Goal: Task Accomplishment & Management: Use online tool/utility

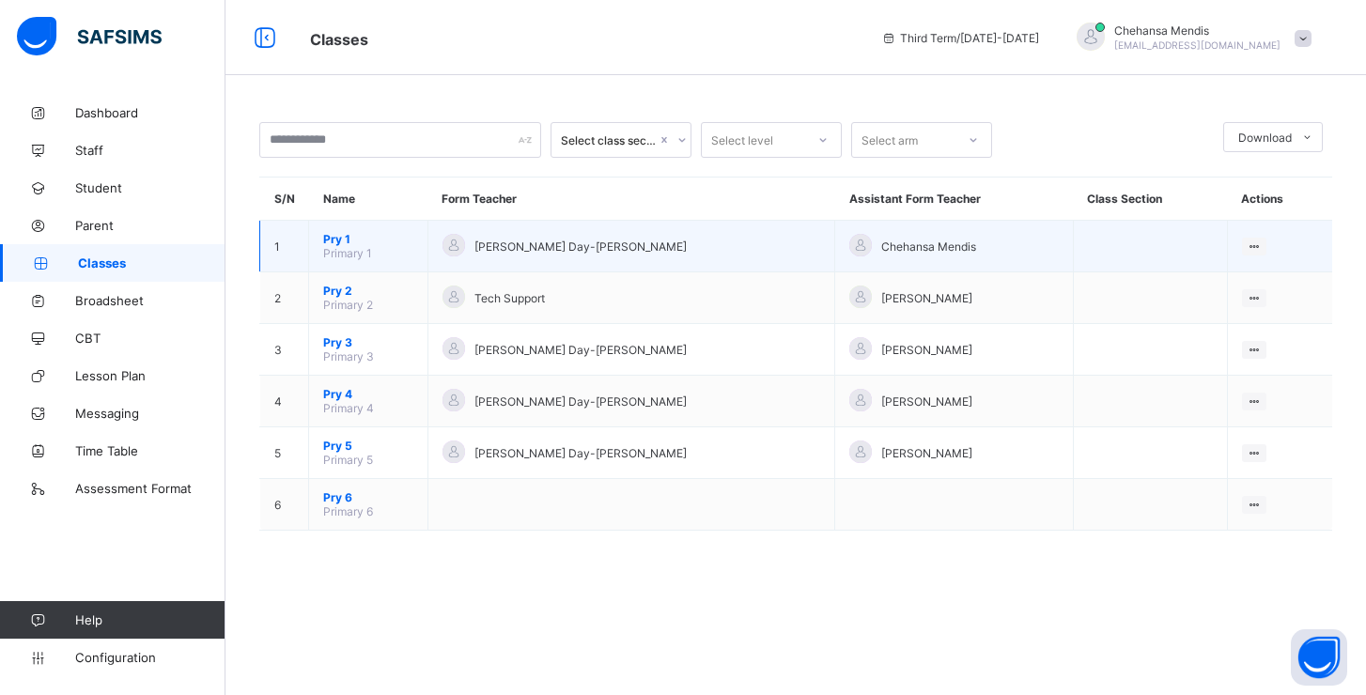
click at [881, 250] on span "Chehansa Mendis" at bounding box center [928, 247] width 95 height 14
click at [344, 243] on span "Pry 1" at bounding box center [368, 239] width 90 height 14
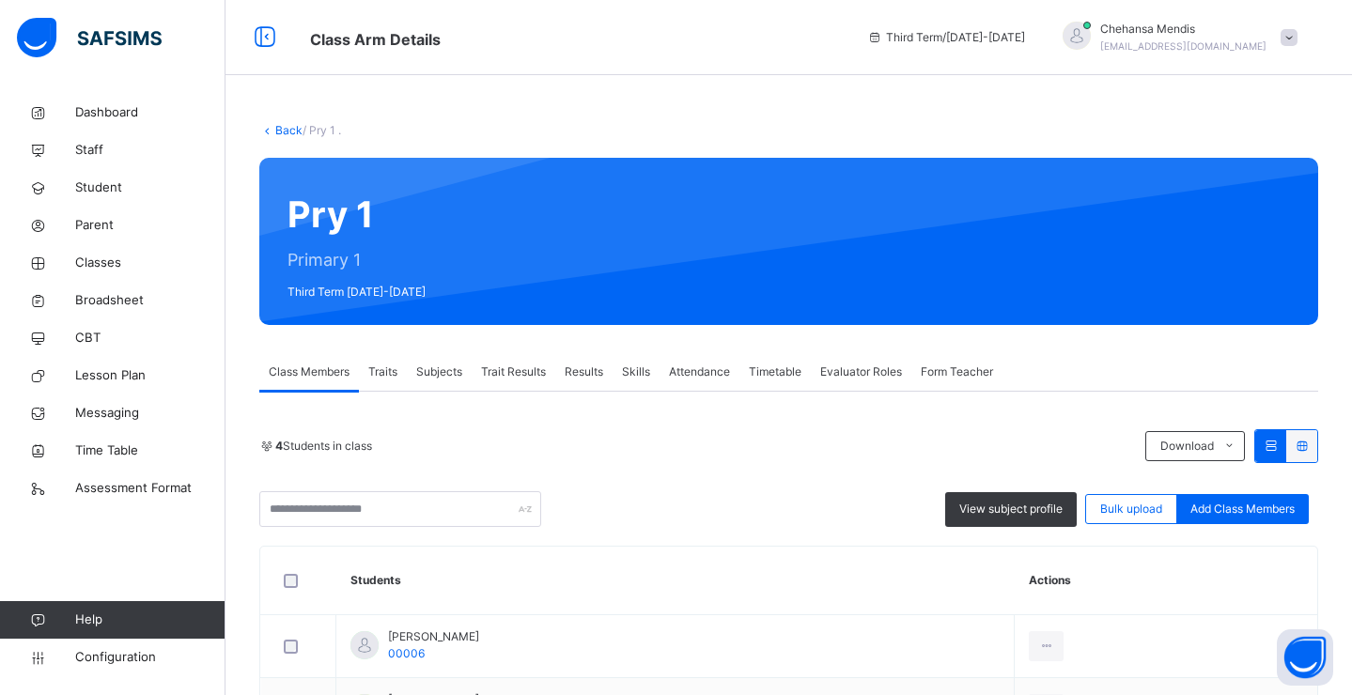
drag, startPoint x: 380, startPoint y: 373, endPoint x: 397, endPoint y: 374, distance: 17.9
click at [380, 373] on span "Traits" at bounding box center [382, 372] width 29 height 17
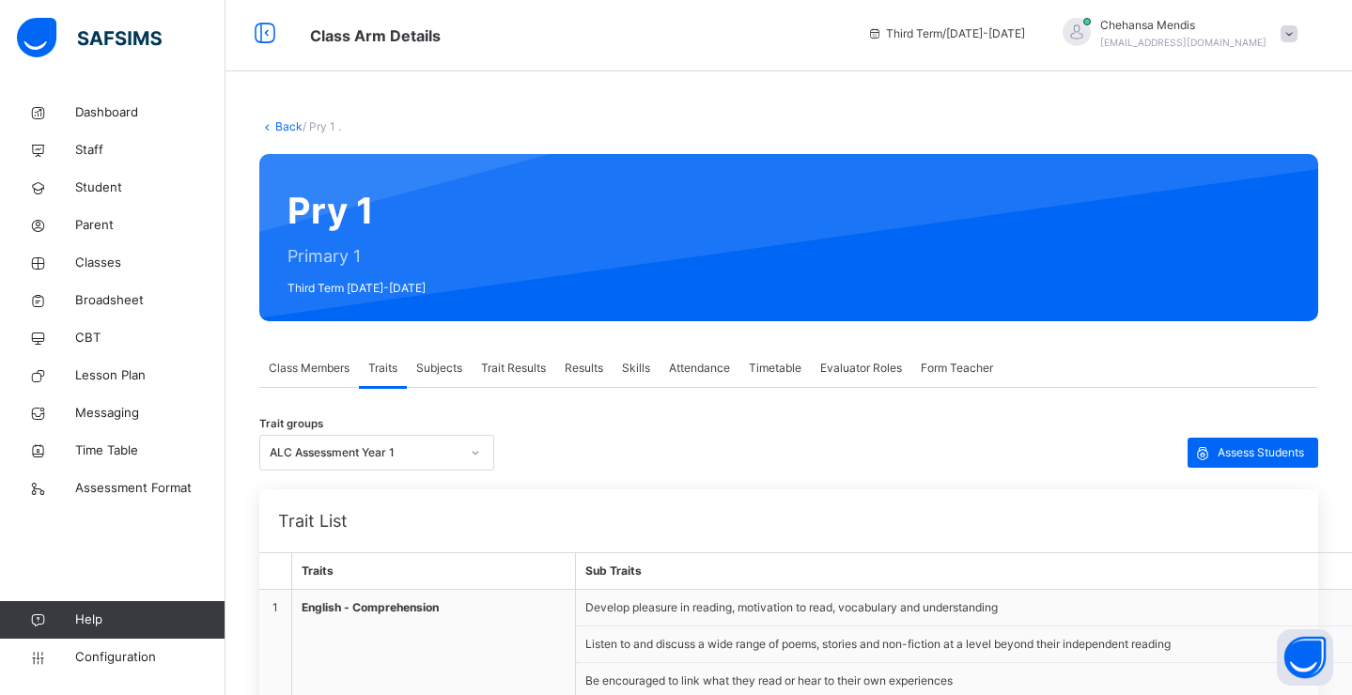
scroll to position [155, 0]
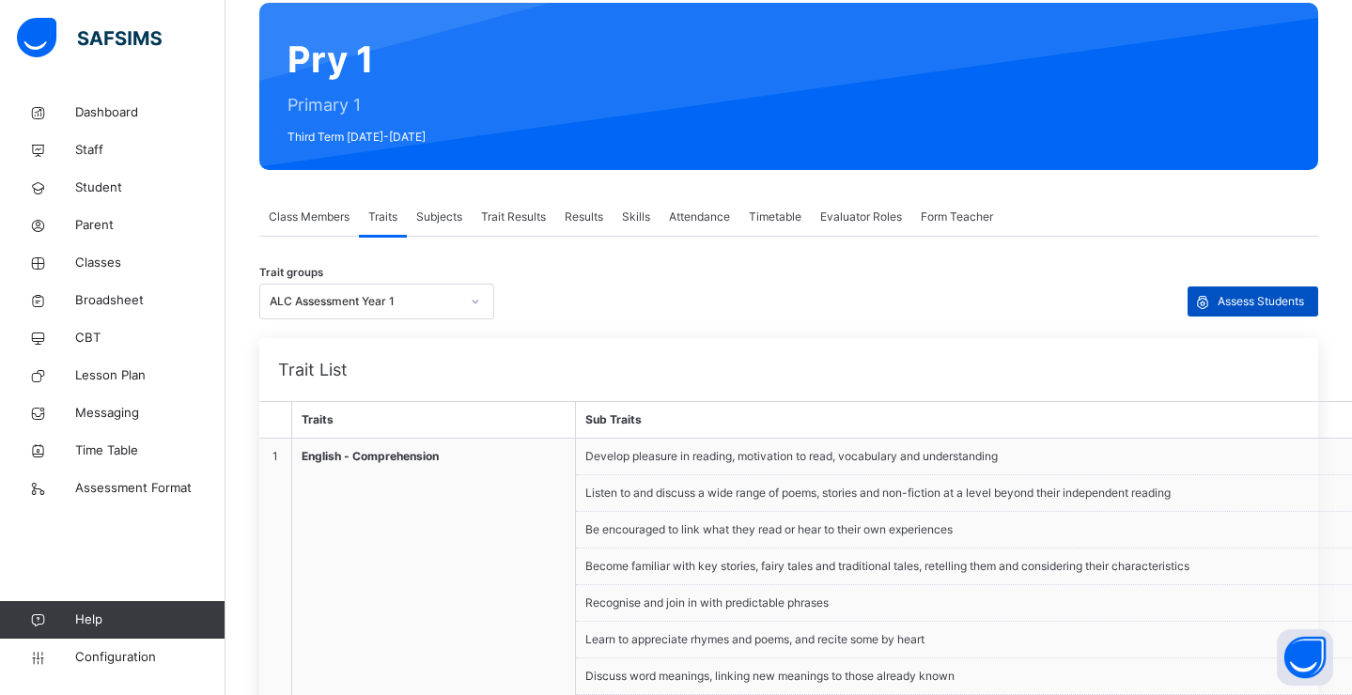
click at [1232, 309] on span "Assess Students" at bounding box center [1260, 301] width 86 height 17
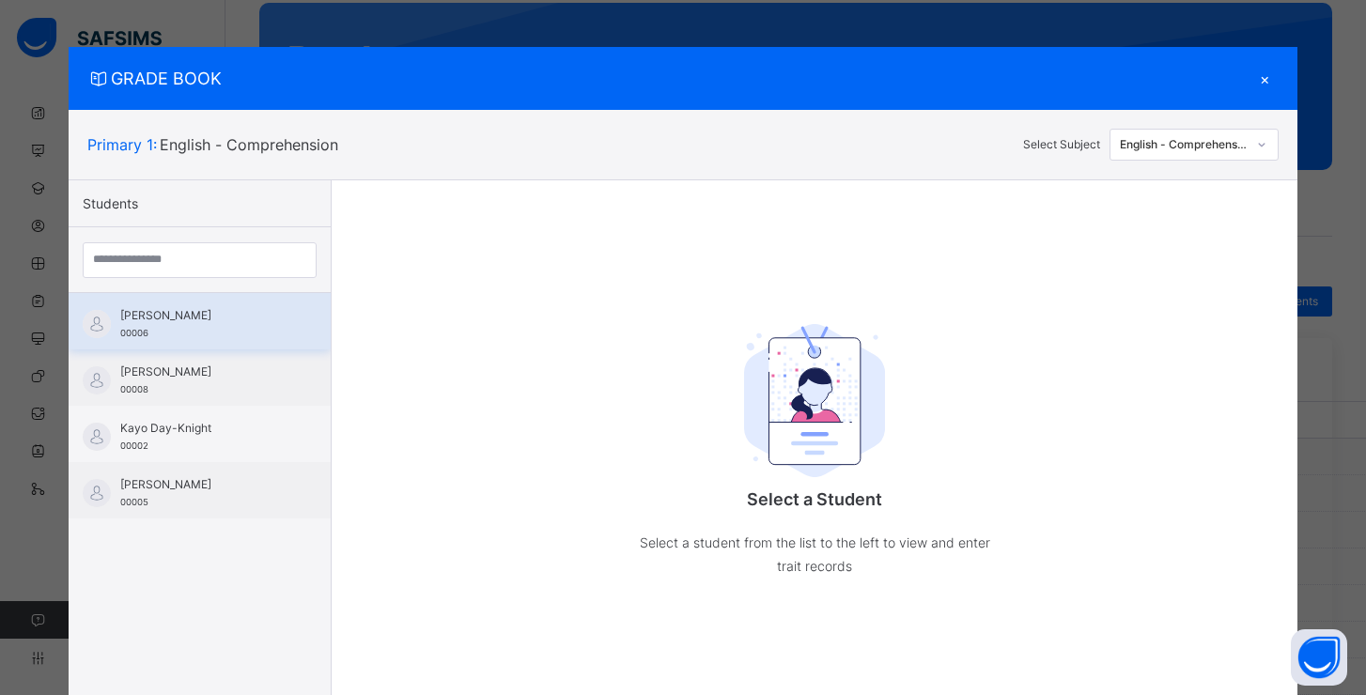
click at [222, 335] on div "[PERSON_NAME] 00006" at bounding box center [204, 324] width 168 height 34
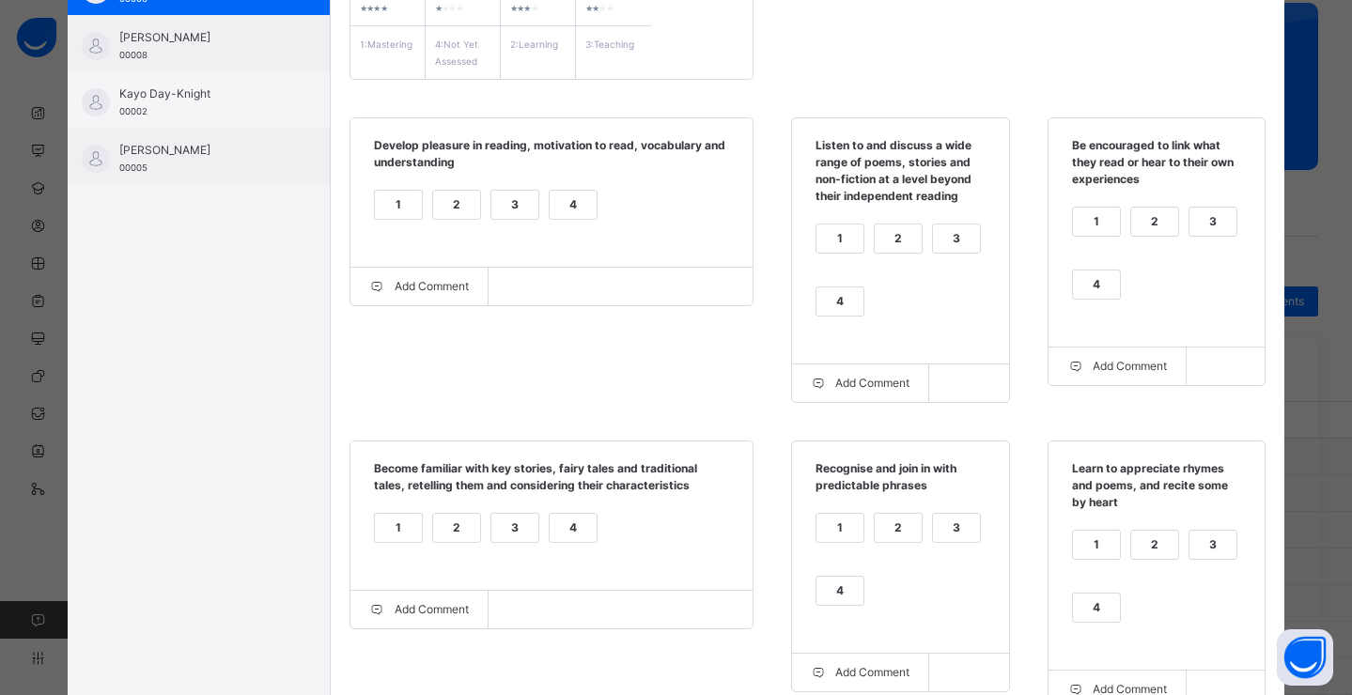
scroll to position [162, 0]
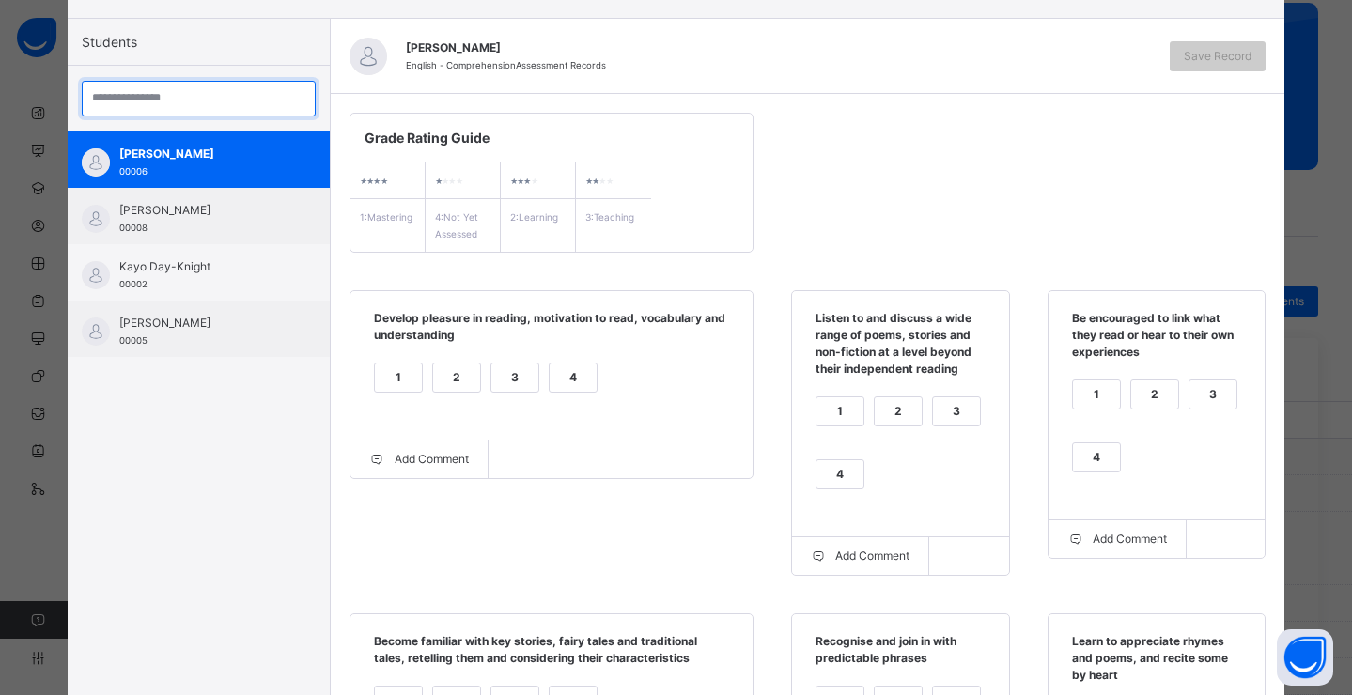
click at [124, 91] on input "search" at bounding box center [199, 99] width 234 height 36
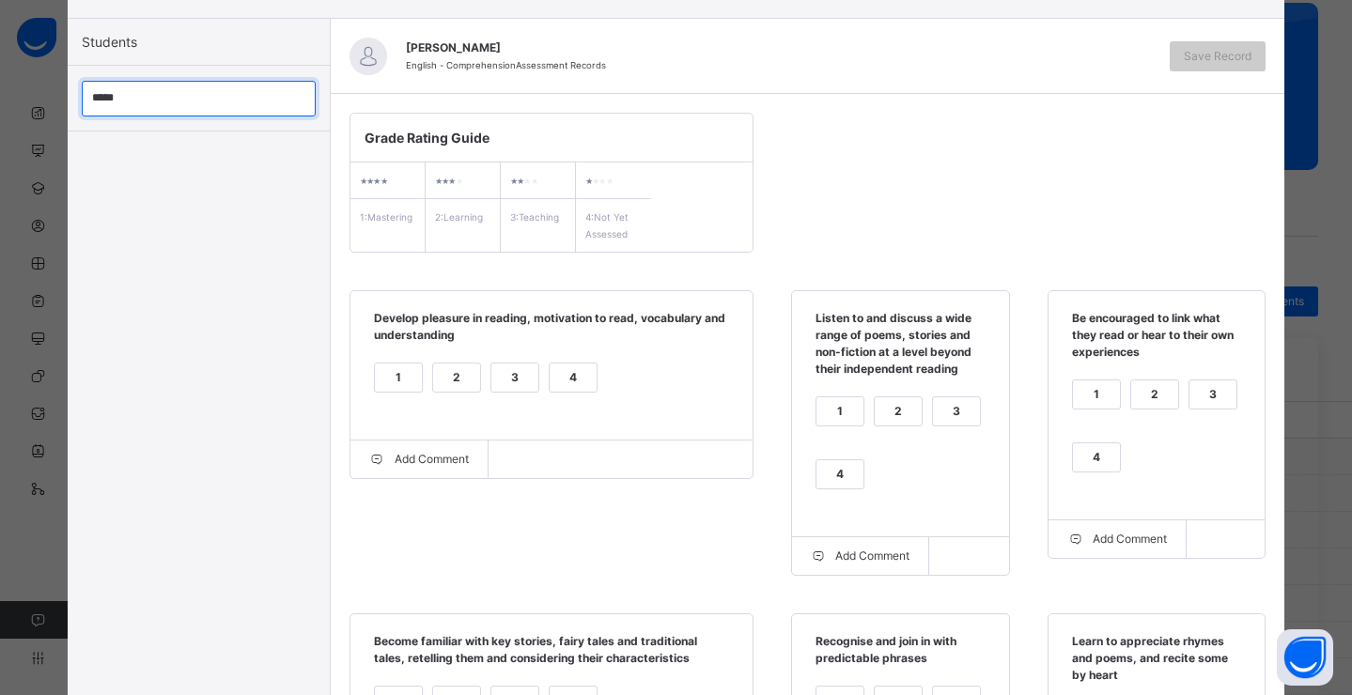
type input "*****"
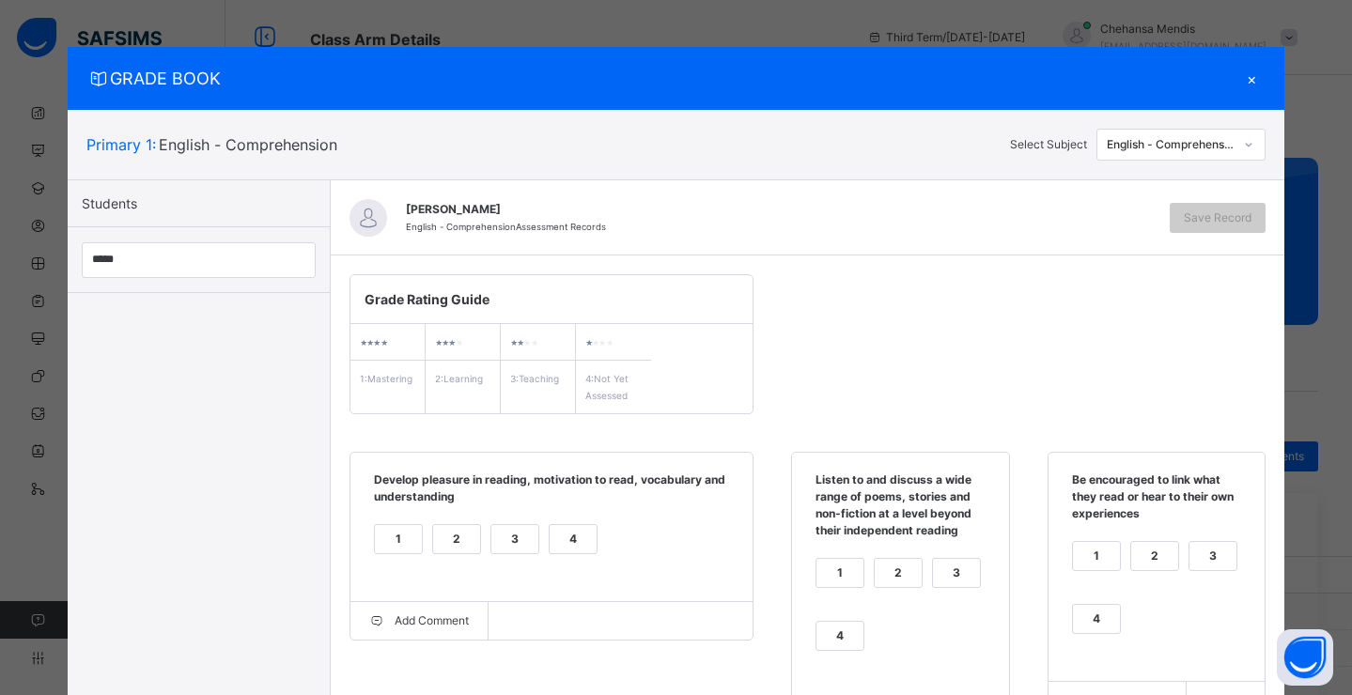
click at [1155, 144] on div "English - Comprehension" at bounding box center [1171, 144] width 128 height 17
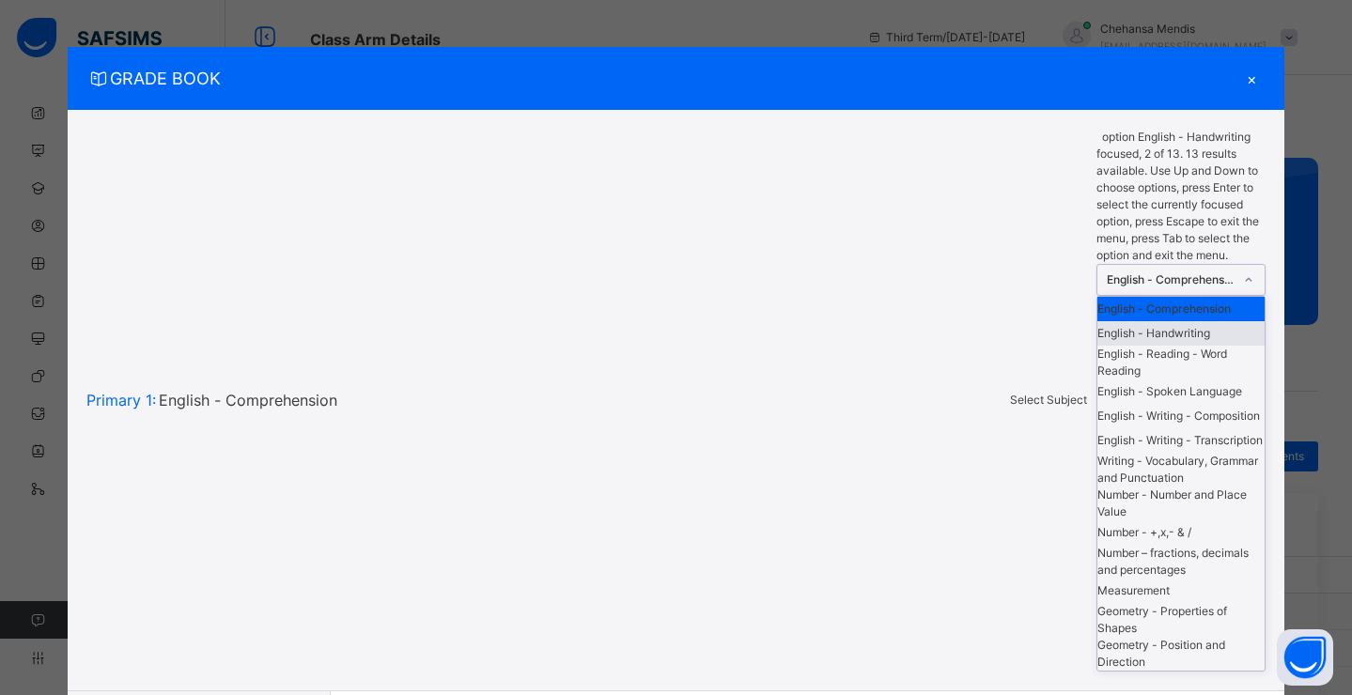
click at [1156, 321] on div "English - Handwriting" at bounding box center [1180, 333] width 167 height 24
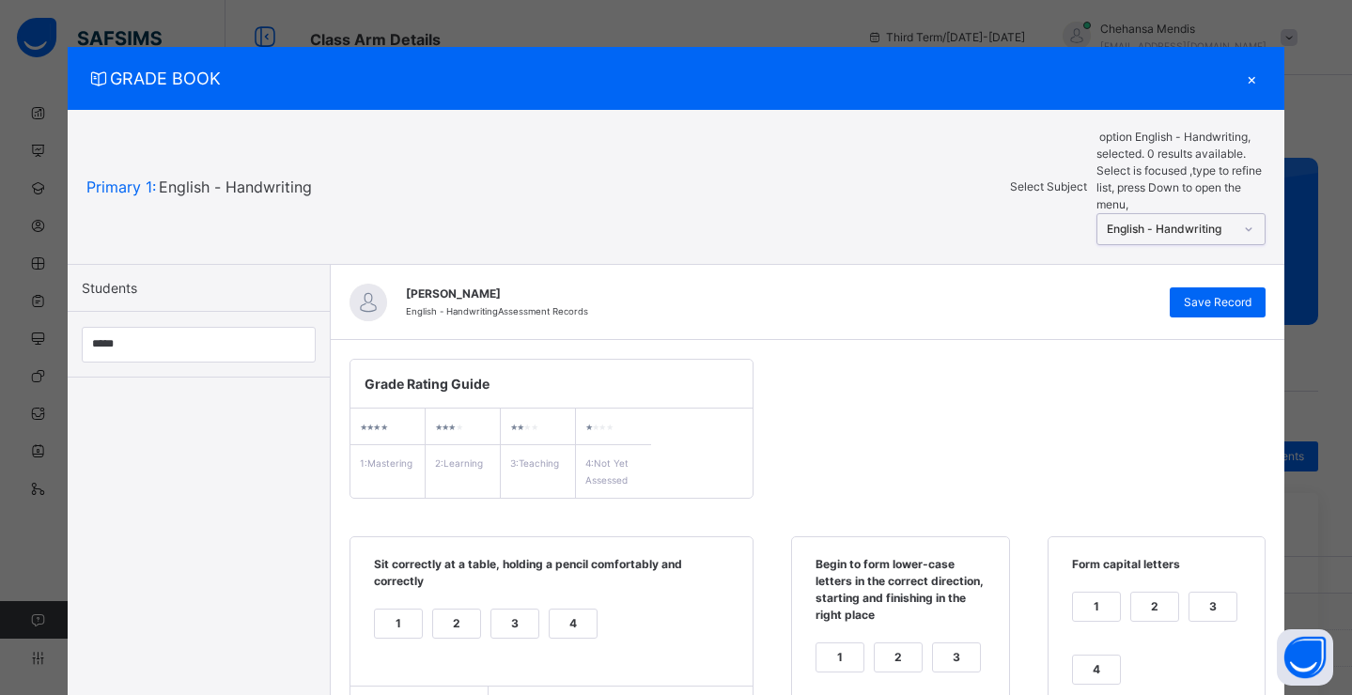
click at [1248, 83] on div "×" at bounding box center [1251, 78] width 28 height 25
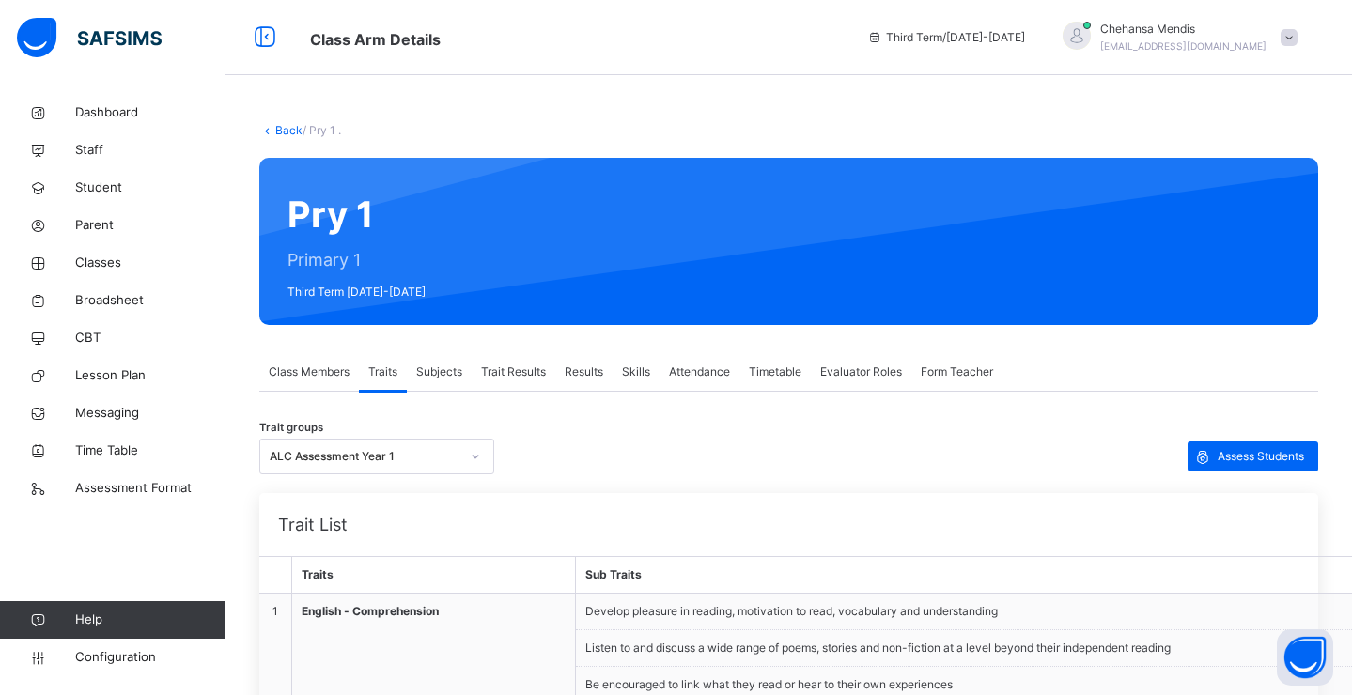
scroll to position [535, 0]
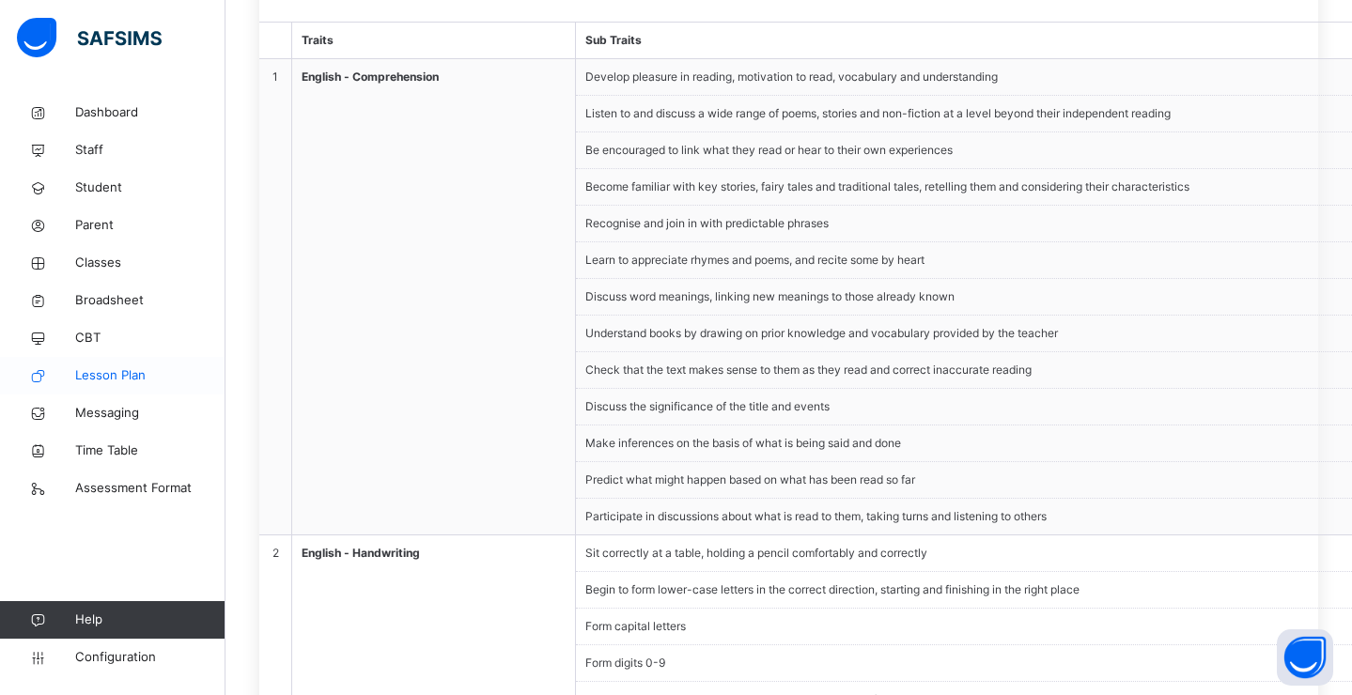
click at [118, 380] on span "Lesson Plan" at bounding box center [150, 375] width 150 height 19
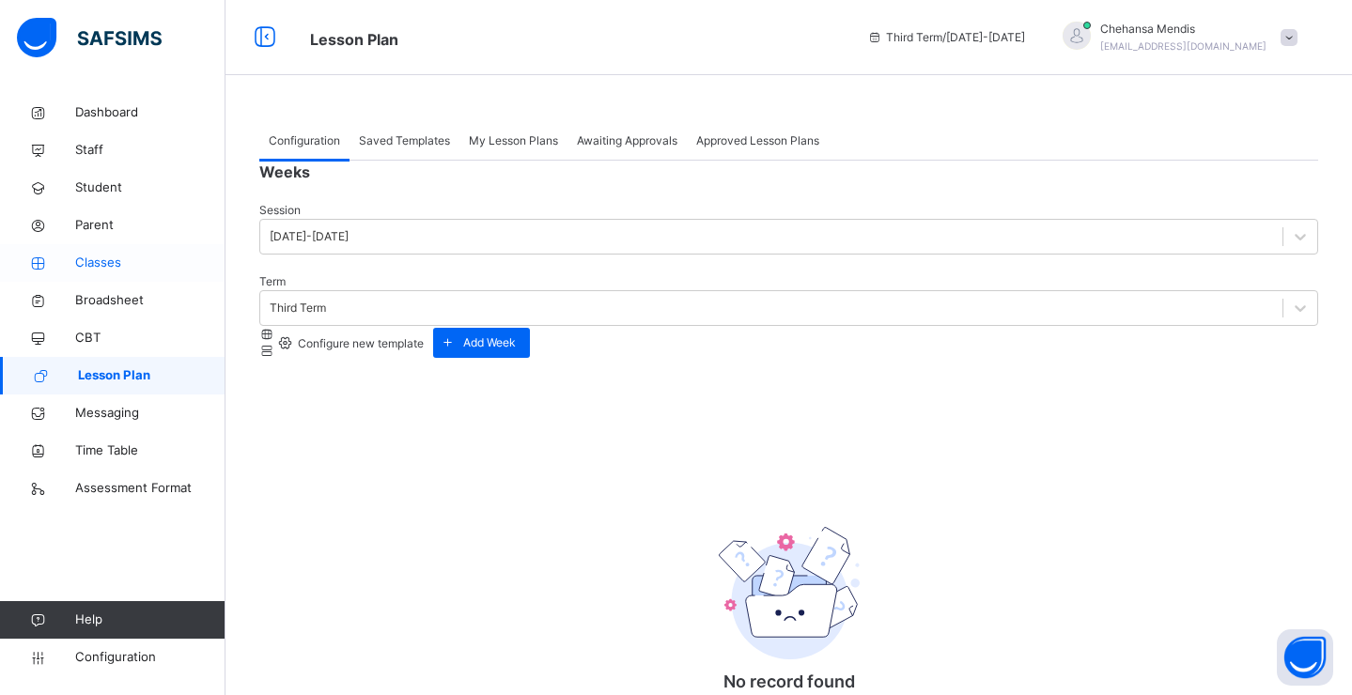
click at [126, 277] on link "Classes" at bounding box center [112, 263] width 225 height 38
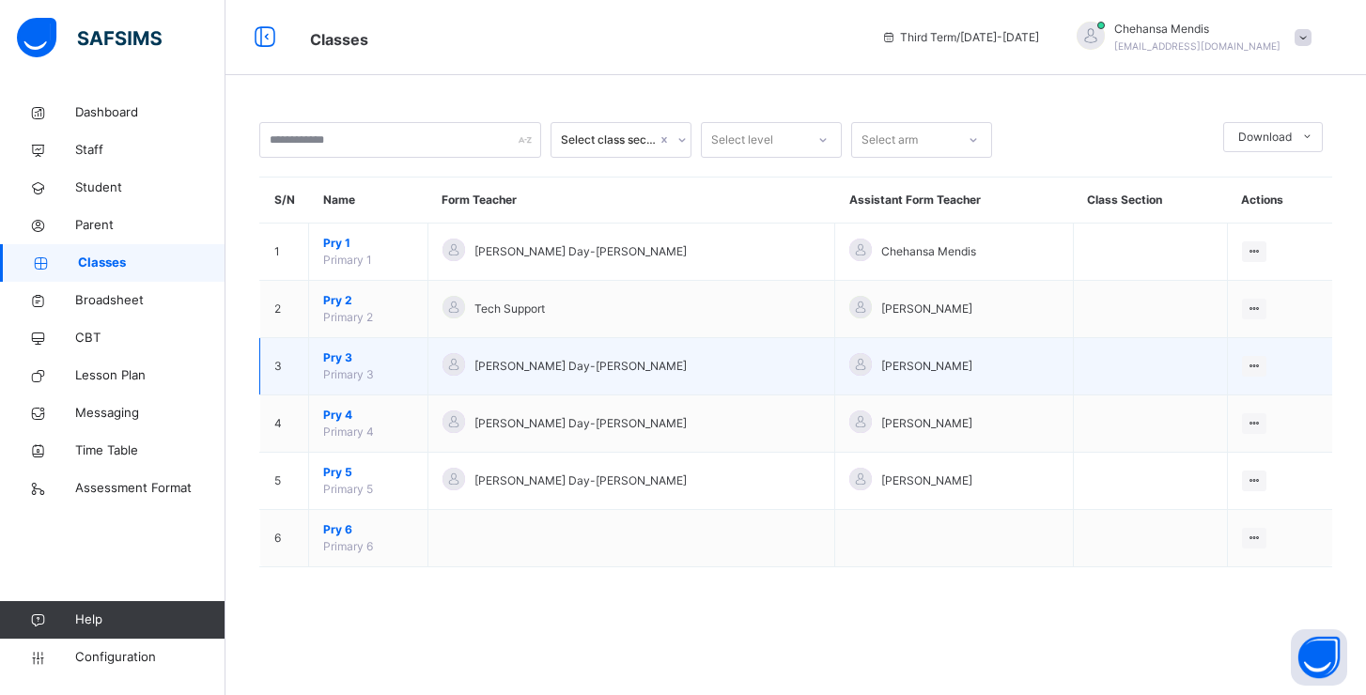
click at [348, 365] on span "Pry 3" at bounding box center [368, 357] width 90 height 17
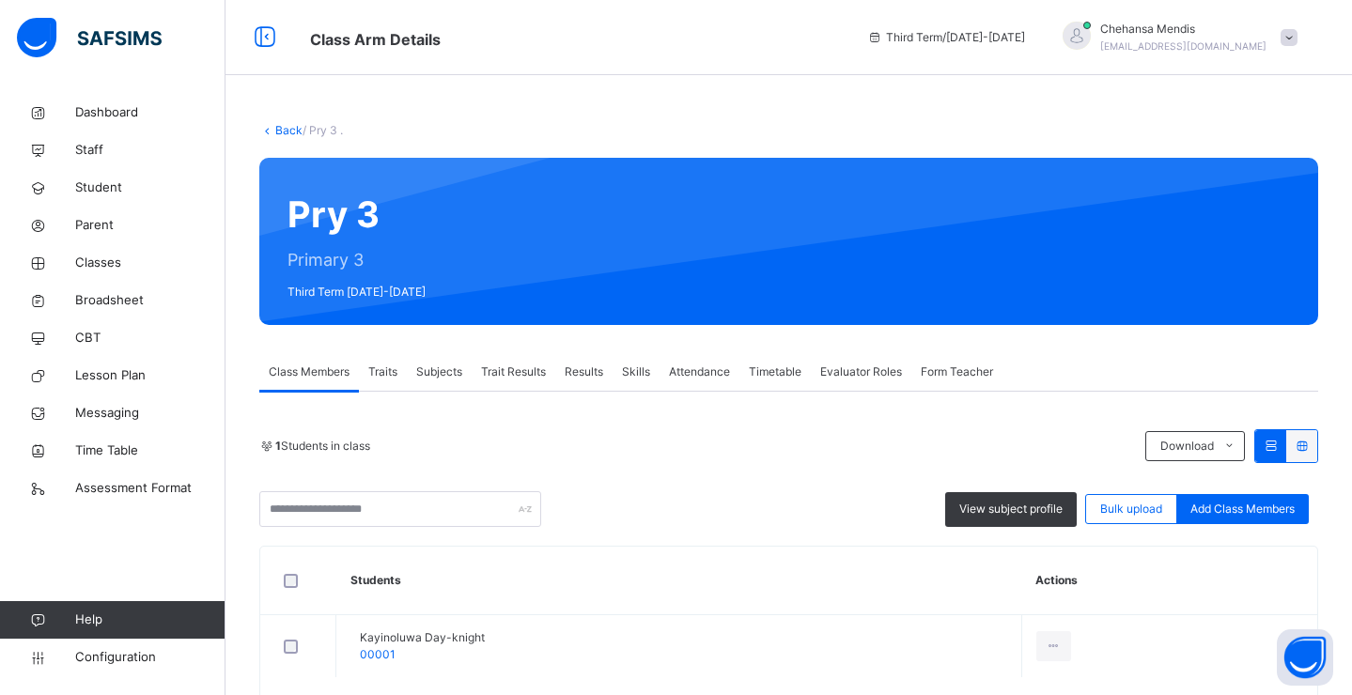
scroll to position [86, 0]
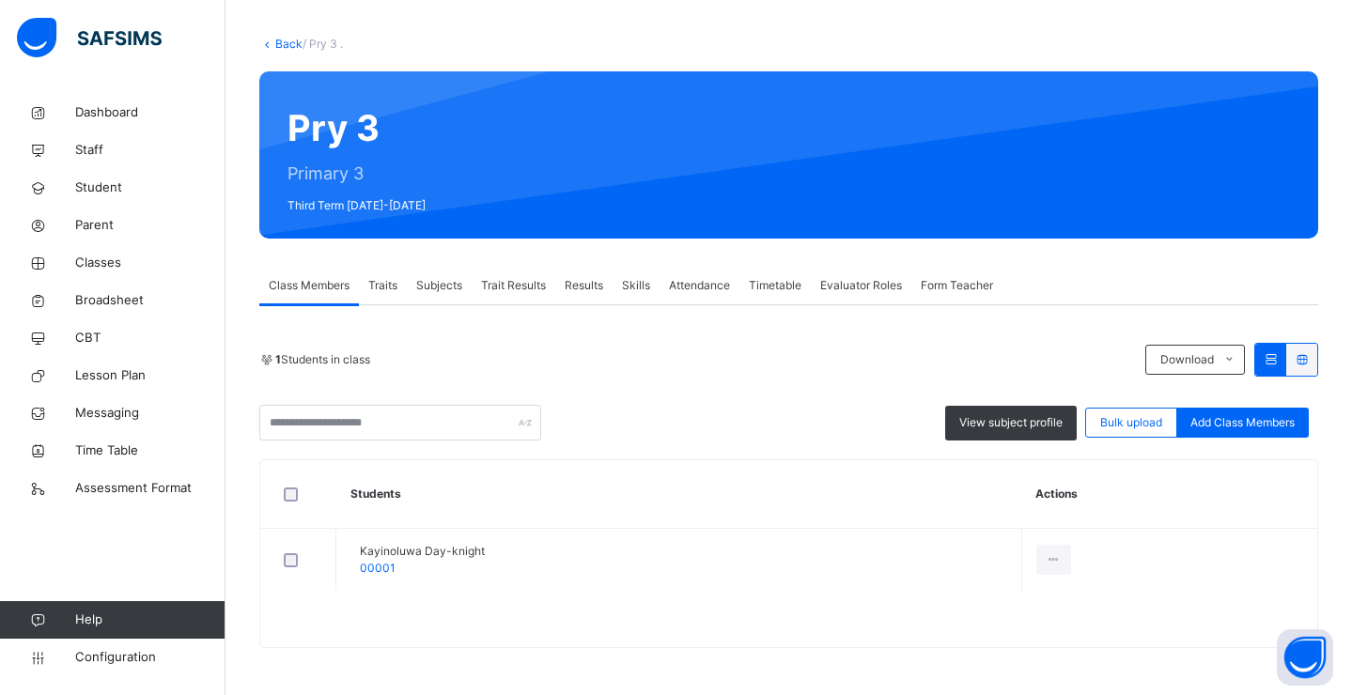
click at [396, 296] on div "Traits" at bounding box center [383, 286] width 48 height 38
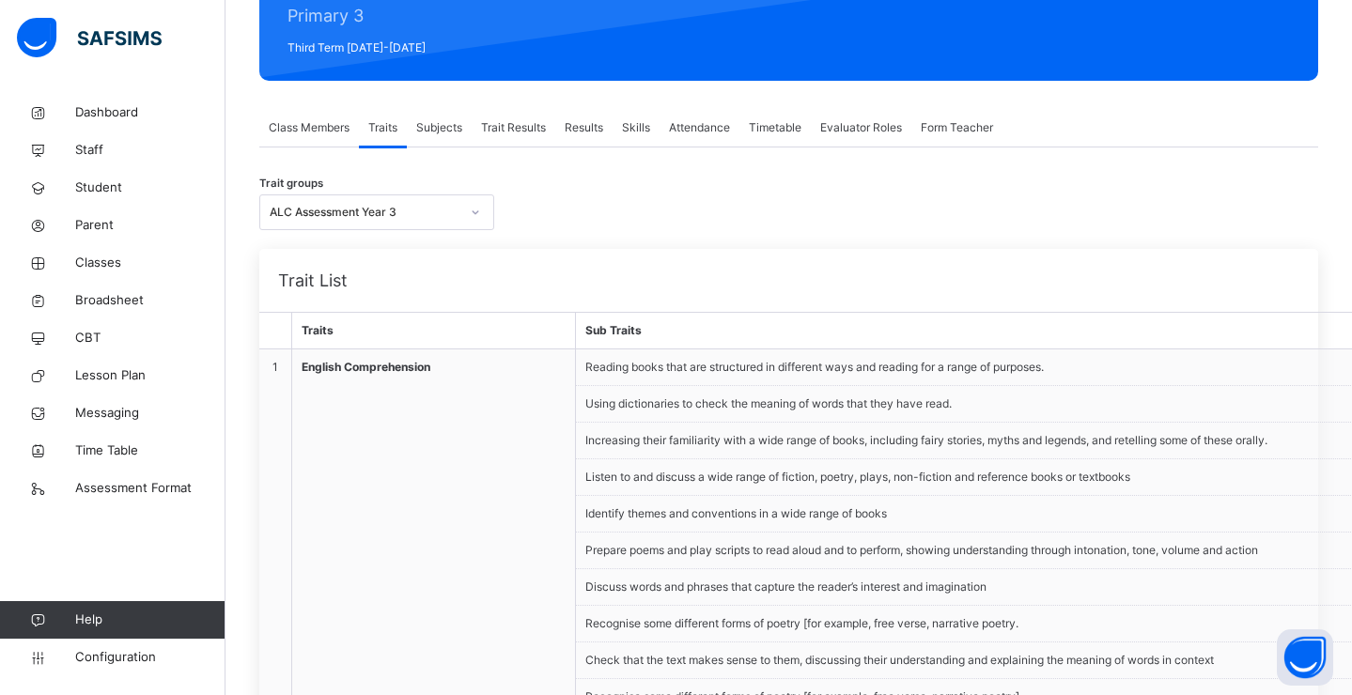
scroll to position [268, 0]
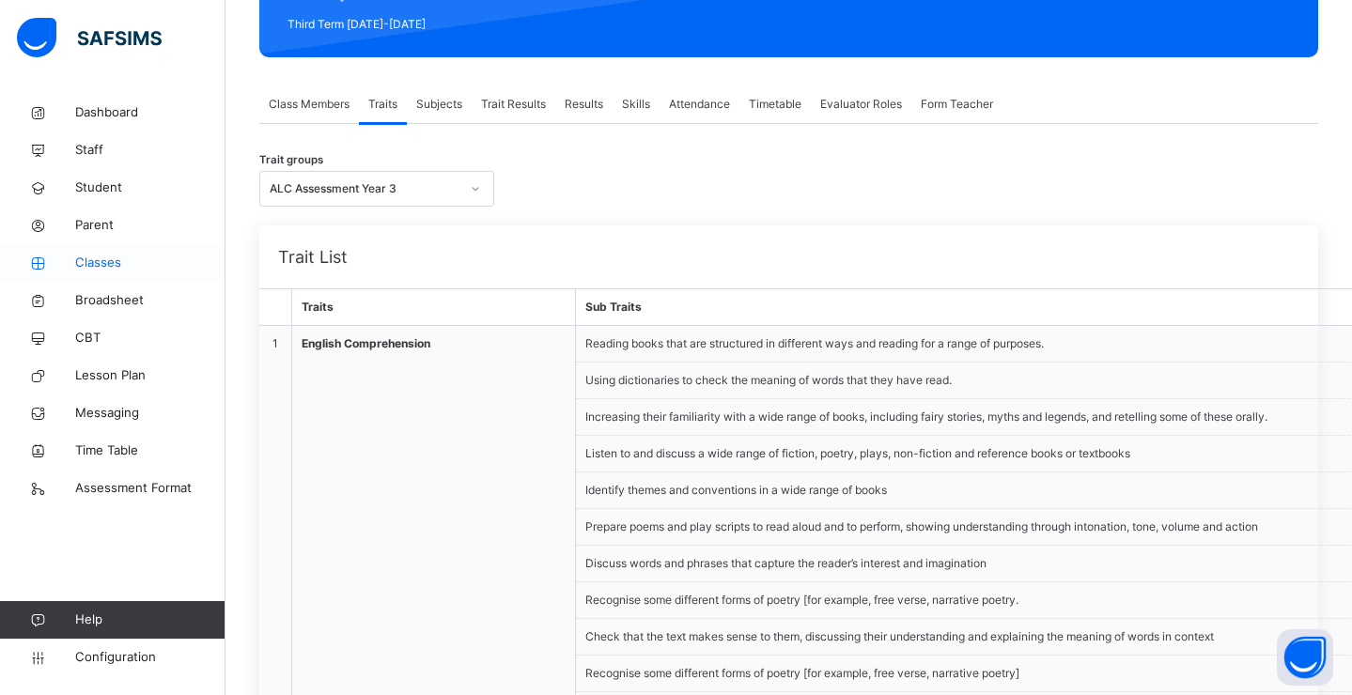
click at [103, 271] on span "Classes" at bounding box center [150, 263] width 150 height 19
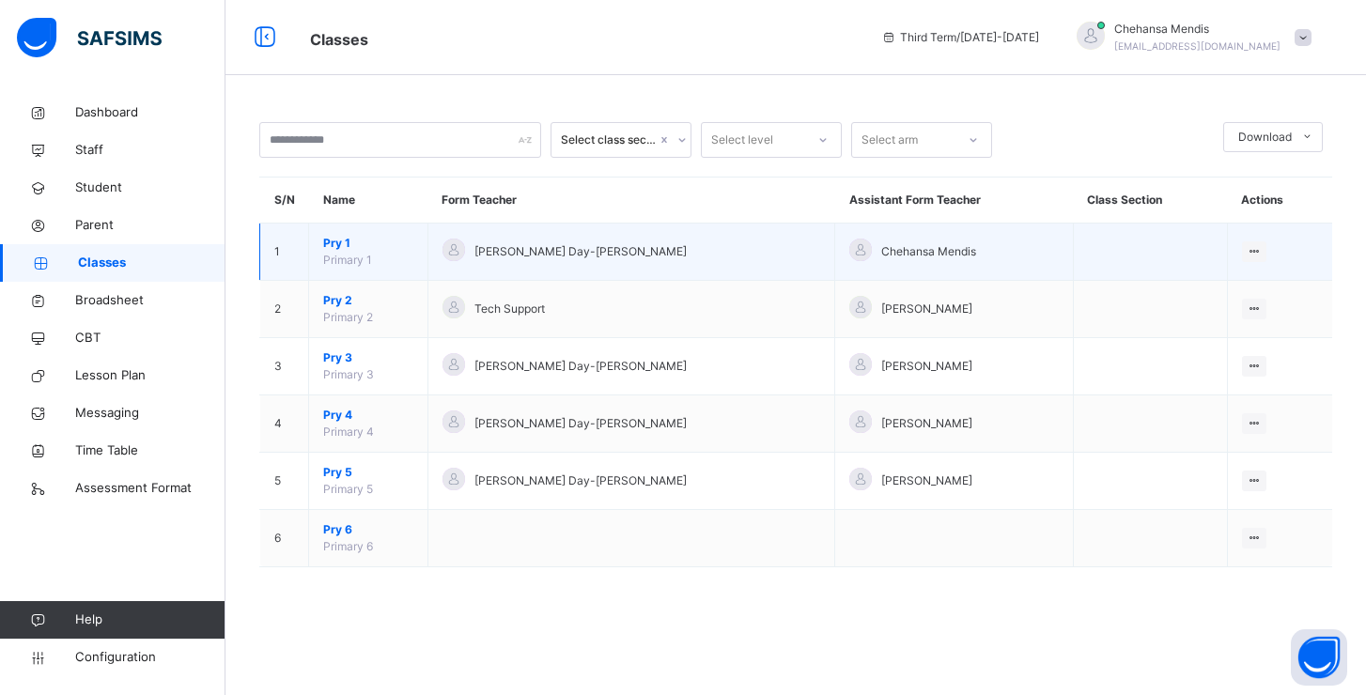
click at [348, 246] on span "Pry 1" at bounding box center [368, 243] width 90 height 17
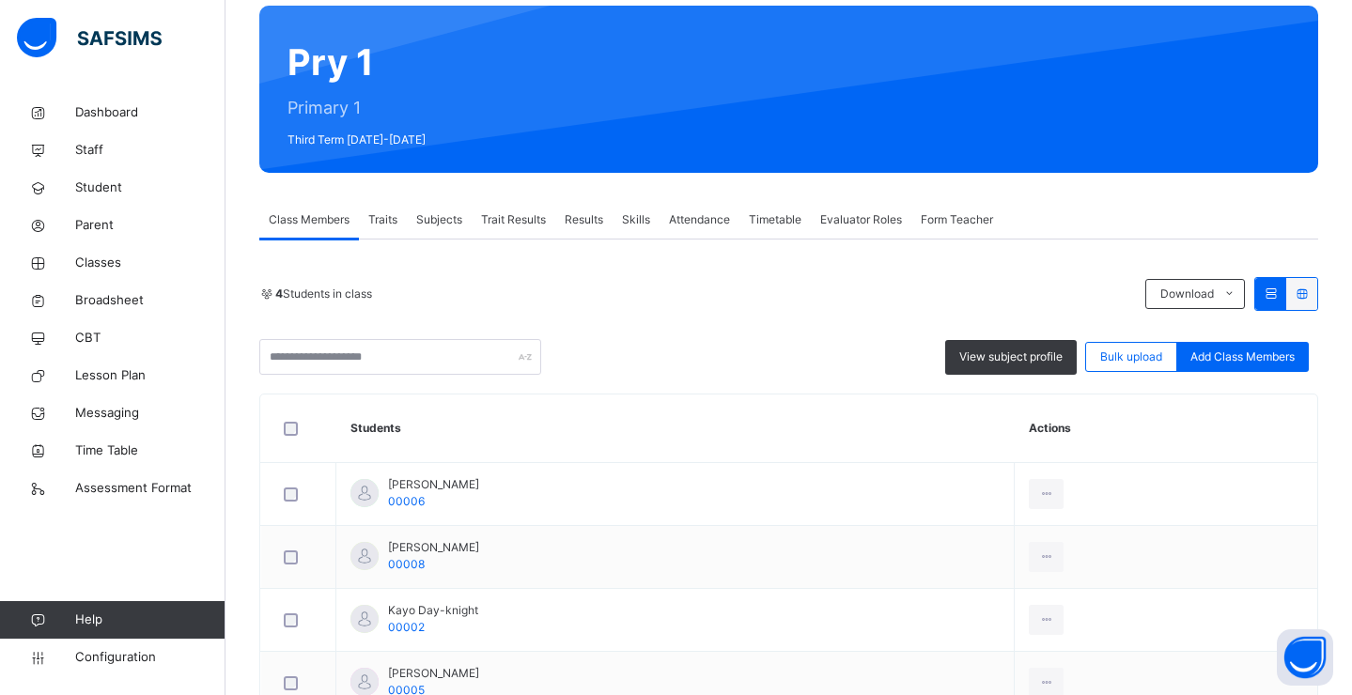
scroll to position [275, 0]
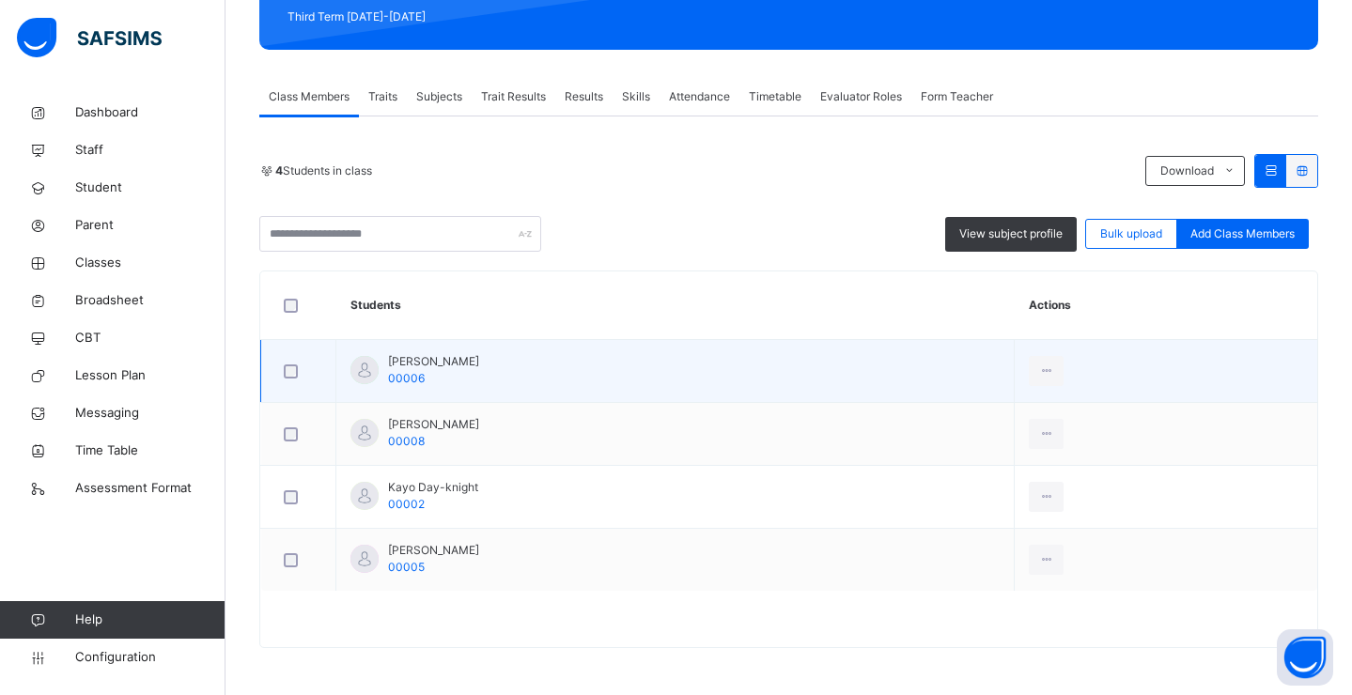
click at [446, 358] on span "[PERSON_NAME]" at bounding box center [433, 361] width 91 height 17
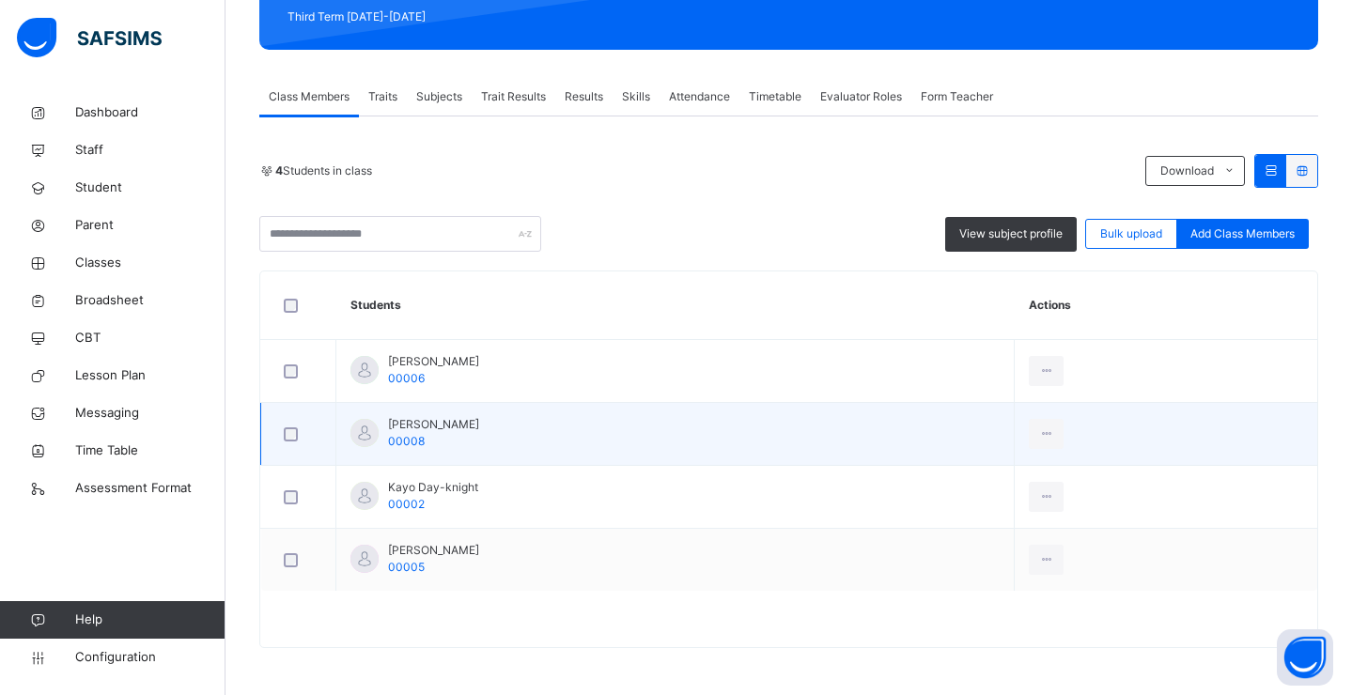
click at [401, 426] on span "[PERSON_NAME]" at bounding box center [433, 424] width 91 height 17
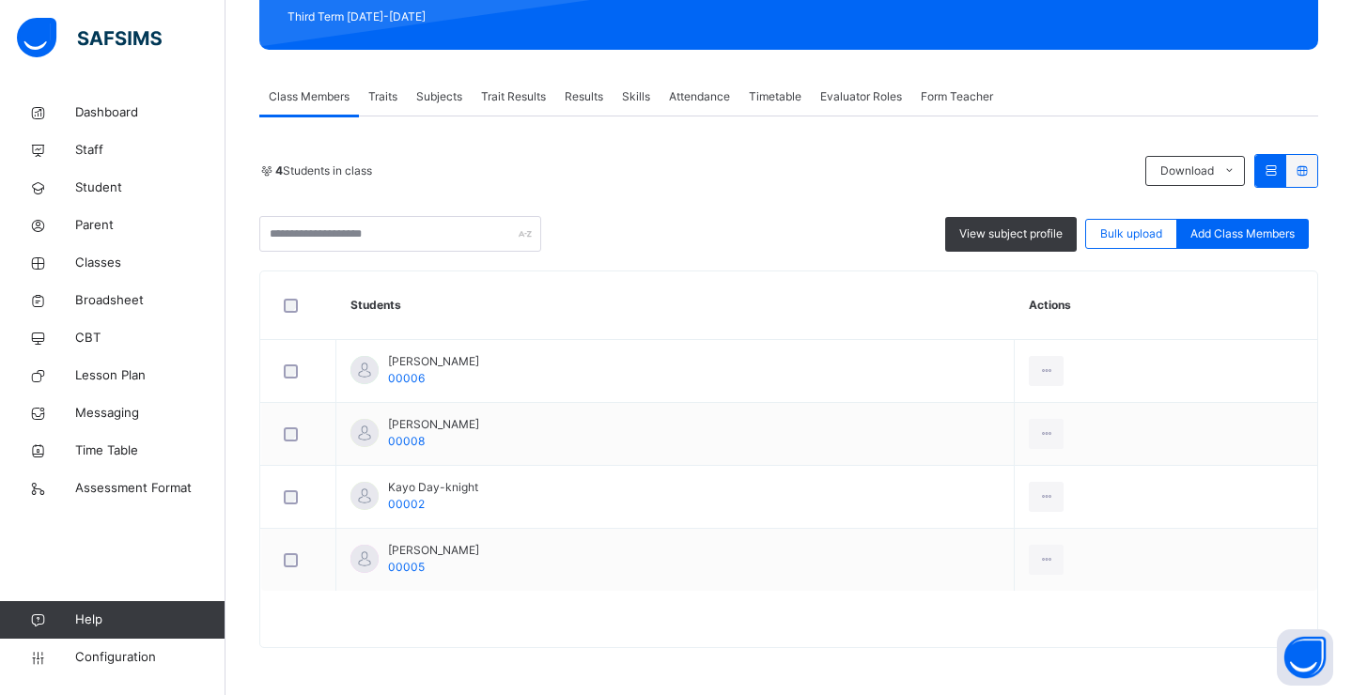
click at [378, 98] on span "Traits" at bounding box center [382, 96] width 29 height 17
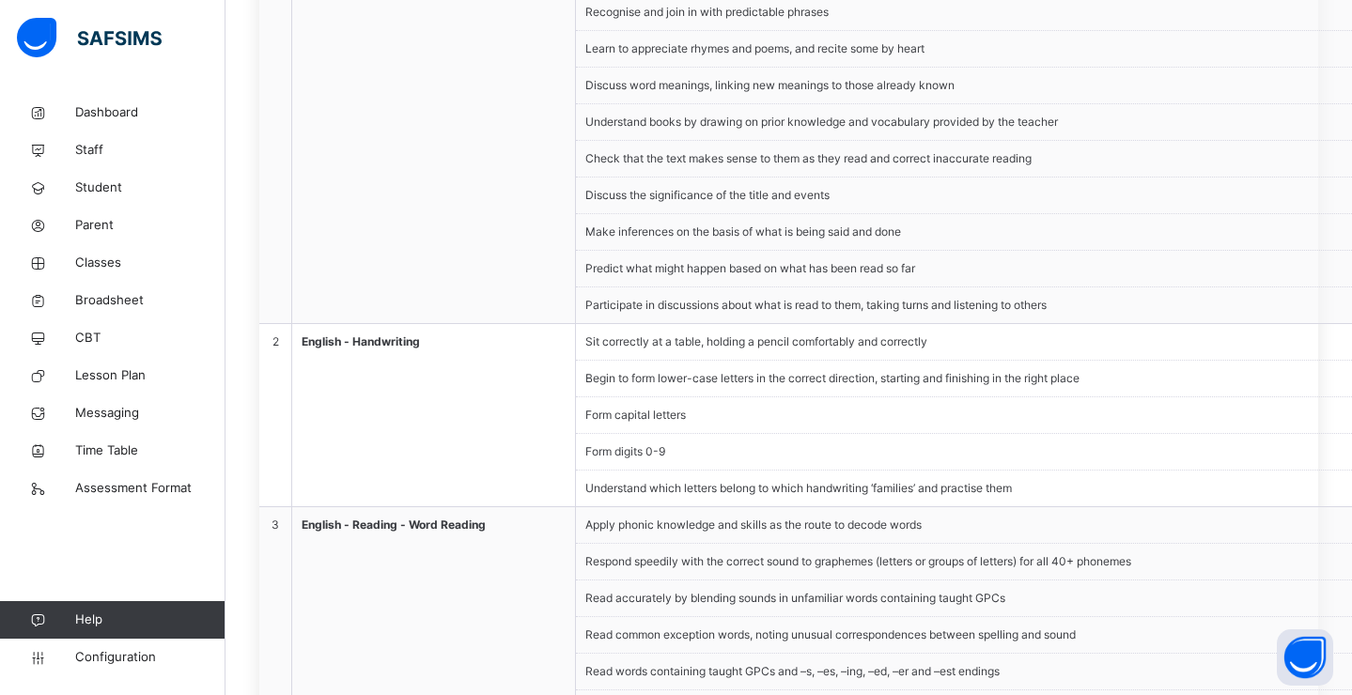
scroll to position [0, 0]
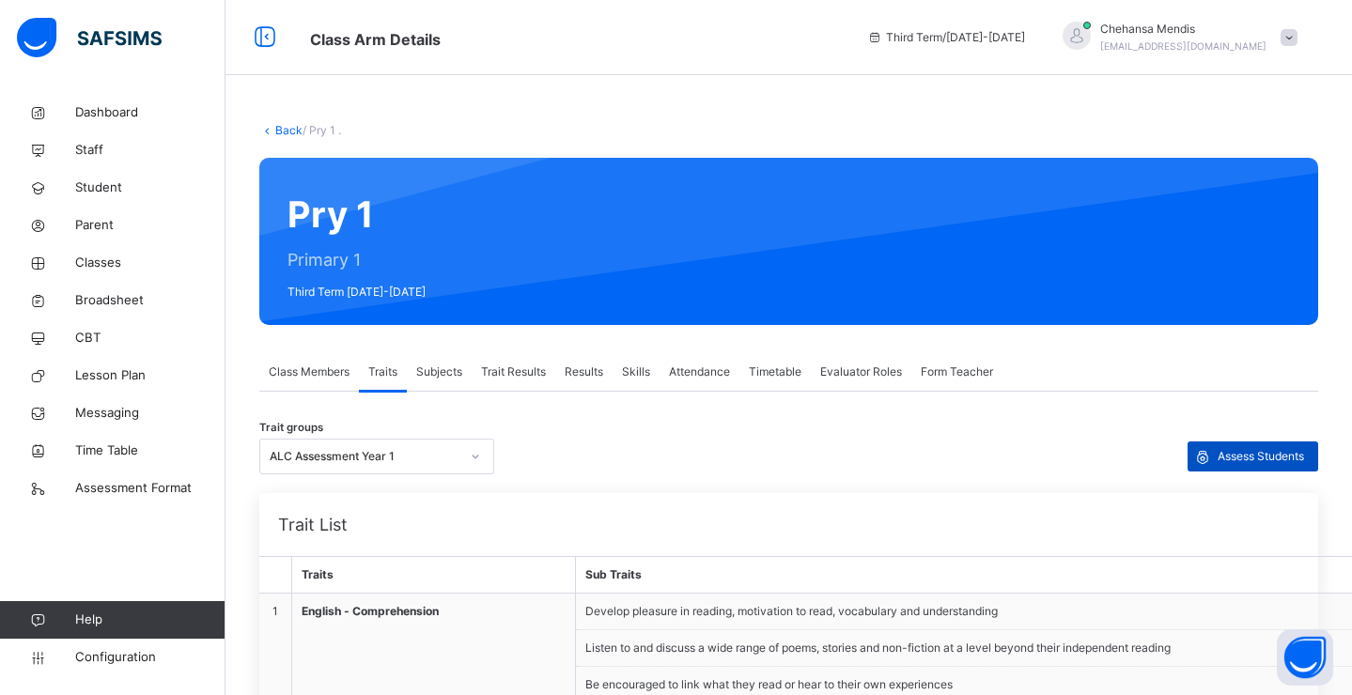
click at [1286, 452] on span "Assess Students" at bounding box center [1260, 456] width 86 height 17
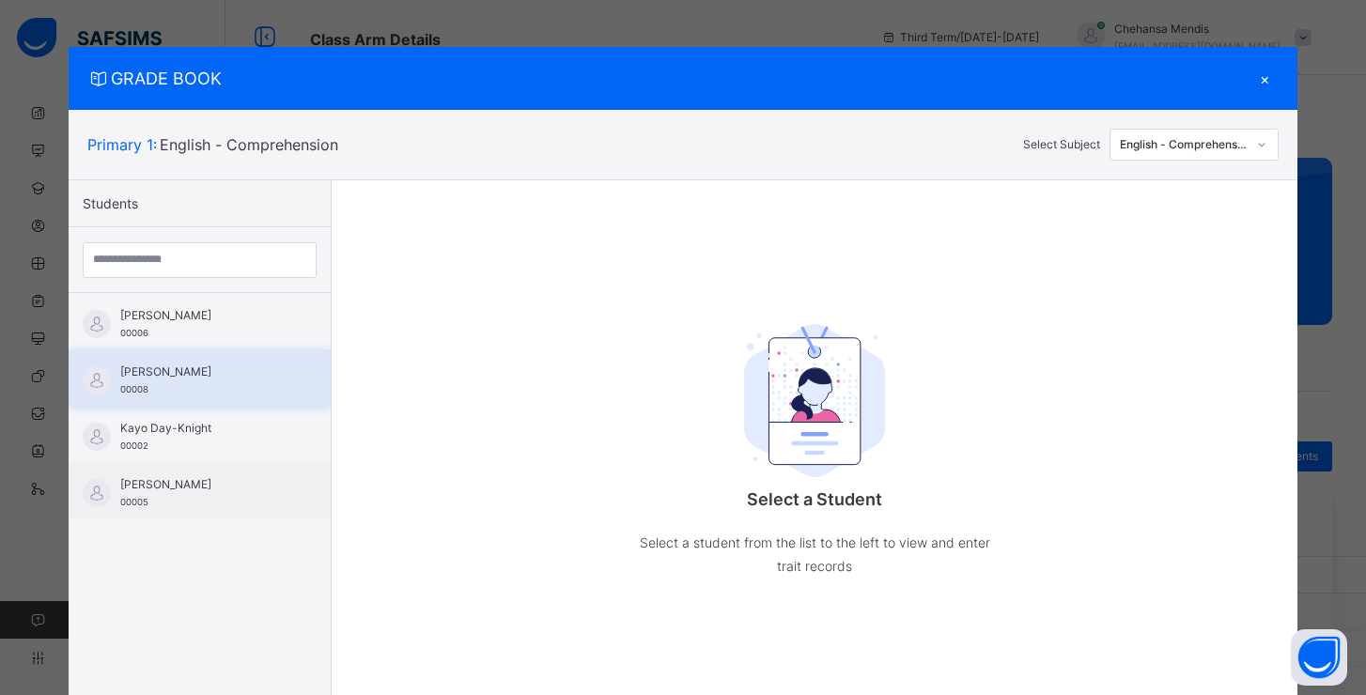
click at [224, 380] on div "[PERSON_NAME] 00008" at bounding box center [204, 381] width 168 height 34
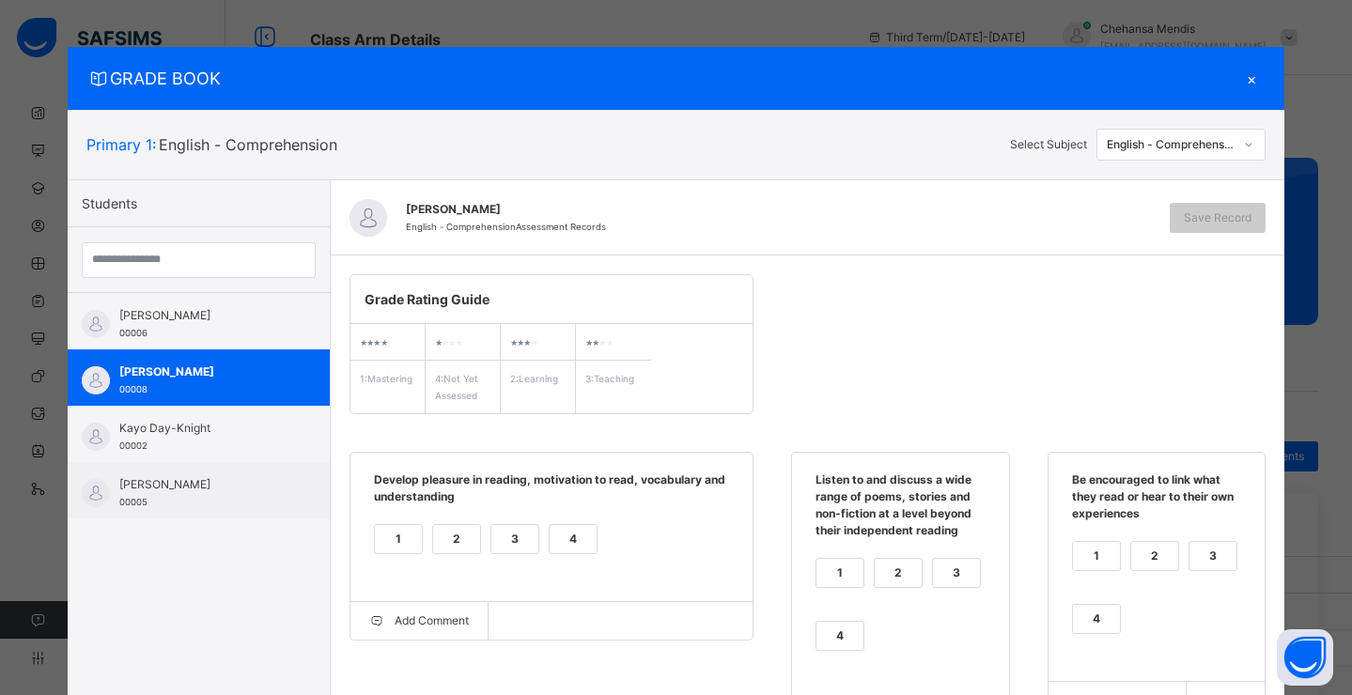
scroll to position [162, 0]
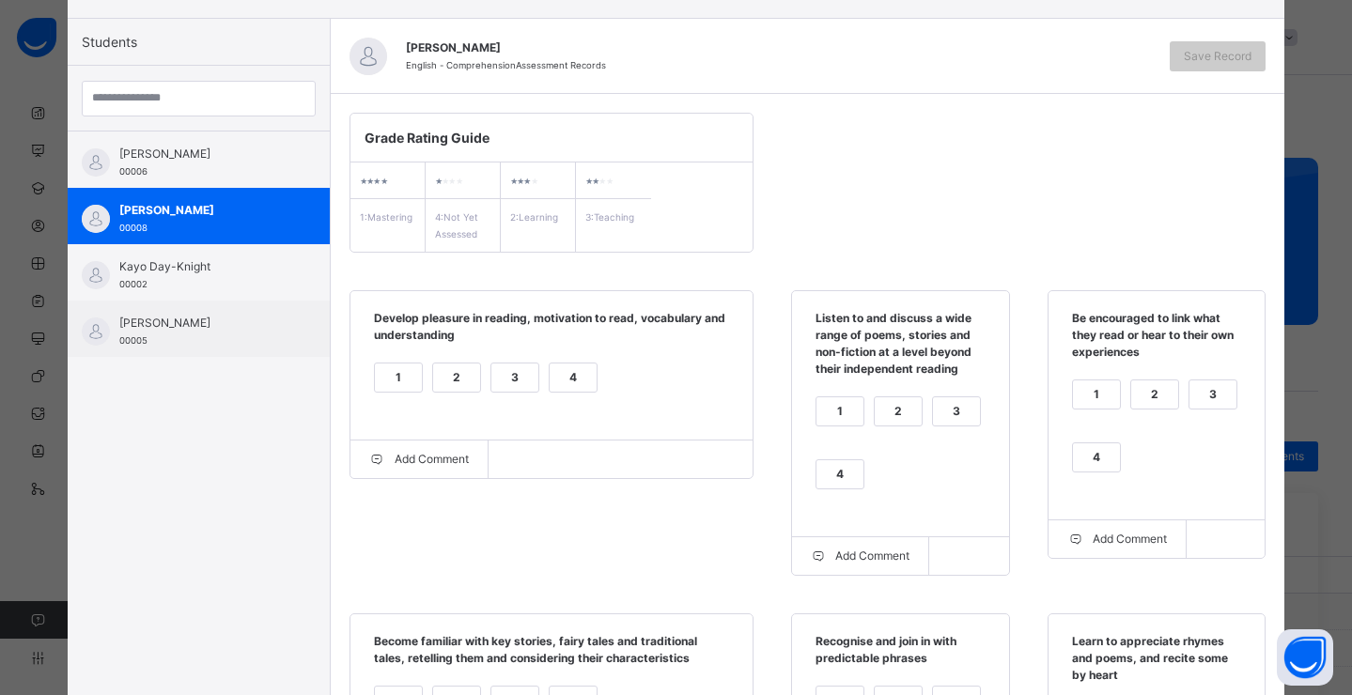
click at [458, 385] on div "2" at bounding box center [456, 378] width 47 height 28
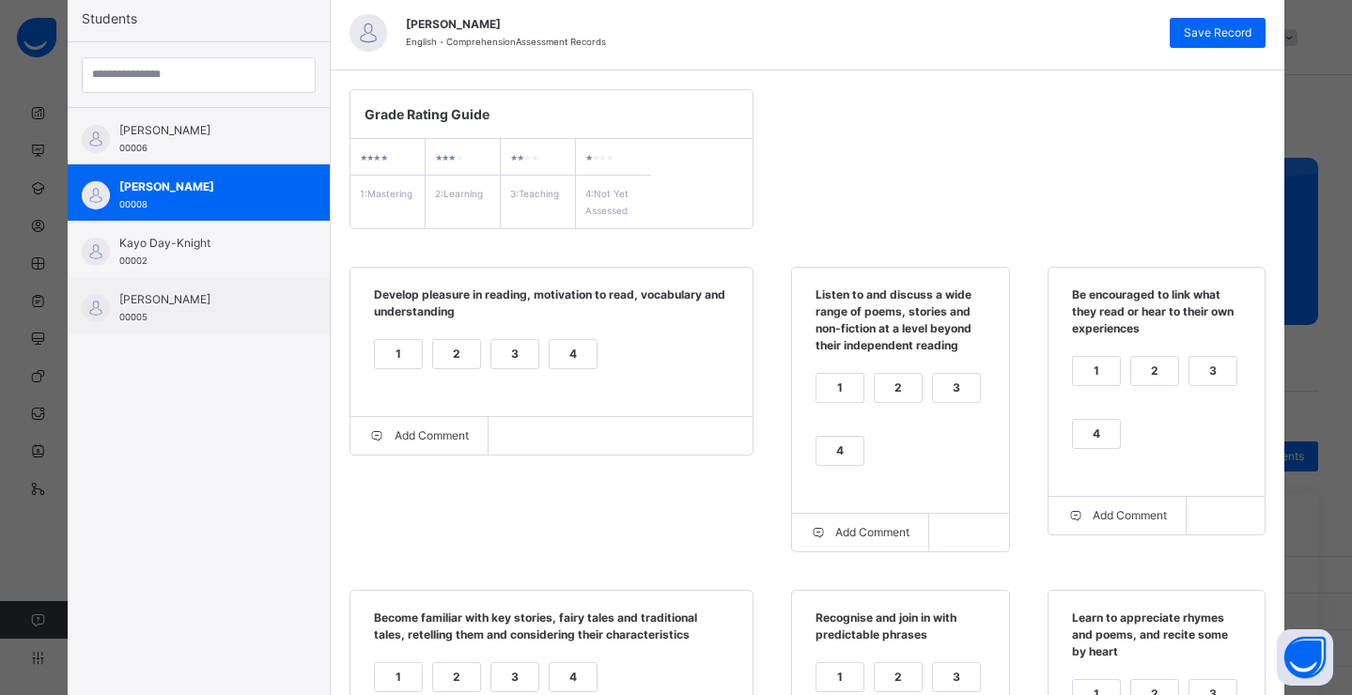
scroll to position [244, 0]
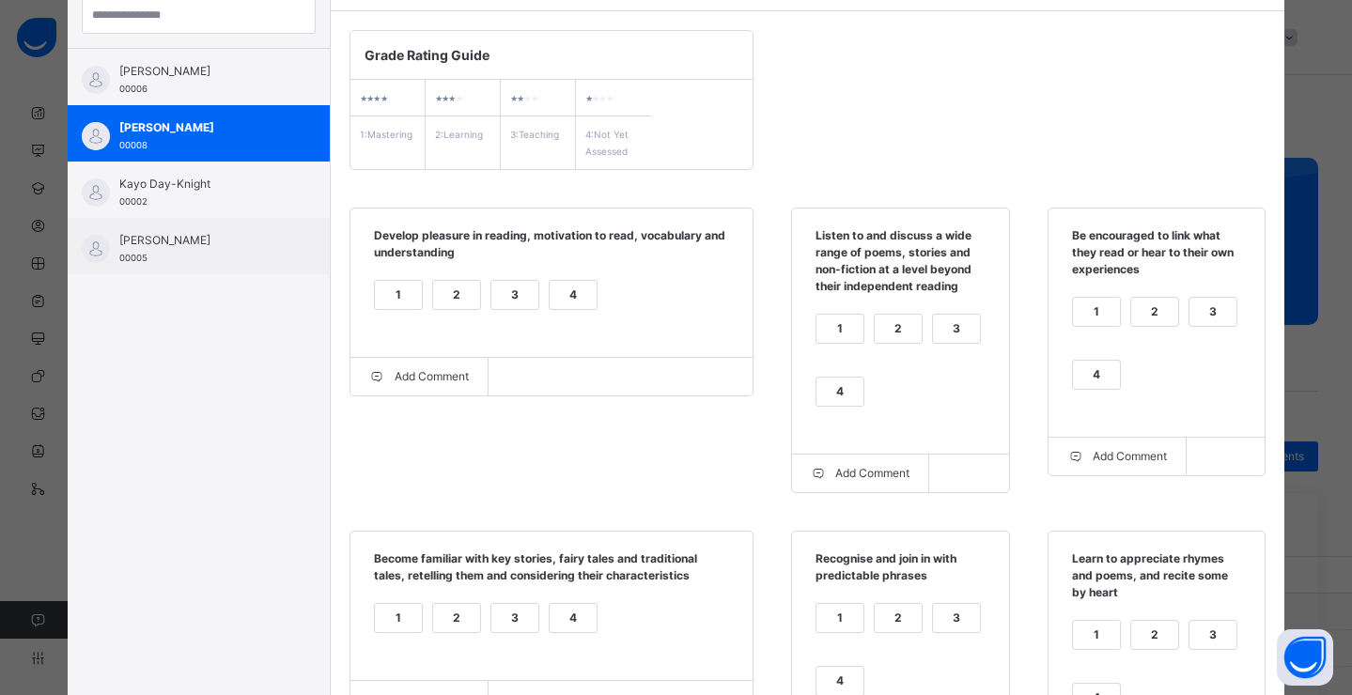
click at [835, 380] on div "4" at bounding box center [839, 392] width 47 height 28
click at [1139, 320] on div "2" at bounding box center [1154, 312] width 47 height 28
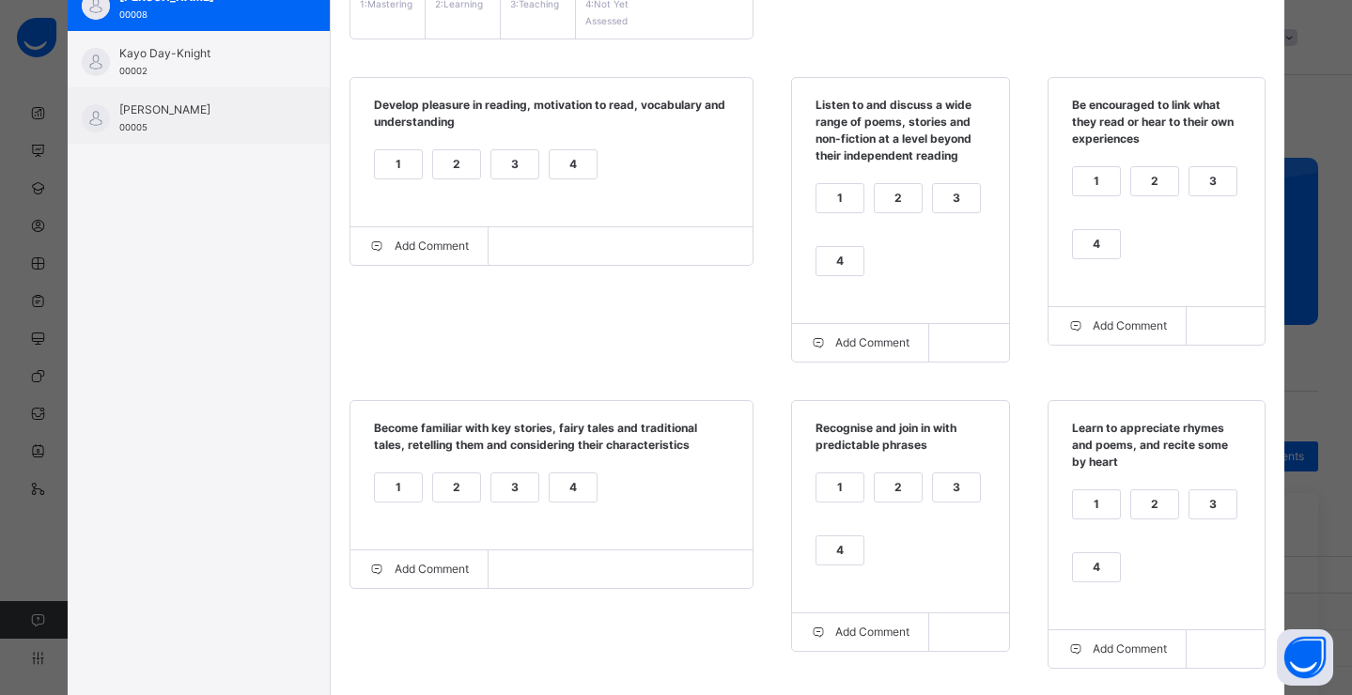
scroll to position [509, 0]
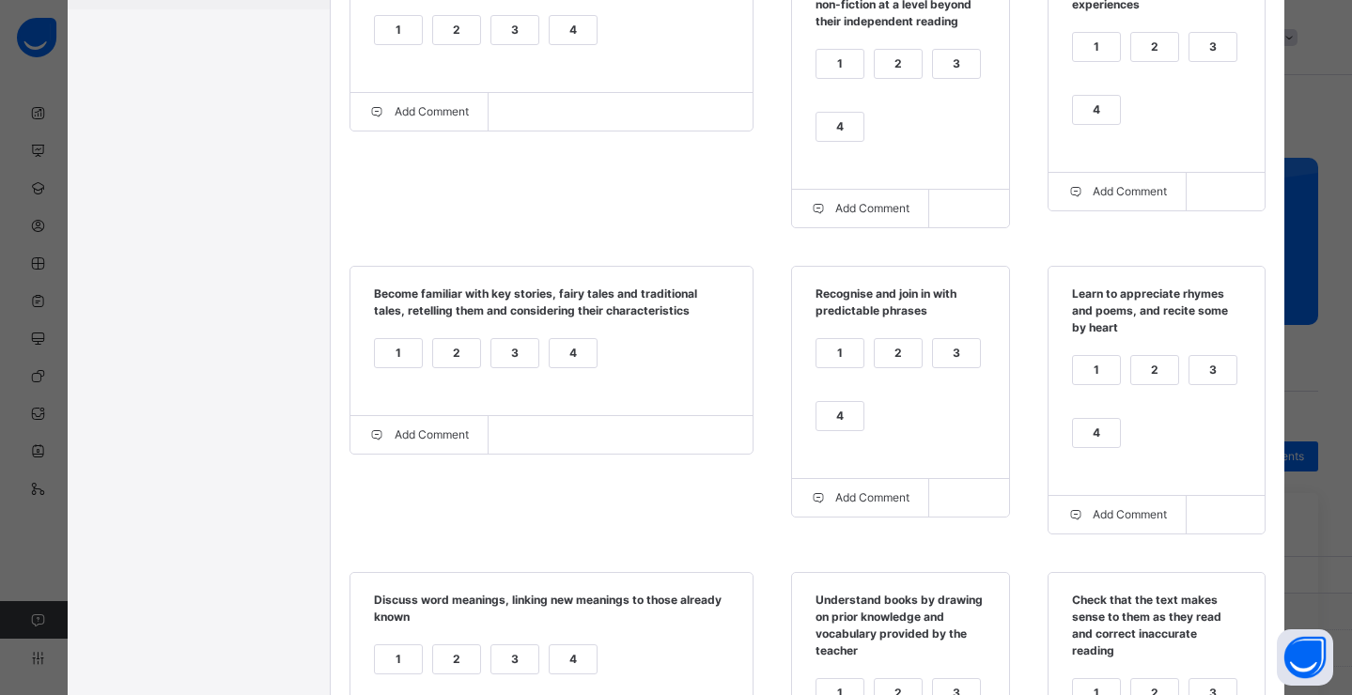
click at [552, 348] on div "4" at bounding box center [573, 353] width 47 height 28
click at [839, 411] on div "4" at bounding box center [839, 416] width 47 height 28
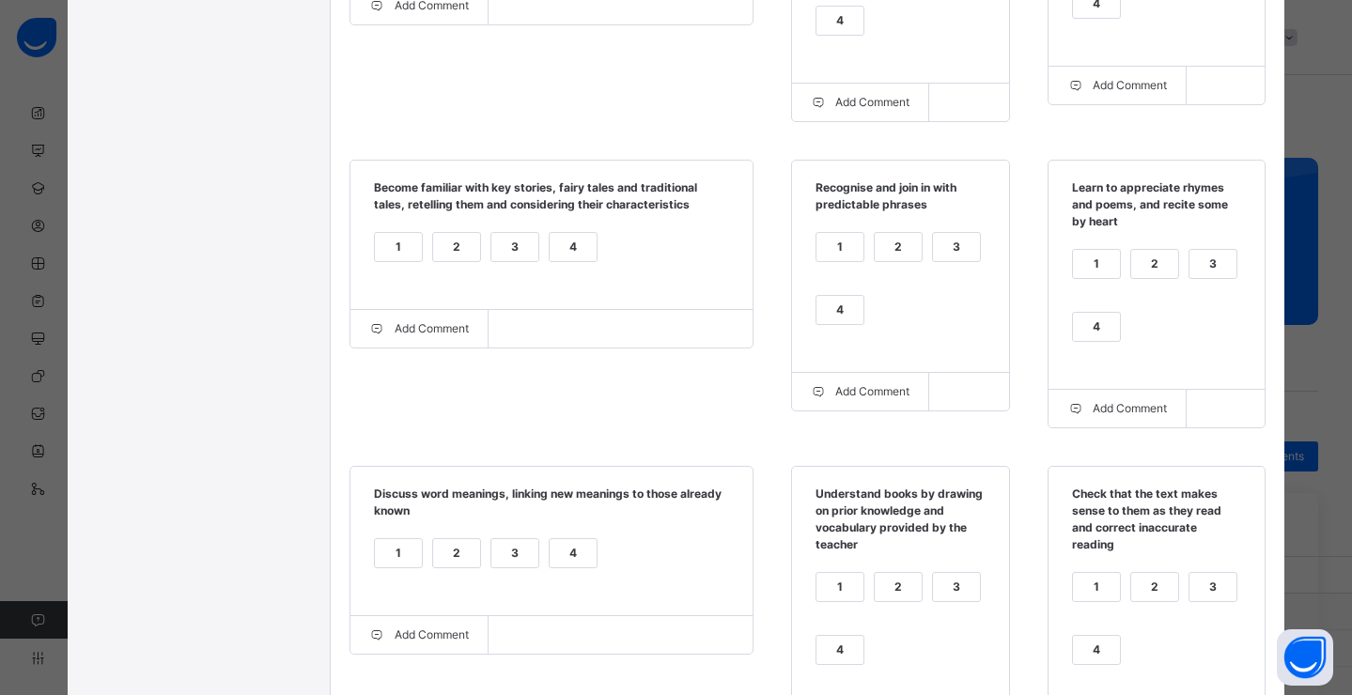
click at [1095, 334] on div "4" at bounding box center [1096, 327] width 47 height 28
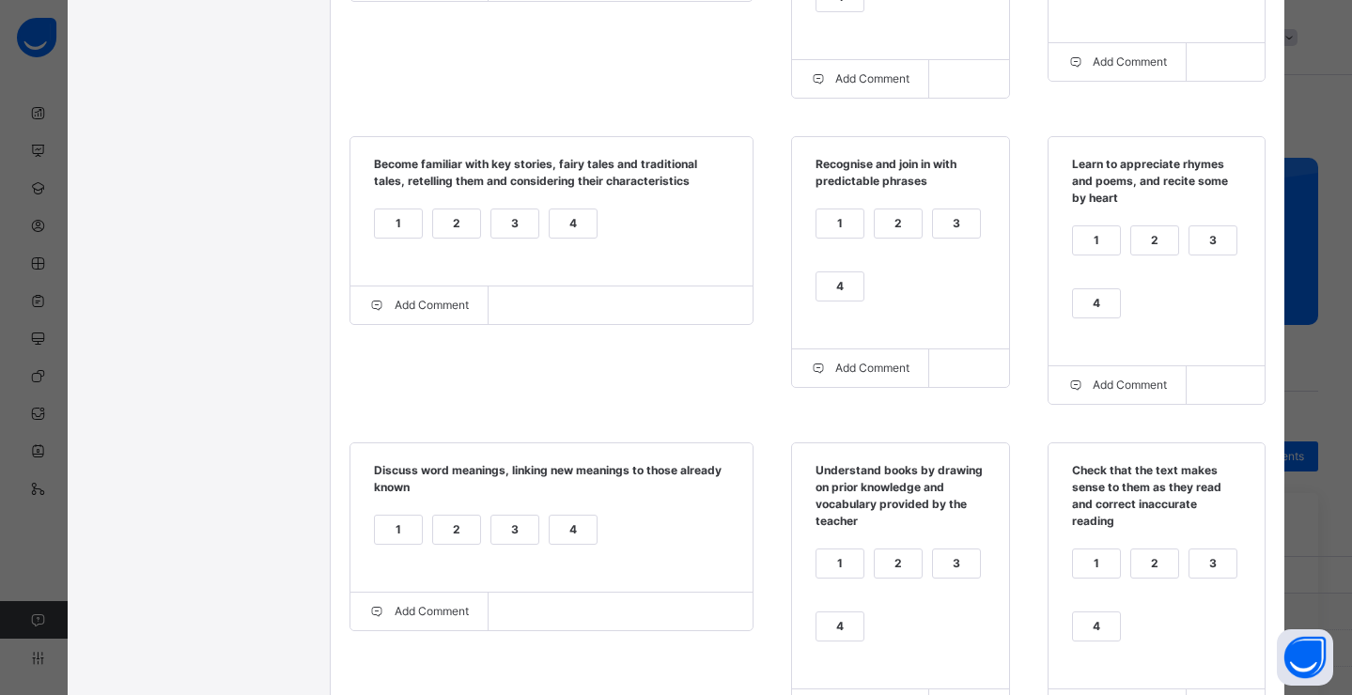
scroll to position [806, 0]
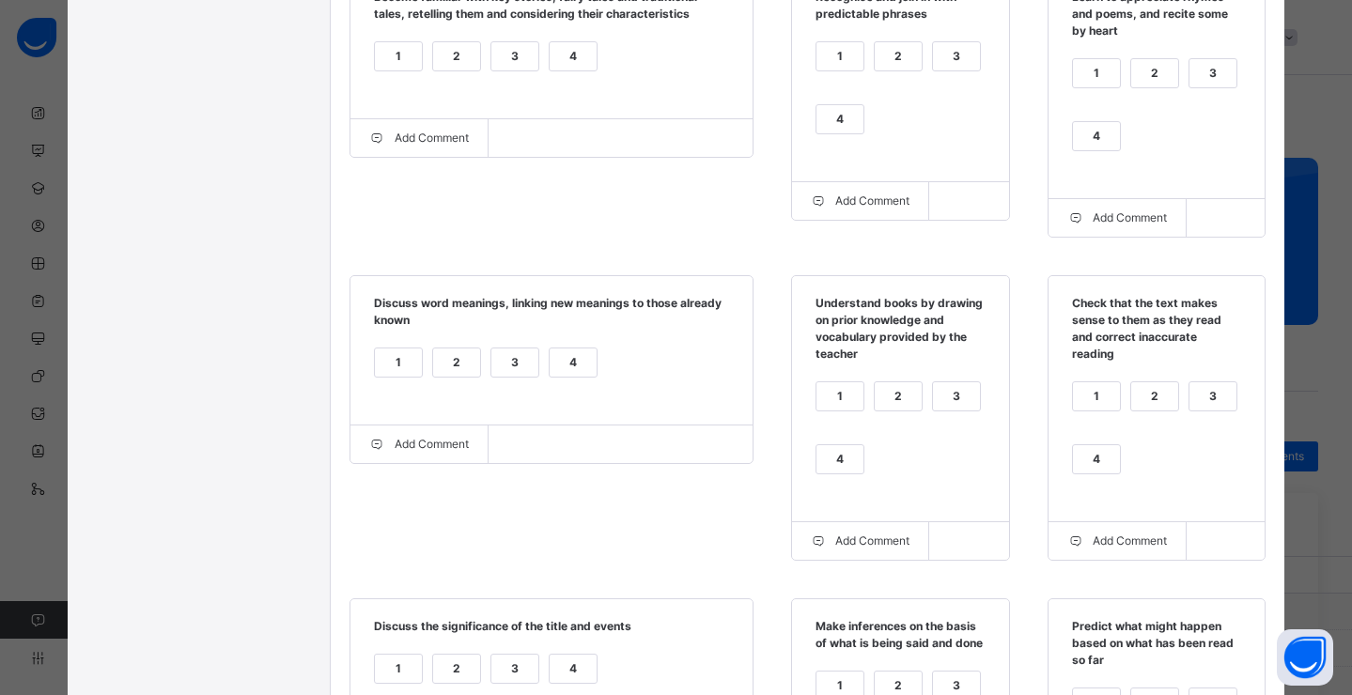
click at [574, 375] on div "4" at bounding box center [573, 363] width 47 height 28
click at [836, 456] on div "4" at bounding box center [839, 459] width 47 height 28
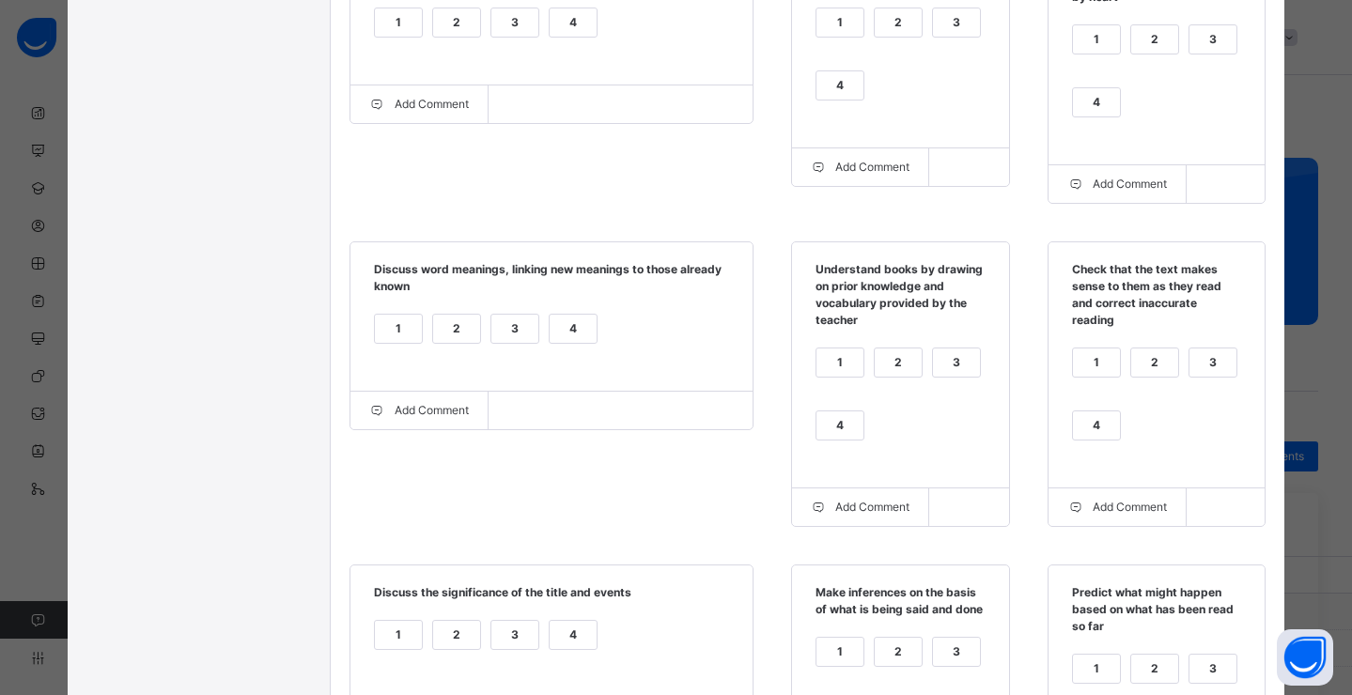
scroll to position [943, 0]
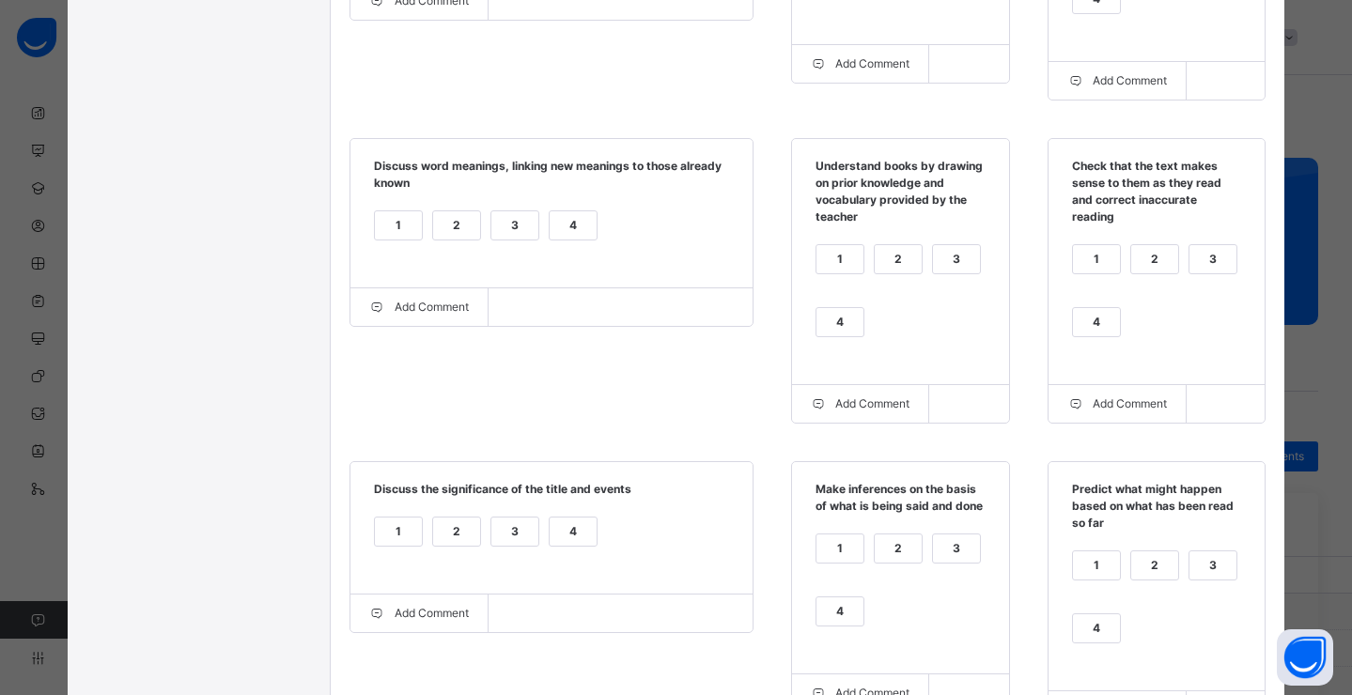
click at [1093, 329] on div "4" at bounding box center [1096, 322] width 47 height 28
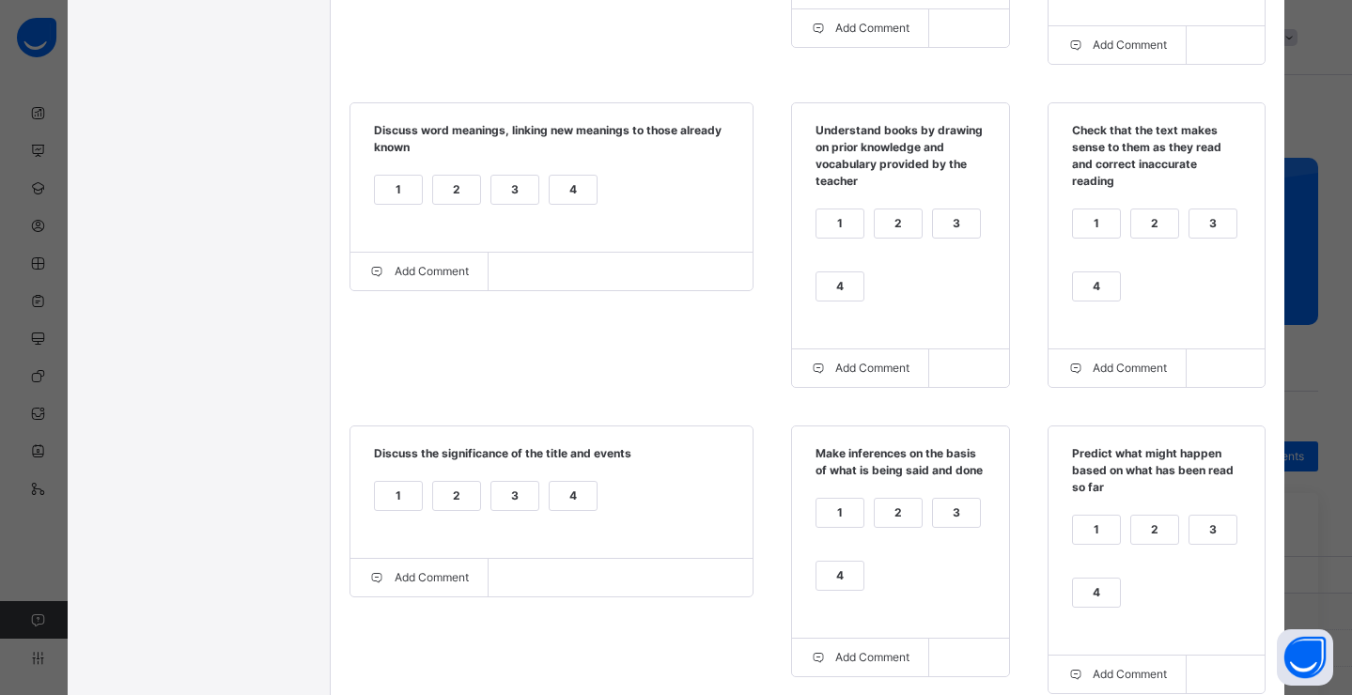
click at [566, 510] on div "4" at bounding box center [573, 496] width 47 height 28
click at [832, 585] on div "4" at bounding box center [839, 576] width 47 height 28
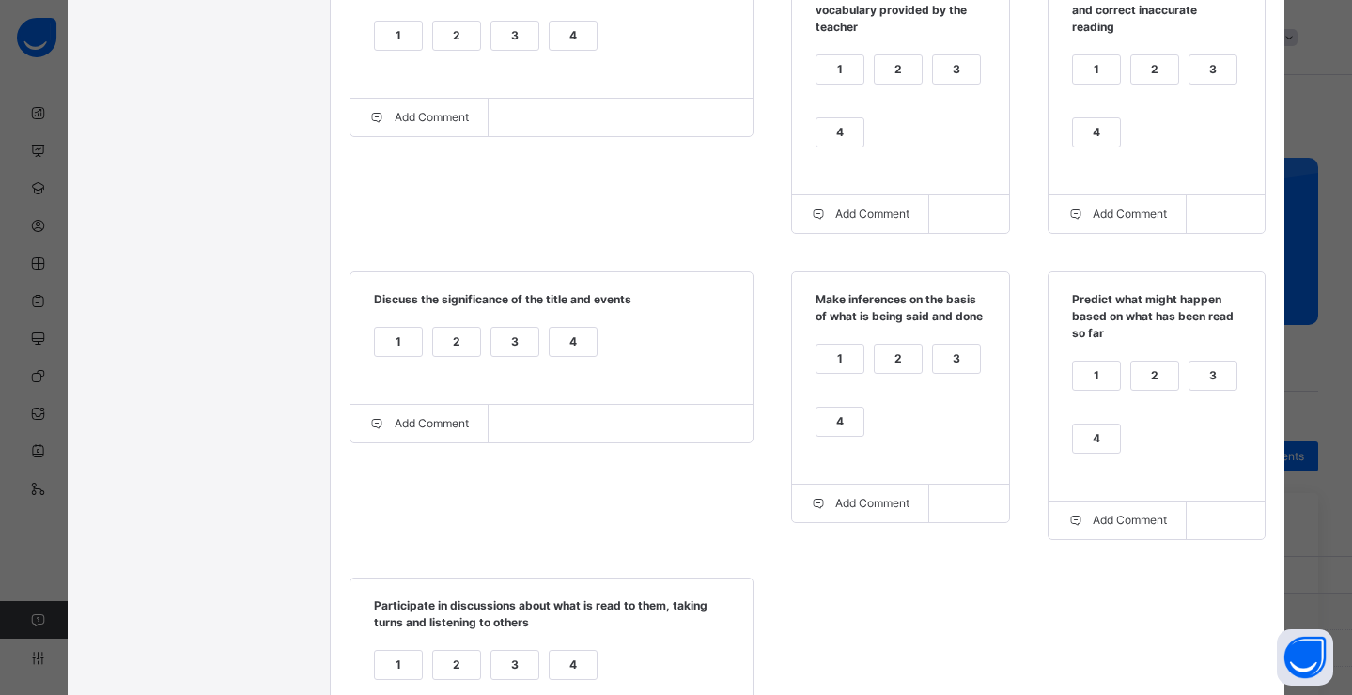
click at [1093, 453] on div "4" at bounding box center [1096, 439] width 47 height 28
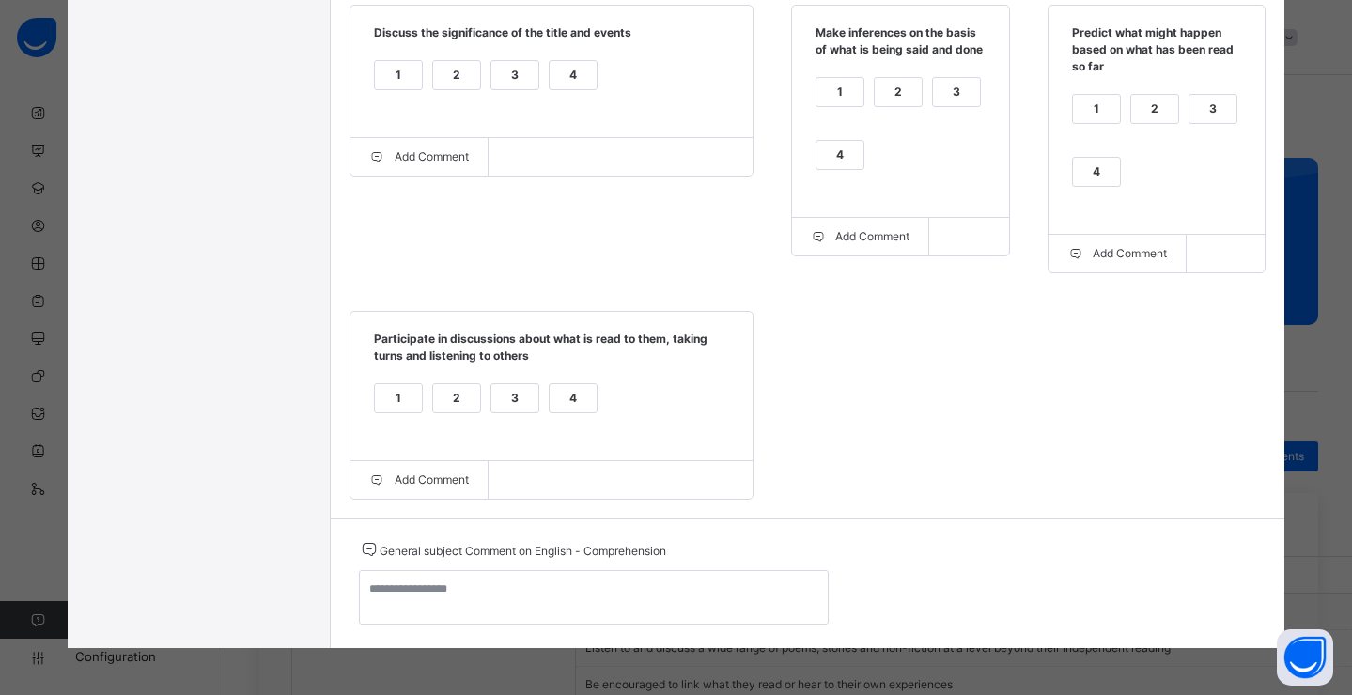
scroll to position [222, 0]
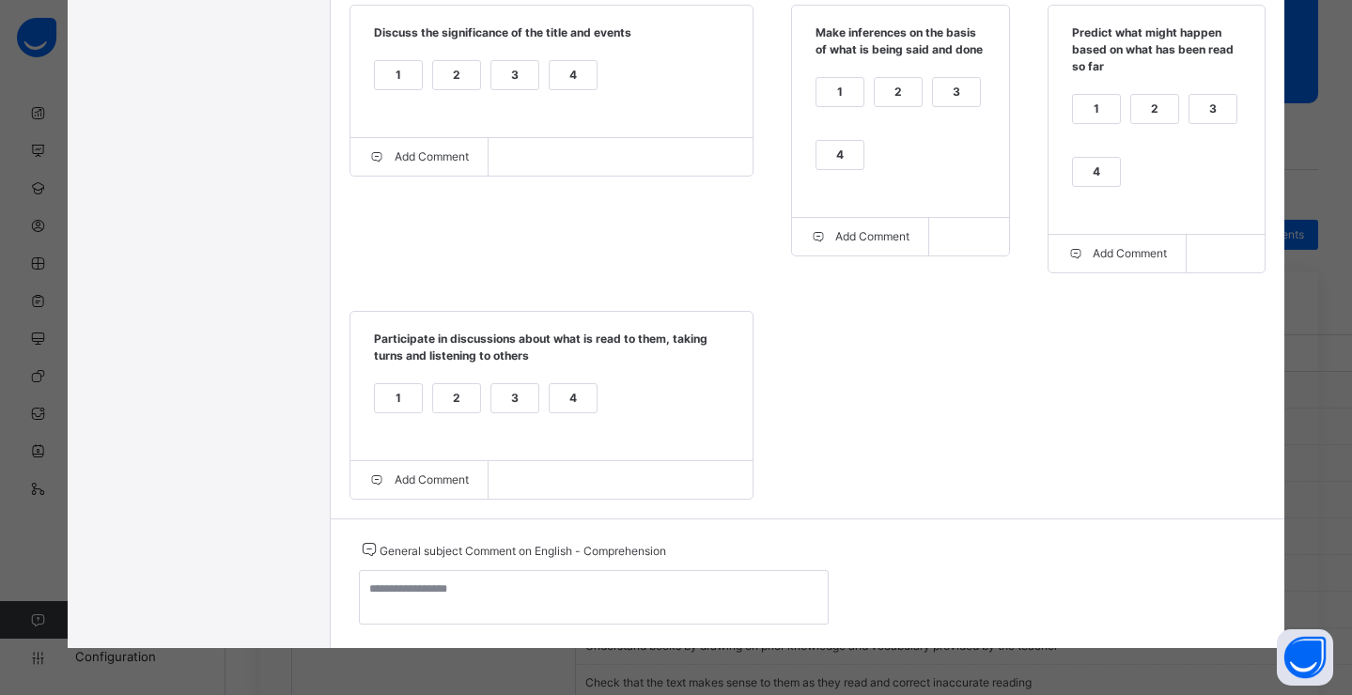
click at [567, 398] on div "4" at bounding box center [573, 398] width 47 height 28
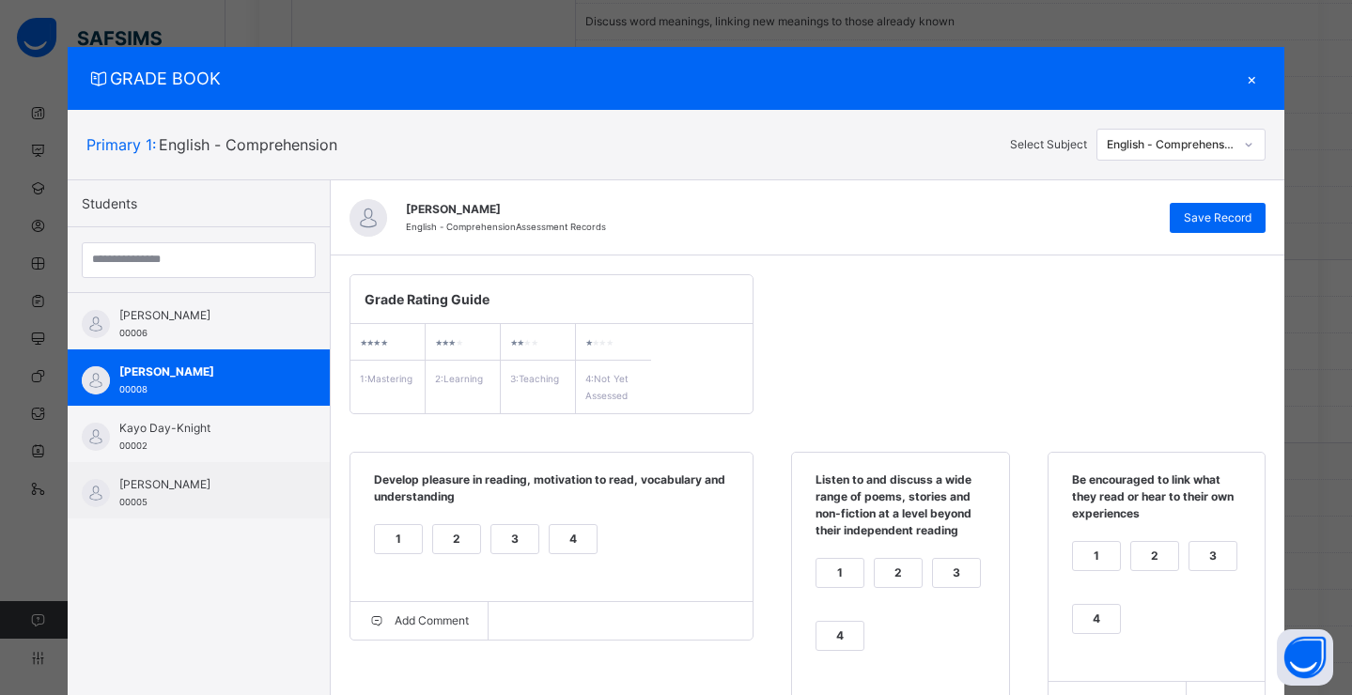
scroll to position [157, 0]
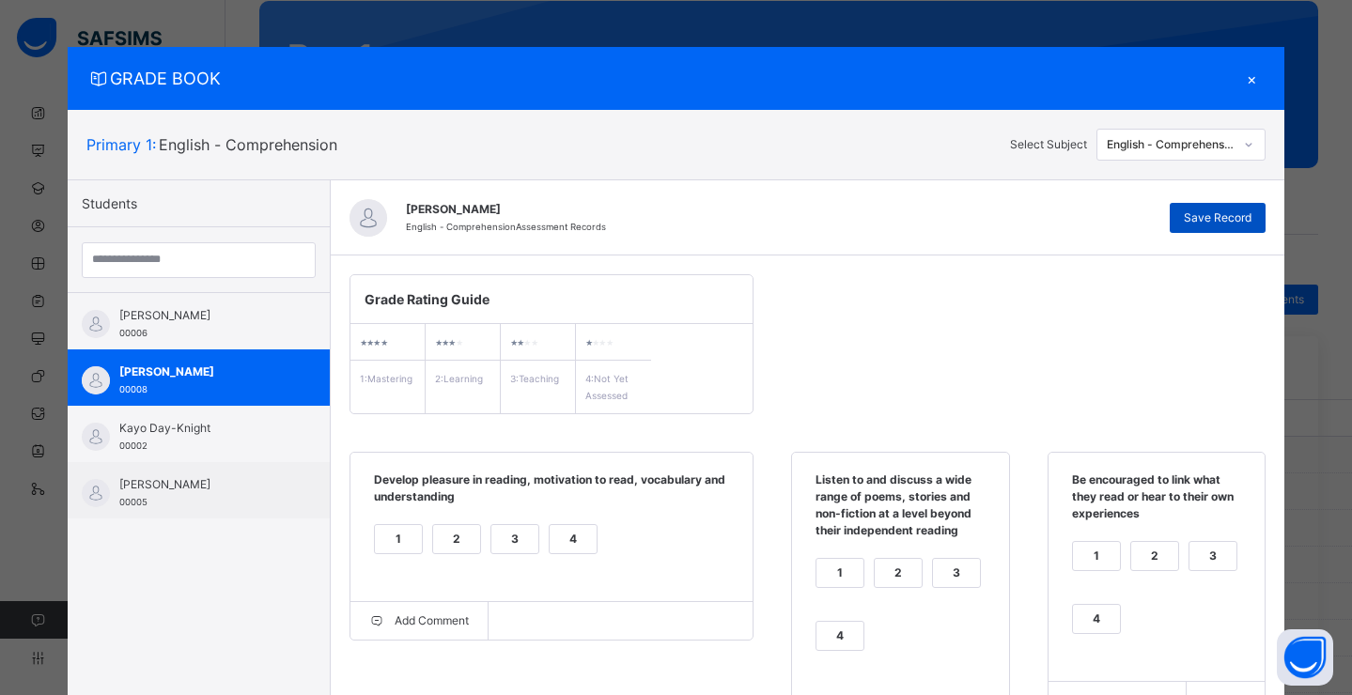
click at [1213, 213] on span "Save Record" at bounding box center [1218, 217] width 68 height 17
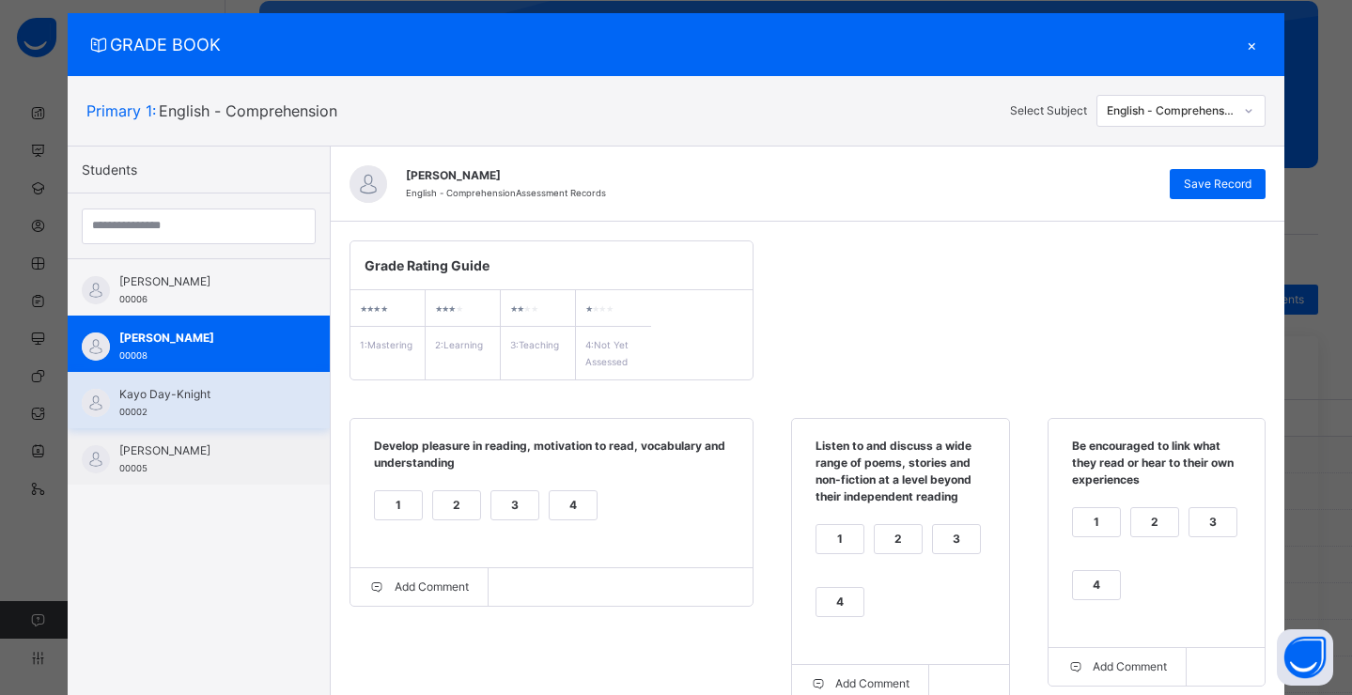
click at [203, 398] on span "Kayo Day-Knight" at bounding box center [203, 394] width 168 height 17
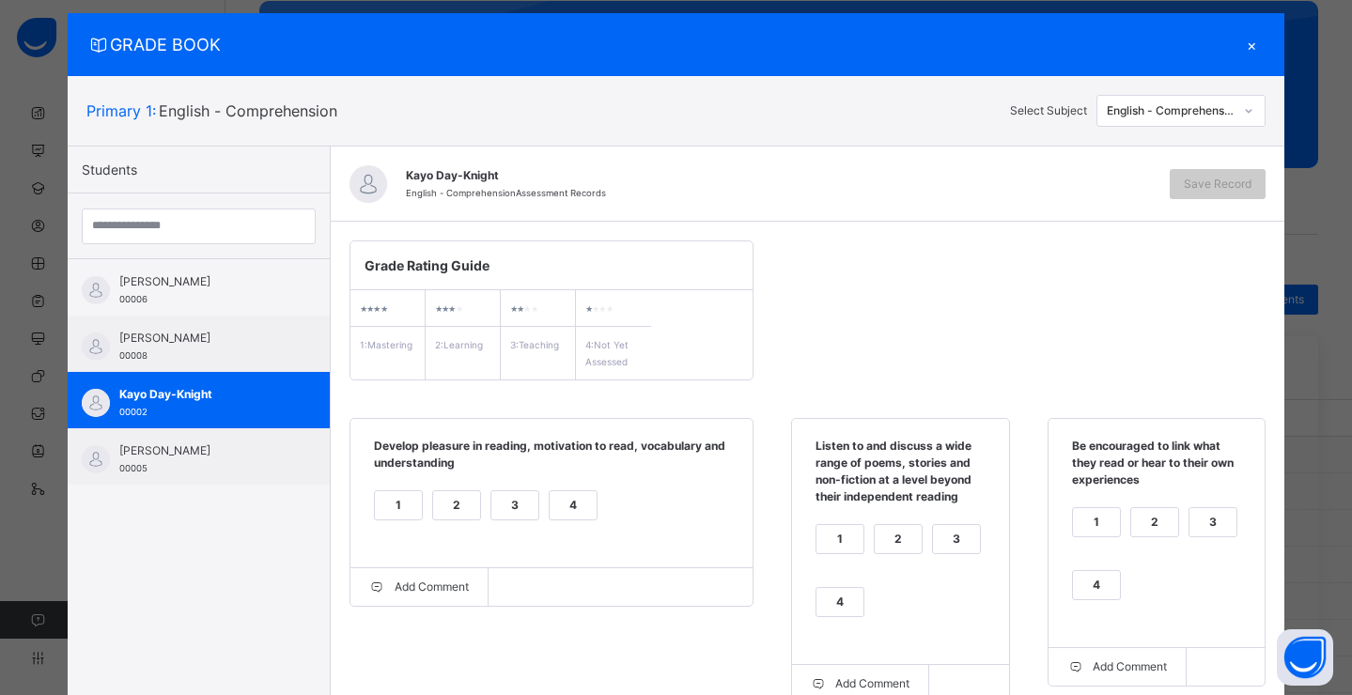
scroll to position [220, 0]
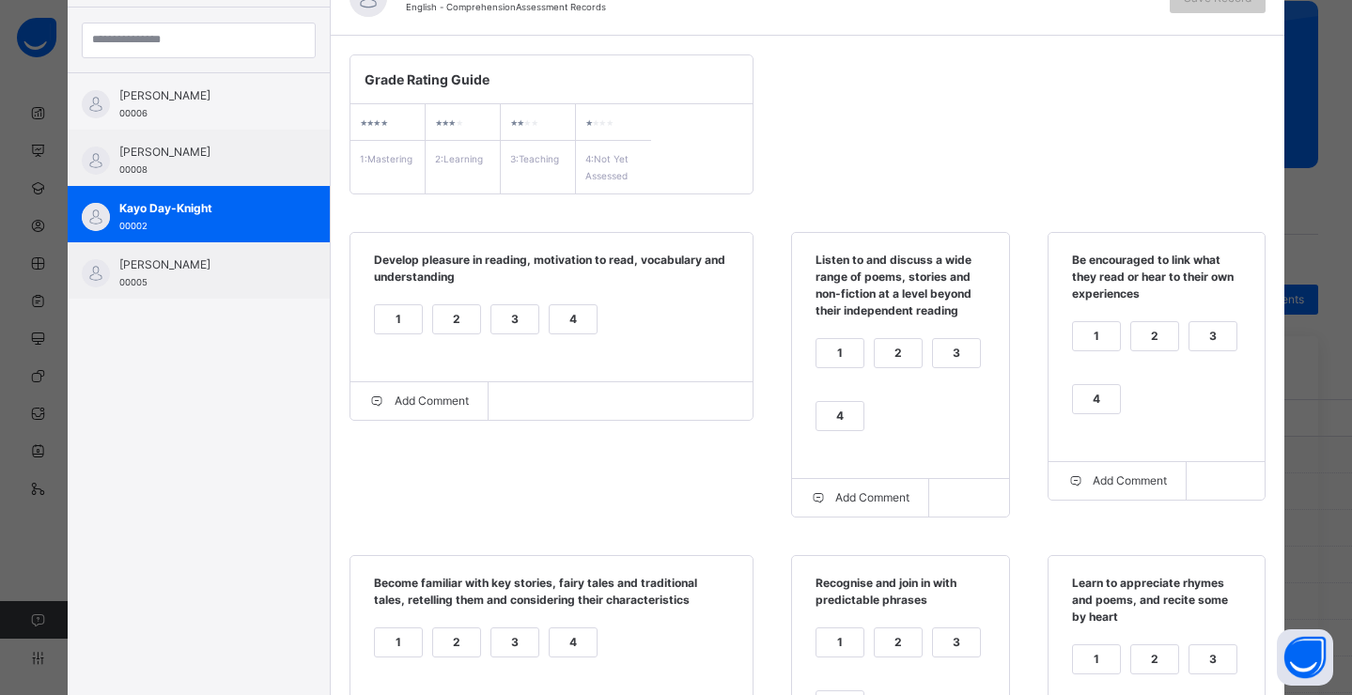
click at [385, 323] on div "1" at bounding box center [398, 319] width 47 height 28
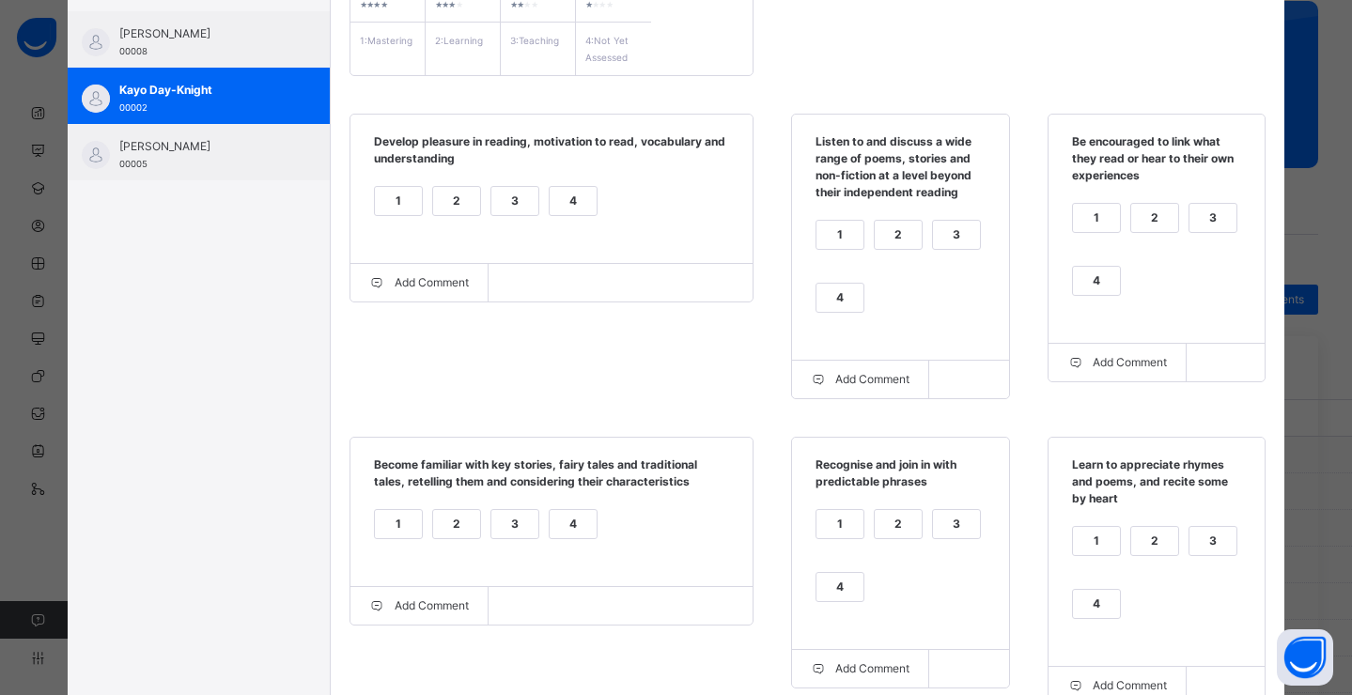
click at [888, 243] on div "2" at bounding box center [898, 235] width 47 height 28
click at [1136, 222] on div "2" at bounding box center [1154, 218] width 47 height 28
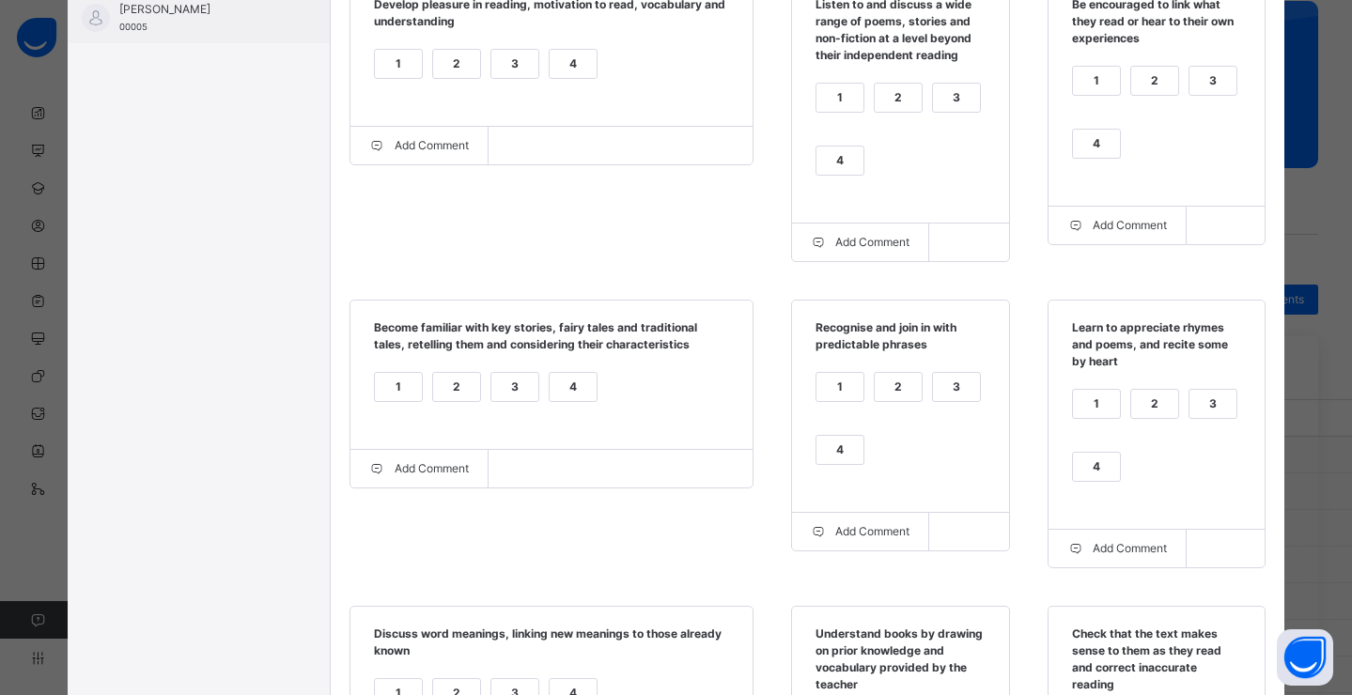
scroll to position [479, 0]
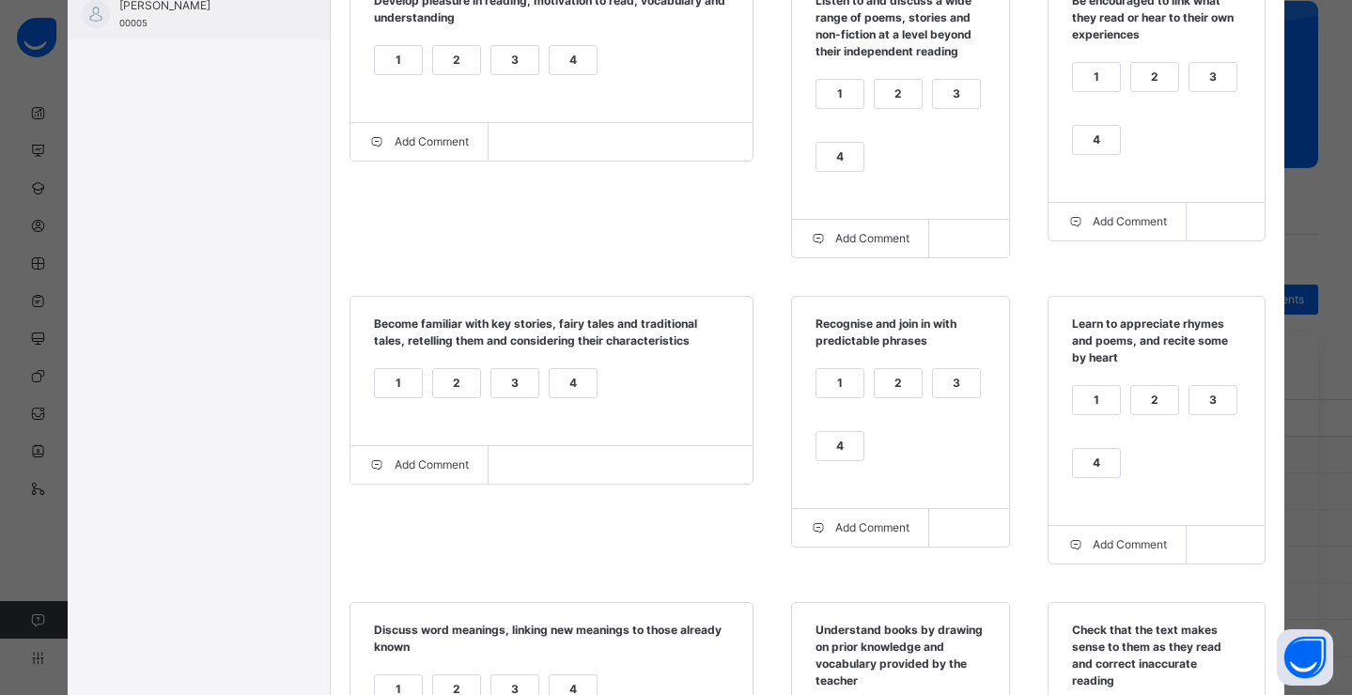
click at [551, 381] on div "4" at bounding box center [573, 383] width 47 height 28
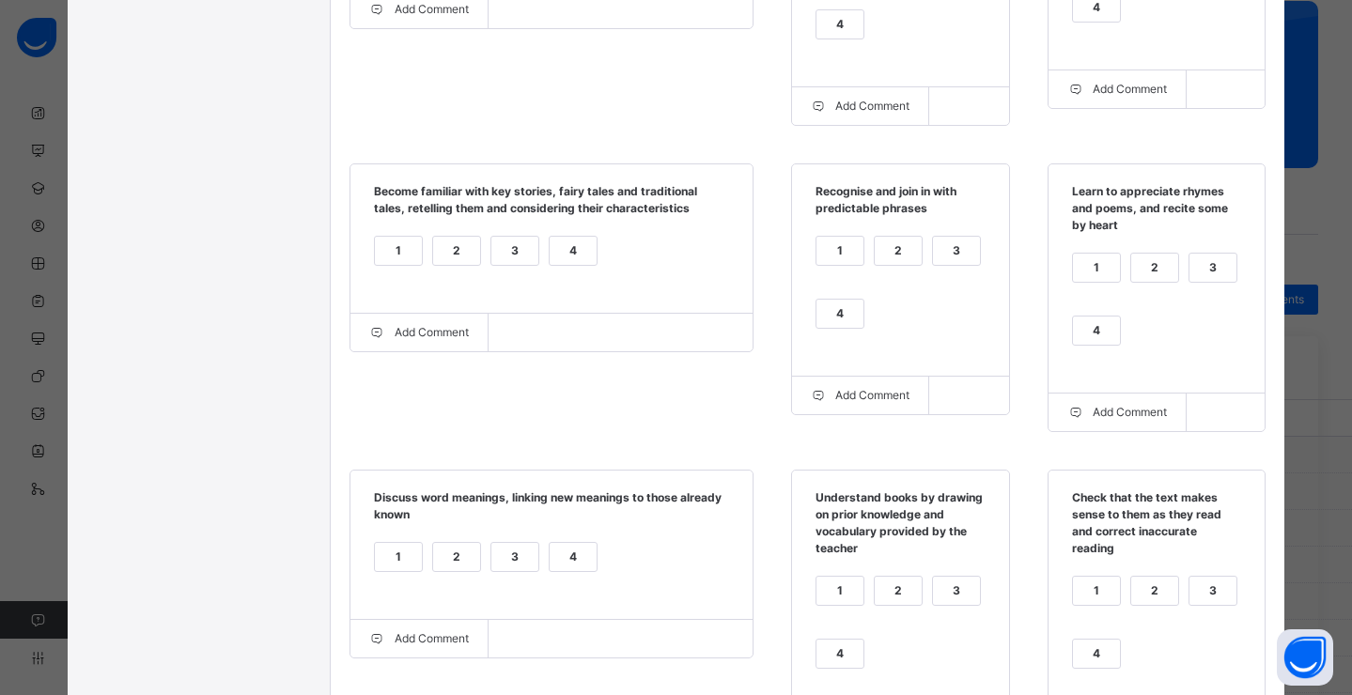
click at [876, 254] on div "2" at bounding box center [898, 251] width 47 height 28
click at [1077, 344] on div "4" at bounding box center [1096, 331] width 47 height 28
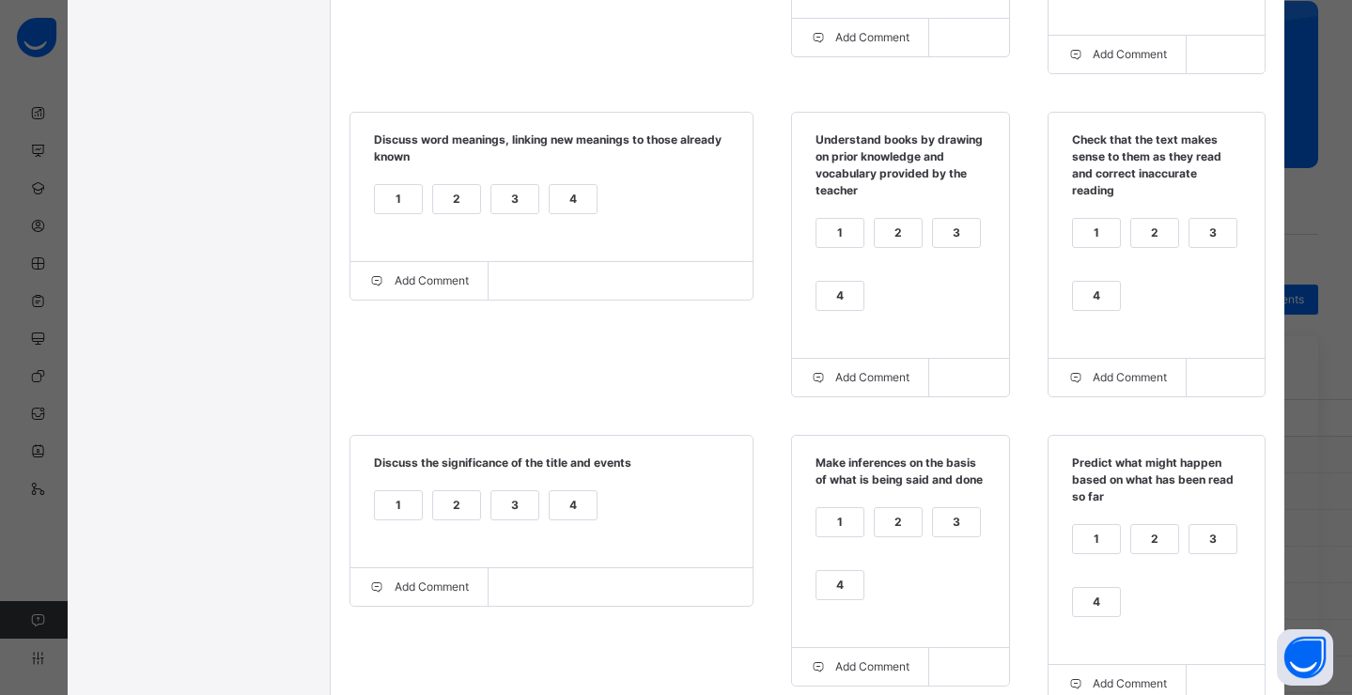
click at [446, 201] on div "2" at bounding box center [456, 199] width 47 height 28
click at [895, 239] on div "2" at bounding box center [898, 233] width 47 height 28
click at [845, 290] on div "4" at bounding box center [839, 296] width 47 height 28
click at [1093, 302] on div "4" at bounding box center [1096, 296] width 47 height 28
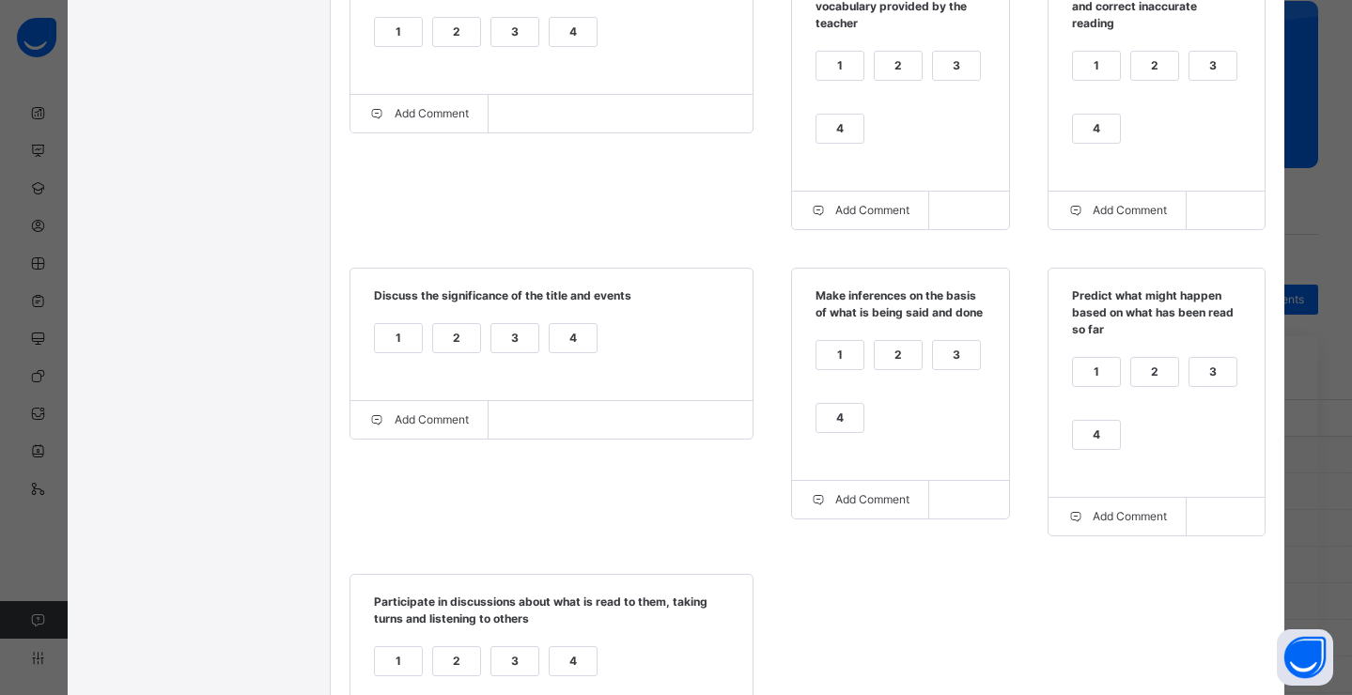
click at [566, 344] on div "4" at bounding box center [573, 338] width 47 height 28
drag, startPoint x: 824, startPoint y: 424, endPoint x: 834, endPoint y: 427, distance: 11.0
click at [824, 424] on div "4" at bounding box center [839, 418] width 47 height 28
drag, startPoint x: 1093, startPoint y: 438, endPoint x: 985, endPoint y: 428, distance: 107.5
click at [1093, 438] on div "4" at bounding box center [1096, 435] width 47 height 28
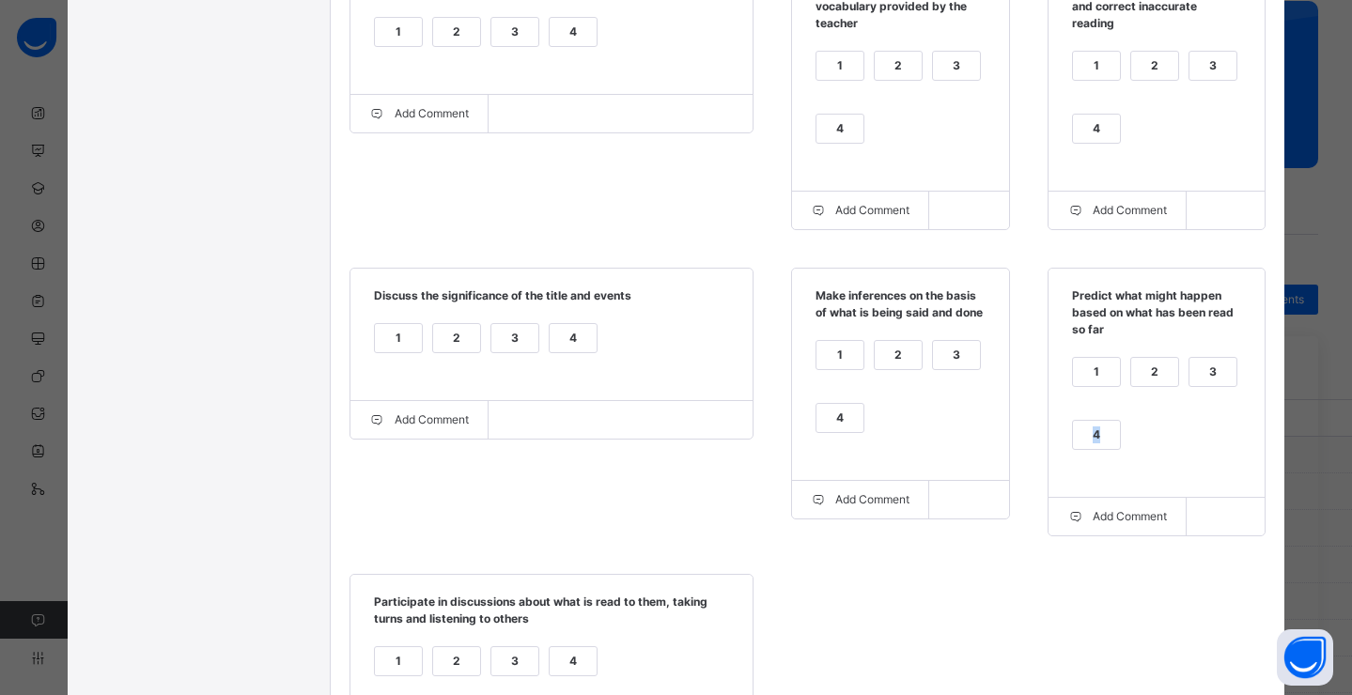
scroll to position [1411, 0]
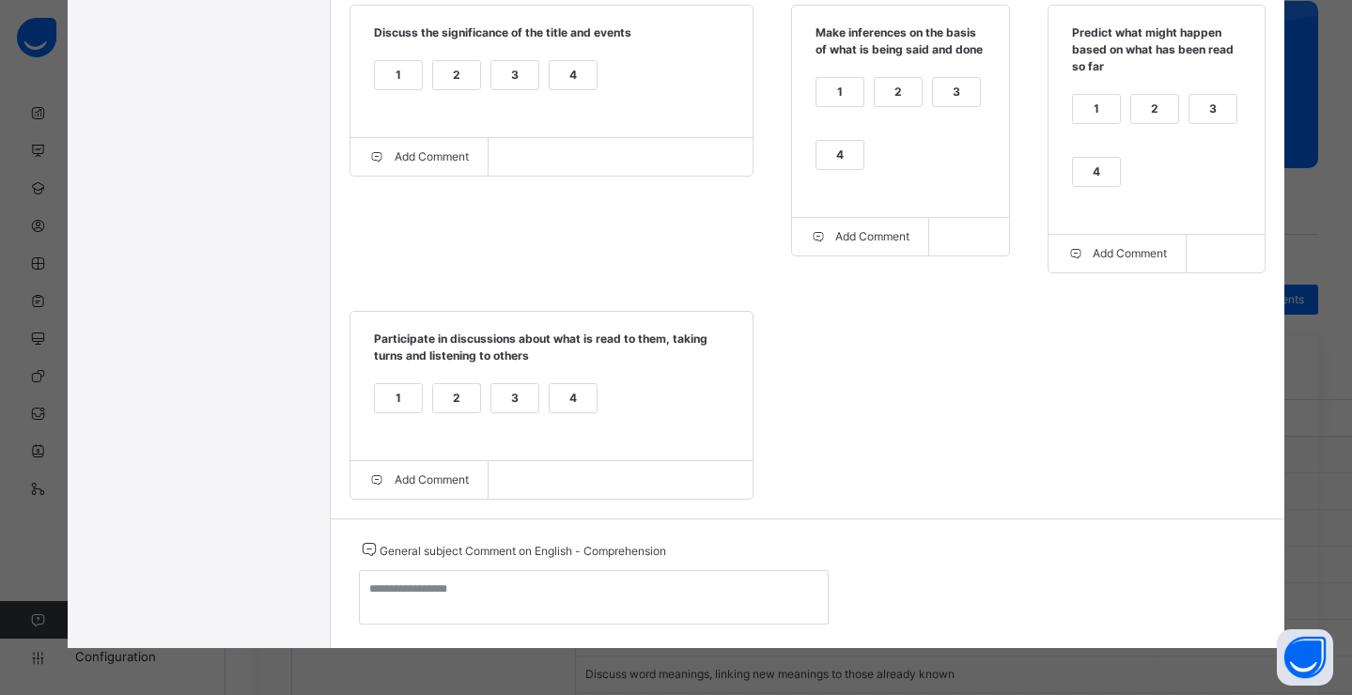
click at [559, 395] on div "4" at bounding box center [573, 398] width 47 height 28
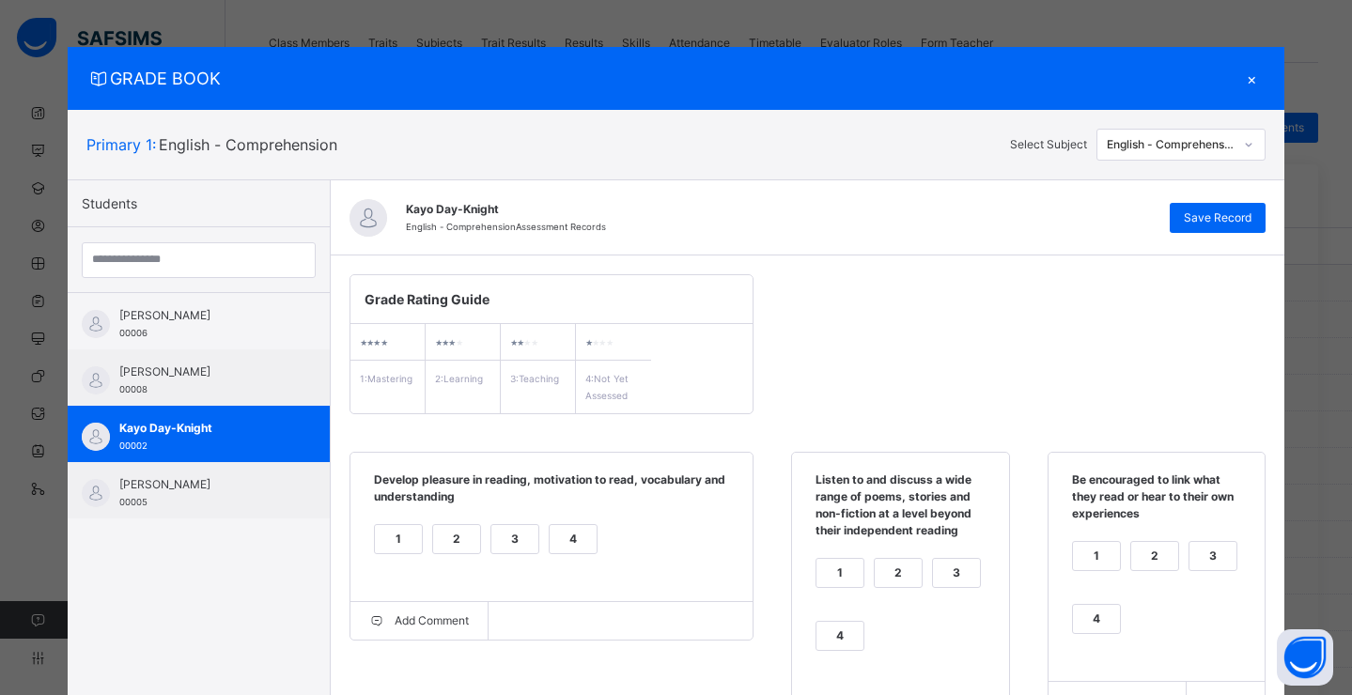
scroll to position [0, 0]
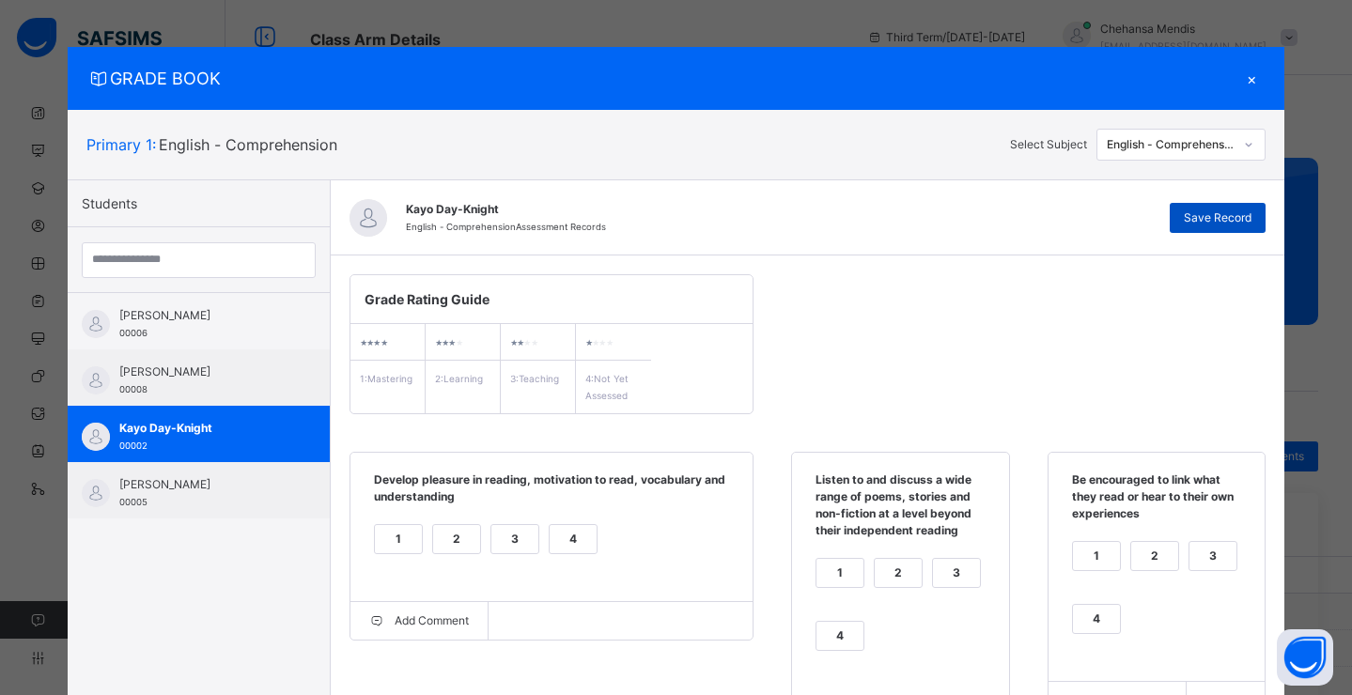
click at [1248, 222] on span "Save Record" at bounding box center [1218, 217] width 68 height 17
click at [1255, 81] on div "×" at bounding box center [1251, 78] width 28 height 25
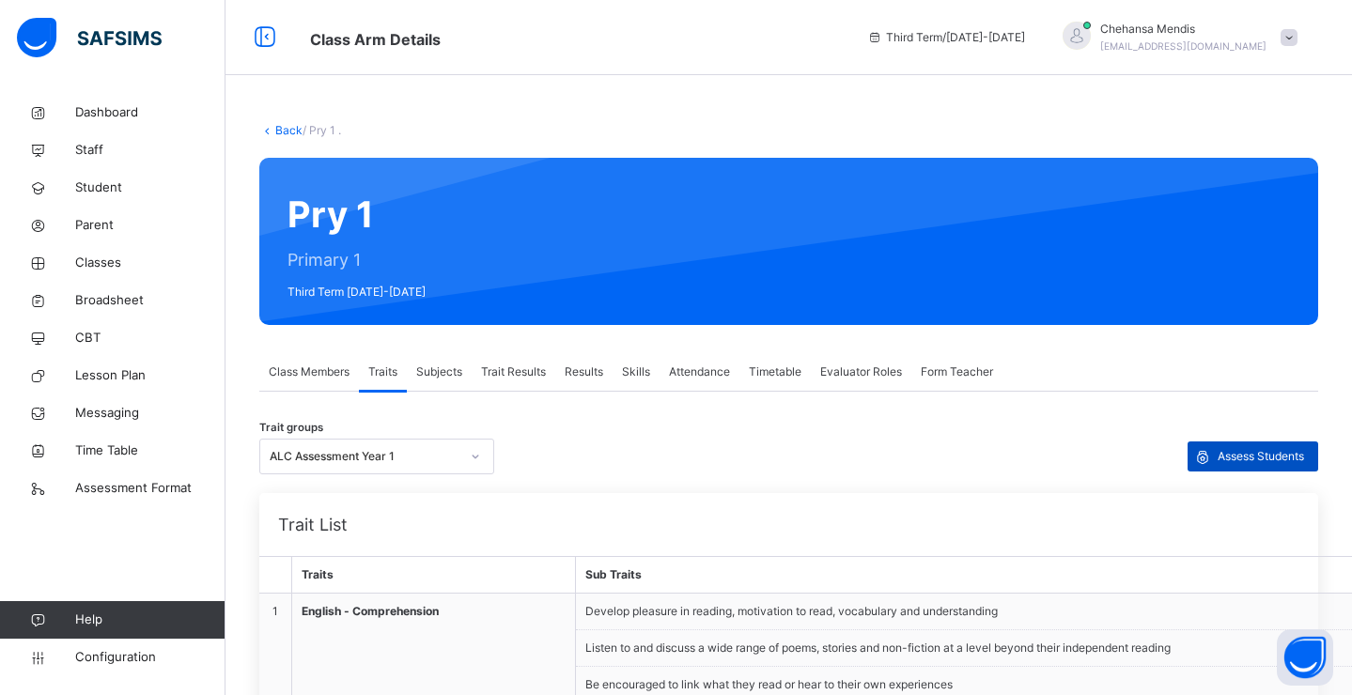
click at [1229, 457] on span "Assess Students" at bounding box center [1260, 456] width 86 height 17
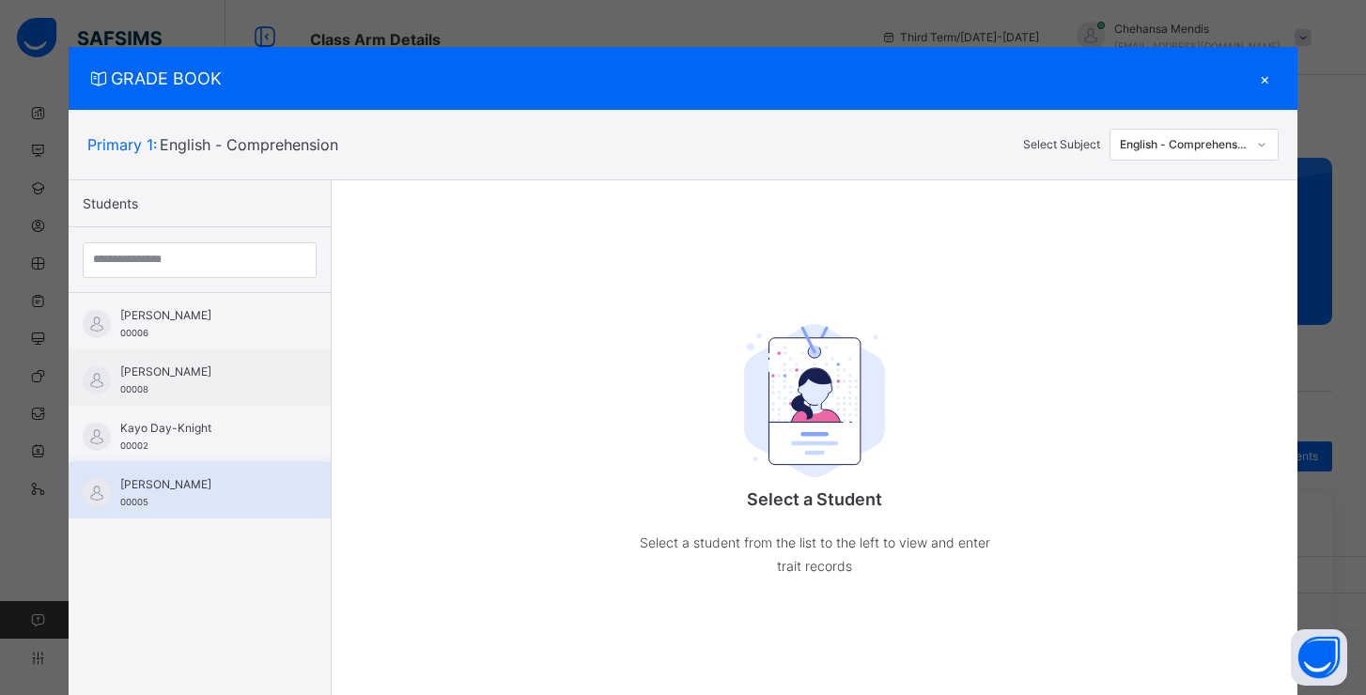
click at [194, 490] on span "[PERSON_NAME]" at bounding box center [204, 484] width 168 height 17
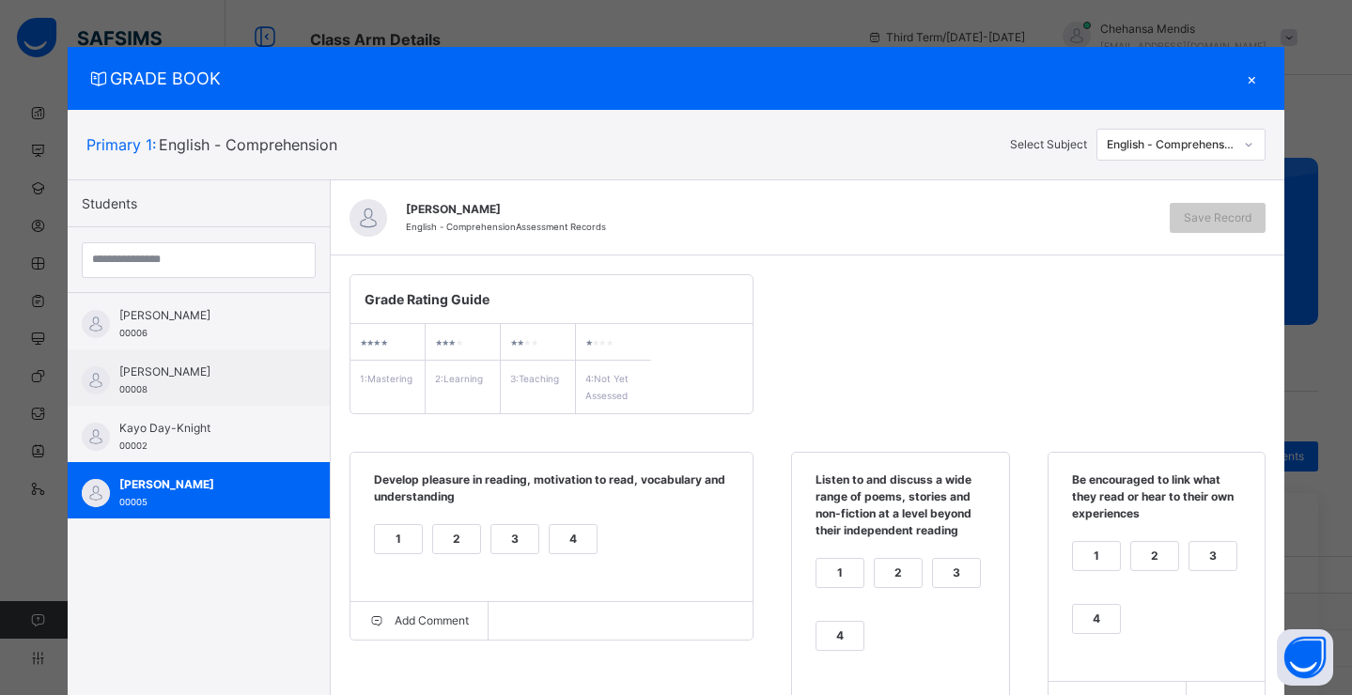
scroll to position [156, 0]
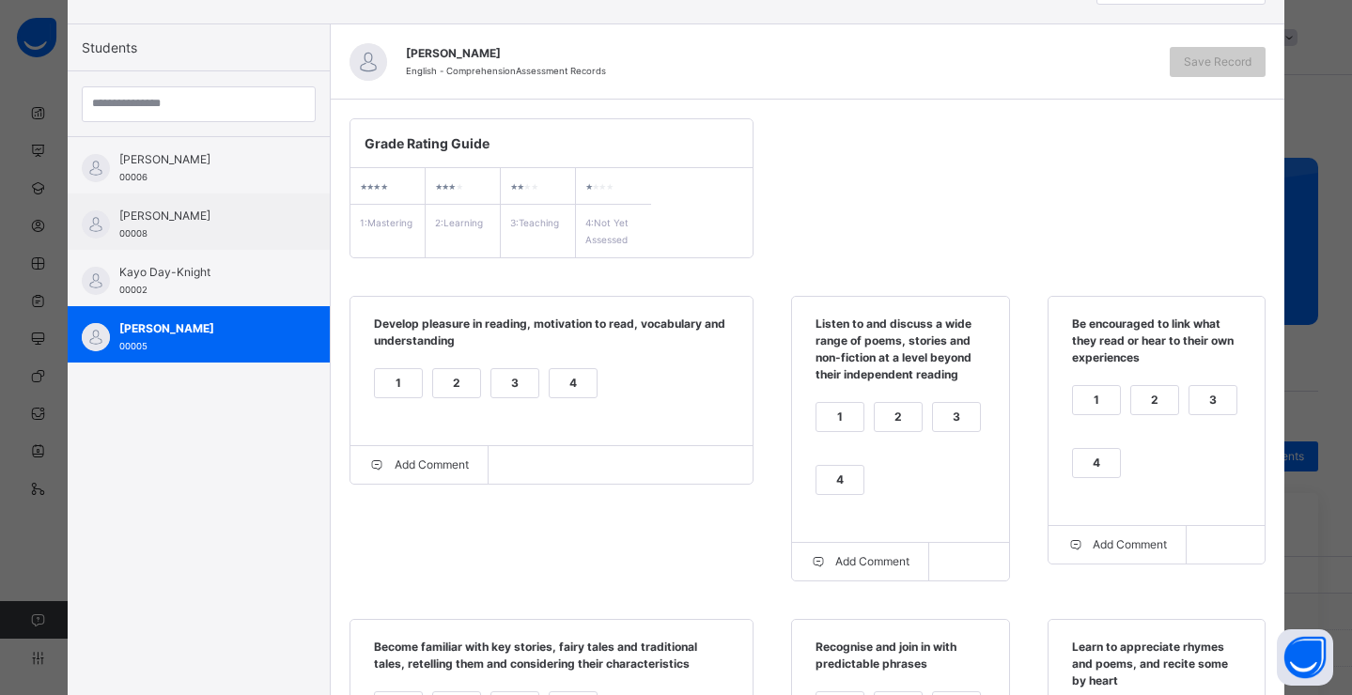
click at [569, 388] on div "4" at bounding box center [573, 383] width 47 height 28
click at [433, 384] on div "2" at bounding box center [456, 383] width 47 height 28
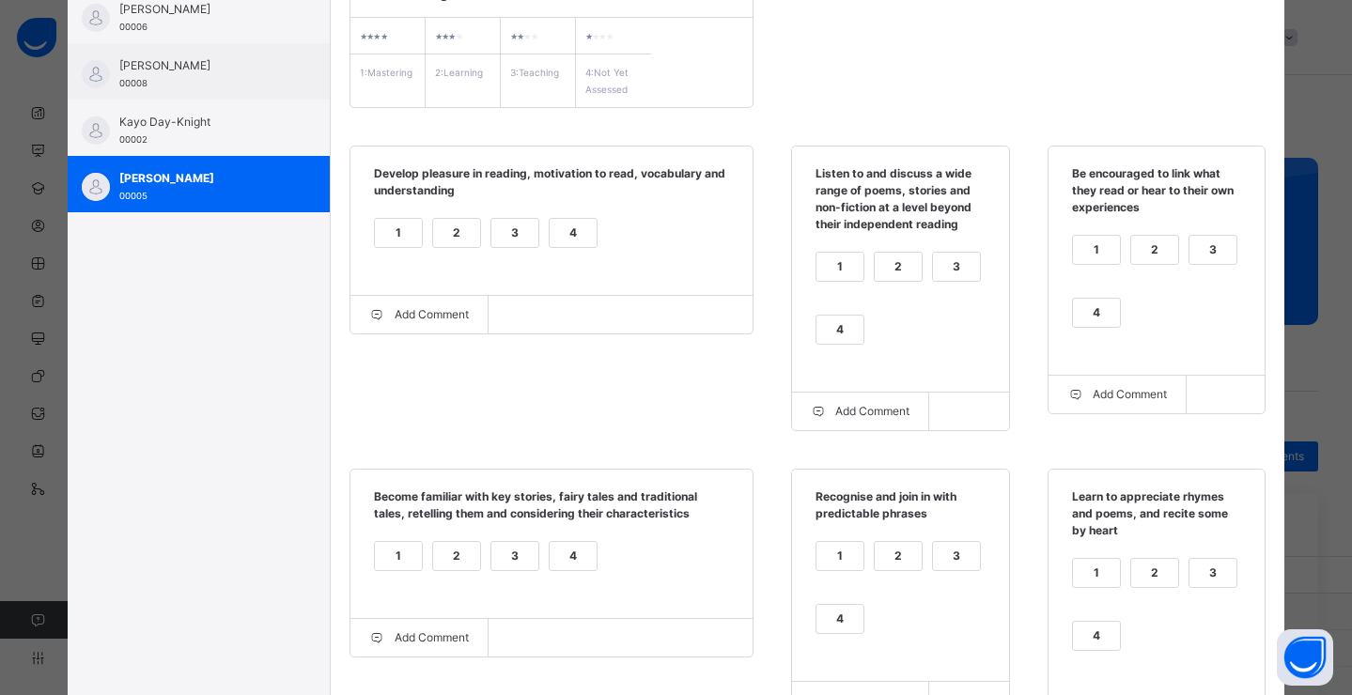
click at [839, 331] on div "4" at bounding box center [839, 330] width 47 height 28
click at [1097, 322] on div "4" at bounding box center [1096, 313] width 47 height 28
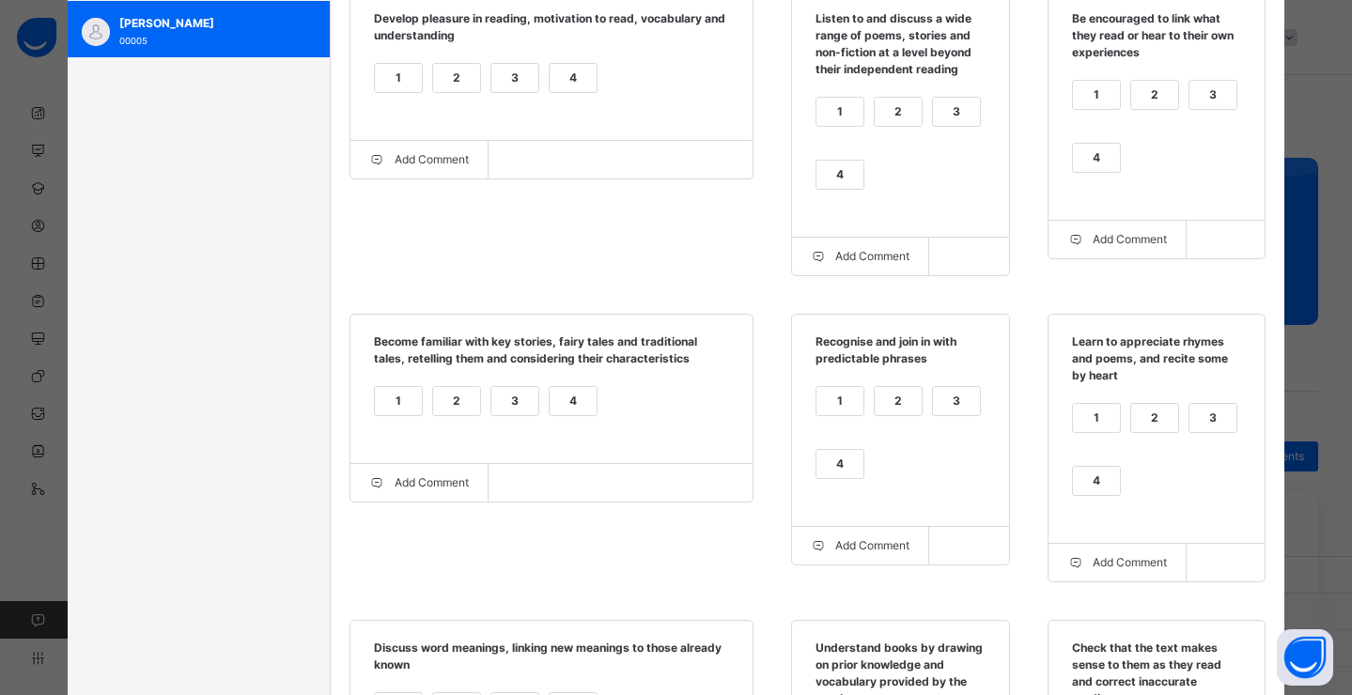
scroll to position [625, 0]
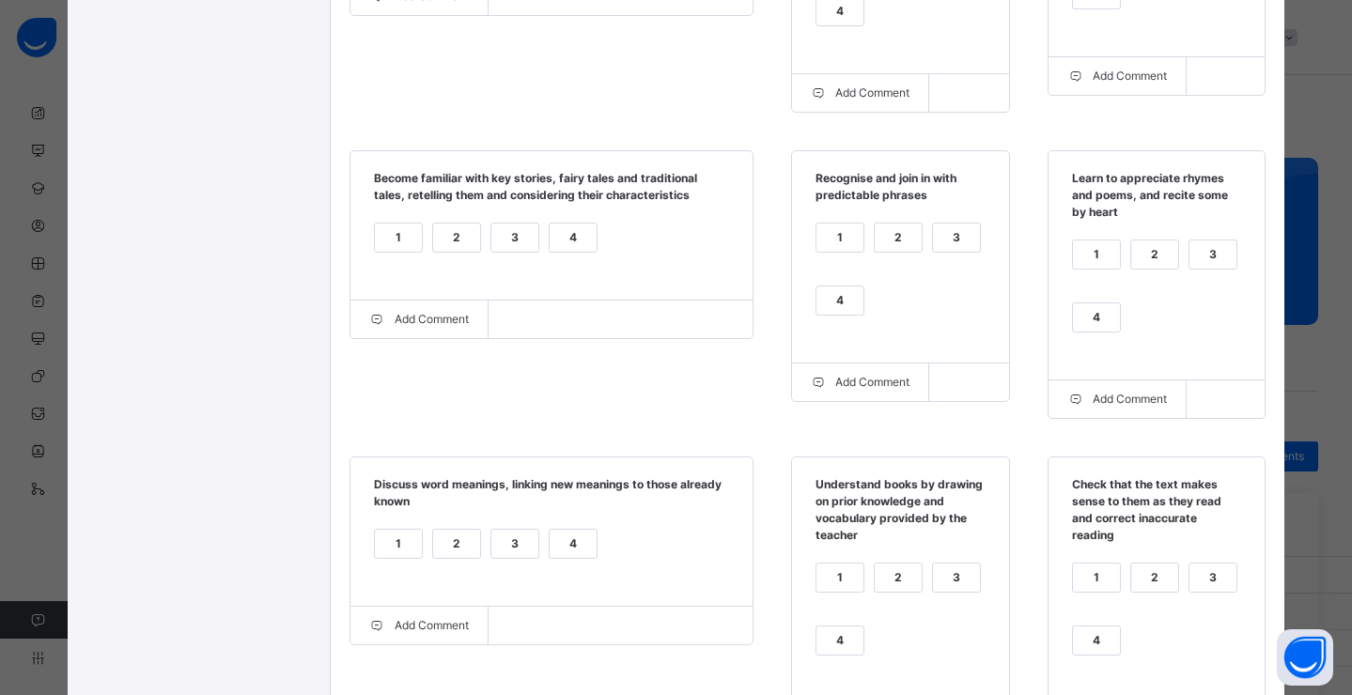
click at [583, 237] on div "4" at bounding box center [573, 238] width 47 height 28
click at [908, 239] on div "2" at bounding box center [898, 238] width 47 height 28
click at [1101, 312] on div "4" at bounding box center [1096, 317] width 47 height 28
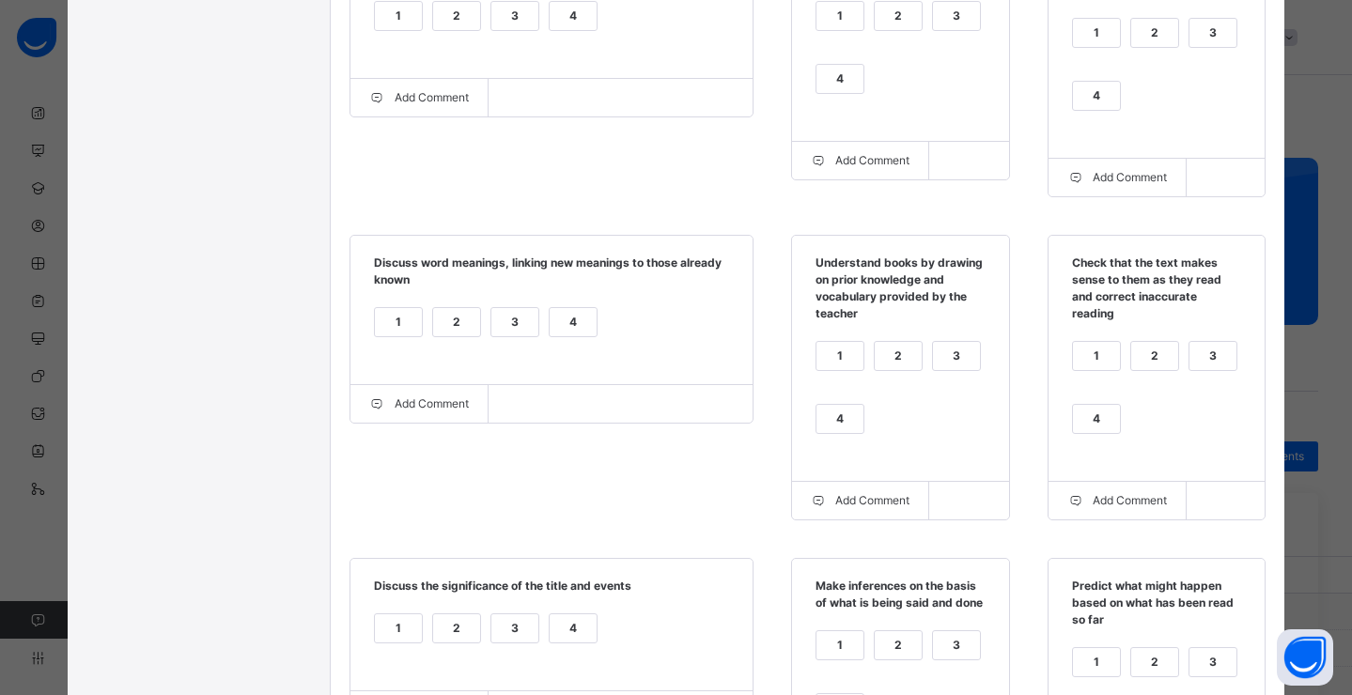
scroll to position [976, 0]
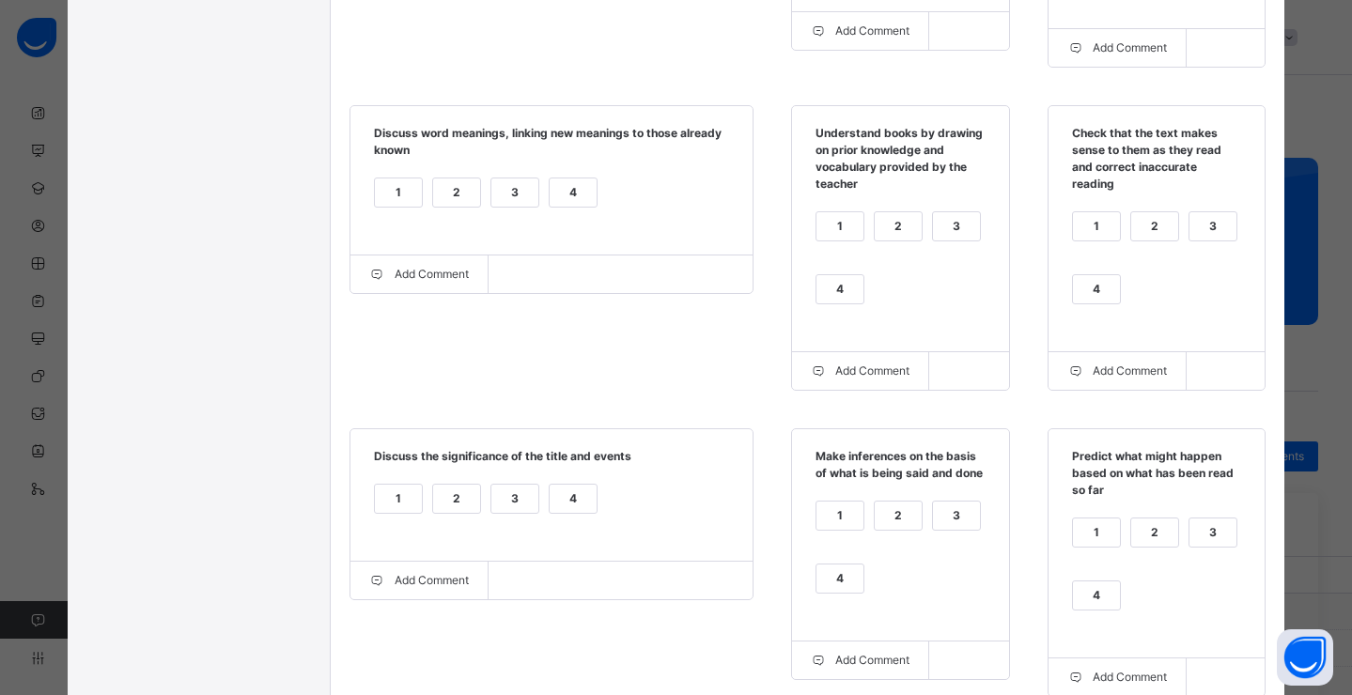
click at [562, 189] on div "4" at bounding box center [573, 192] width 47 height 28
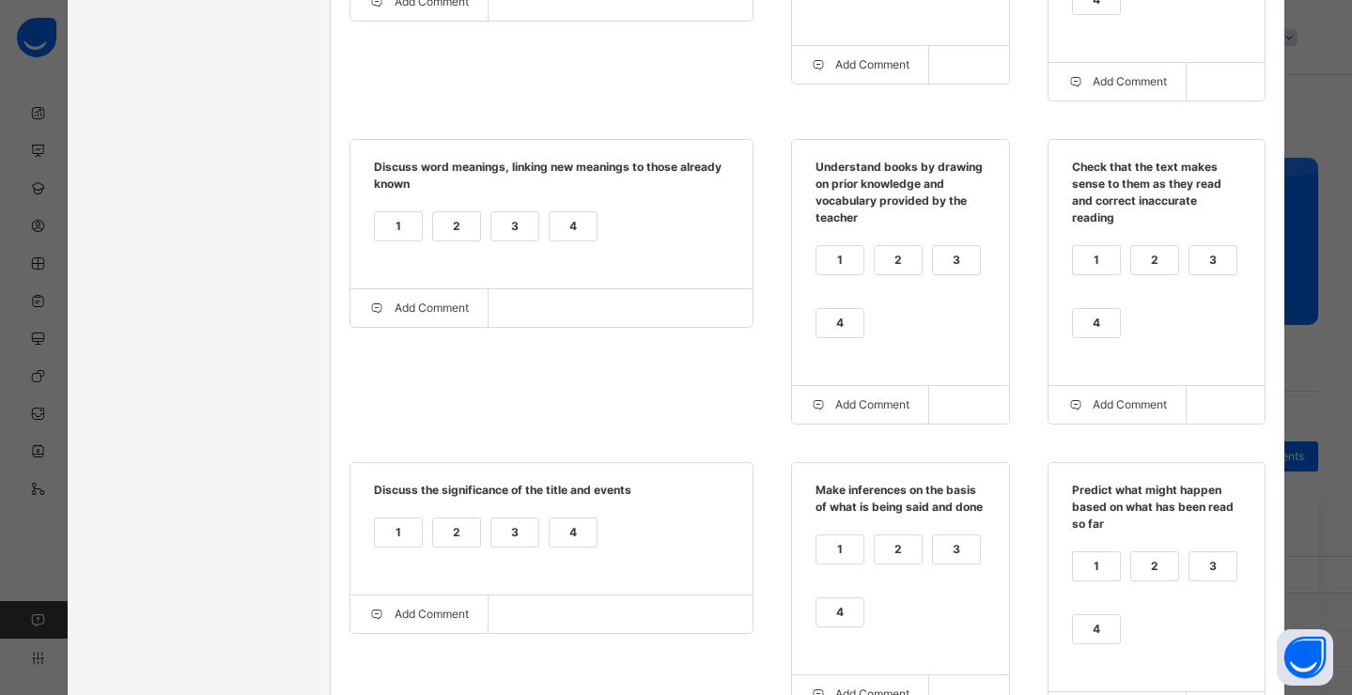
click at [842, 318] on div "4" at bounding box center [839, 323] width 47 height 28
click at [1099, 321] on div "4" at bounding box center [1096, 323] width 47 height 28
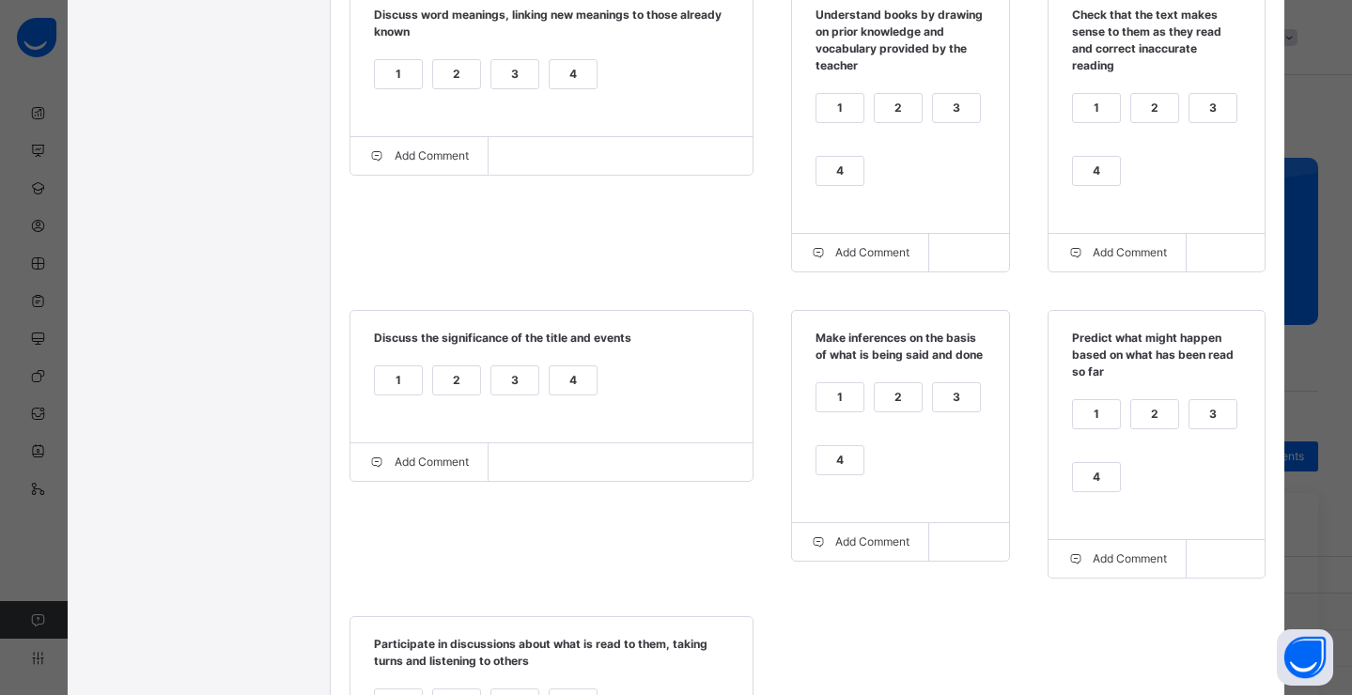
click at [565, 389] on div "4" at bounding box center [573, 380] width 47 height 28
click at [838, 469] on div "4" at bounding box center [839, 460] width 47 height 28
click at [1083, 482] on div "4" at bounding box center [1096, 477] width 47 height 28
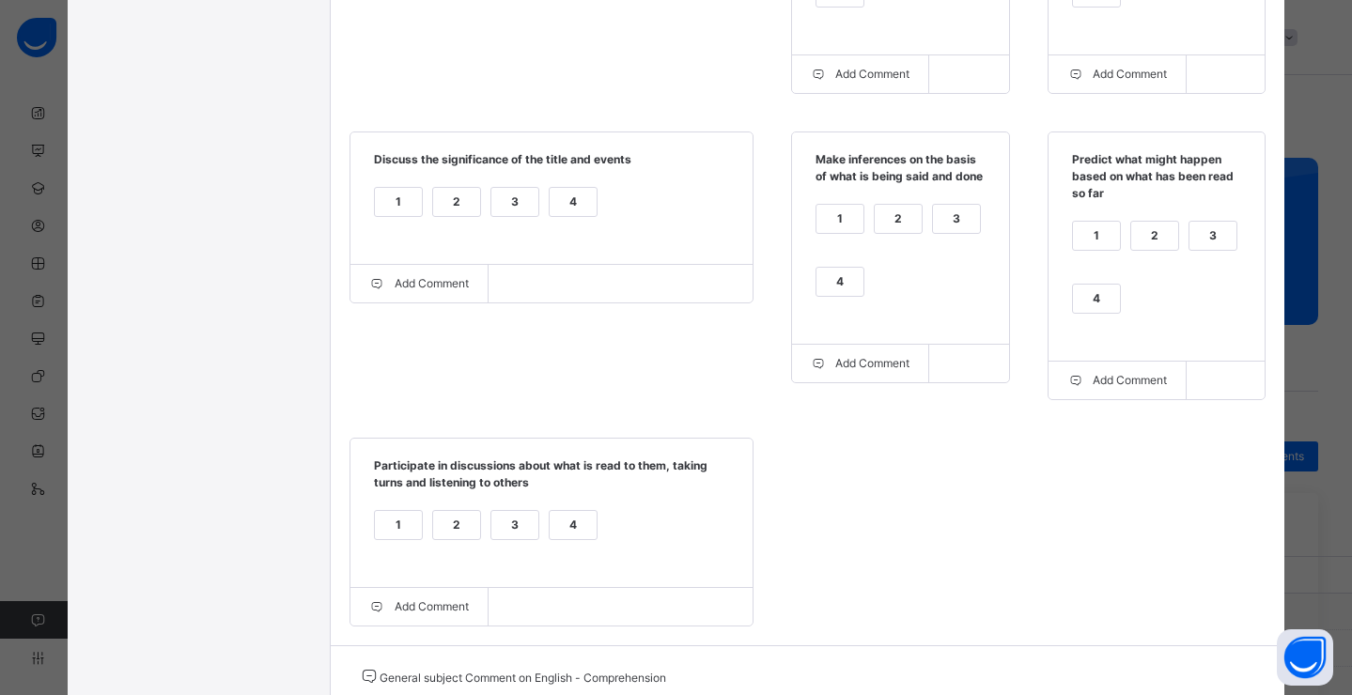
click at [563, 527] on div "4" at bounding box center [573, 525] width 47 height 28
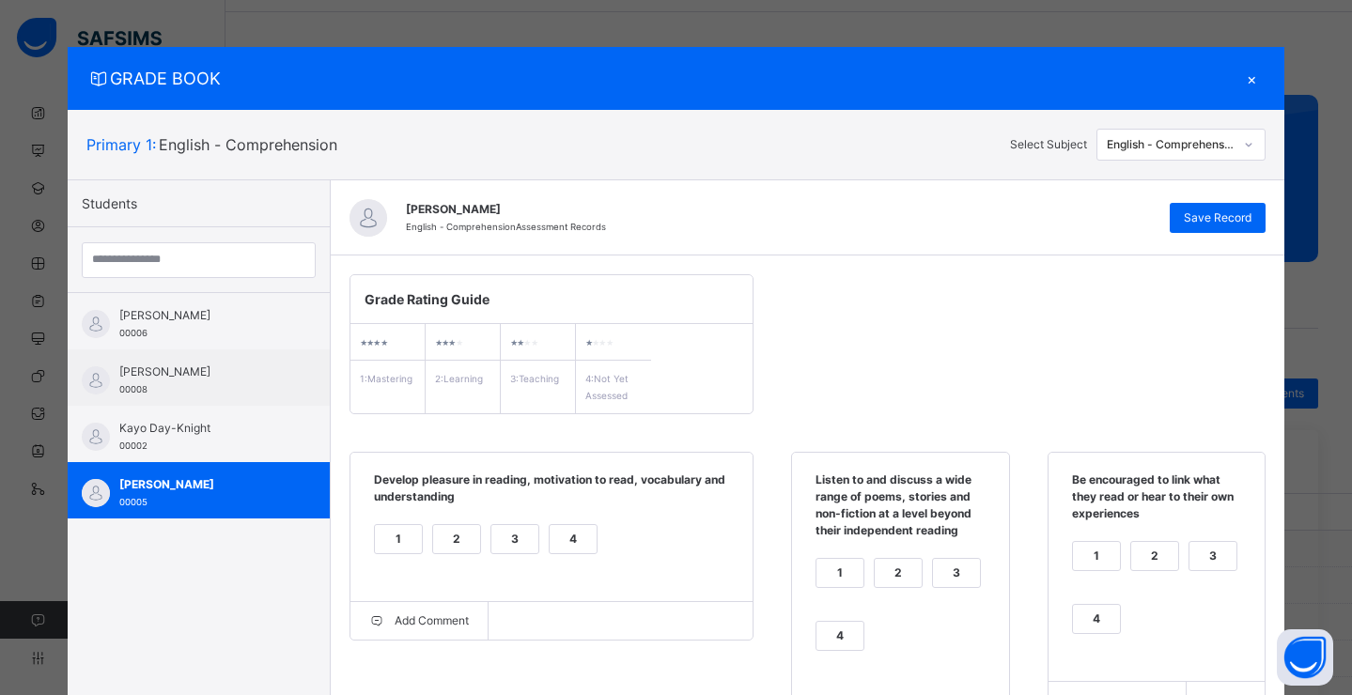
scroll to position [0, 0]
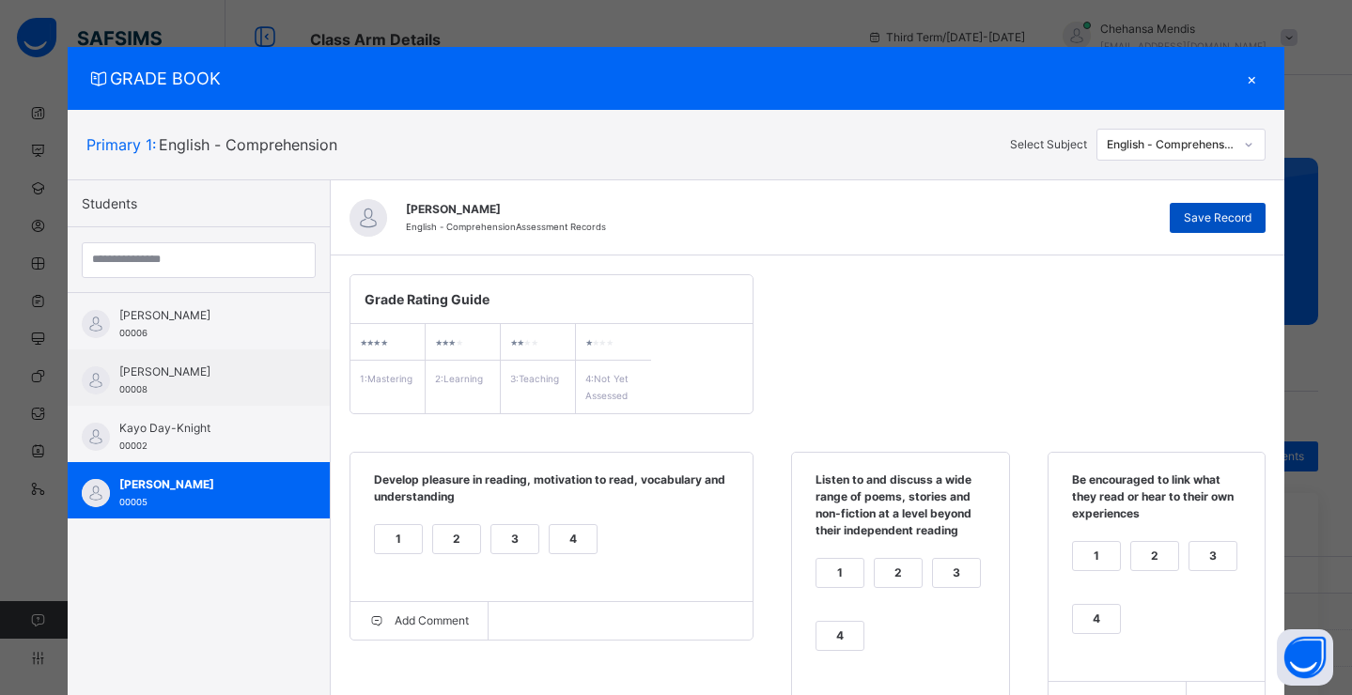
click at [1211, 212] on span "Save Record" at bounding box center [1218, 217] width 68 height 17
click at [1231, 219] on span "Save Record" at bounding box center [1218, 217] width 68 height 17
click at [1234, 207] on div "Save Record" at bounding box center [1218, 218] width 96 height 30
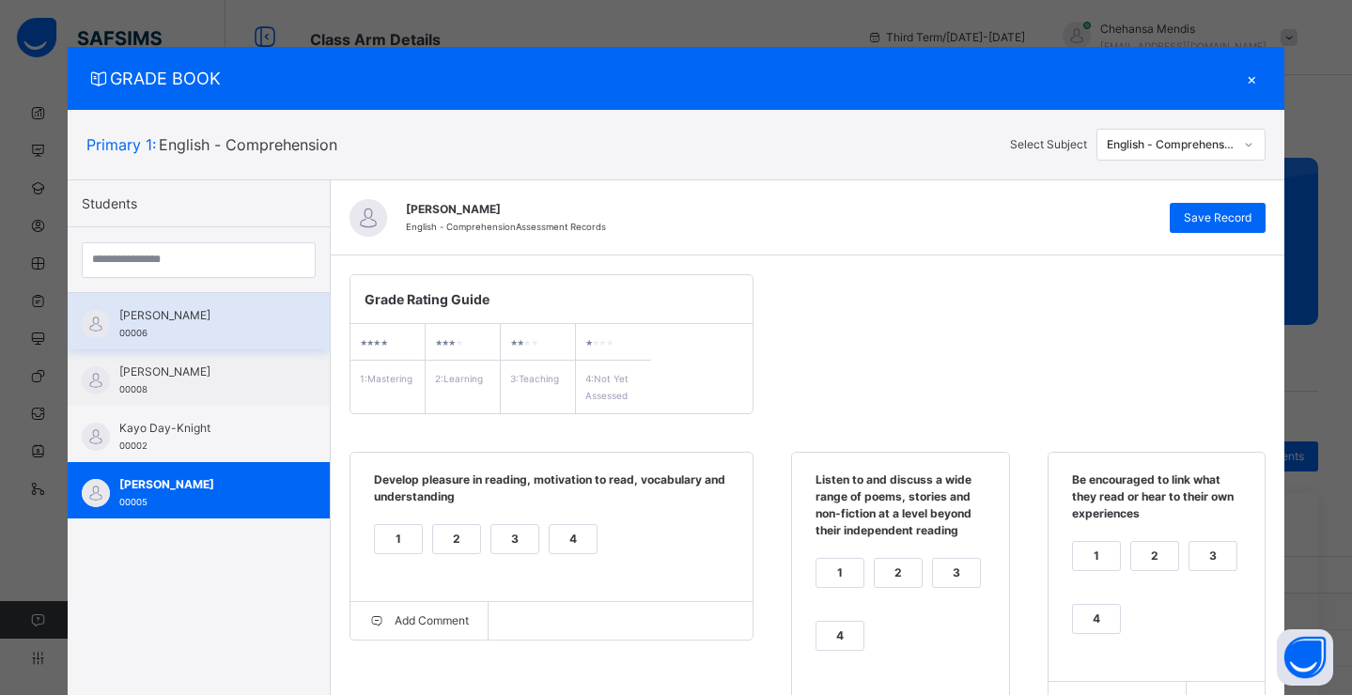
click at [203, 318] on span "[PERSON_NAME]" at bounding box center [203, 315] width 168 height 17
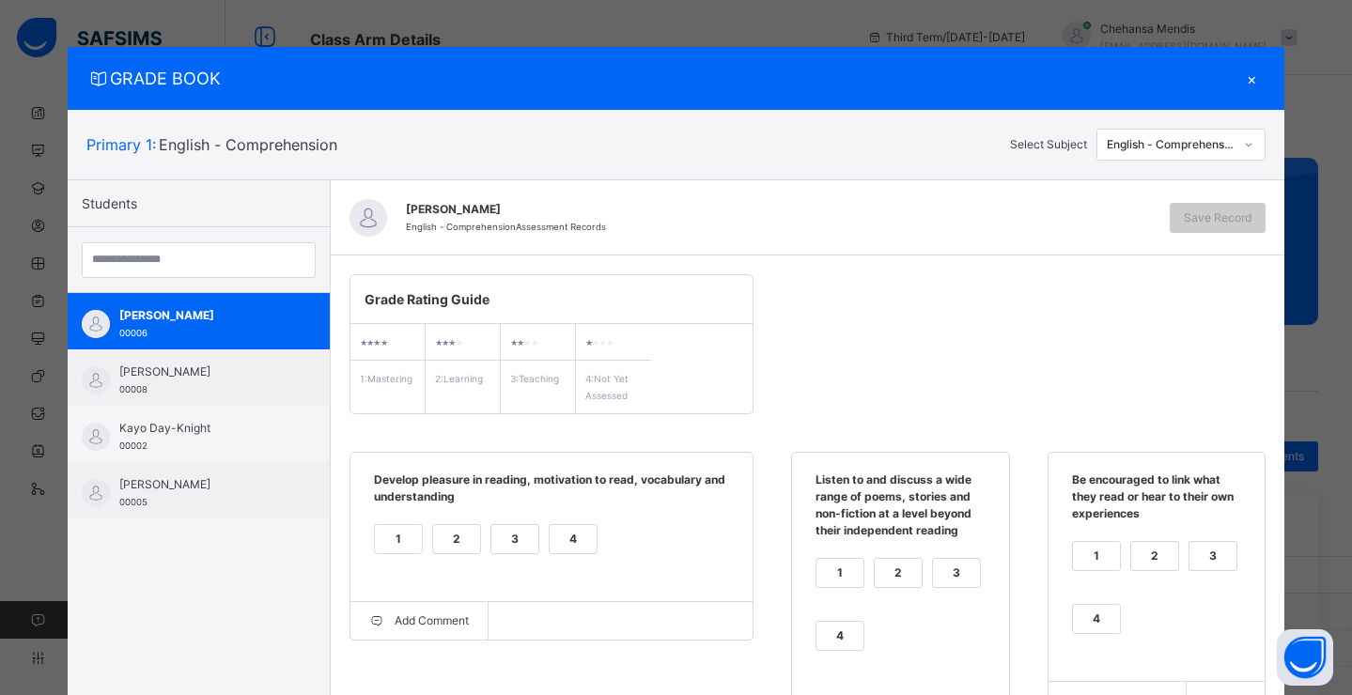
click at [1195, 143] on div "English - Comprehension" at bounding box center [1171, 144] width 128 height 17
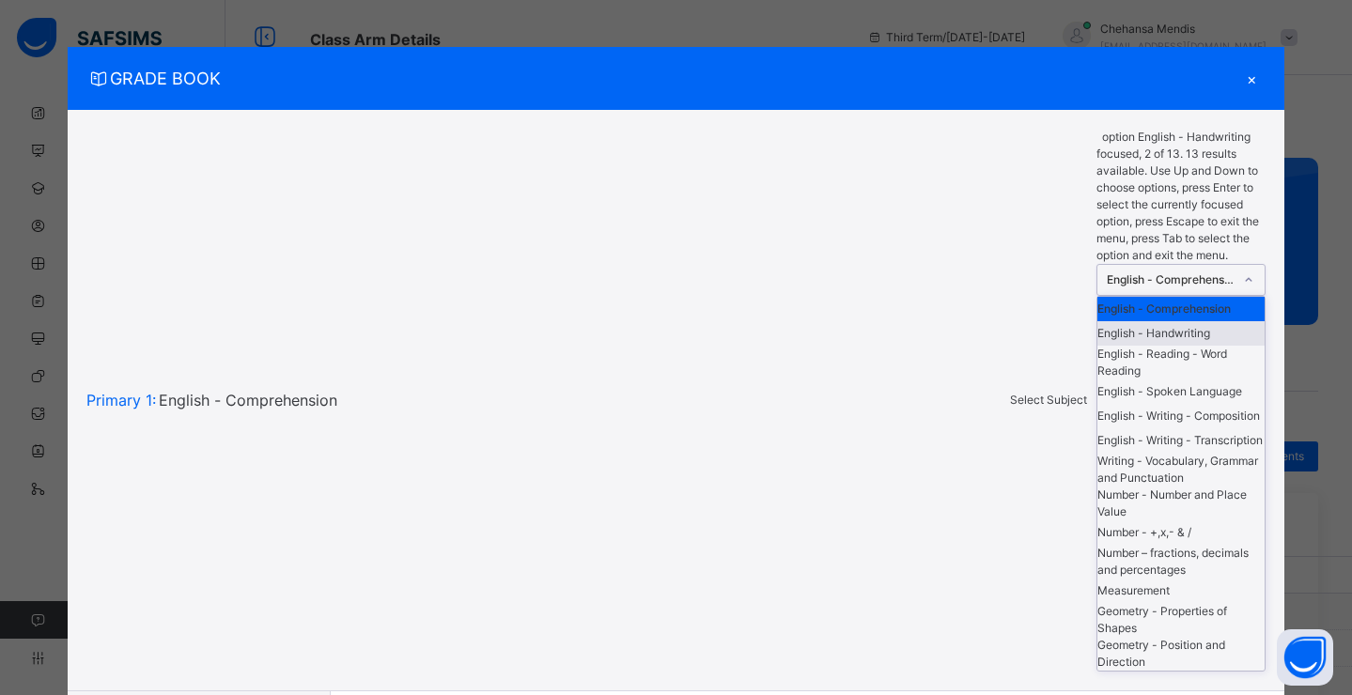
click at [1175, 321] on div "English - Handwriting" at bounding box center [1180, 333] width 167 height 24
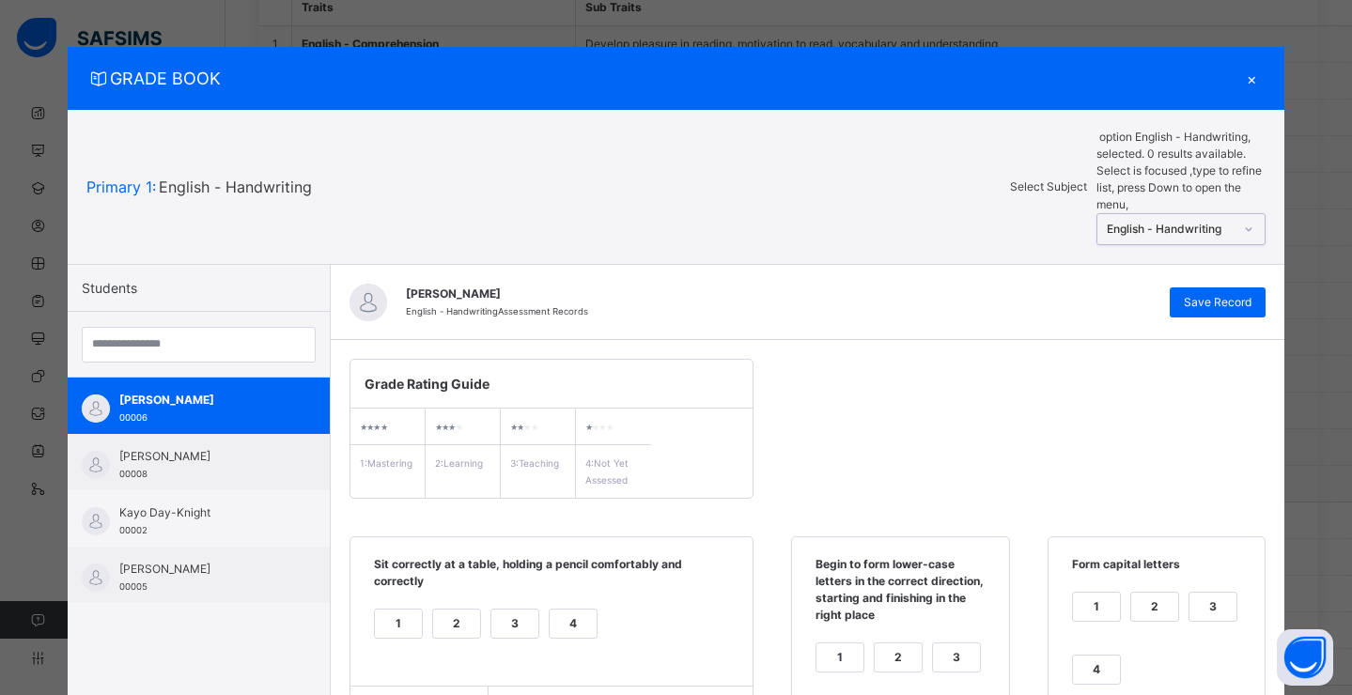
scroll to position [395, 0]
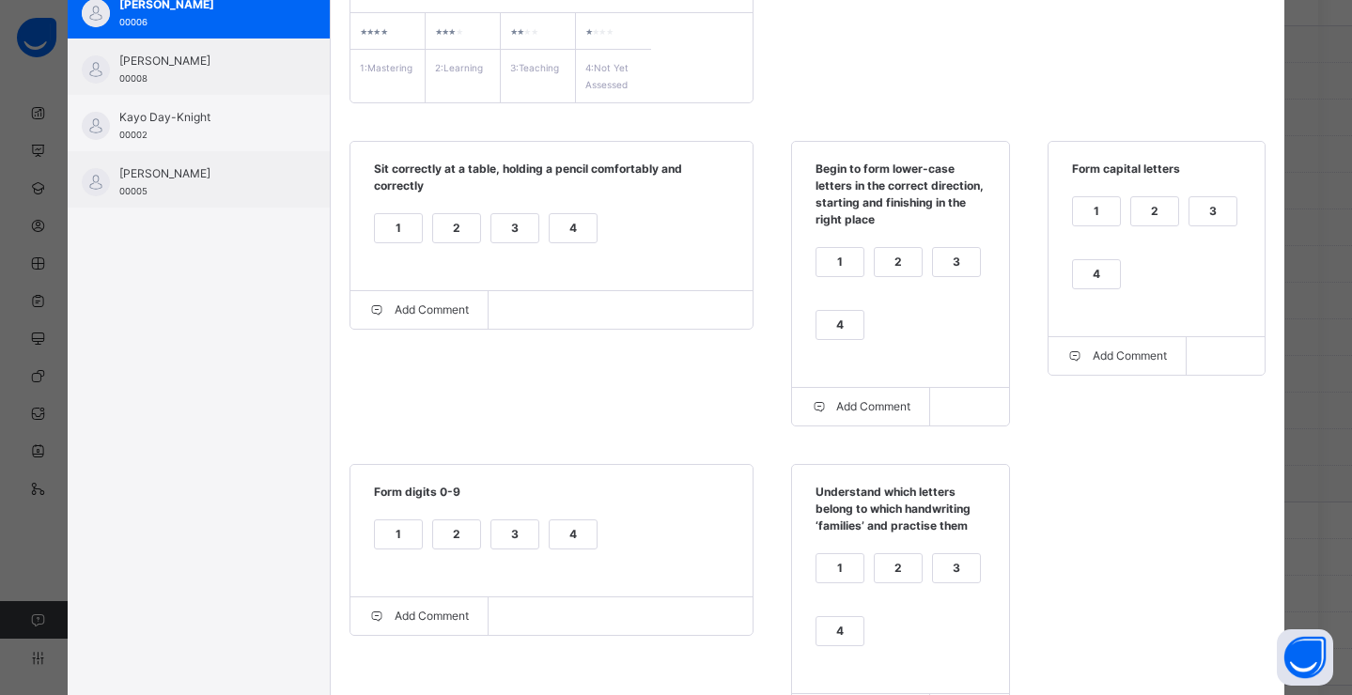
click at [1101, 197] on div "1" at bounding box center [1096, 211] width 47 height 28
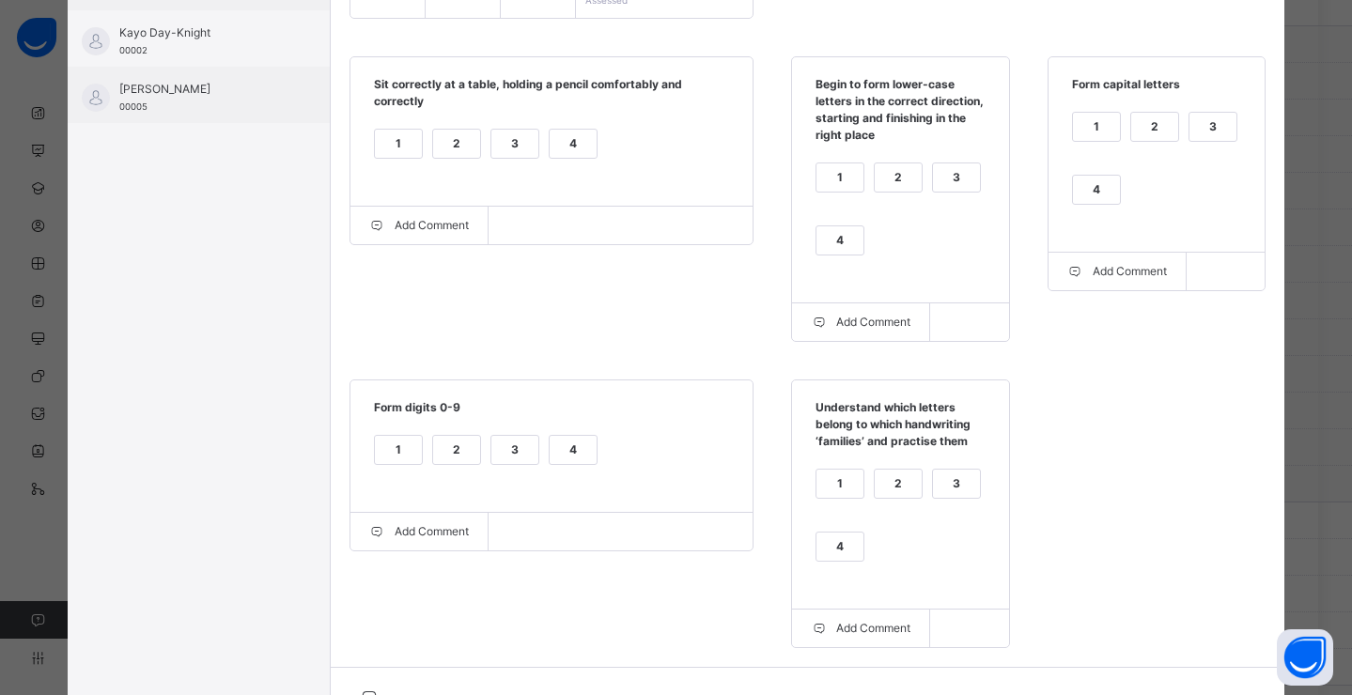
click at [1153, 127] on div "2" at bounding box center [1154, 127] width 47 height 28
click at [1101, 128] on div "1" at bounding box center [1096, 127] width 47 height 28
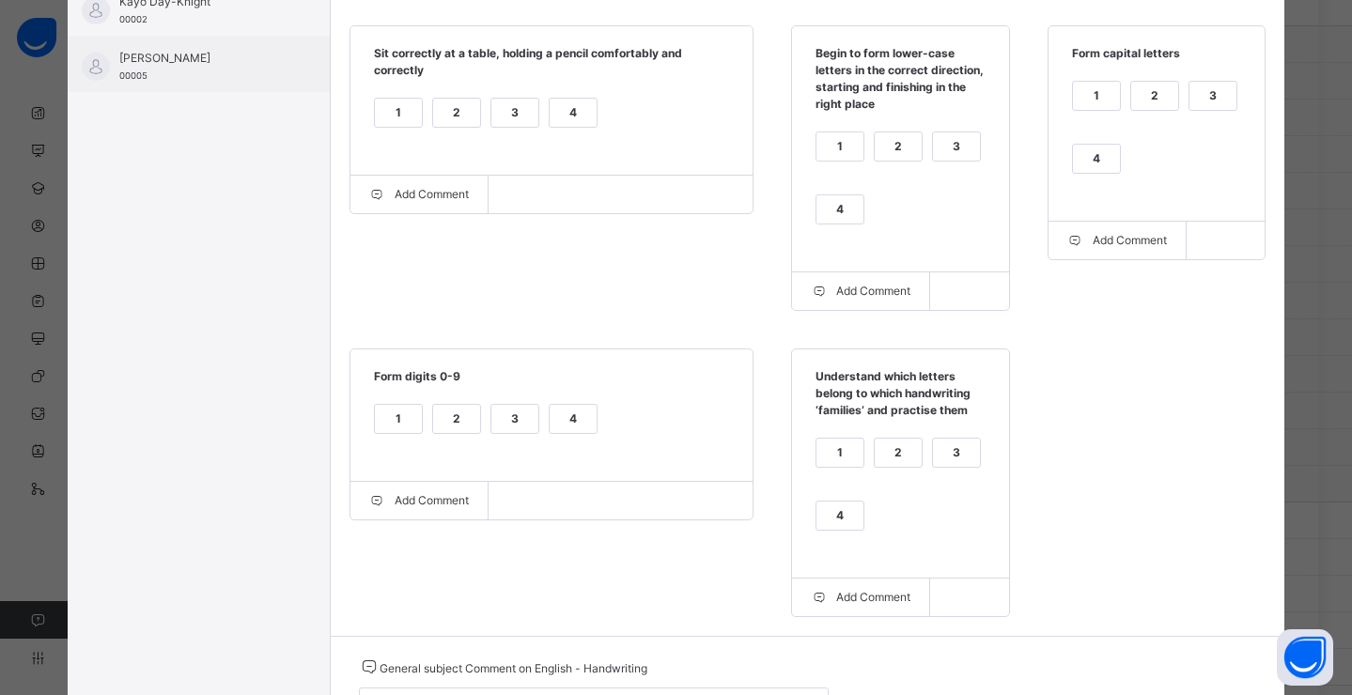
scroll to position [504, 0]
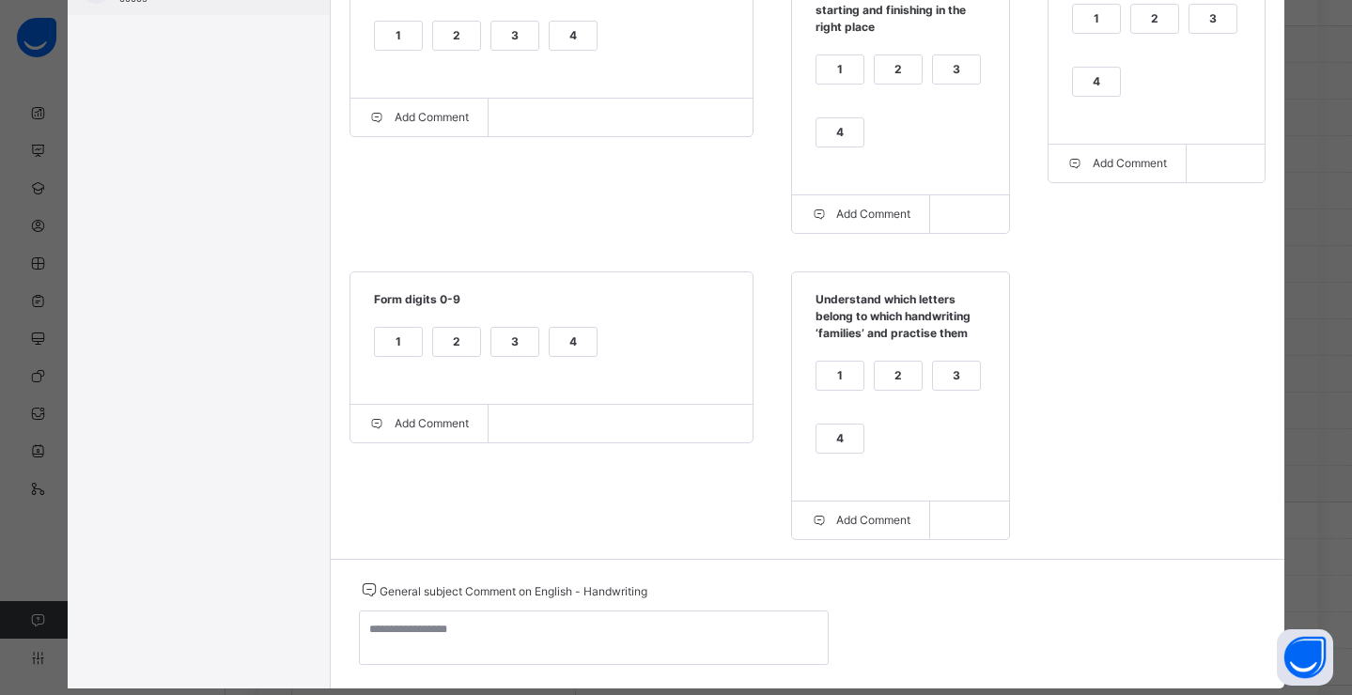
click at [933, 379] on div "3" at bounding box center [956, 376] width 47 height 28
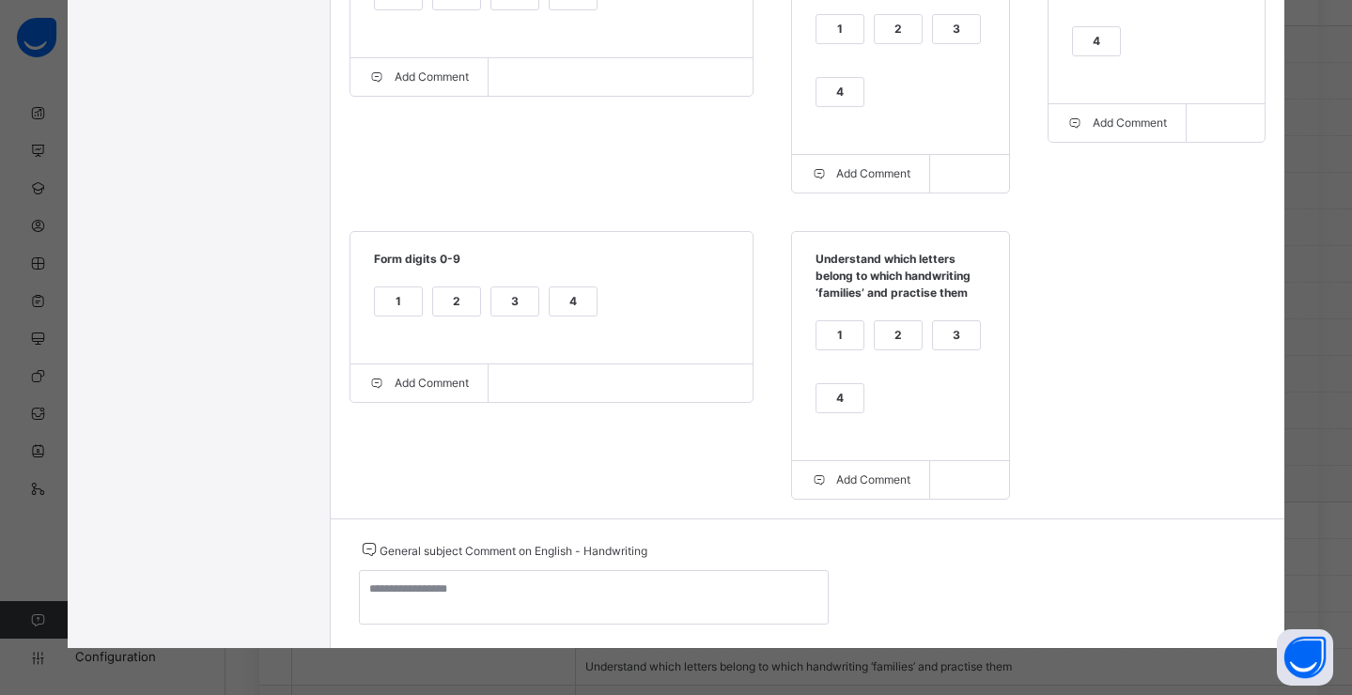
scroll to position [0, 0]
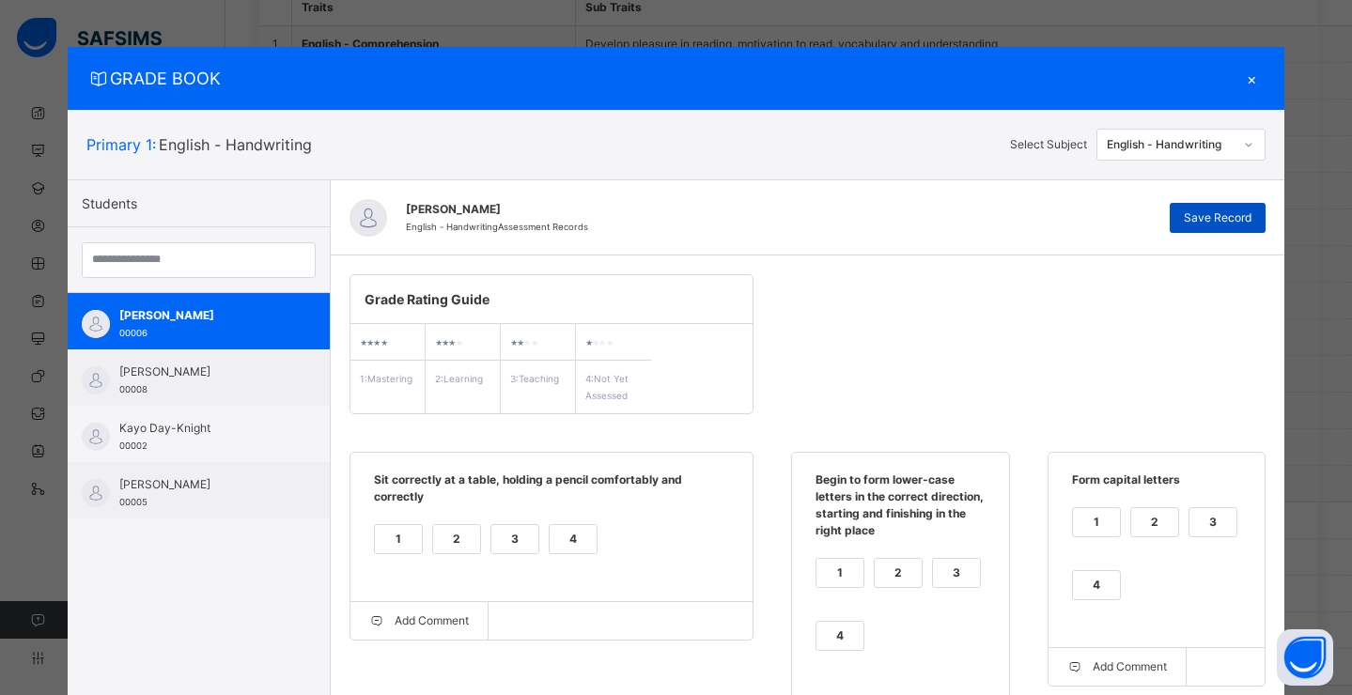
click at [1200, 215] on span "Save Record" at bounding box center [1218, 217] width 68 height 17
click at [1163, 147] on div "English - Handwriting" at bounding box center [1171, 144] width 128 height 17
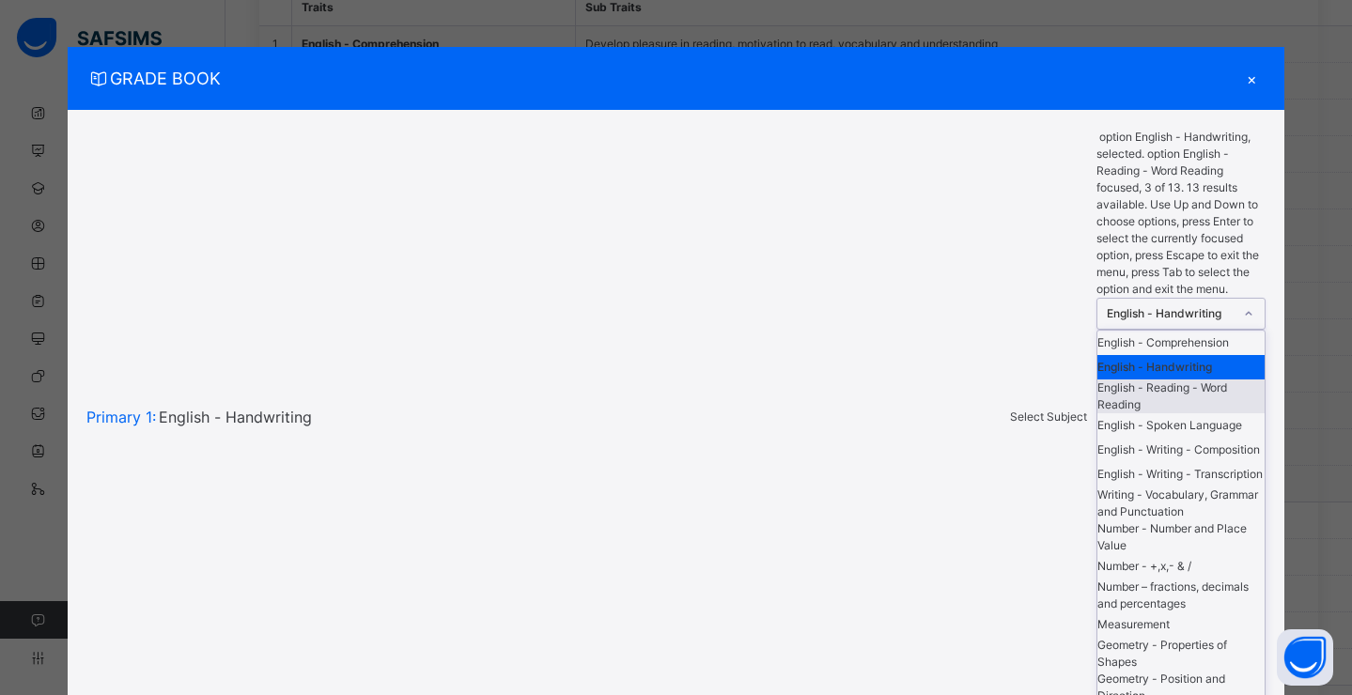
click at [1178, 380] on div "English - Reading - Word Reading" at bounding box center [1180, 397] width 167 height 34
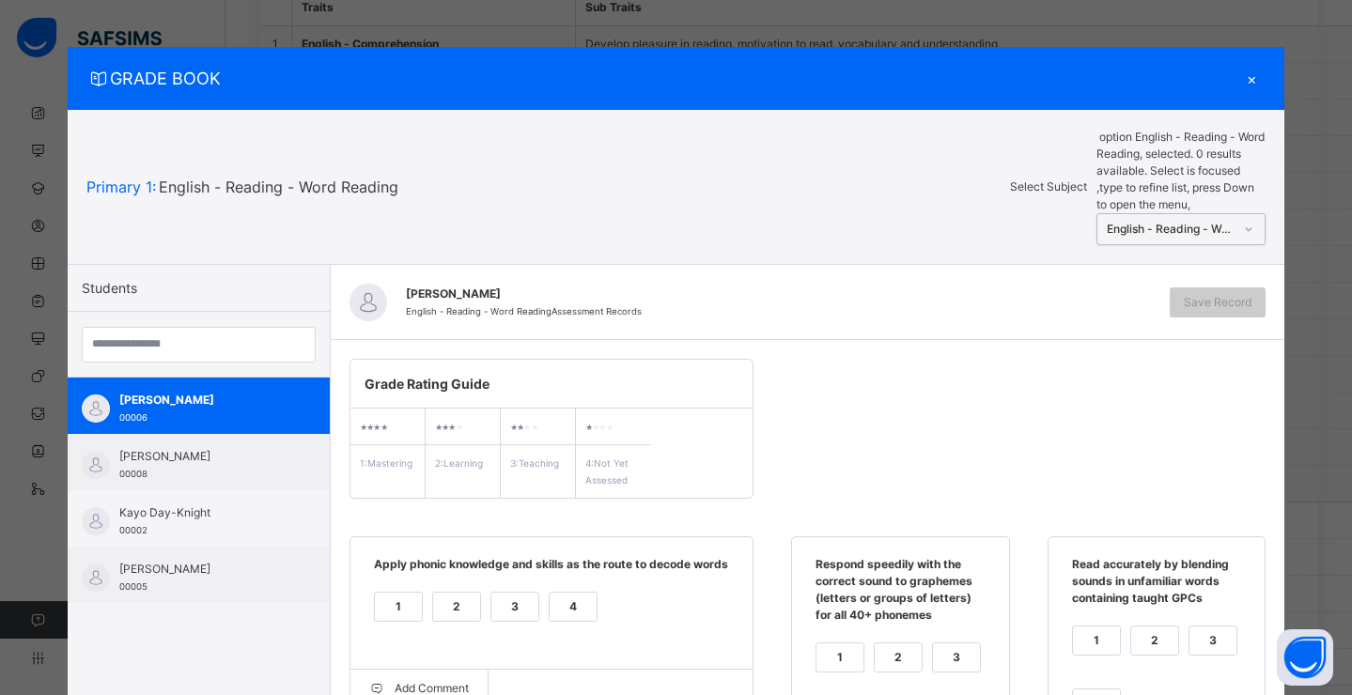
scroll to position [166, 0]
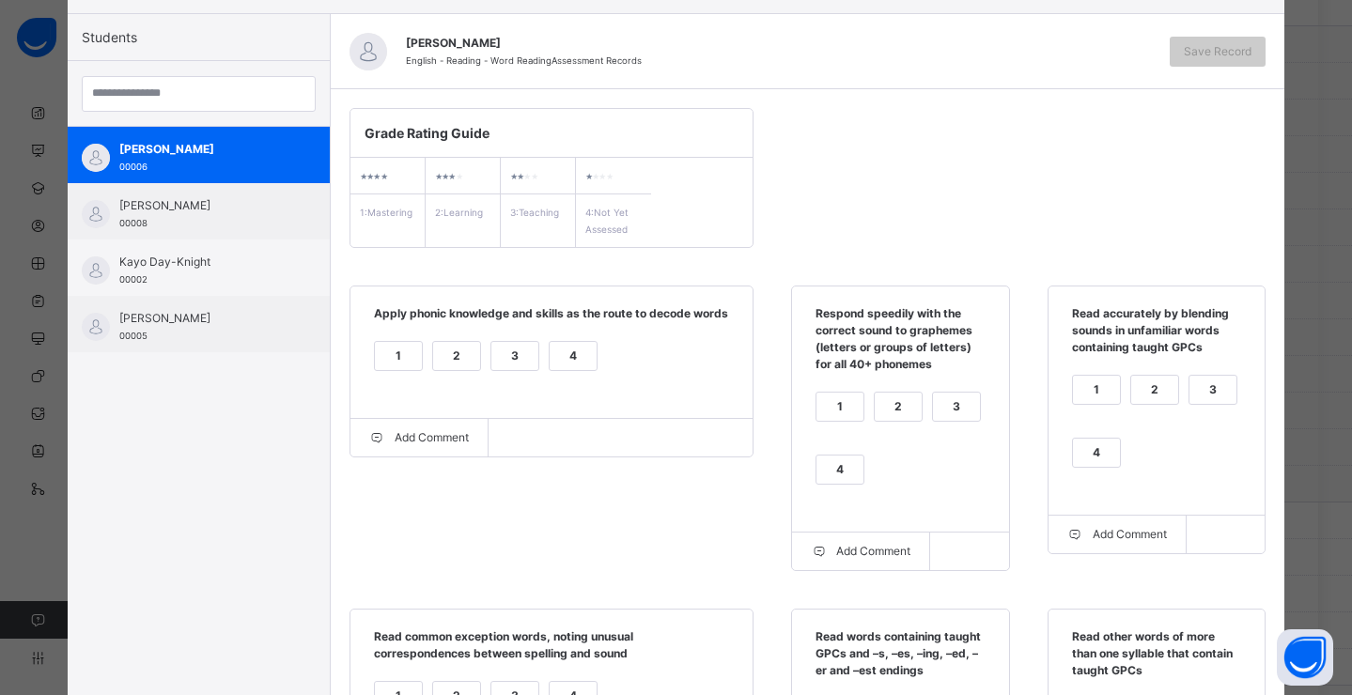
click at [566, 370] on div "4" at bounding box center [573, 356] width 47 height 28
click at [380, 370] on div "1" at bounding box center [398, 356] width 47 height 28
click at [817, 400] on div "1" at bounding box center [839, 407] width 47 height 28
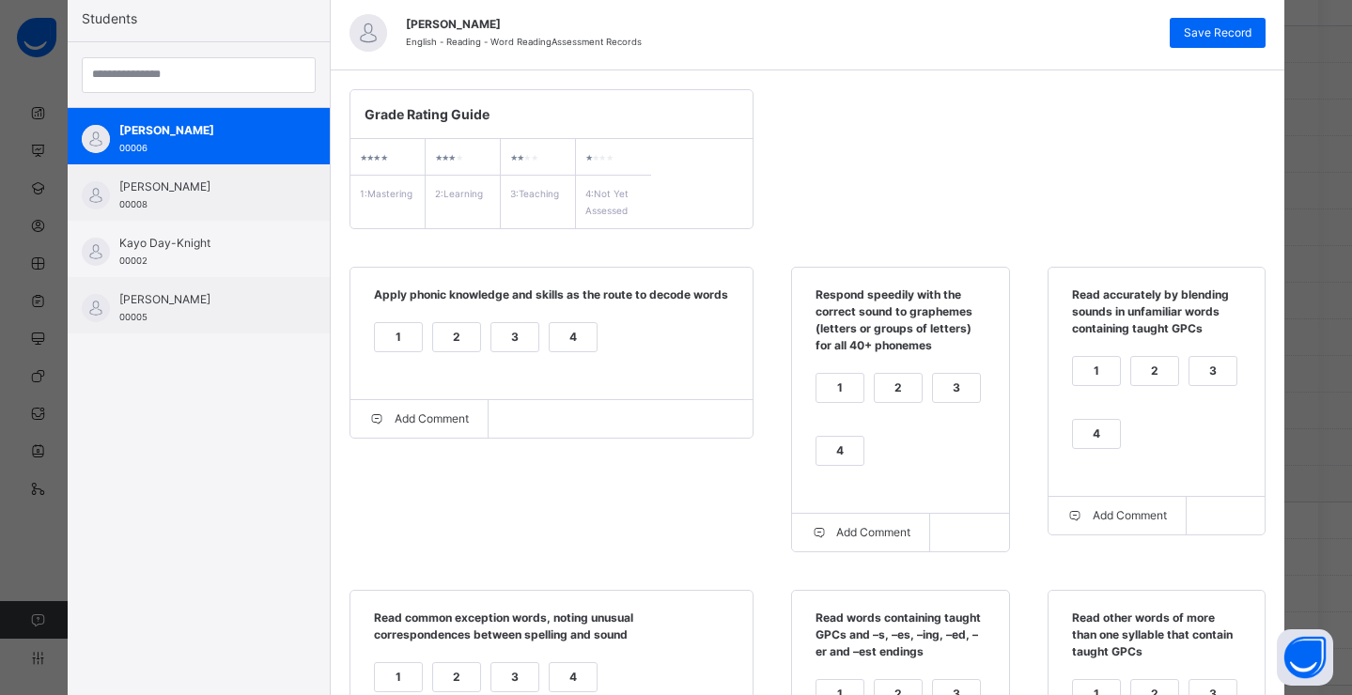
click at [1139, 380] on div "2" at bounding box center [1154, 371] width 47 height 28
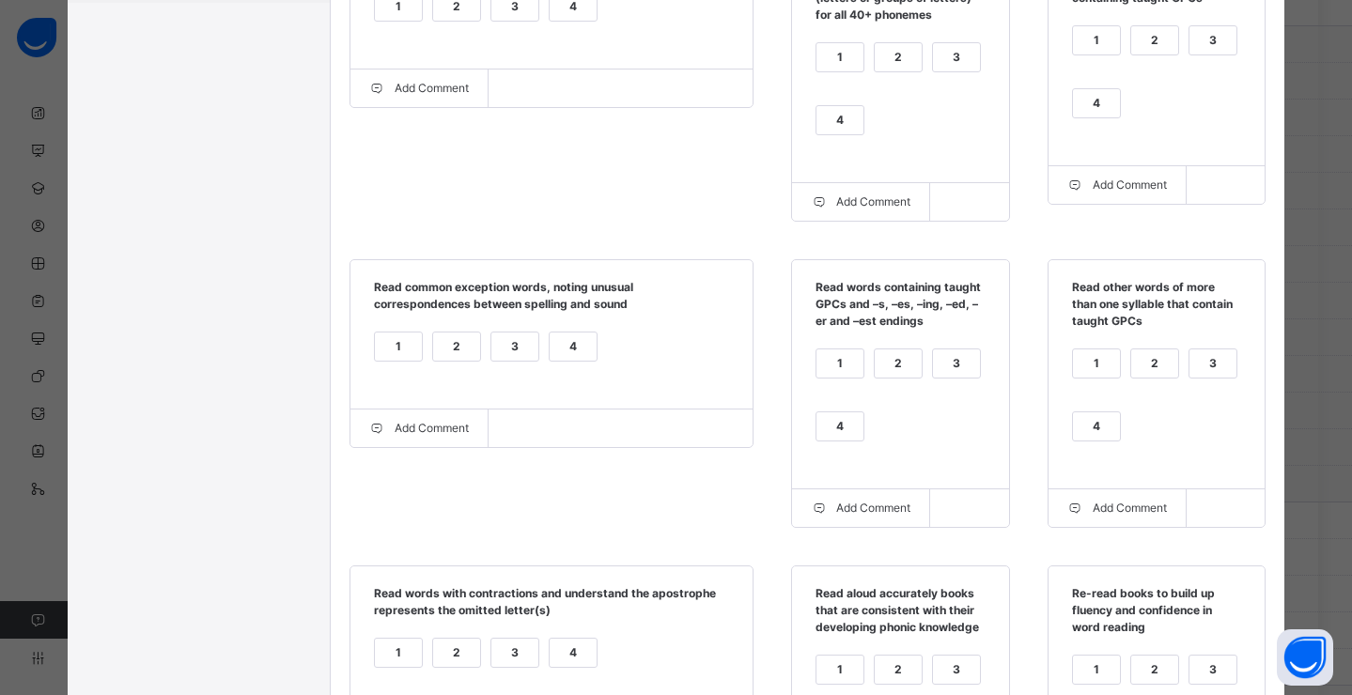
scroll to position [676, 0]
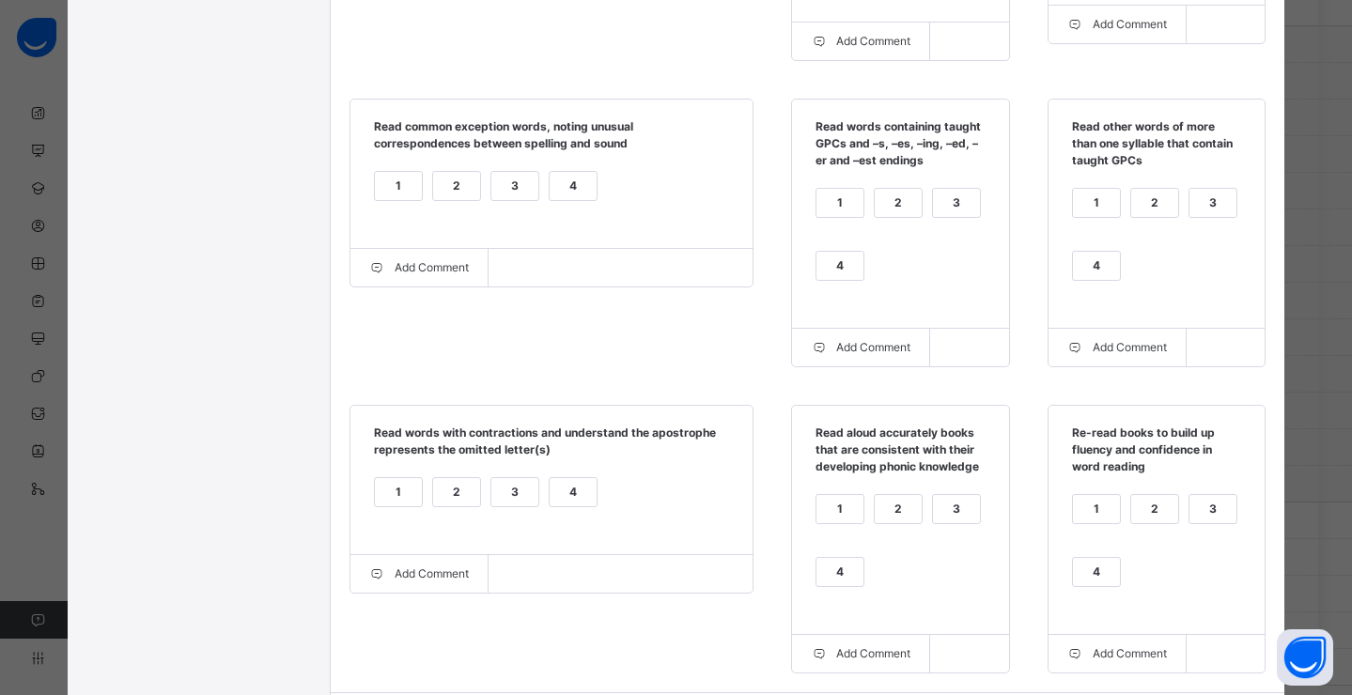
click at [550, 194] on div "4" at bounding box center [573, 186] width 47 height 28
click at [851, 269] on div "4" at bounding box center [839, 266] width 47 height 28
click at [1080, 279] on div "4" at bounding box center [1096, 266] width 47 height 28
click at [550, 490] on div "4" at bounding box center [573, 492] width 47 height 28
click at [875, 515] on div "2" at bounding box center [898, 509] width 47 height 28
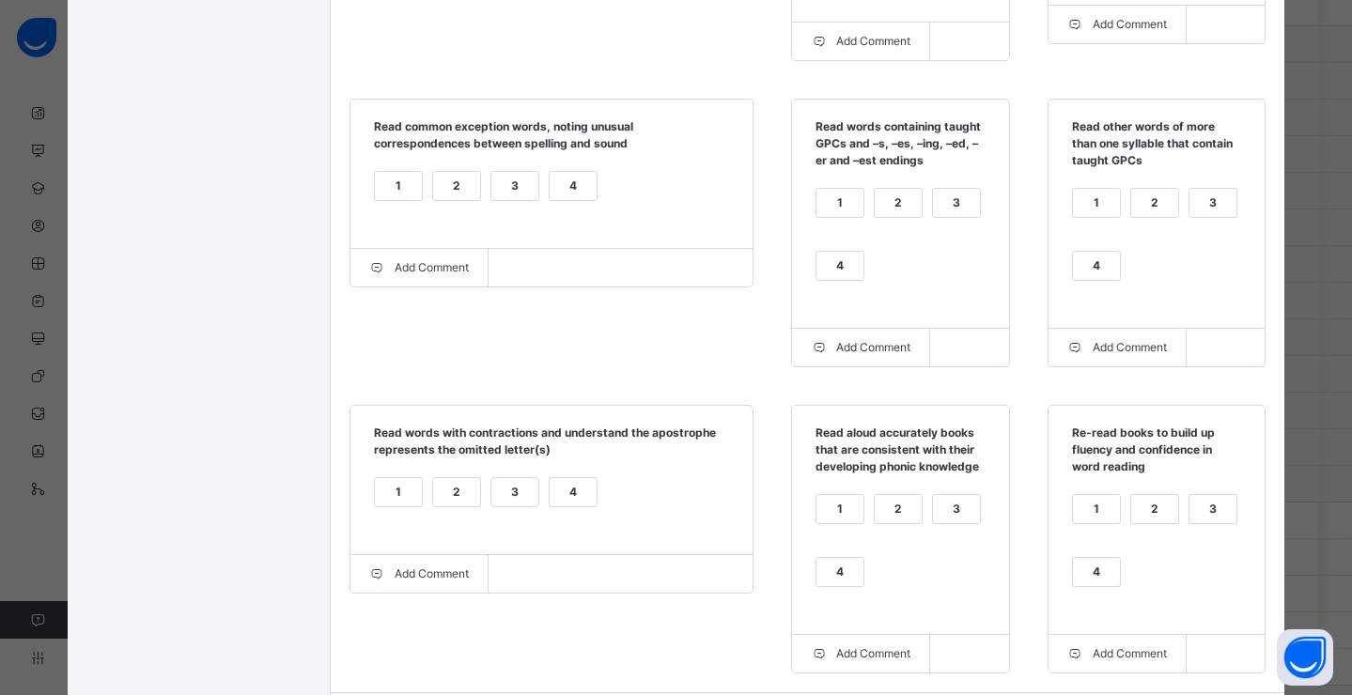
click at [1098, 504] on div "1" at bounding box center [1096, 509] width 47 height 28
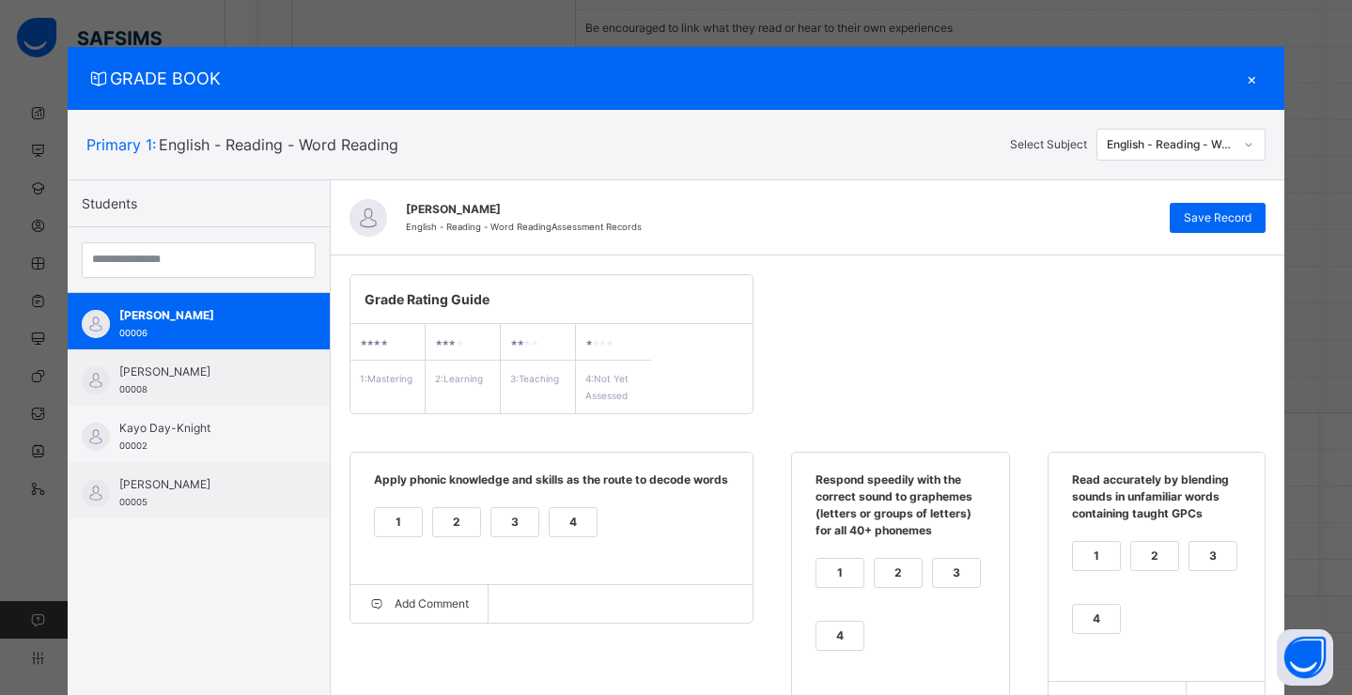
scroll to position [34, 0]
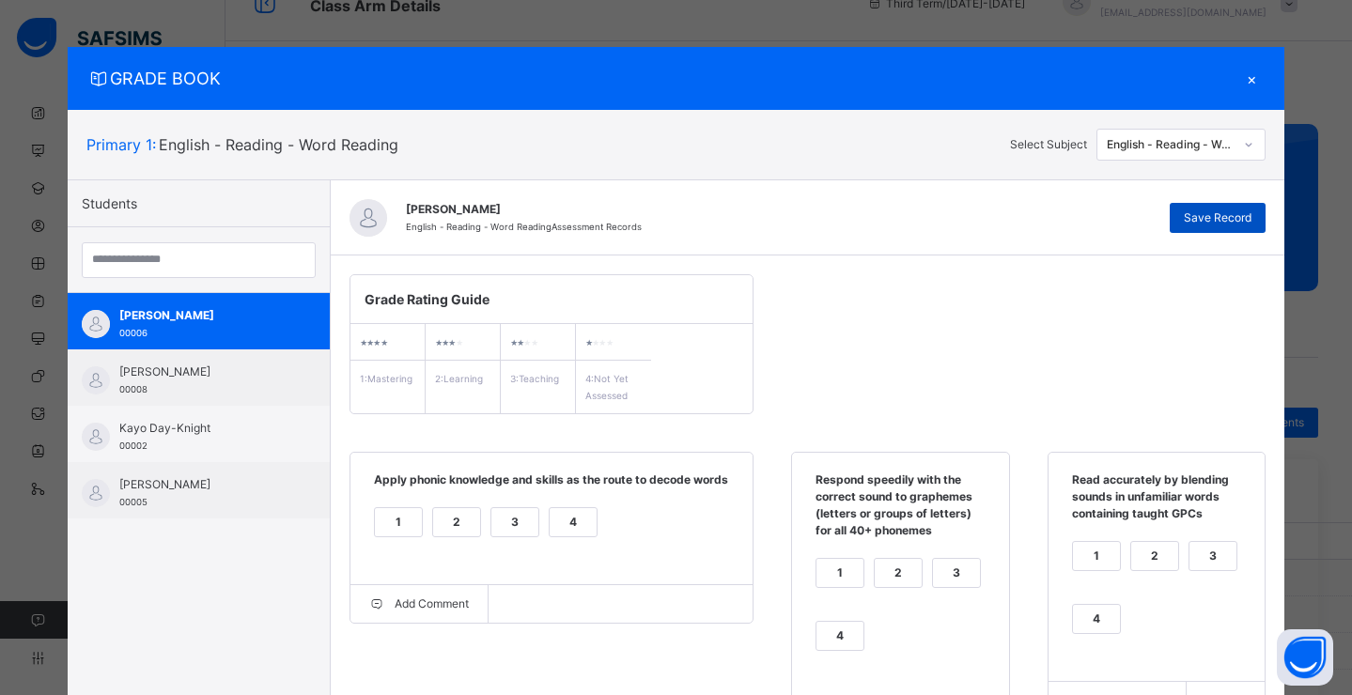
click at [1224, 211] on span "Save Record" at bounding box center [1218, 217] width 68 height 17
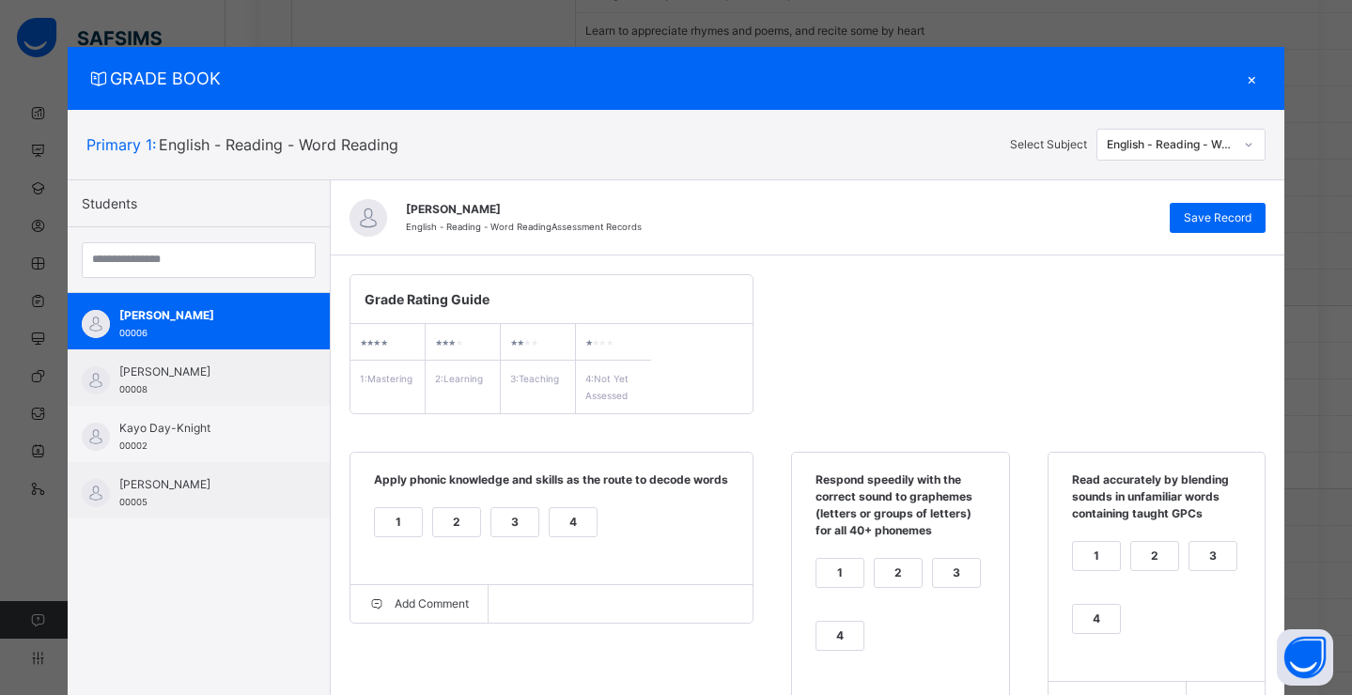
scroll to position [151, 0]
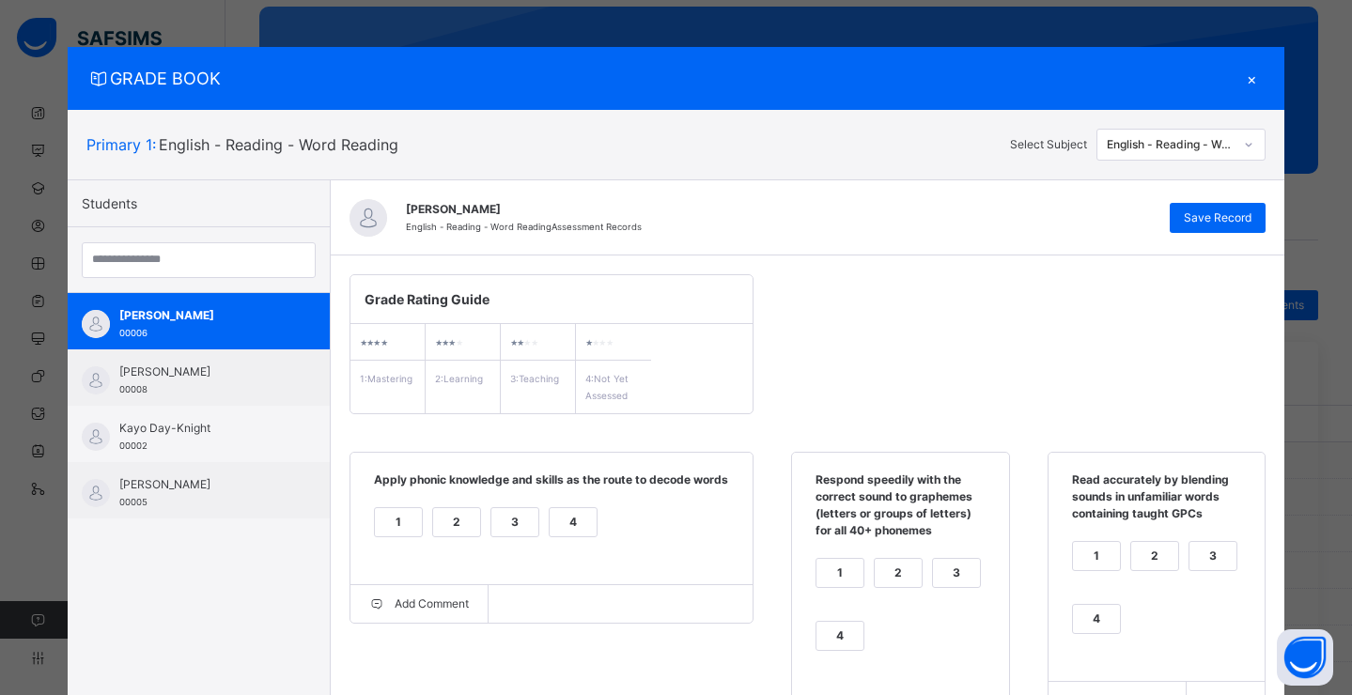
click at [1192, 144] on div "English - Reading - Word Reading" at bounding box center [1171, 144] width 128 height 17
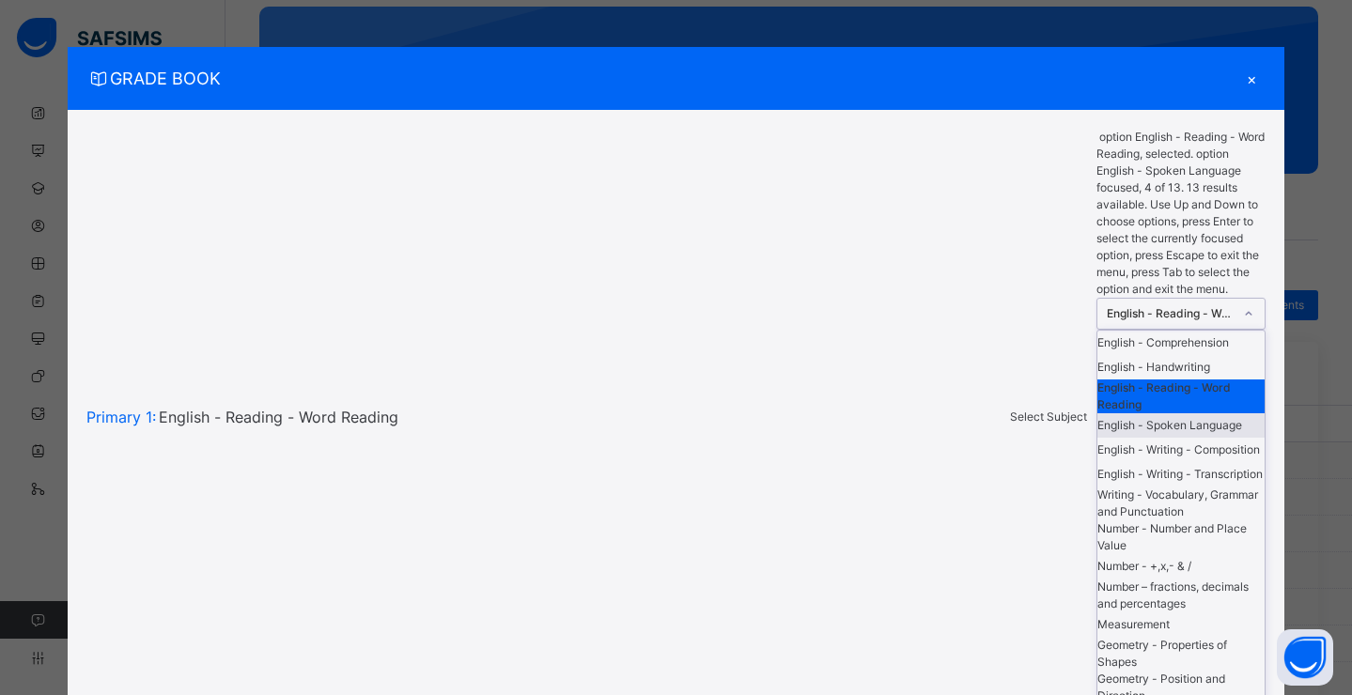
click at [1155, 413] on div "English - Spoken Language" at bounding box center [1180, 425] width 167 height 24
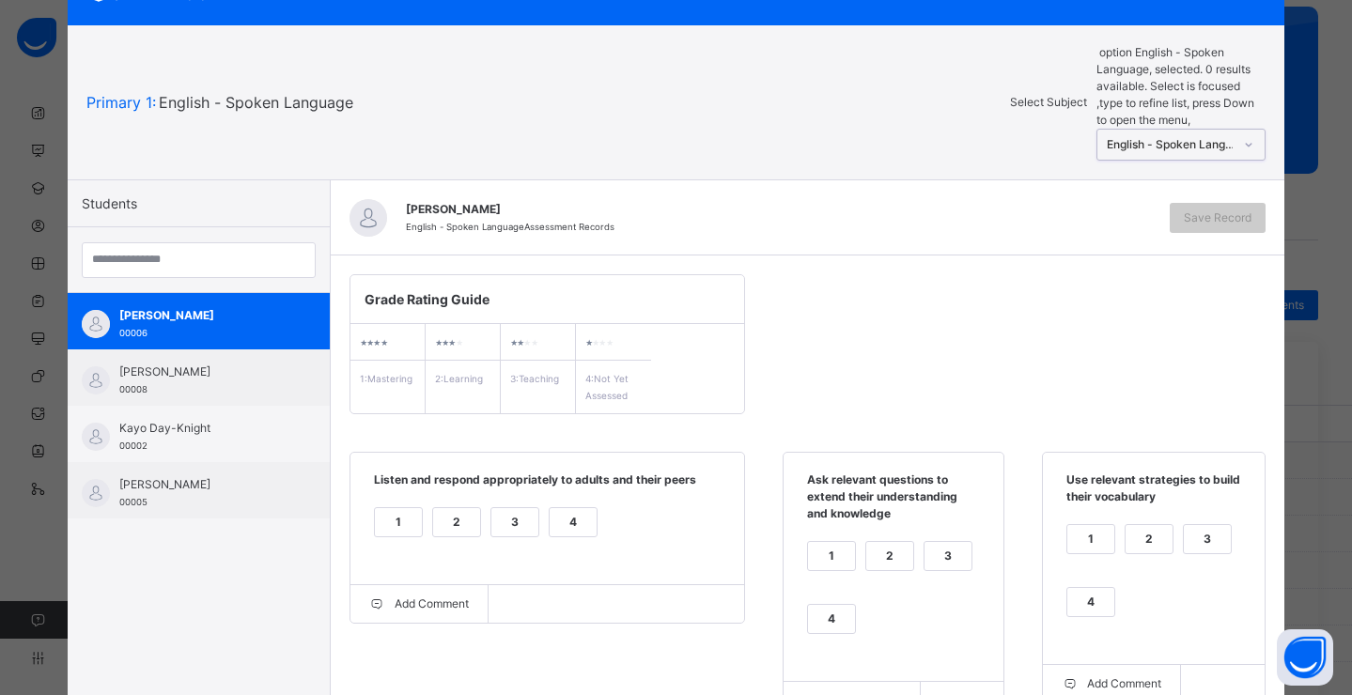
scroll to position [156, 0]
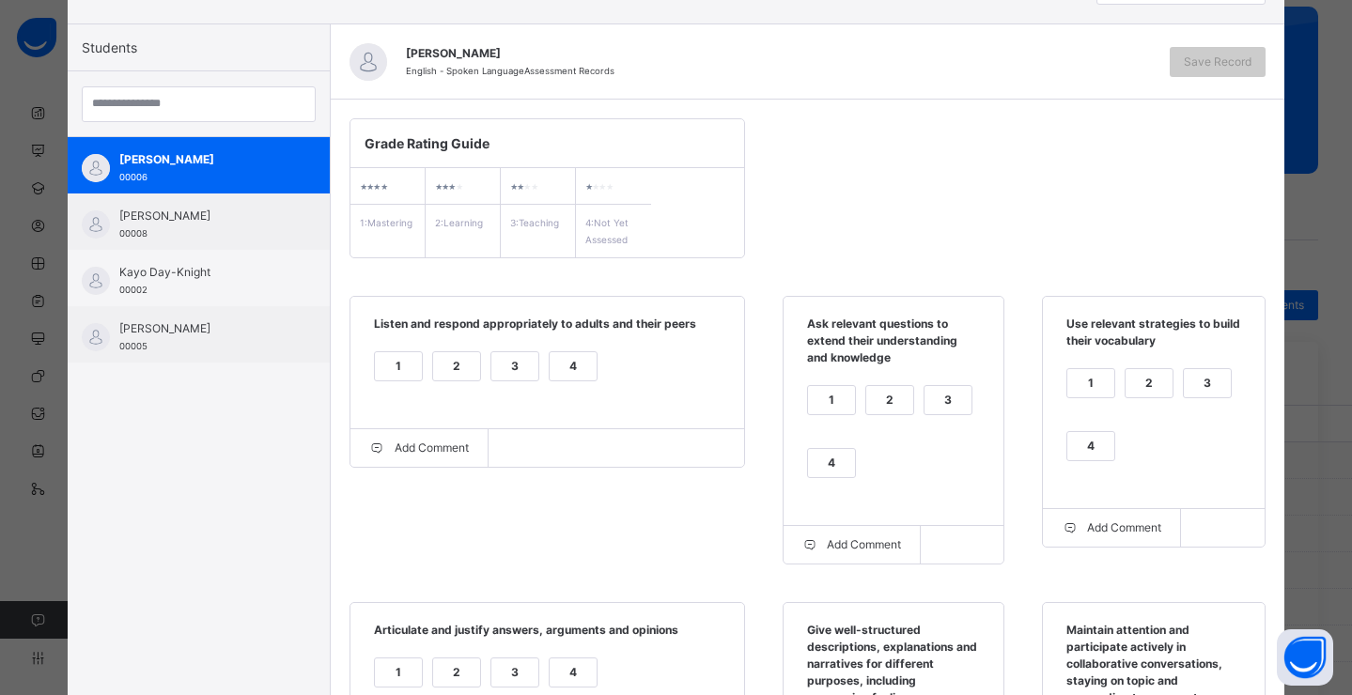
click at [396, 366] on div "1" at bounding box center [398, 366] width 47 height 28
click at [835, 399] on div "1" at bounding box center [831, 400] width 47 height 28
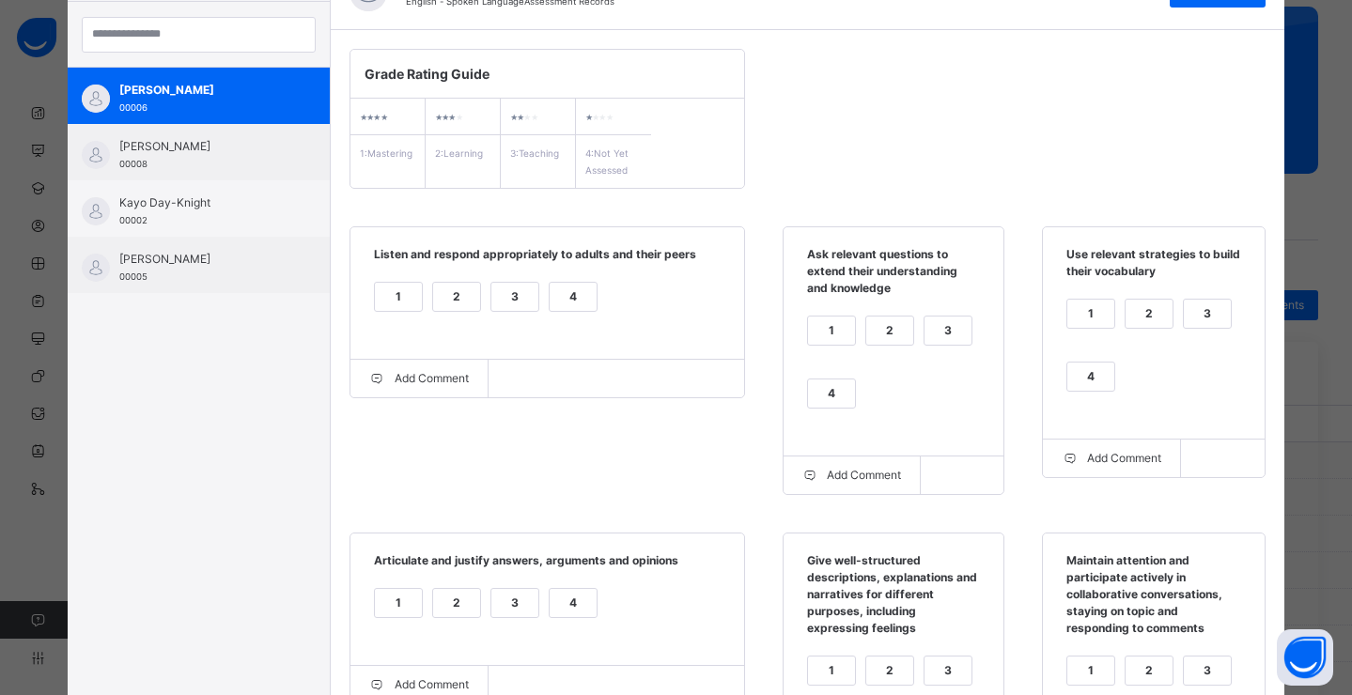
scroll to position [309, 0]
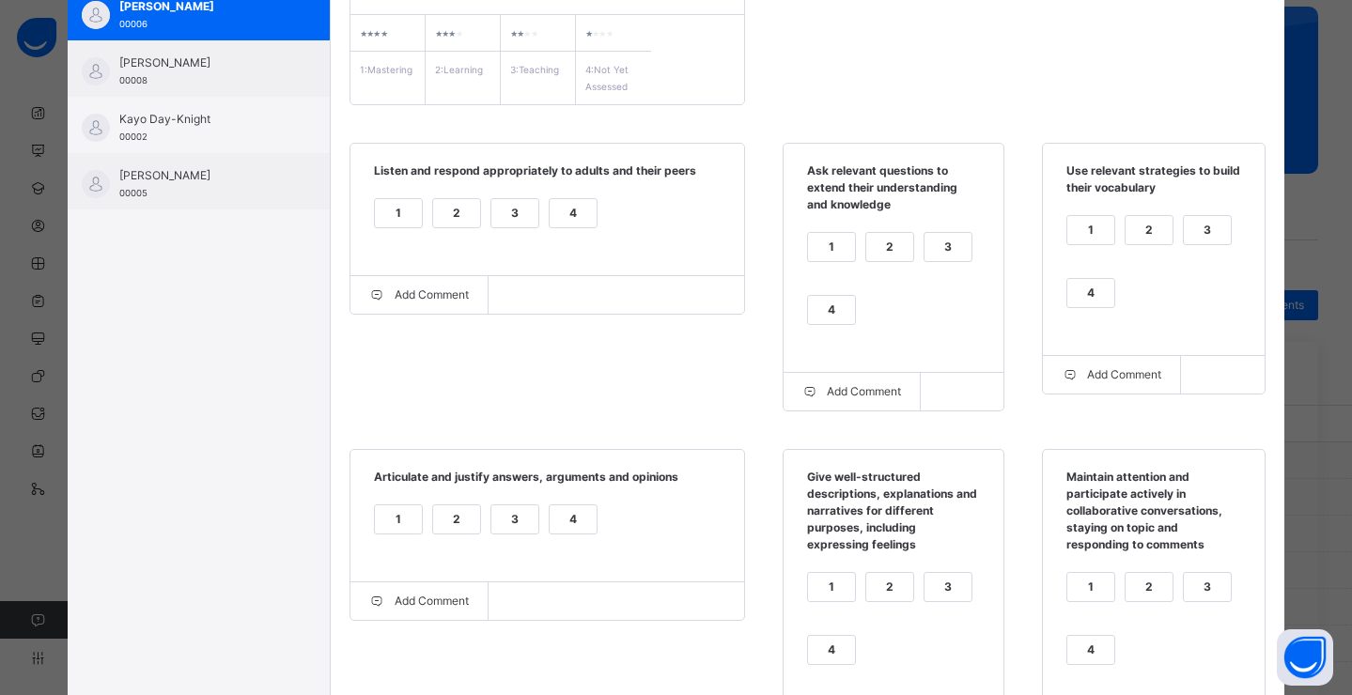
click at [1097, 301] on div "4" at bounding box center [1090, 293] width 47 height 28
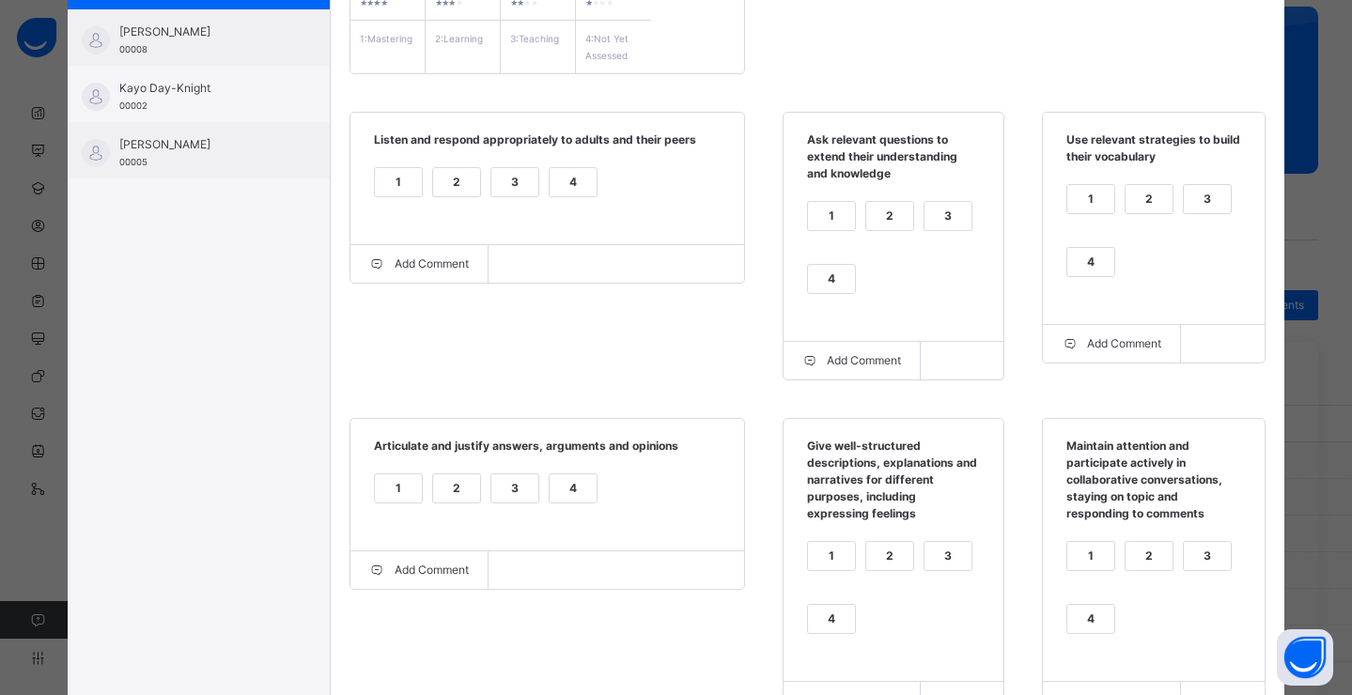
click at [443, 488] on div "2" at bounding box center [456, 488] width 47 height 28
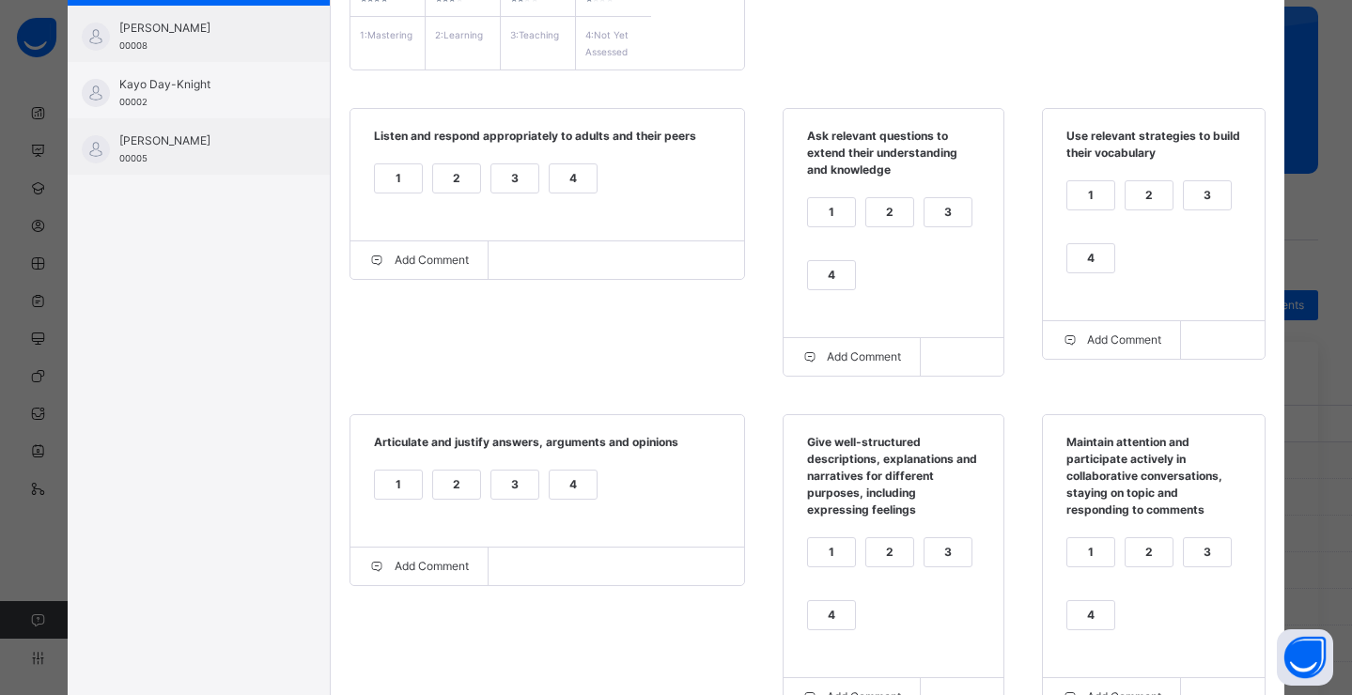
scroll to position [375, 0]
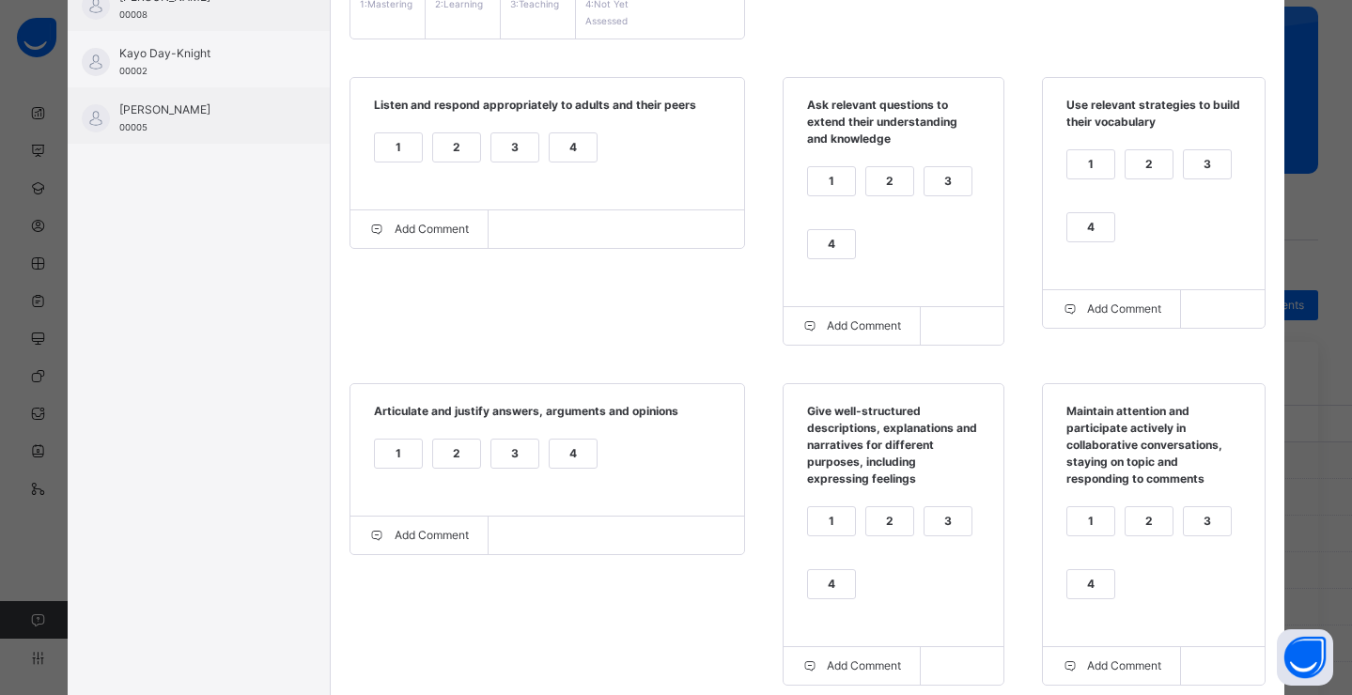
click at [936, 529] on div "3" at bounding box center [947, 521] width 47 height 28
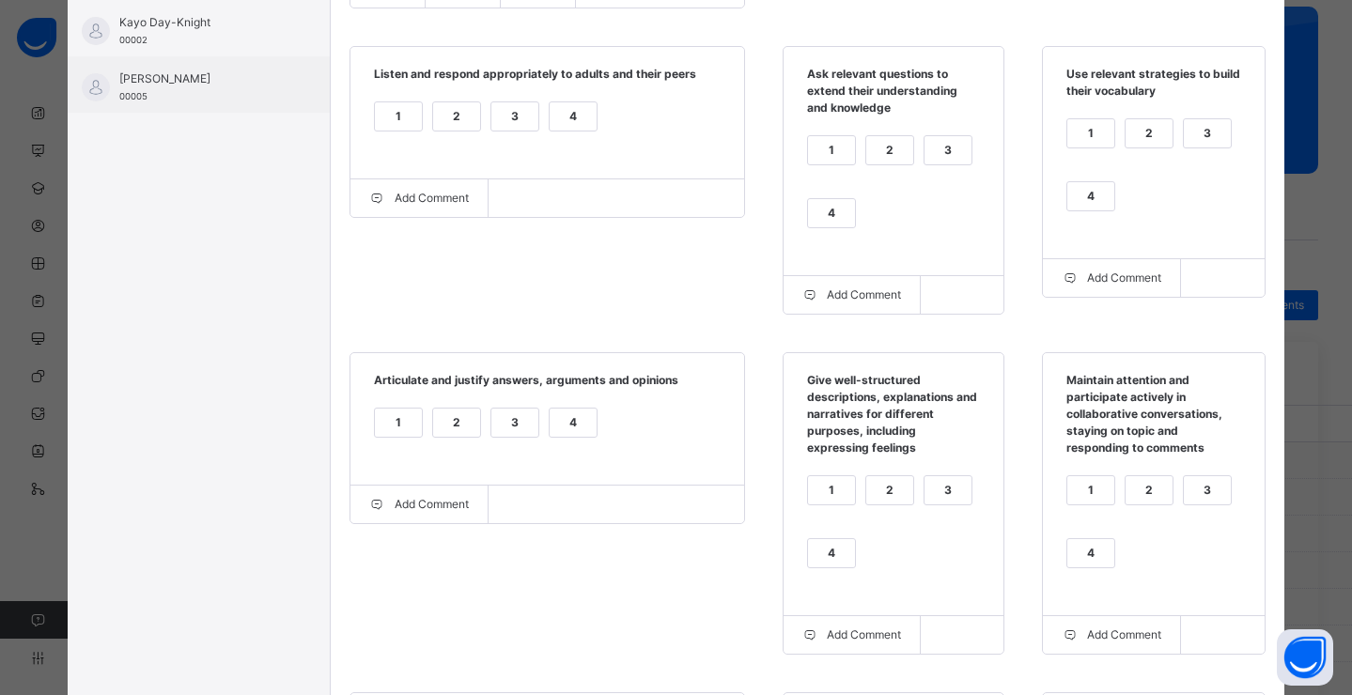
click at [1076, 485] on div "1" at bounding box center [1090, 490] width 47 height 28
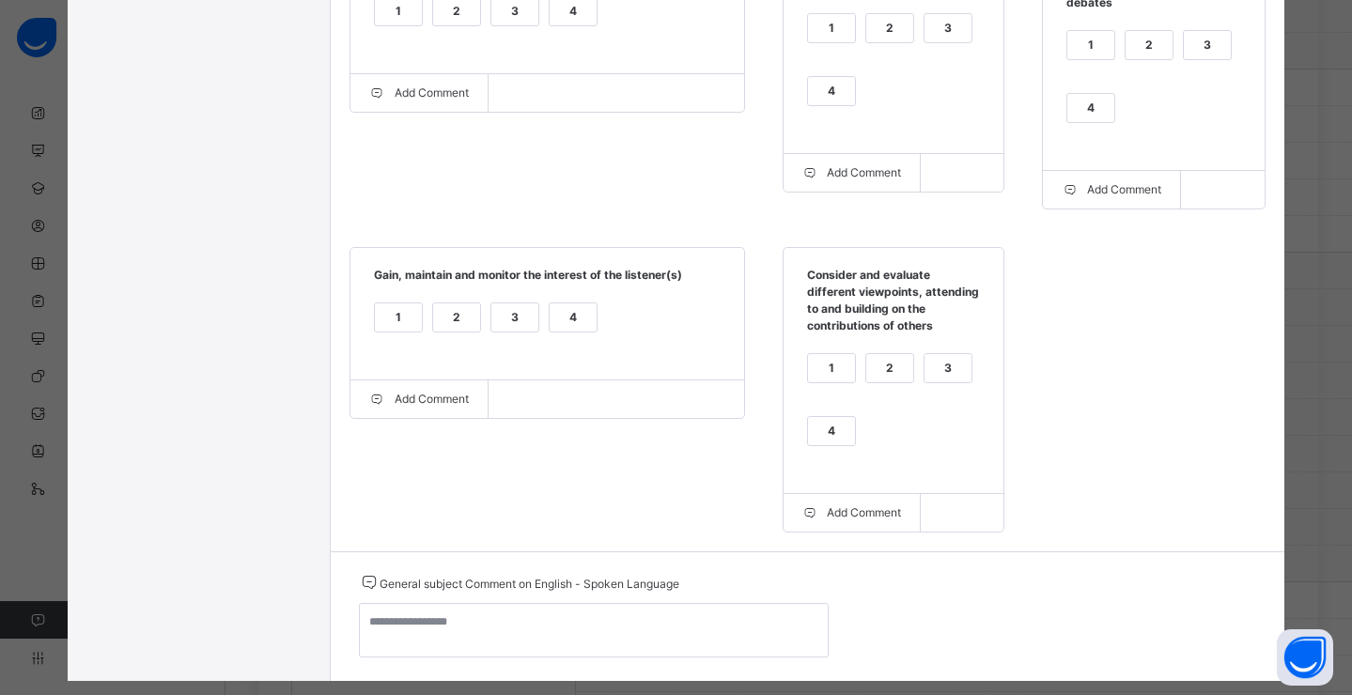
scroll to position [781, 0]
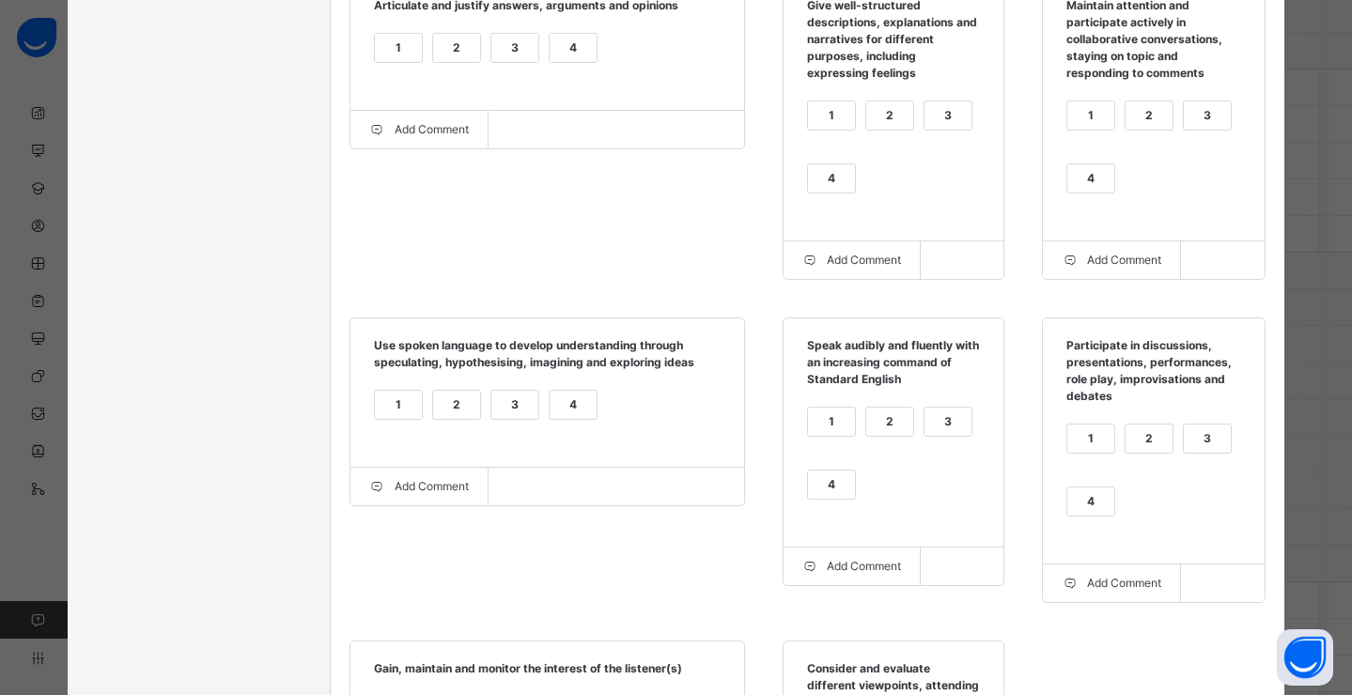
click at [409, 405] on div "1" at bounding box center [398, 405] width 47 height 28
click at [880, 429] on div "2" at bounding box center [889, 422] width 47 height 28
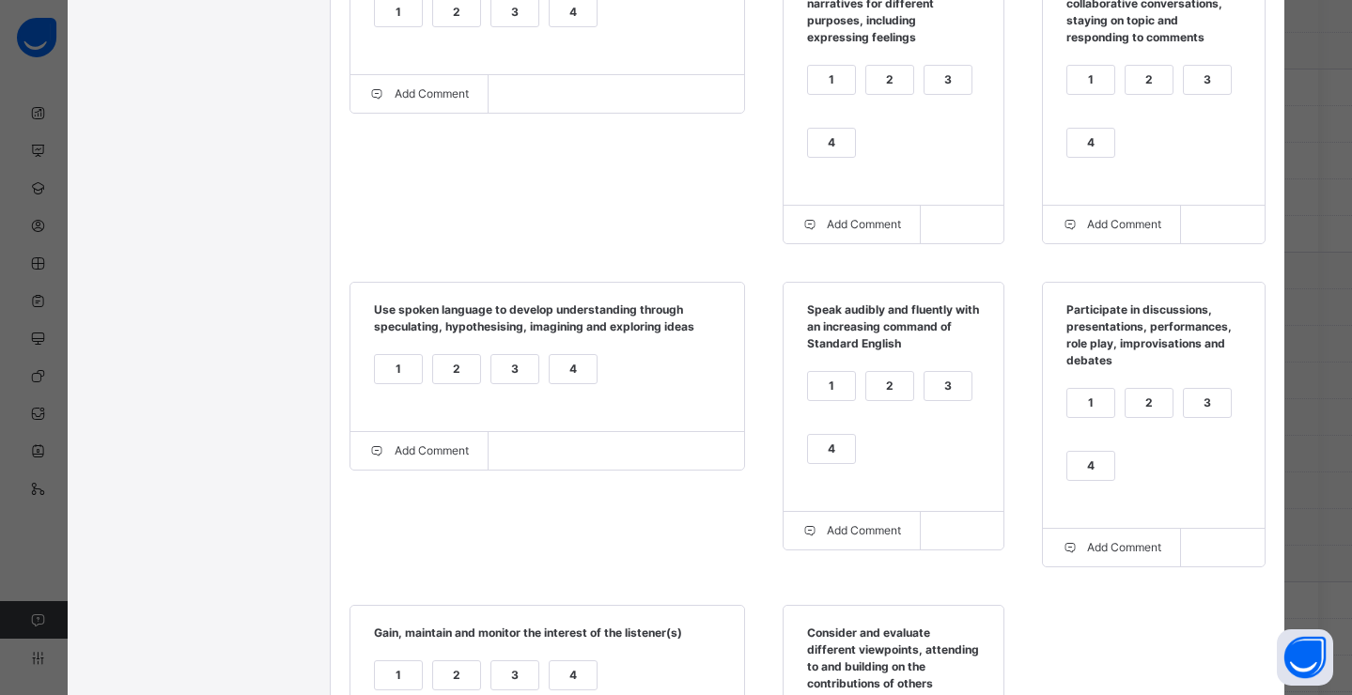
click at [1201, 417] on div "3" at bounding box center [1207, 403] width 47 height 28
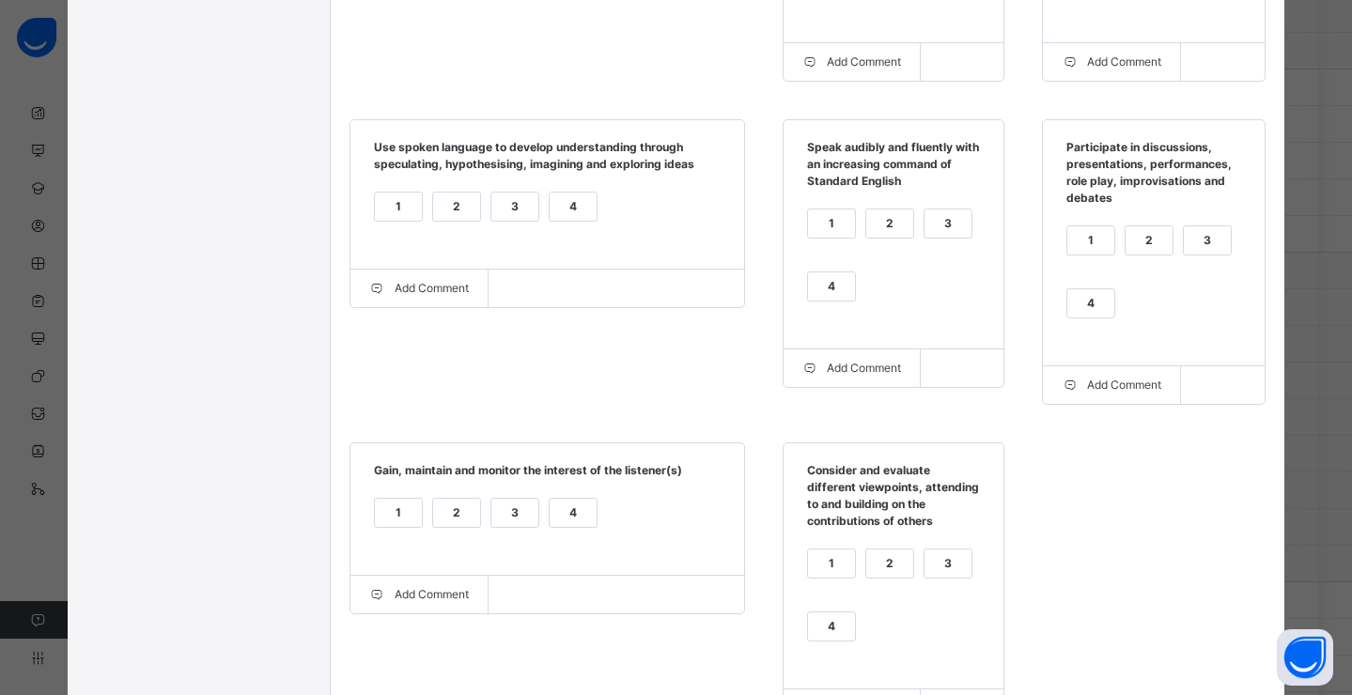
scroll to position [1090, 0]
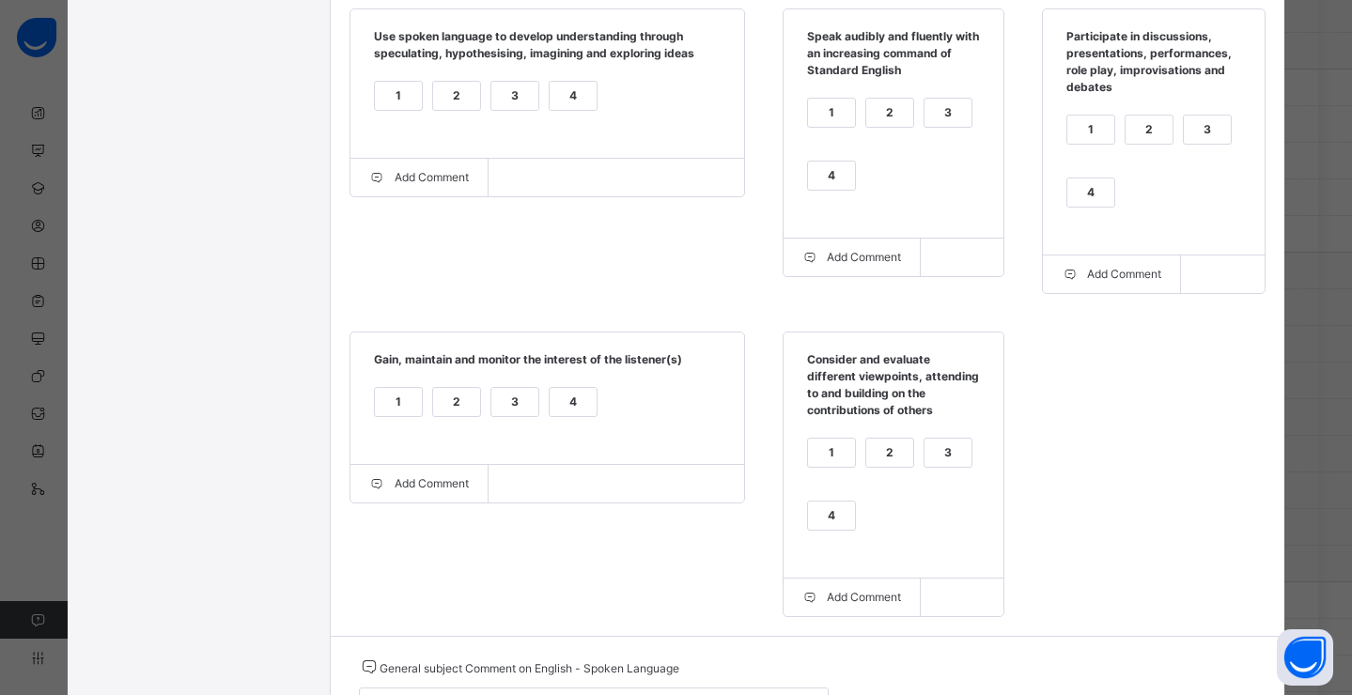
click at [581, 416] on div "4" at bounding box center [573, 402] width 47 height 28
click at [833, 529] on div "4" at bounding box center [831, 516] width 47 height 28
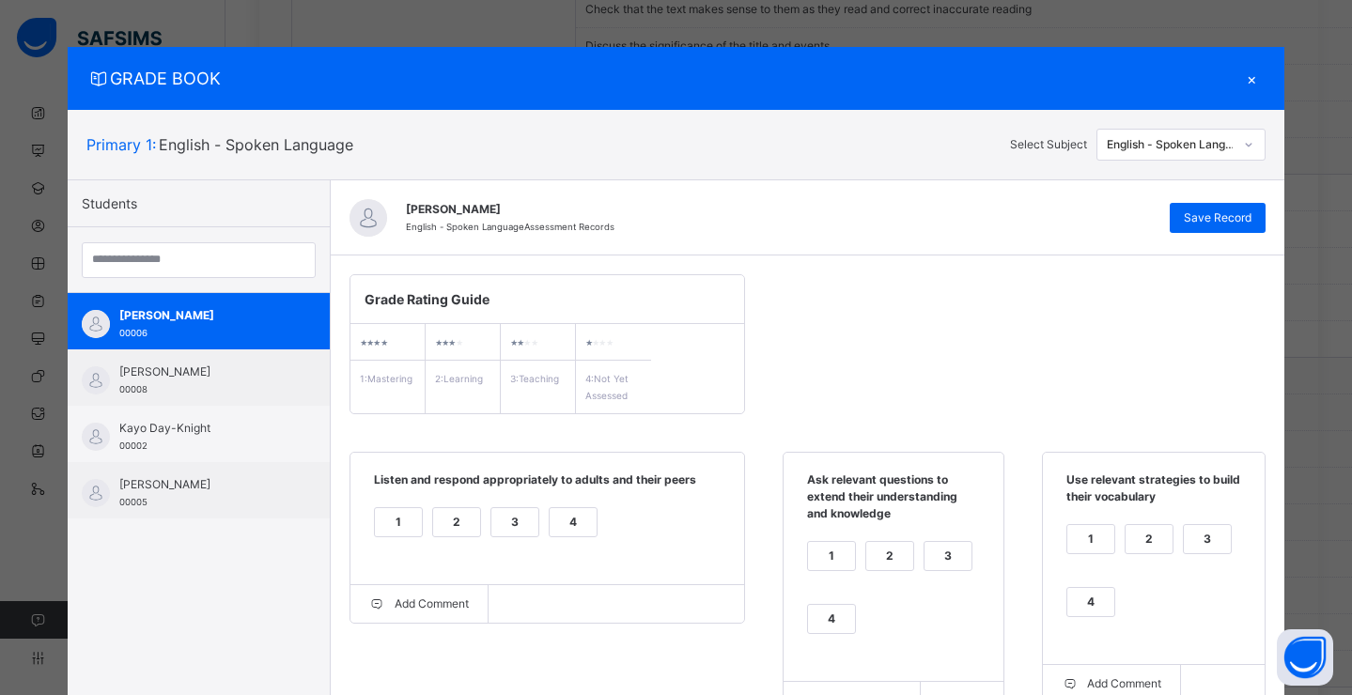
scroll to position [891, 0]
click at [1196, 222] on span "Save Record" at bounding box center [1218, 217] width 68 height 17
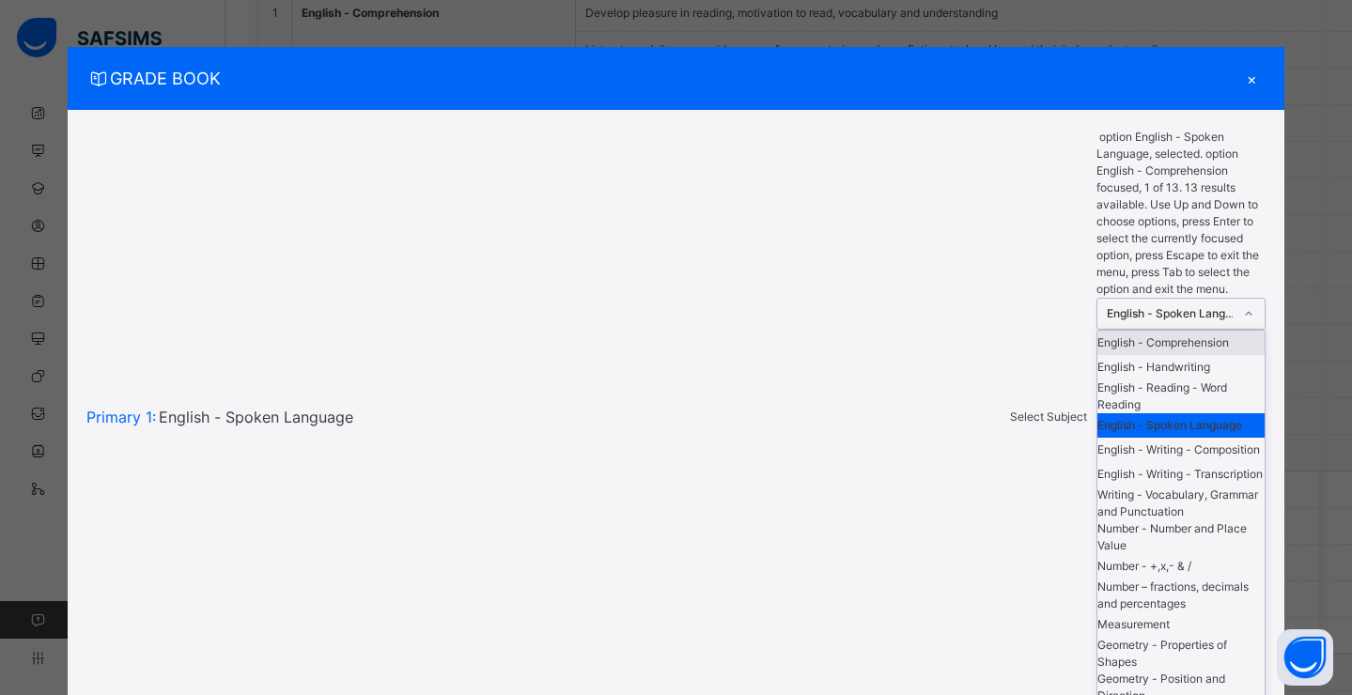
click at [1207, 305] on div "English - Spoken Language" at bounding box center [1171, 313] width 128 height 17
click at [1155, 438] on div "English - Writing - Composition" at bounding box center [1180, 450] width 167 height 24
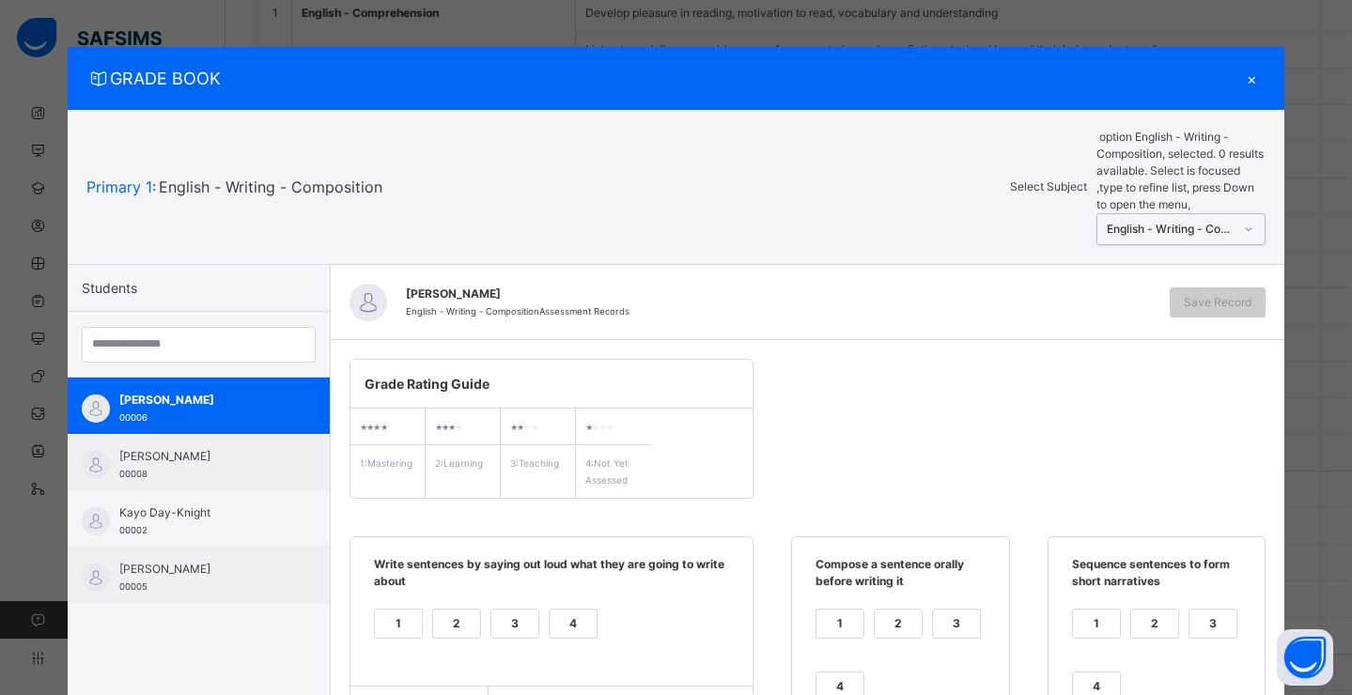
scroll to position [147, 0]
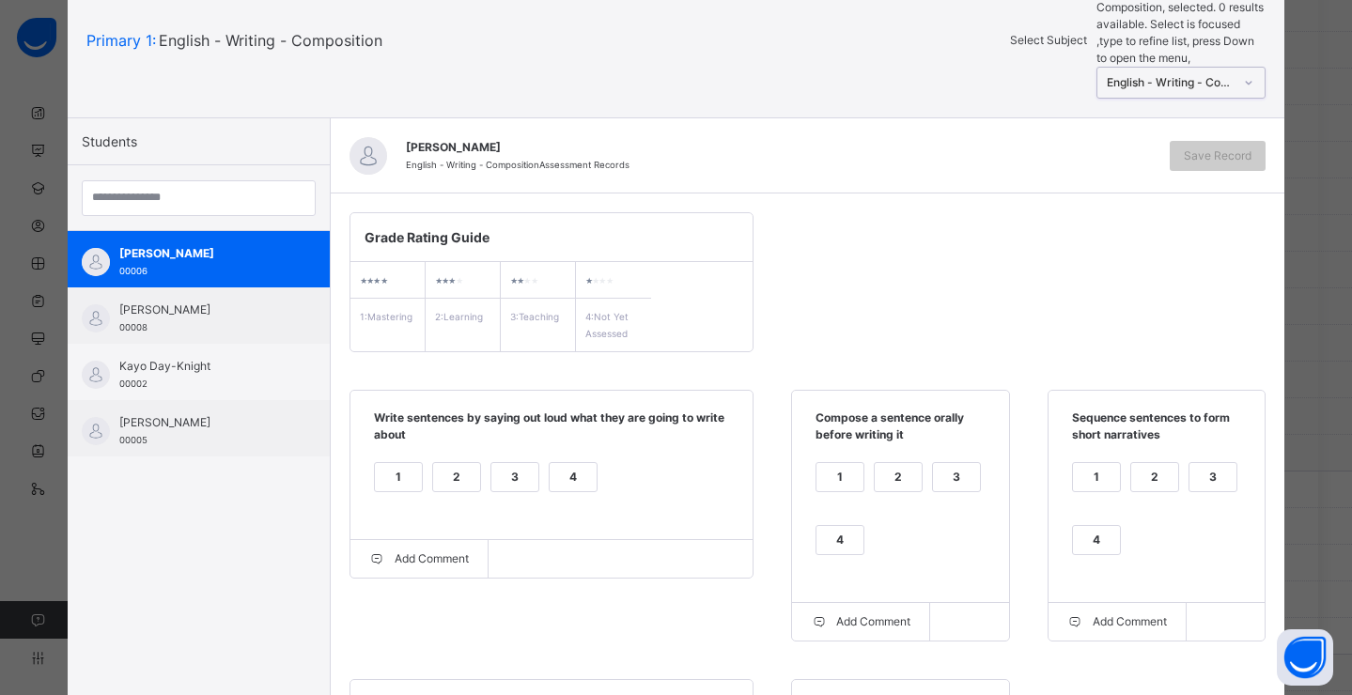
click at [557, 463] on div "4" at bounding box center [573, 477] width 47 height 28
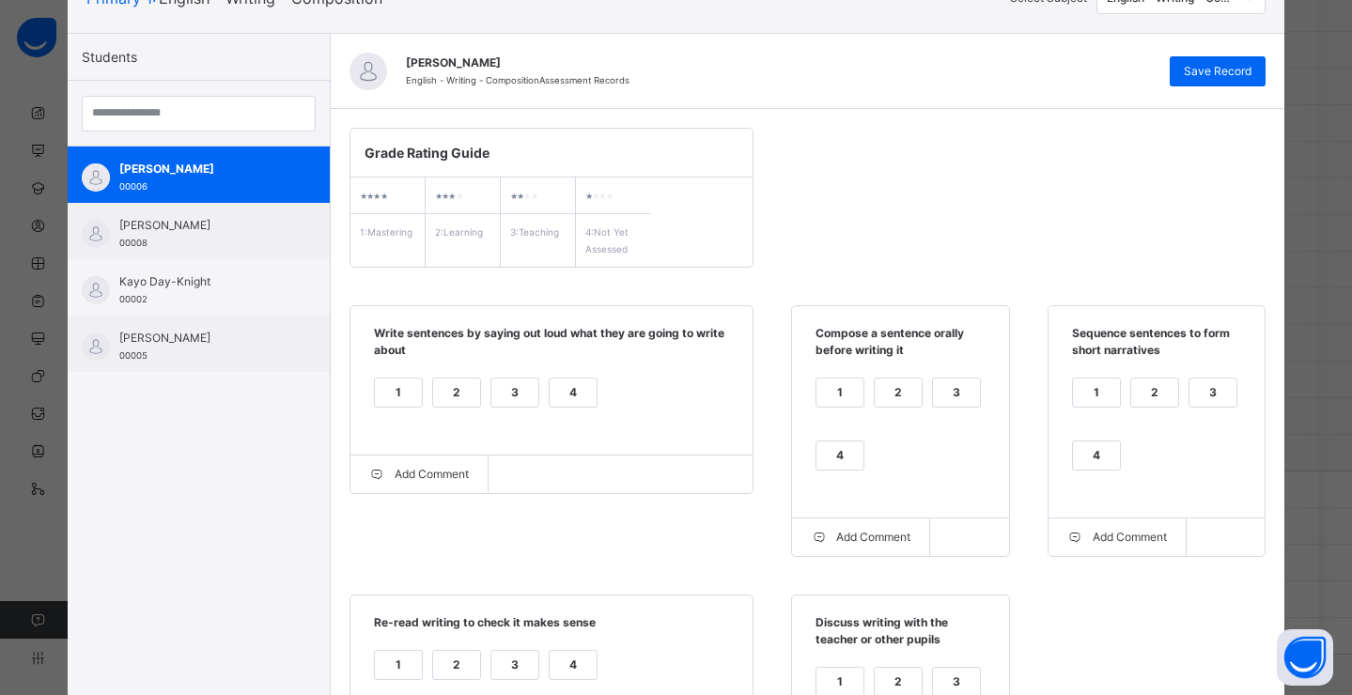
click at [400, 385] on div "1" at bounding box center [398, 393] width 47 height 28
click at [452, 390] on div "2" at bounding box center [456, 393] width 47 height 28
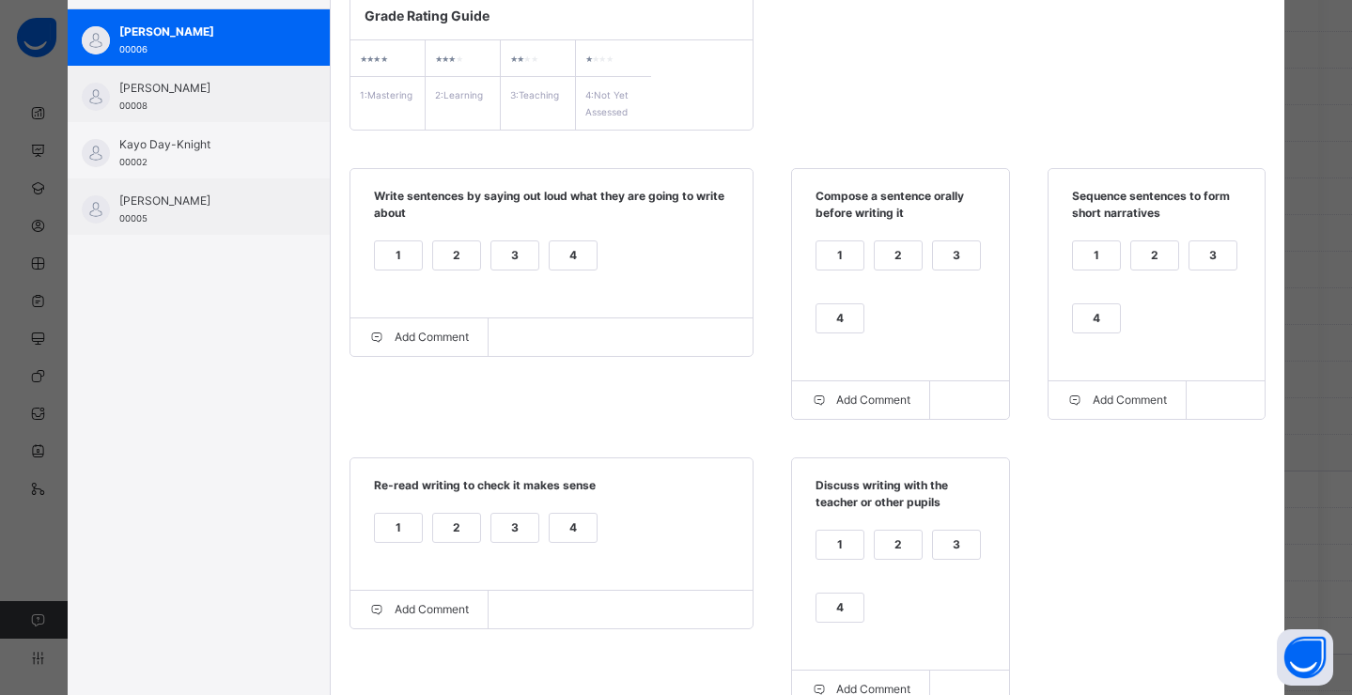
click at [898, 256] on div "2" at bounding box center [898, 255] width 47 height 28
click at [823, 241] on div "1" at bounding box center [839, 255] width 47 height 28
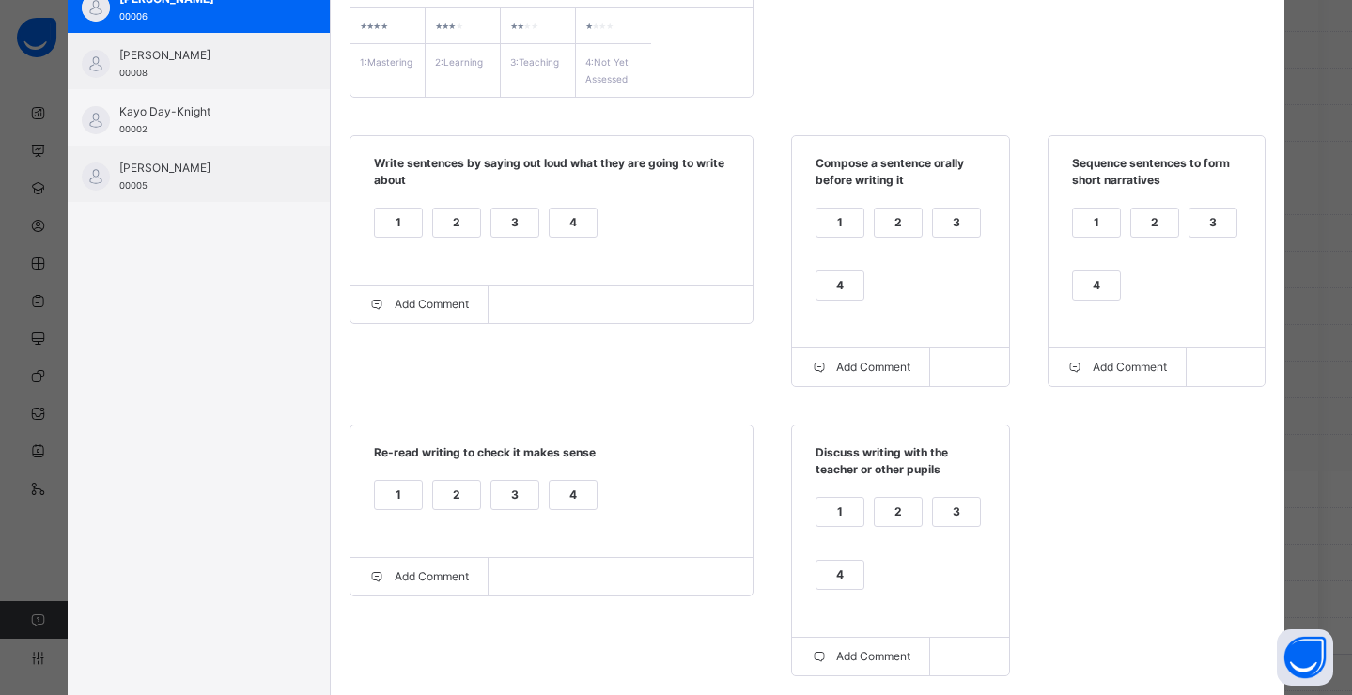
scroll to position [350, 0]
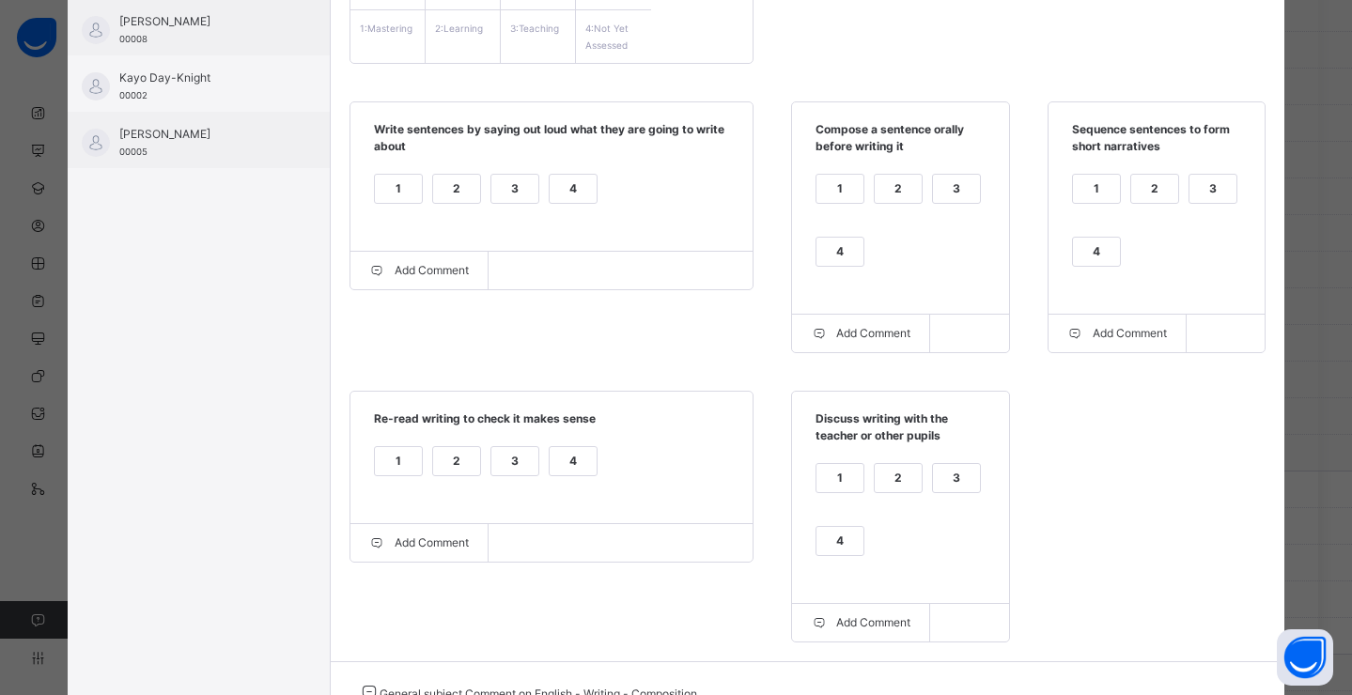
click at [837, 473] on div "1" at bounding box center [839, 478] width 47 height 28
click at [459, 465] on div "2" at bounding box center [456, 461] width 47 height 28
click at [1121, 188] on div "1 2 3 4" at bounding box center [1156, 232] width 178 height 126
click at [1146, 192] on div "2" at bounding box center [1154, 189] width 47 height 28
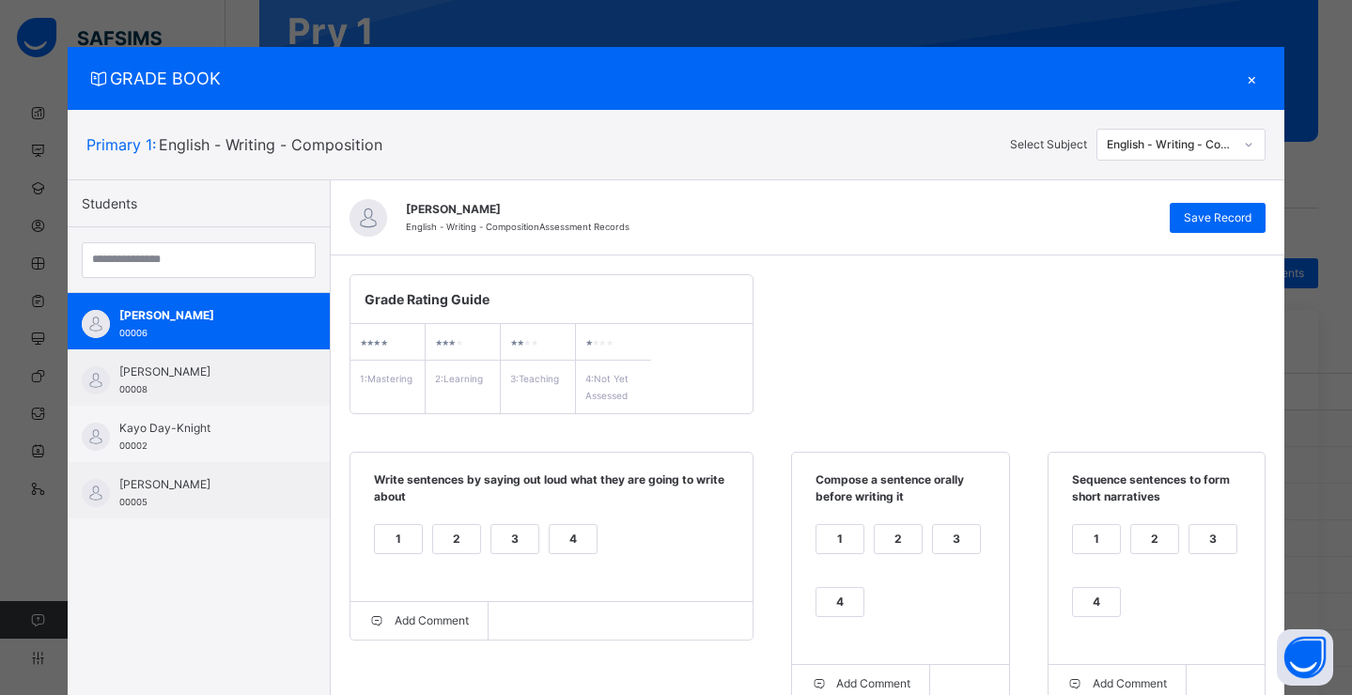
scroll to position [0, 0]
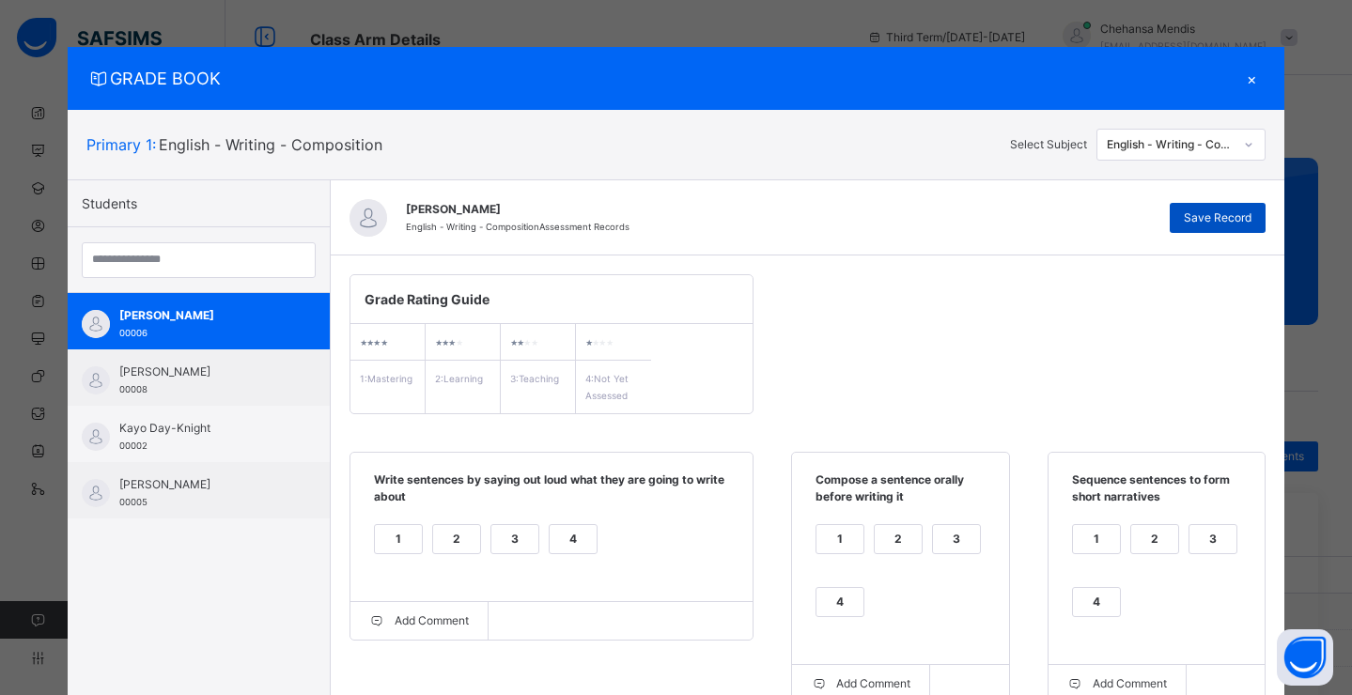
click at [1217, 214] on span "Save Record" at bounding box center [1218, 217] width 68 height 17
click at [1207, 224] on span "Save Record" at bounding box center [1218, 217] width 68 height 17
click at [1158, 144] on div "English - Writing - Composition" at bounding box center [1171, 144] width 128 height 17
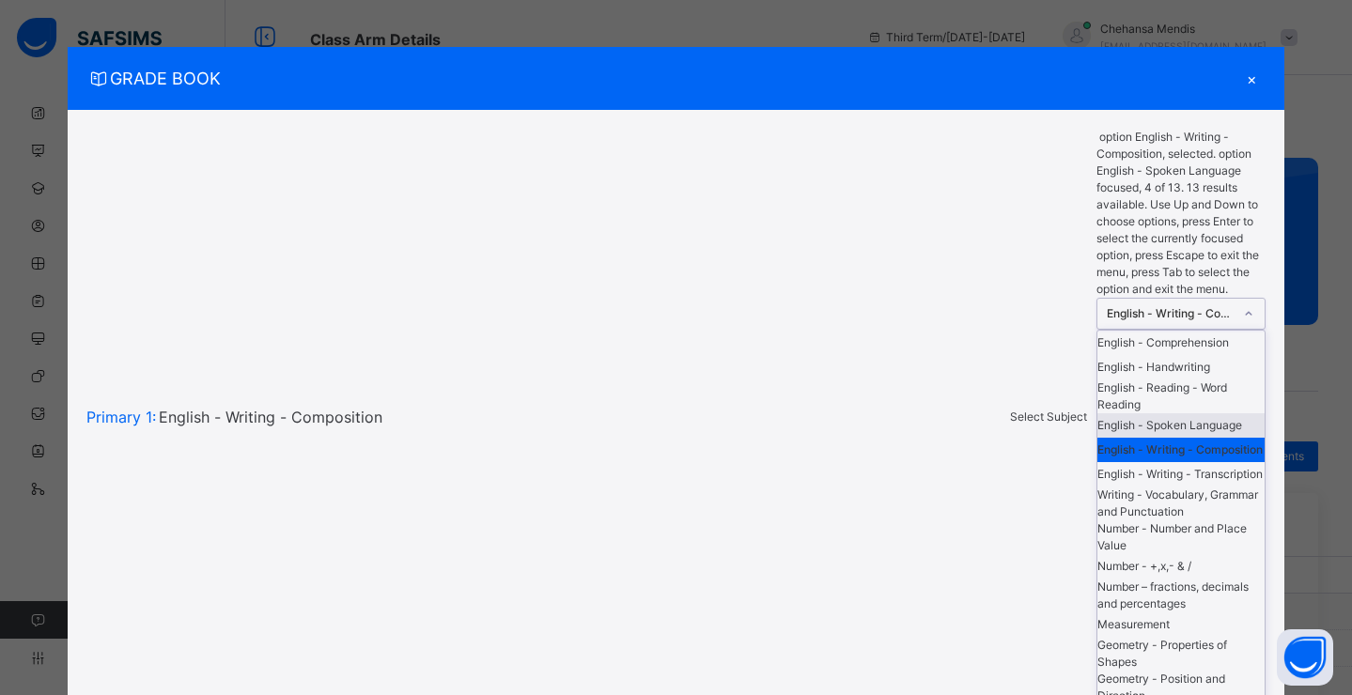
scroll to position [137, 0]
click at [1159, 462] on div "English - Writing - Transcription" at bounding box center [1180, 474] width 167 height 24
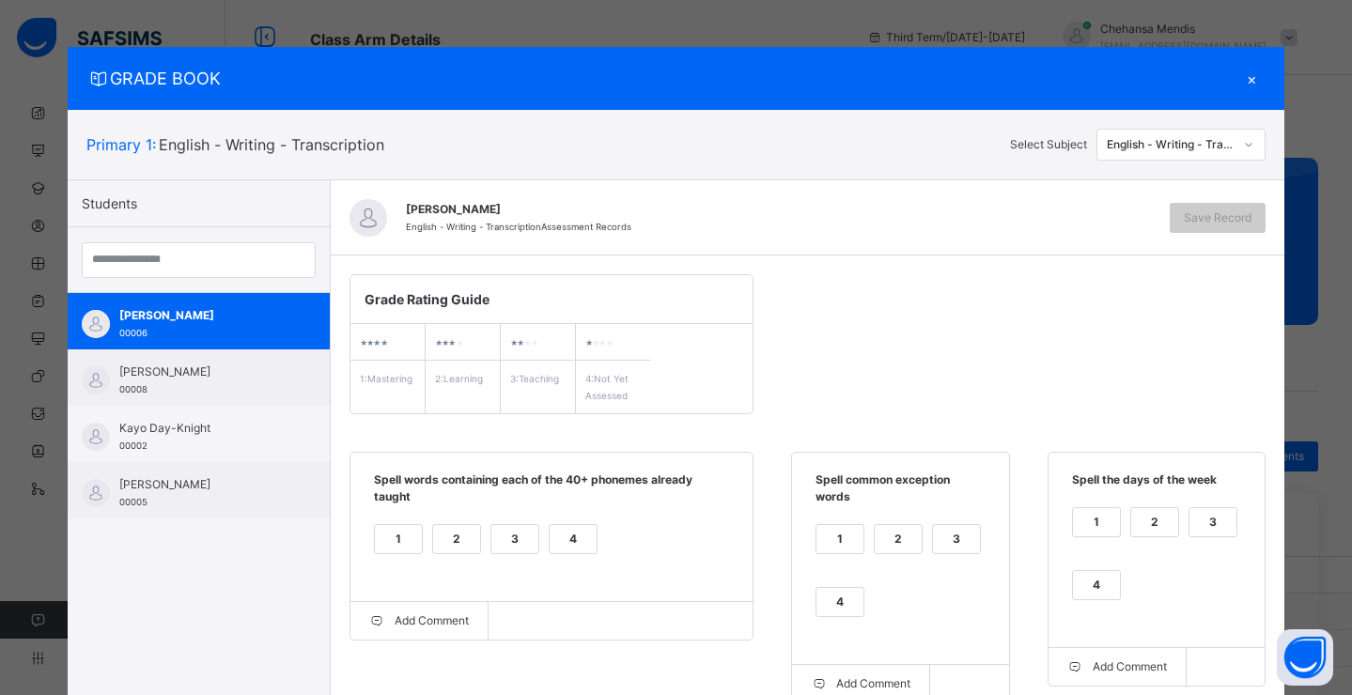
drag, startPoint x: 785, startPoint y: 90, endPoint x: 782, endPoint y: 14, distance: 76.2
click at [782, 14] on div "GRADE BOOK × Primary 1 : English - Writing - Transcription Select Subject Engli…" at bounding box center [676, 347] width 1352 height 695
drag, startPoint x: 745, startPoint y: 99, endPoint x: 1170, endPoint y: 99, distance: 425.5
click at [852, 62] on div "GRADE BOOK ×" at bounding box center [676, 78] width 1217 height 63
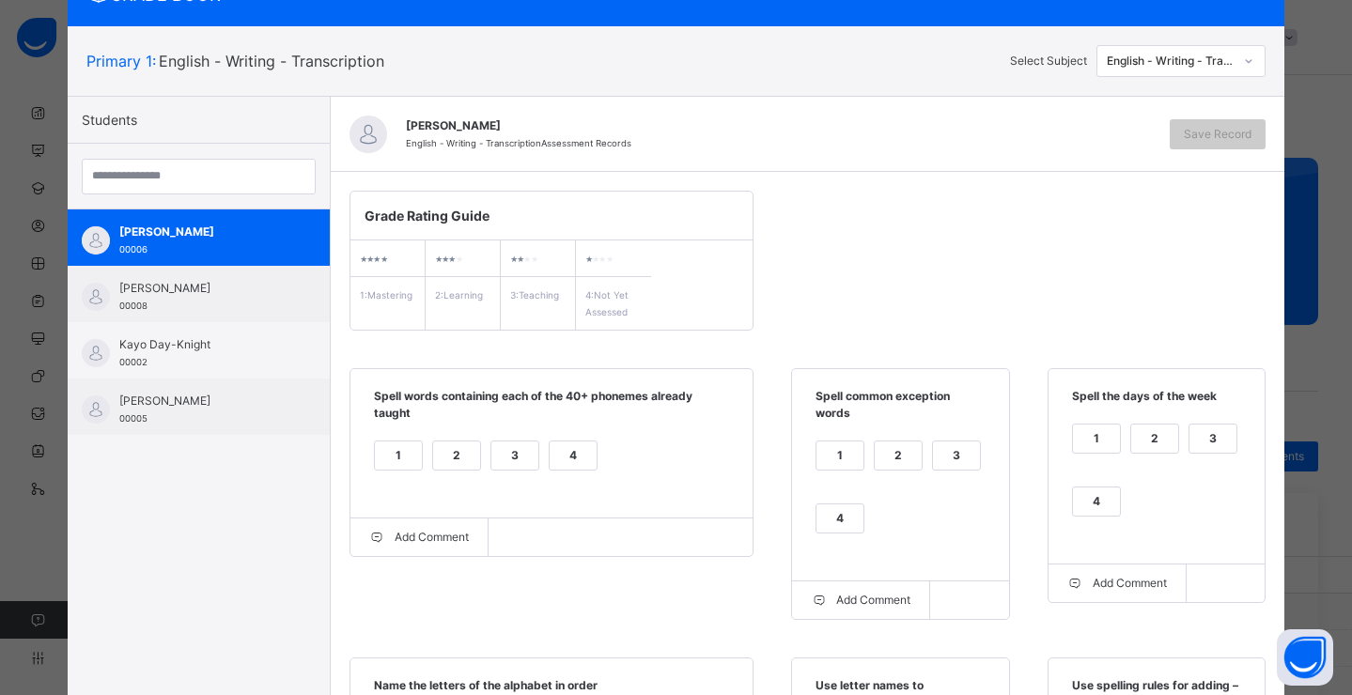
scroll to position [117, 0]
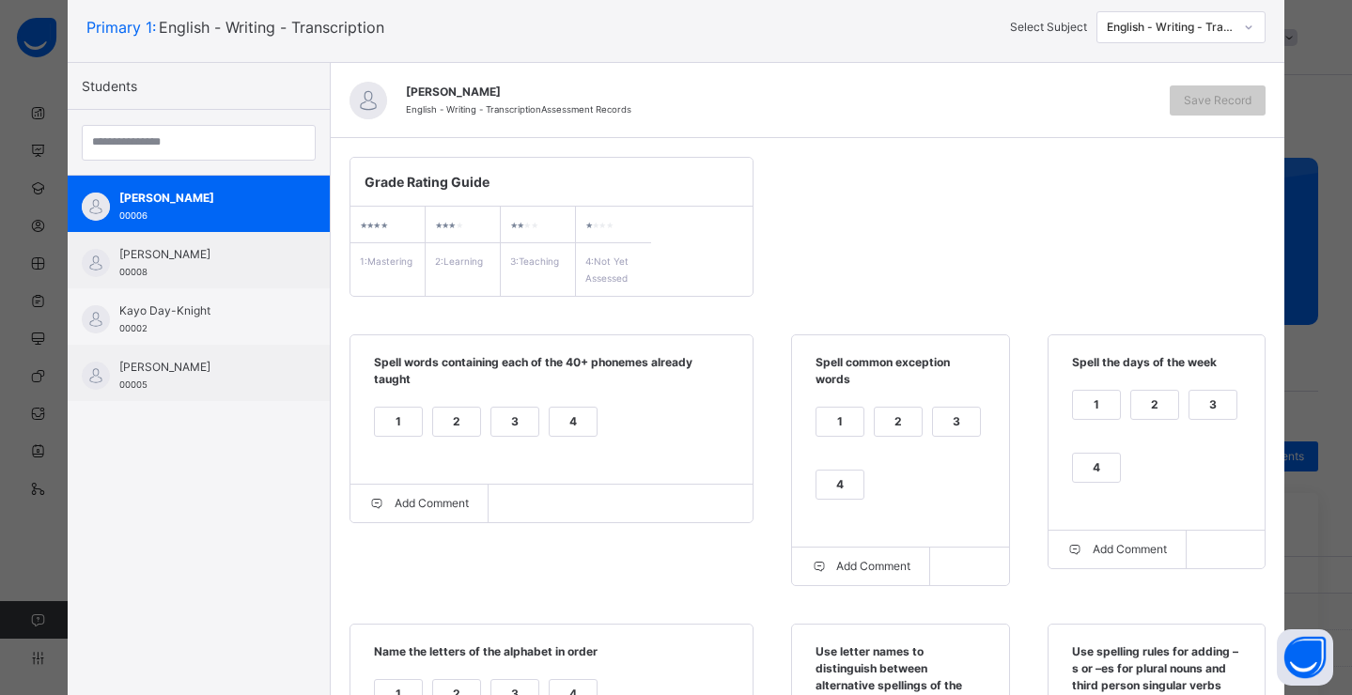
click at [550, 426] on div "4" at bounding box center [573, 422] width 47 height 28
click at [389, 422] on div "1" at bounding box center [398, 422] width 47 height 28
click at [556, 426] on div "4" at bounding box center [573, 422] width 47 height 28
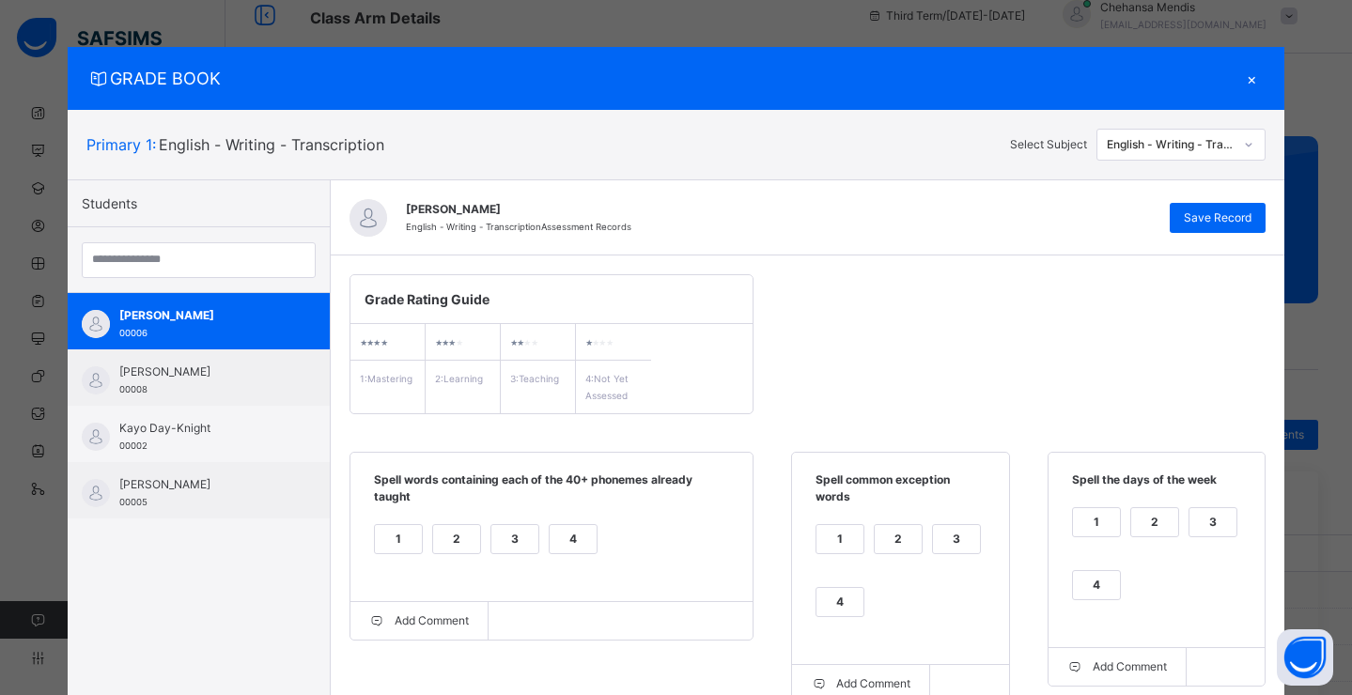
scroll to position [0, 0]
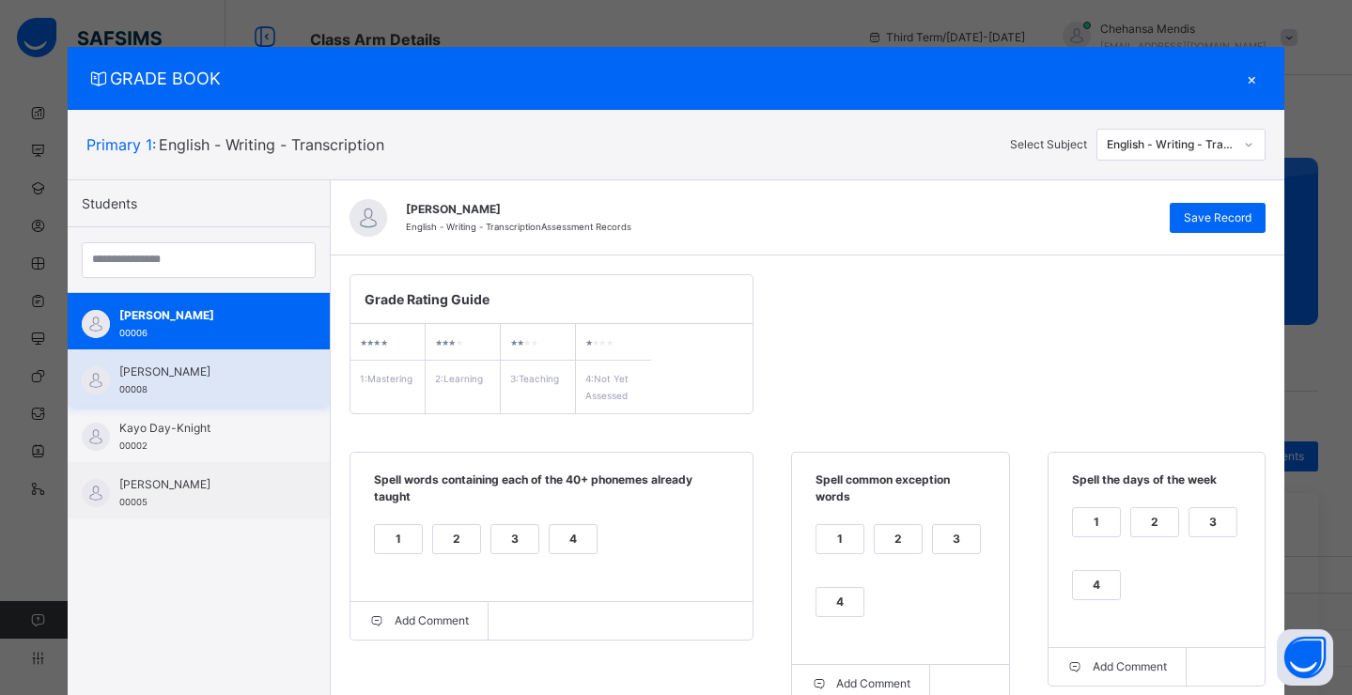
click at [188, 388] on div "[PERSON_NAME] 00008" at bounding box center [203, 381] width 168 height 34
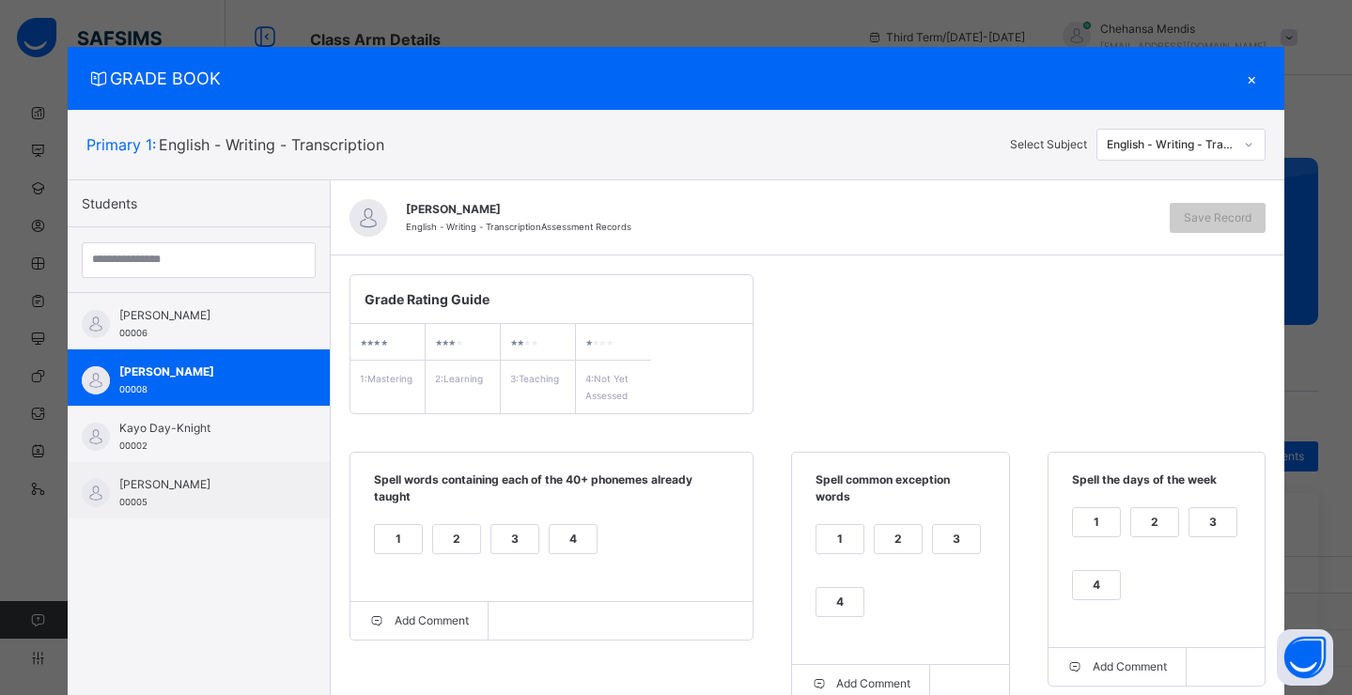
scroll to position [161, 0]
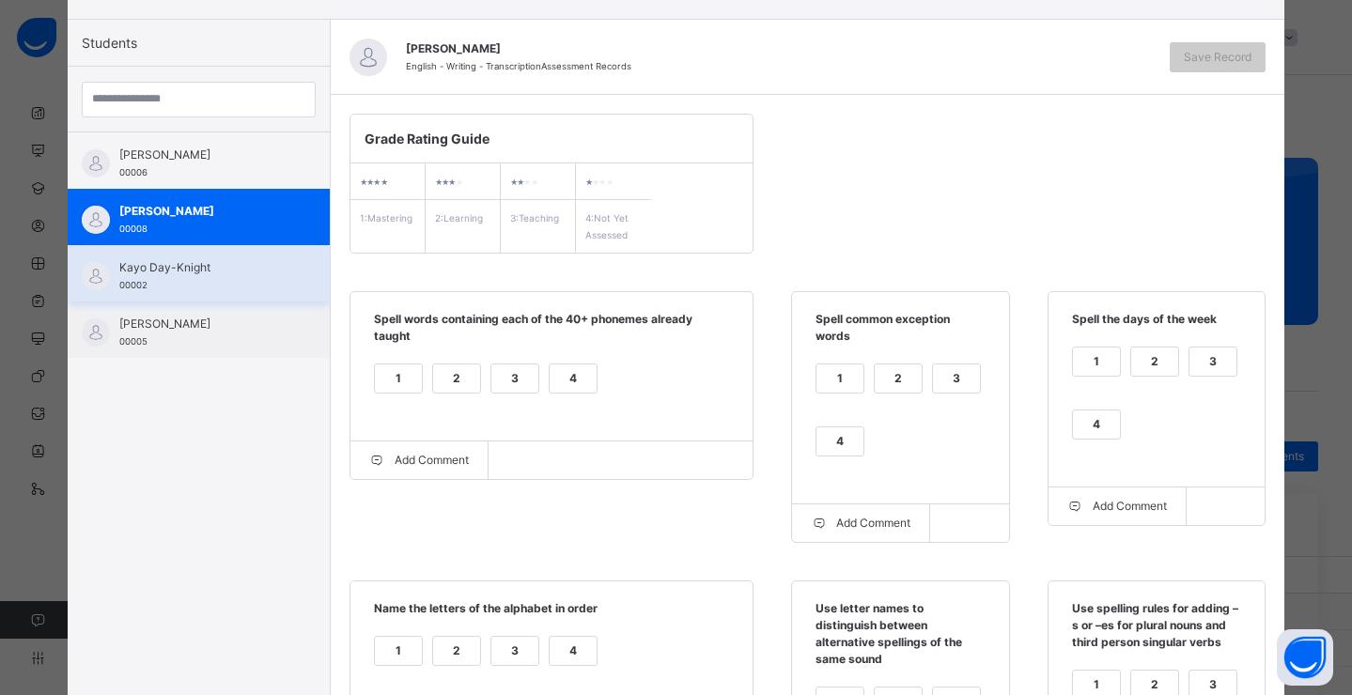
click at [183, 290] on div "Kayo Day-Knight 00002" at bounding box center [203, 276] width 168 height 34
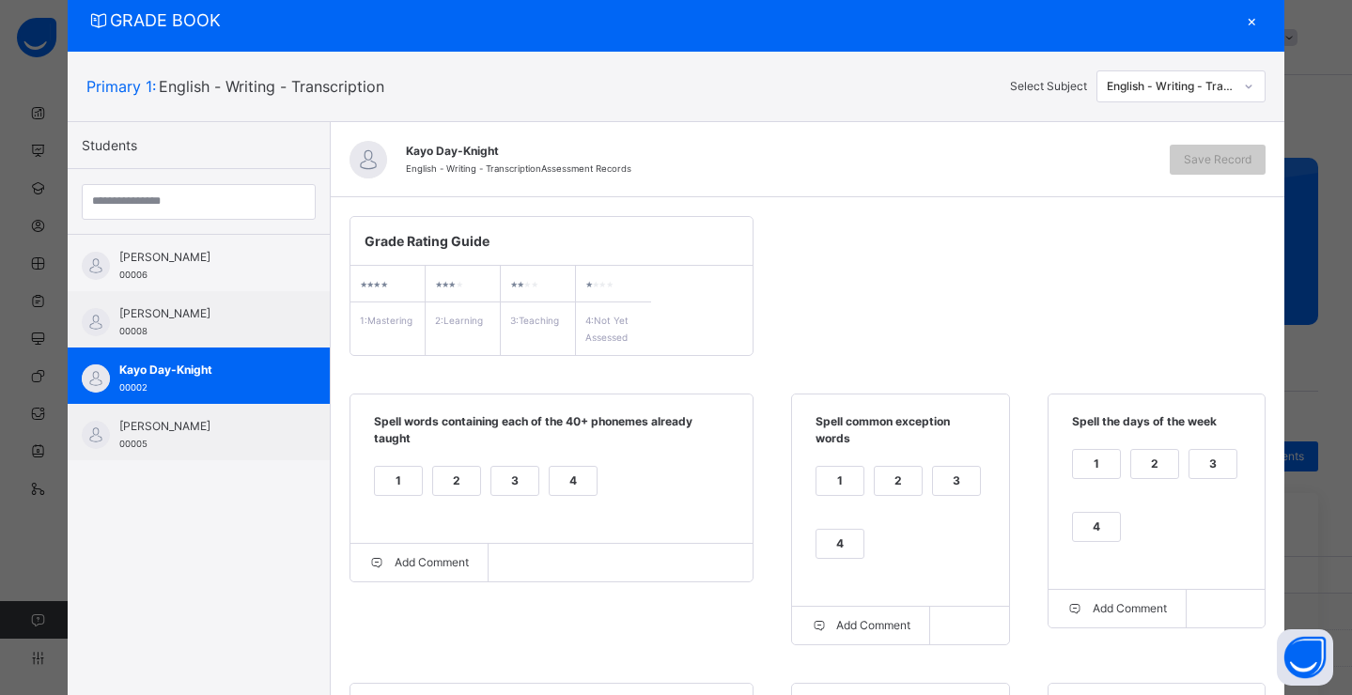
scroll to position [156, 0]
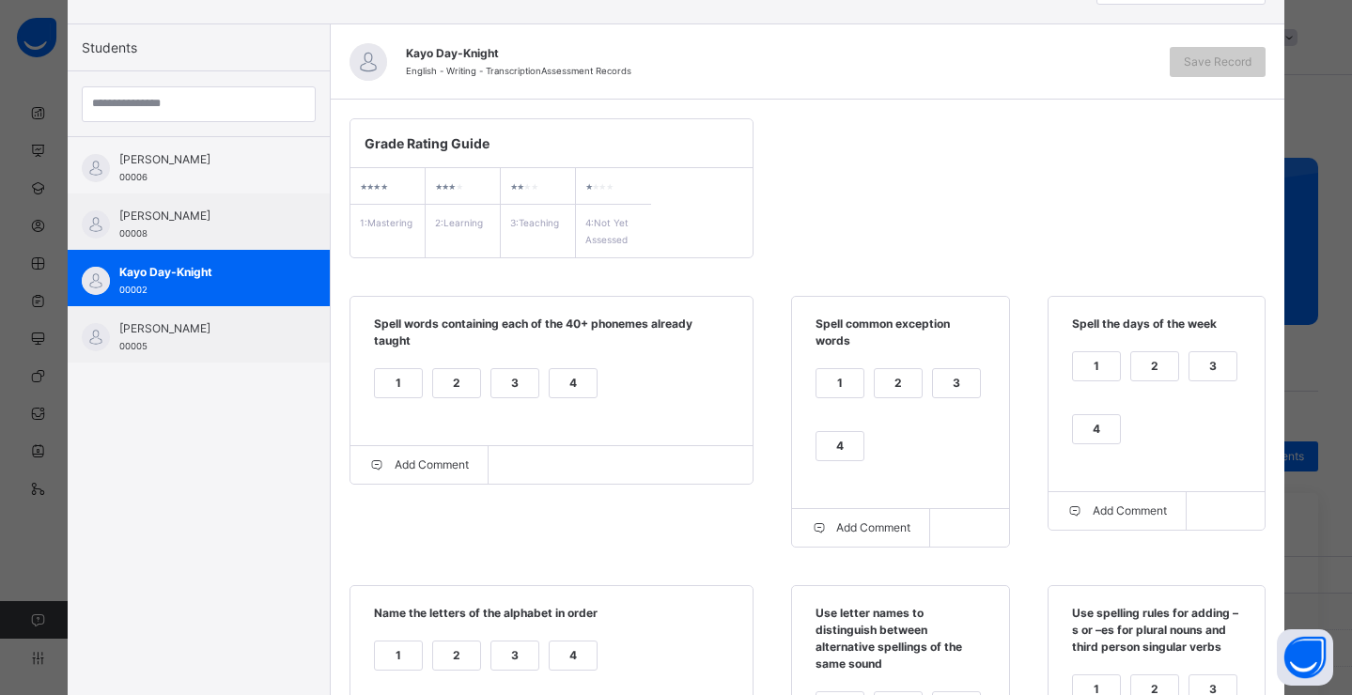
click at [392, 380] on div "1" at bounding box center [398, 383] width 47 height 28
click at [837, 390] on div "1" at bounding box center [839, 383] width 47 height 28
click at [1097, 377] on div "1" at bounding box center [1096, 366] width 47 height 28
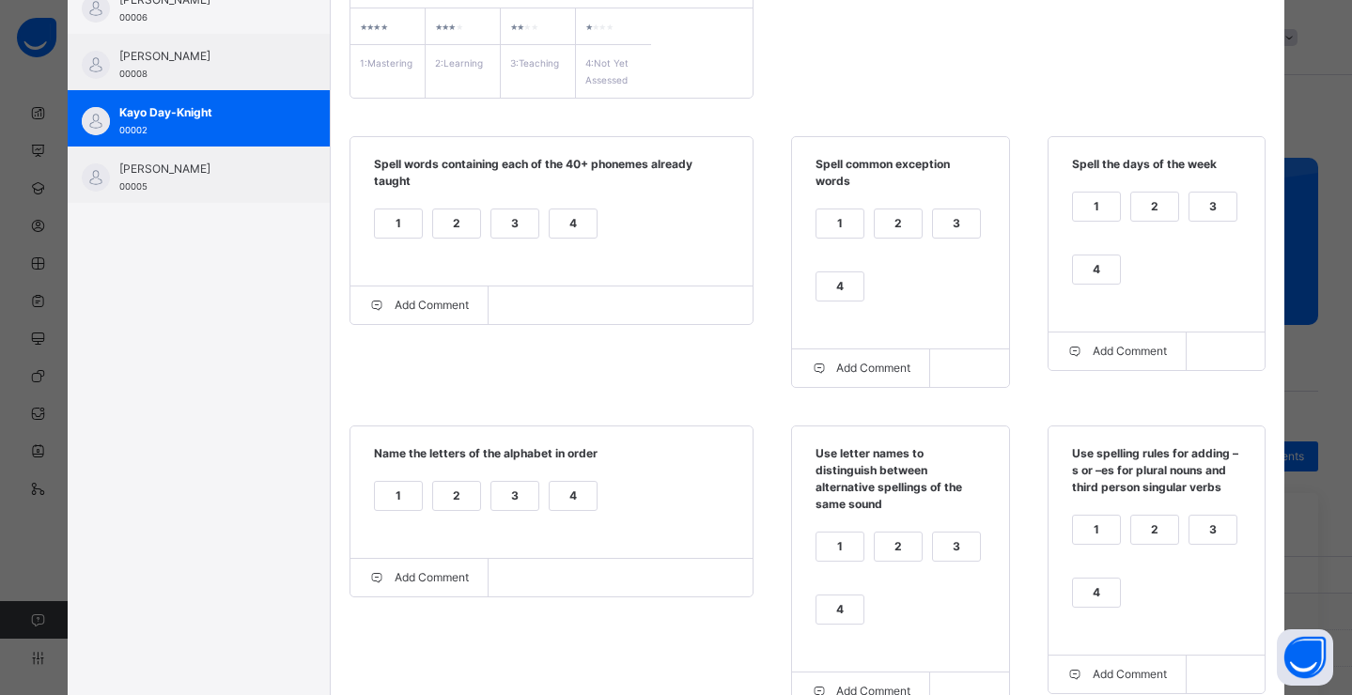
scroll to position [448, 0]
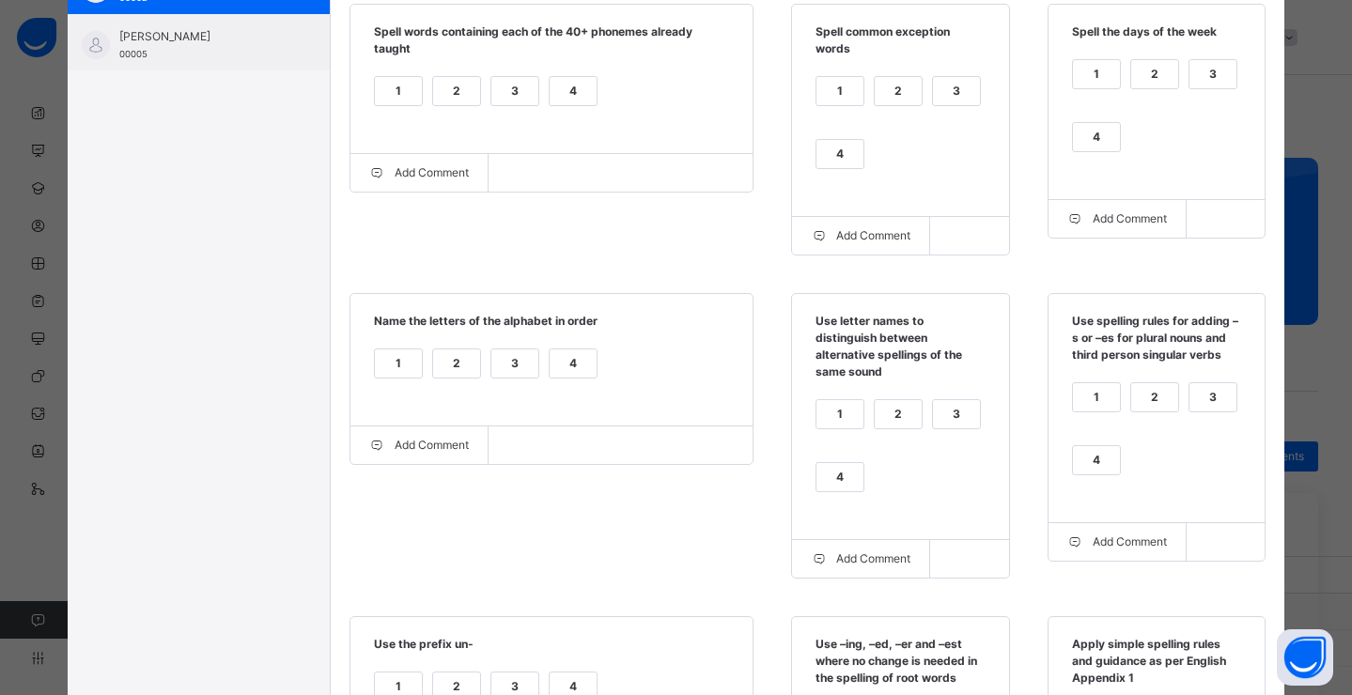
click at [388, 376] on div "1" at bounding box center [398, 363] width 47 height 28
click at [830, 418] on div "1" at bounding box center [839, 414] width 47 height 28
click at [1204, 405] on div "3" at bounding box center [1212, 397] width 47 height 28
click at [1096, 458] on div "4" at bounding box center [1096, 460] width 47 height 28
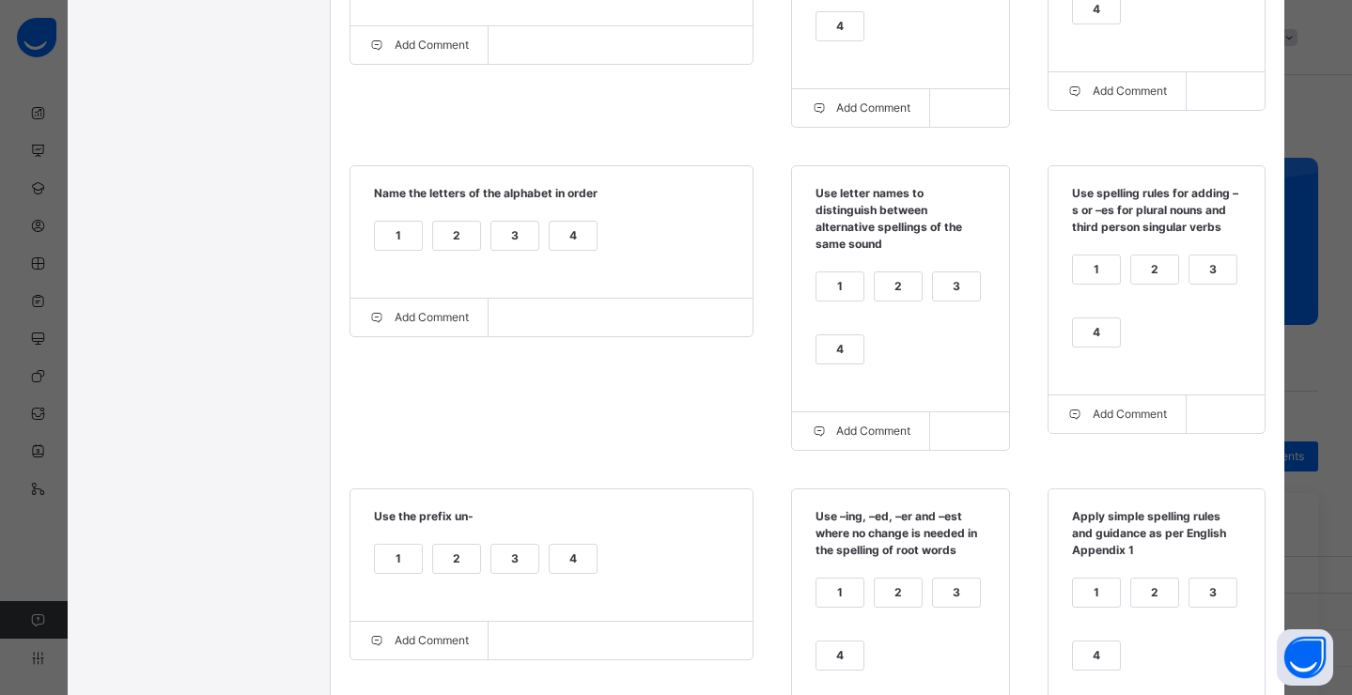
scroll to position [604, 0]
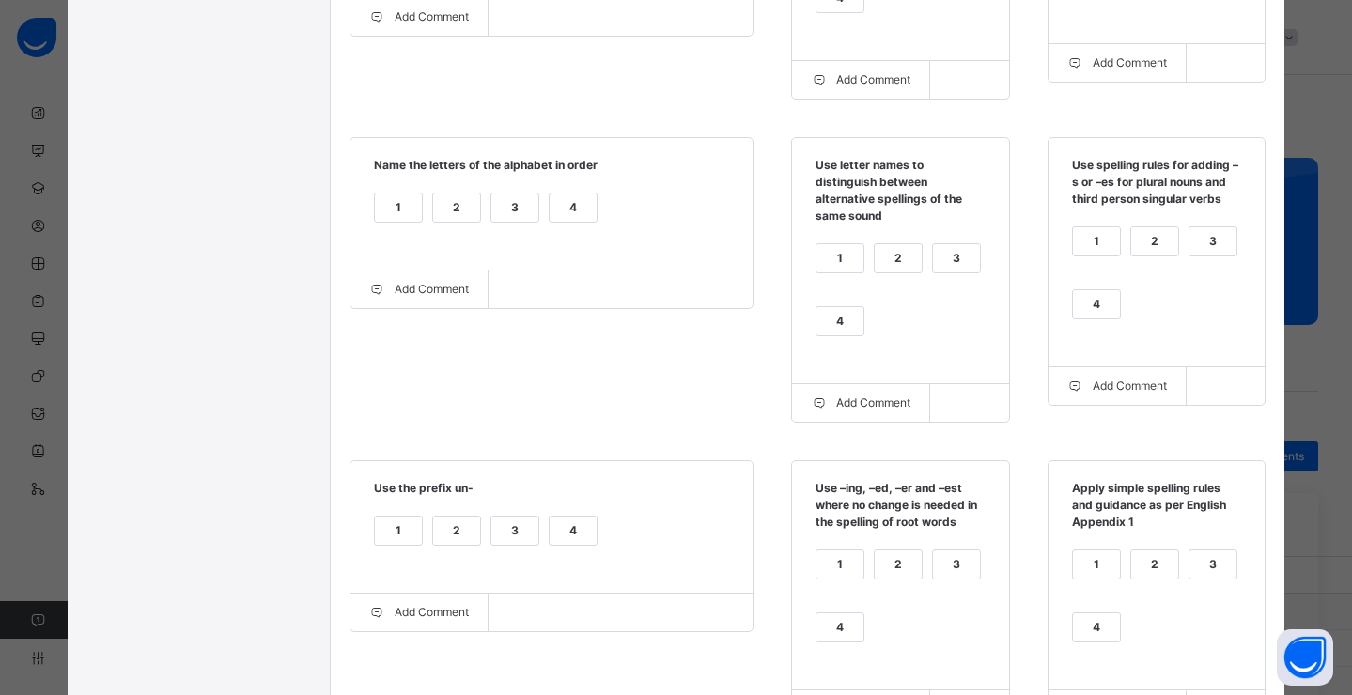
click at [456, 535] on div "2" at bounding box center [456, 531] width 47 height 28
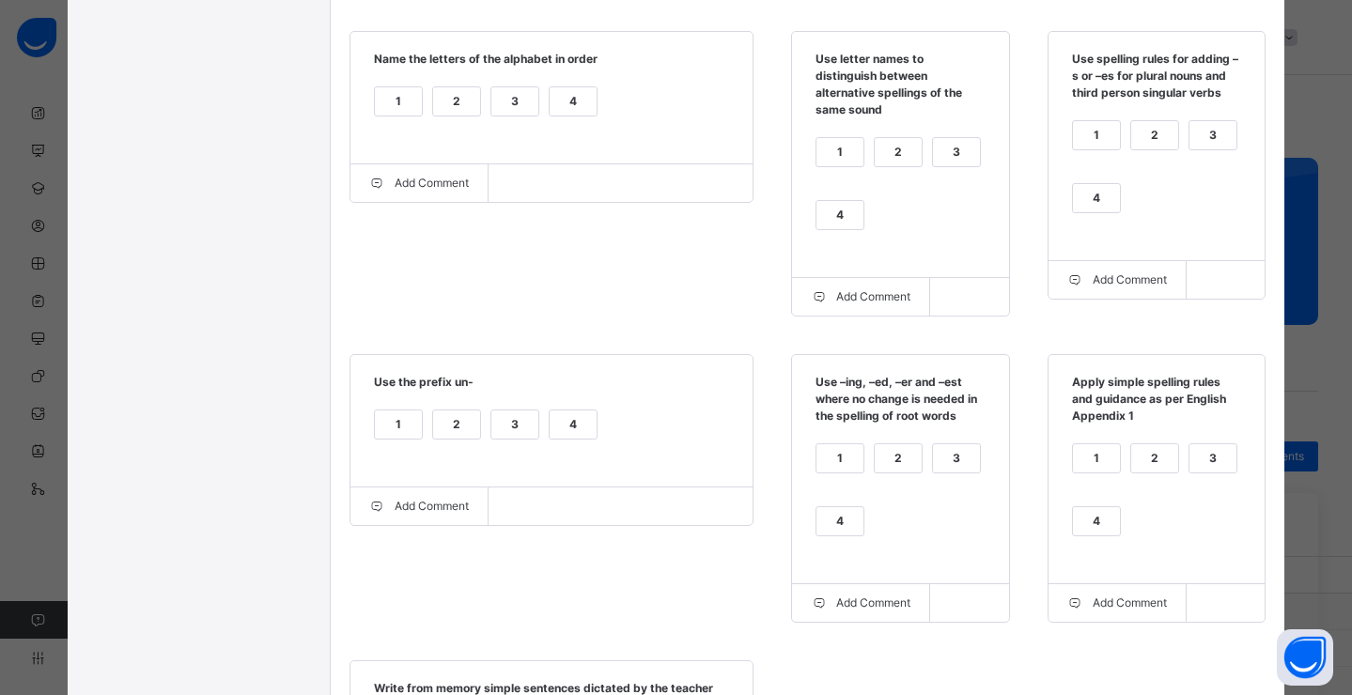
click at [848, 472] on div "1" at bounding box center [839, 458] width 47 height 28
click at [845, 534] on div "4" at bounding box center [839, 521] width 47 height 28
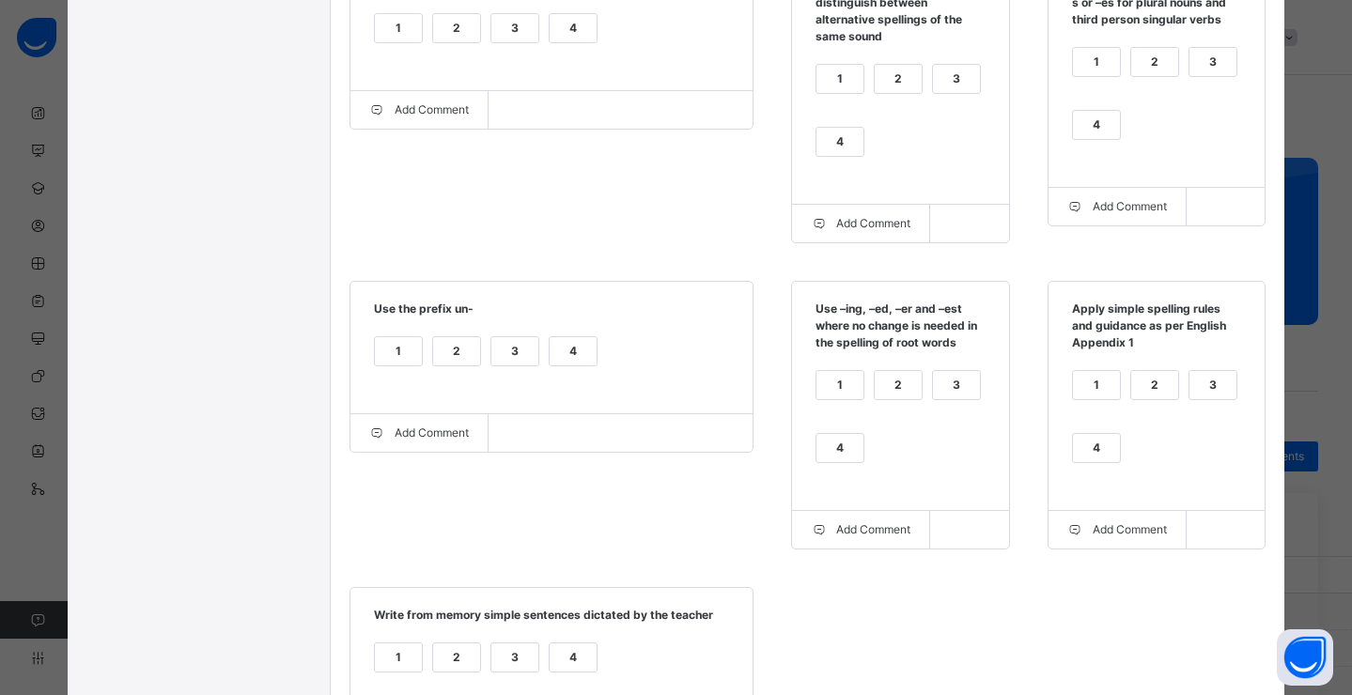
scroll to position [812, 0]
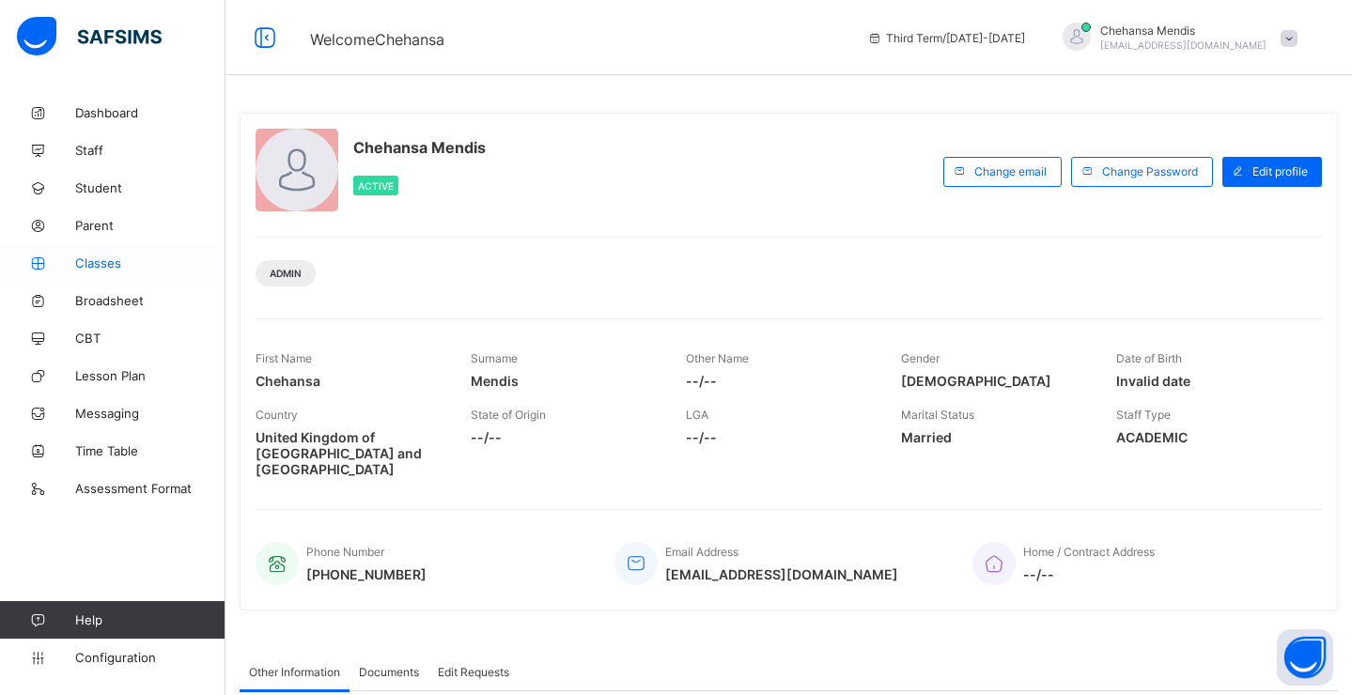
click at [104, 279] on link "Classes" at bounding box center [112, 263] width 225 height 38
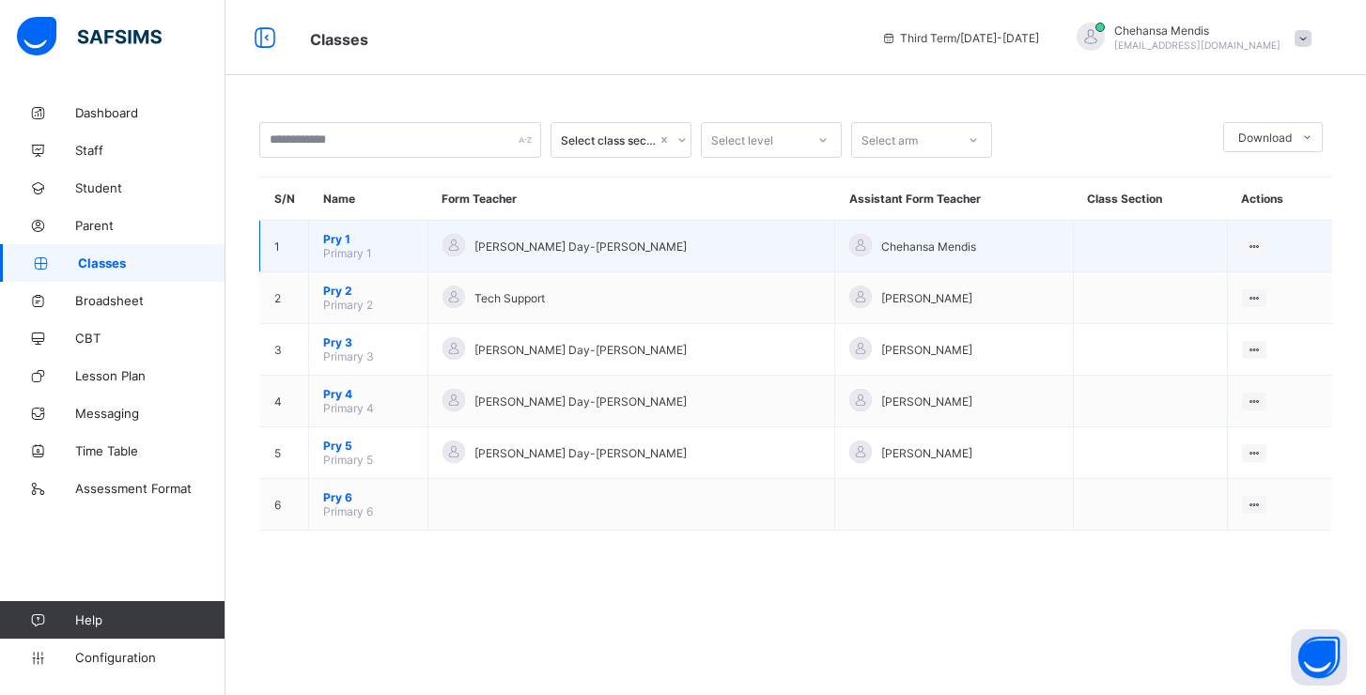
click at [330, 240] on span "Pry 1" at bounding box center [368, 239] width 90 height 14
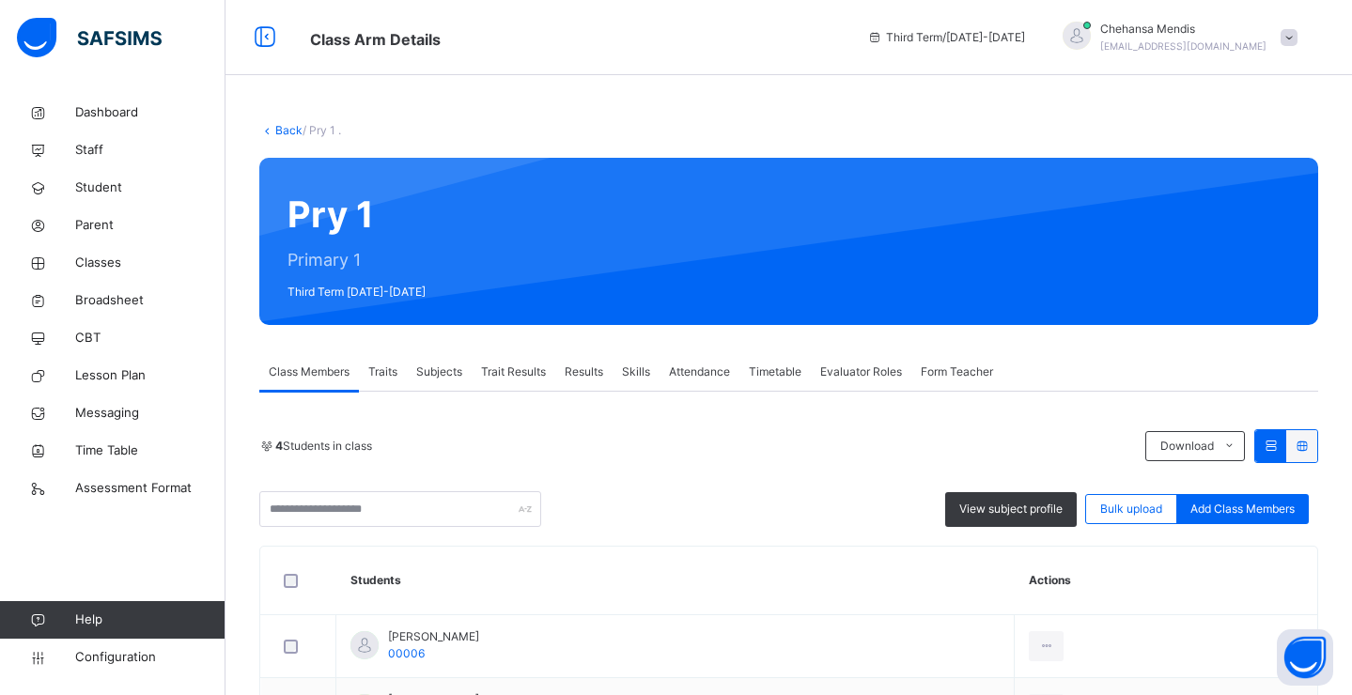
scroll to position [275, 0]
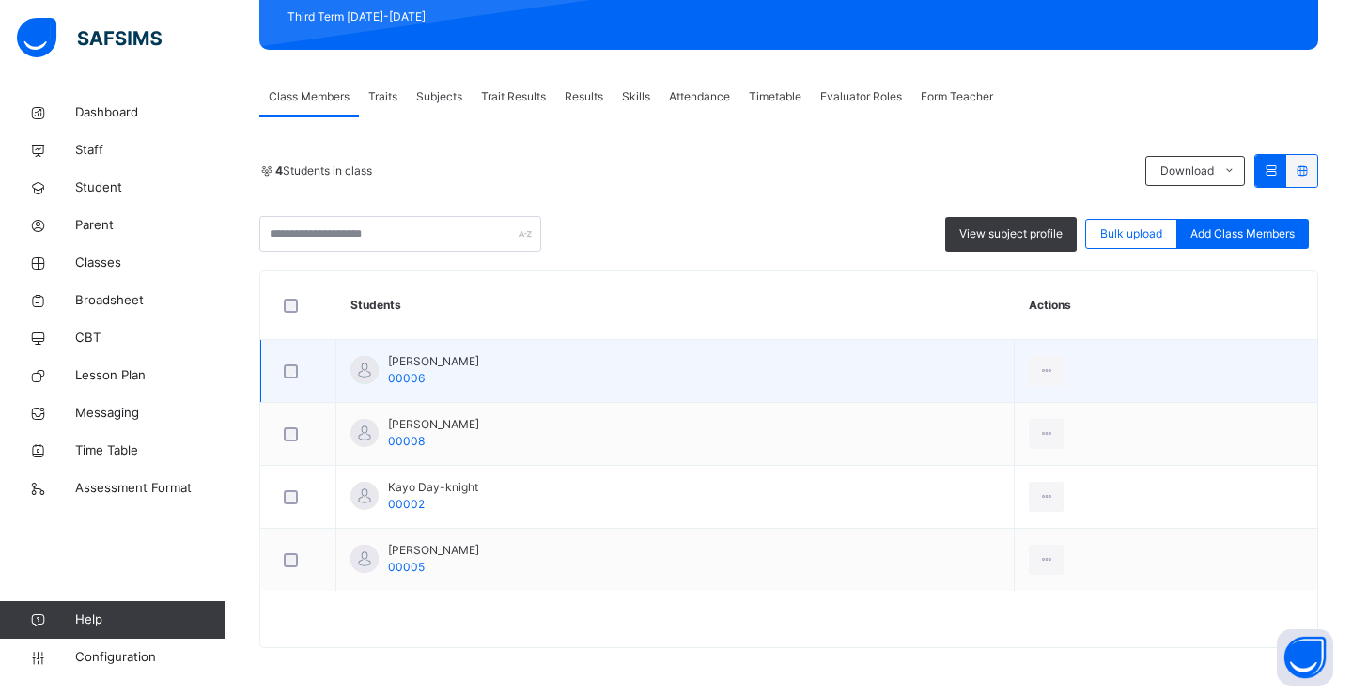
click at [420, 362] on span "[PERSON_NAME]" at bounding box center [433, 361] width 91 height 17
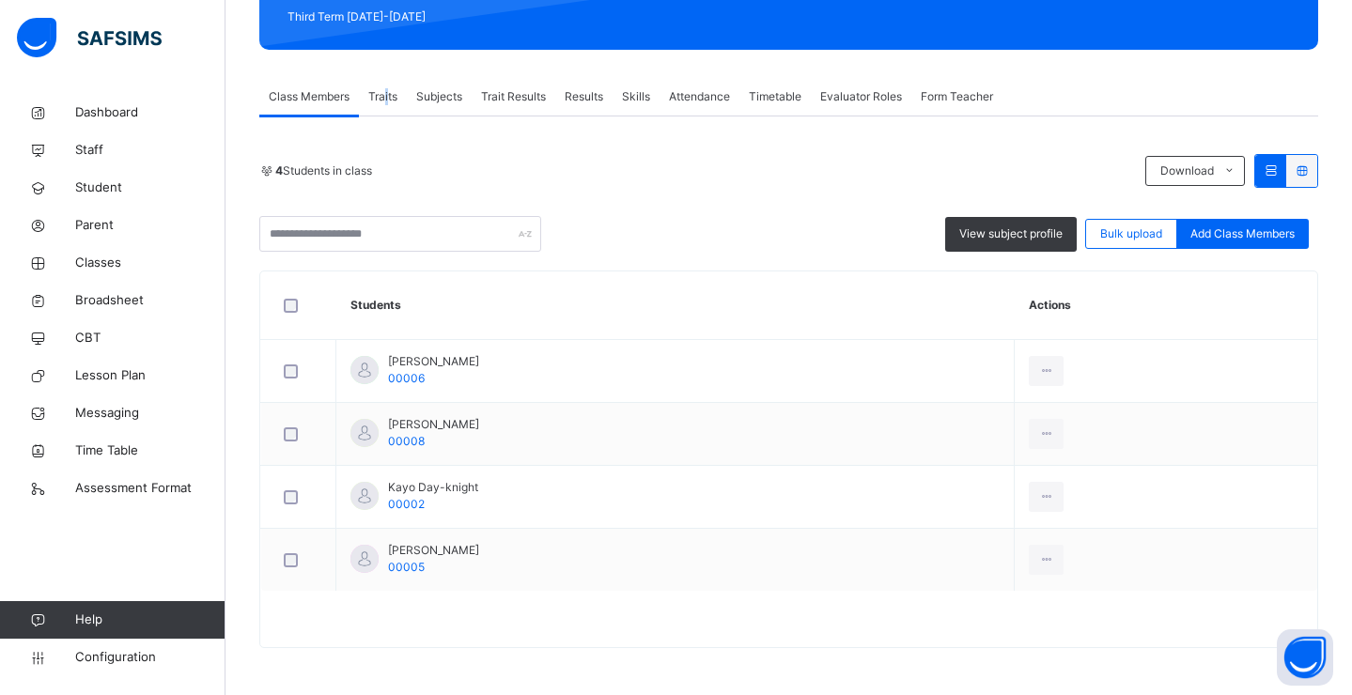
click at [388, 101] on span "Traits" at bounding box center [382, 96] width 29 height 17
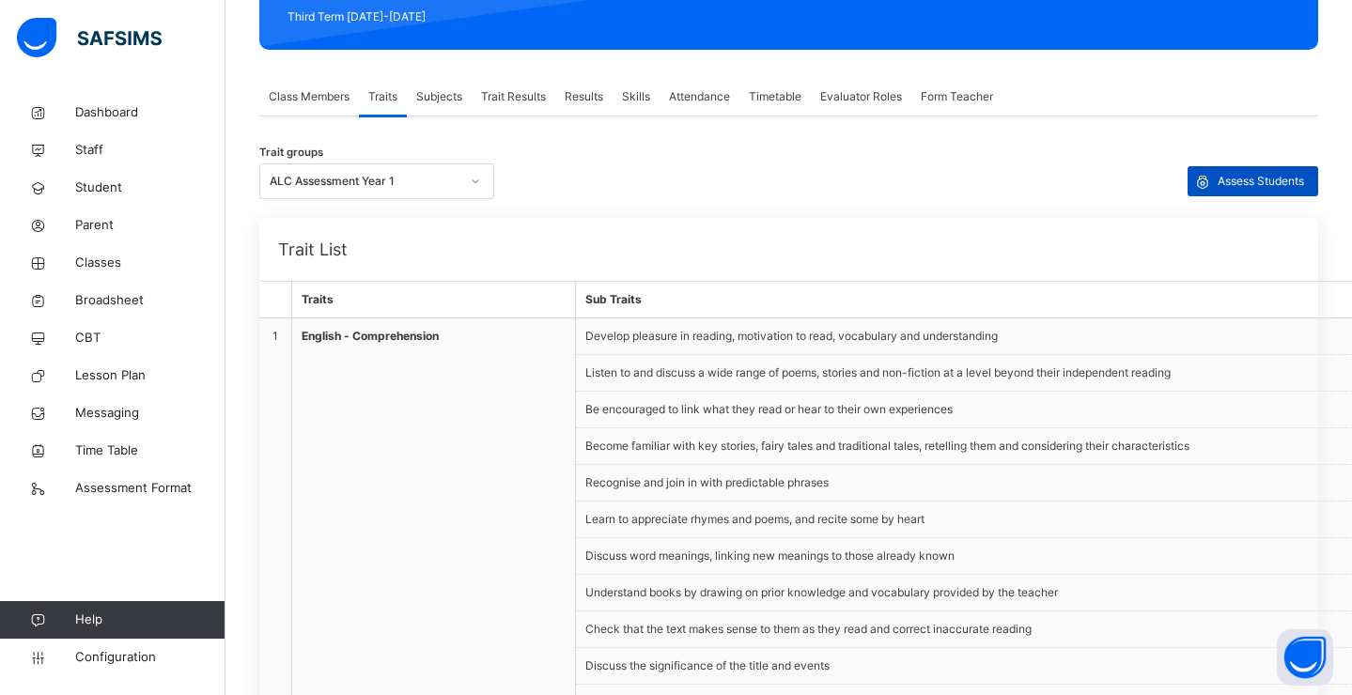
click at [1250, 178] on span "Assess Students" at bounding box center [1260, 181] width 86 height 17
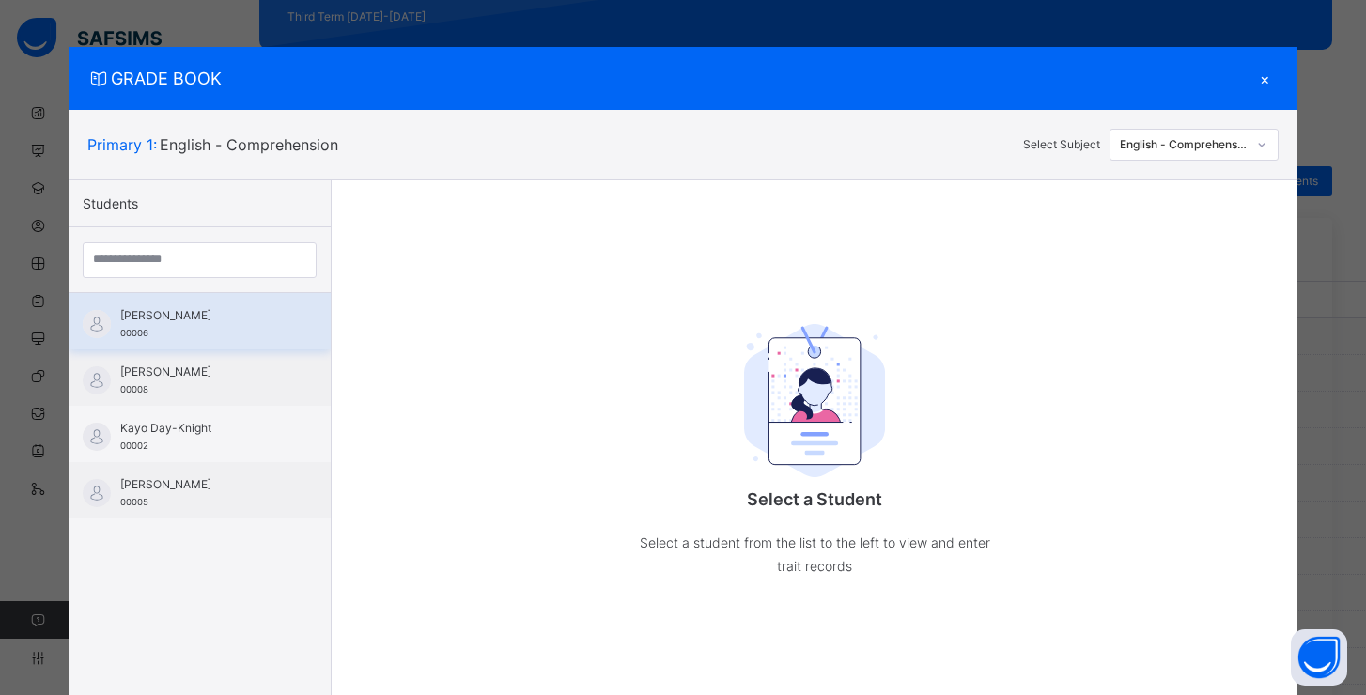
click at [203, 337] on div "[PERSON_NAME] 00006" at bounding box center [204, 324] width 168 height 34
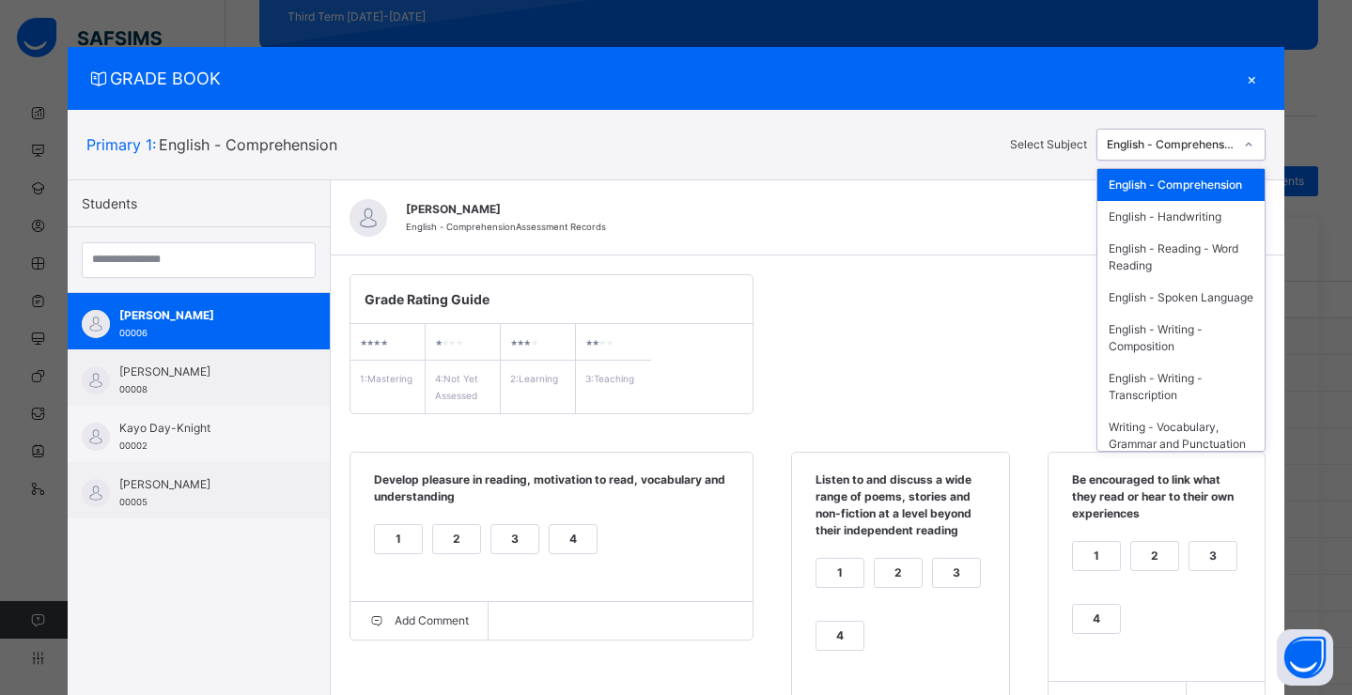
drag, startPoint x: 1182, startPoint y: 146, endPoint x: 1170, endPoint y: 196, distance: 52.0
click at [1182, 146] on div "English - Comprehension" at bounding box center [1171, 144] width 128 height 17
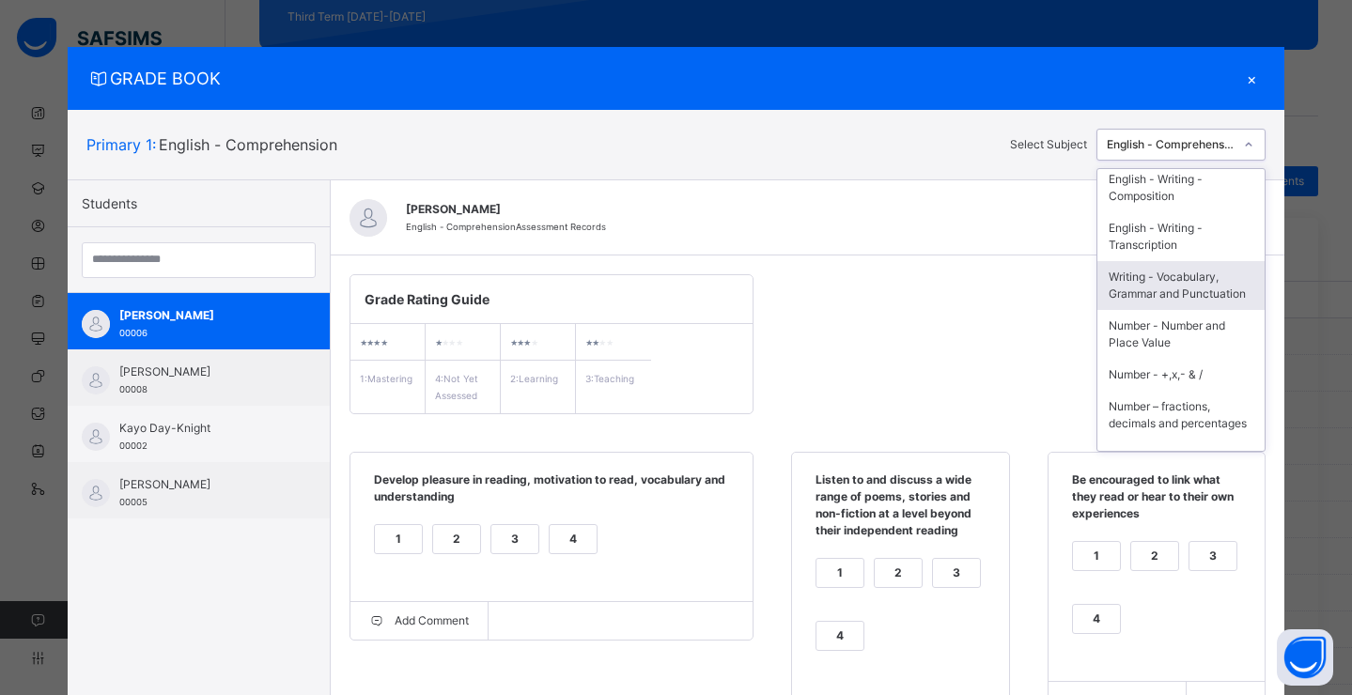
scroll to position [181, 0]
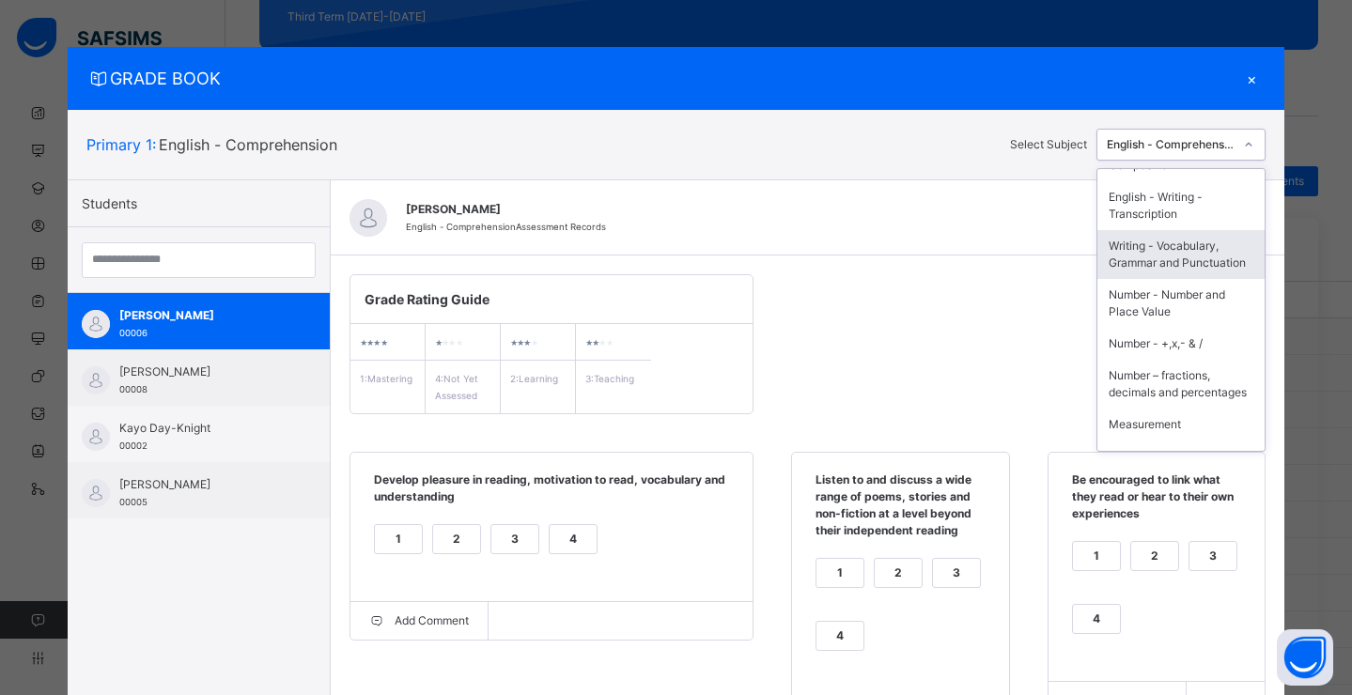
click at [1156, 279] on div "Writing - Vocabulary, Grammar and Punctuation" at bounding box center [1180, 254] width 167 height 49
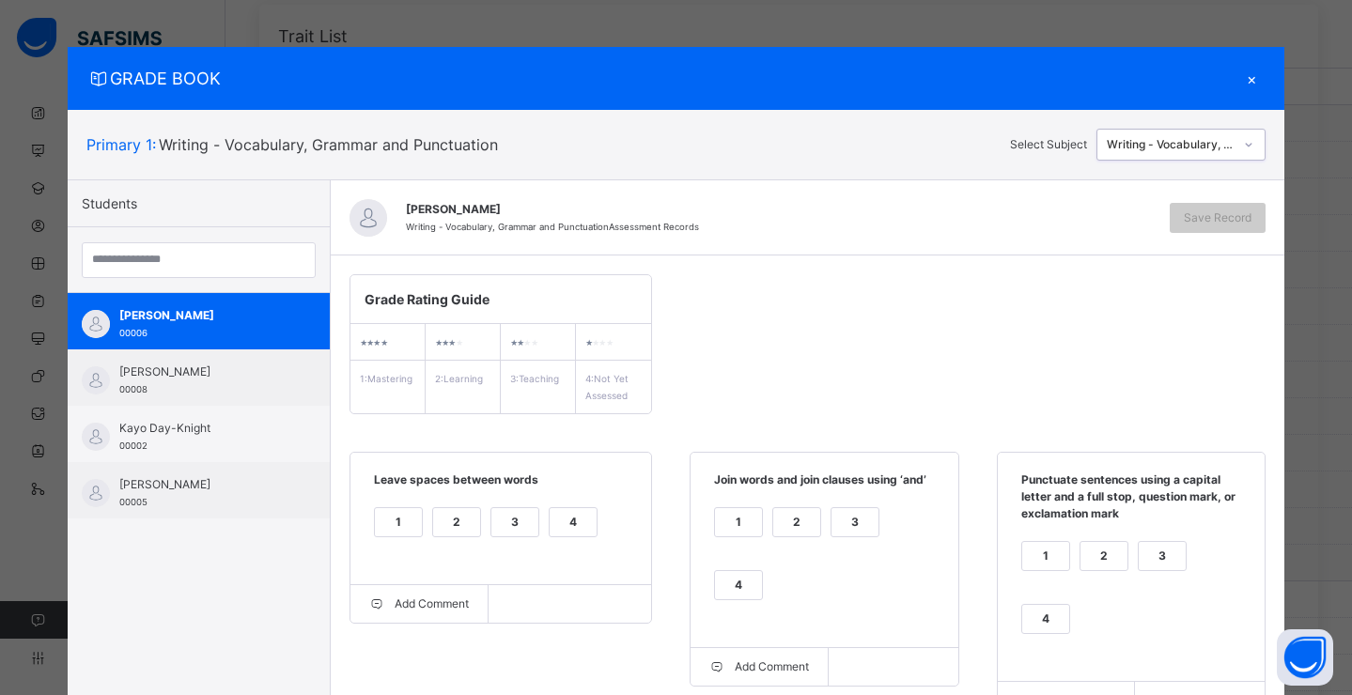
scroll to position [1276, 0]
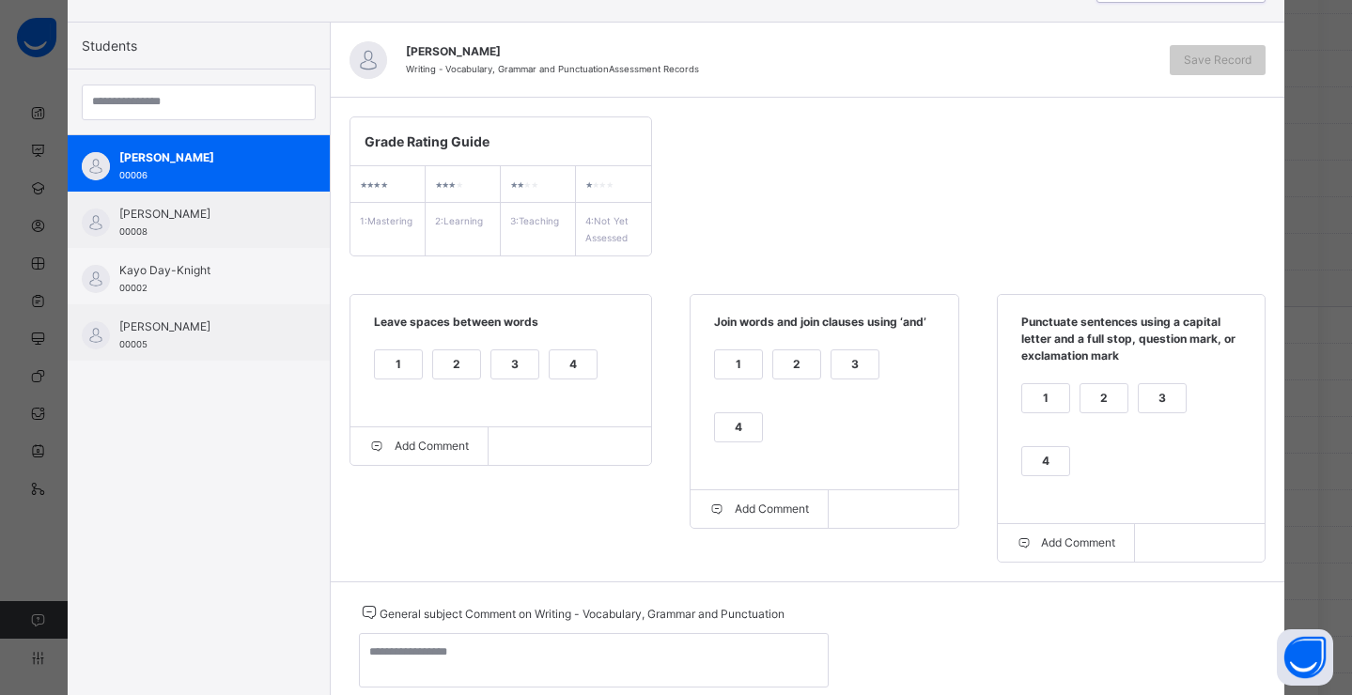
click at [393, 357] on div "1" at bounding box center [398, 364] width 47 height 28
click at [786, 364] on div "2" at bounding box center [796, 364] width 47 height 28
click at [845, 366] on div "3" at bounding box center [854, 364] width 47 height 28
click at [1069, 447] on div "4" at bounding box center [1045, 461] width 47 height 28
click at [1196, 67] on span "Save Record" at bounding box center [1218, 60] width 68 height 17
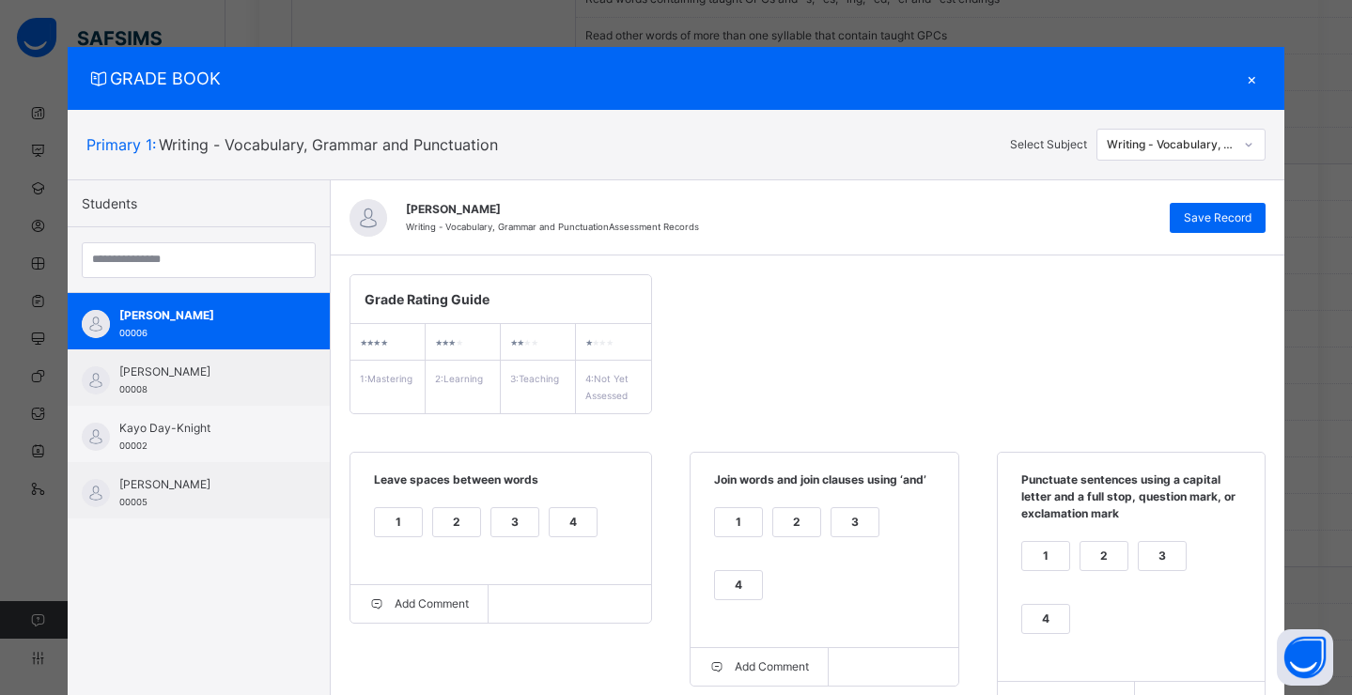
scroll to position [984, 0]
click at [1248, 210] on span "Save Record" at bounding box center [1218, 217] width 68 height 17
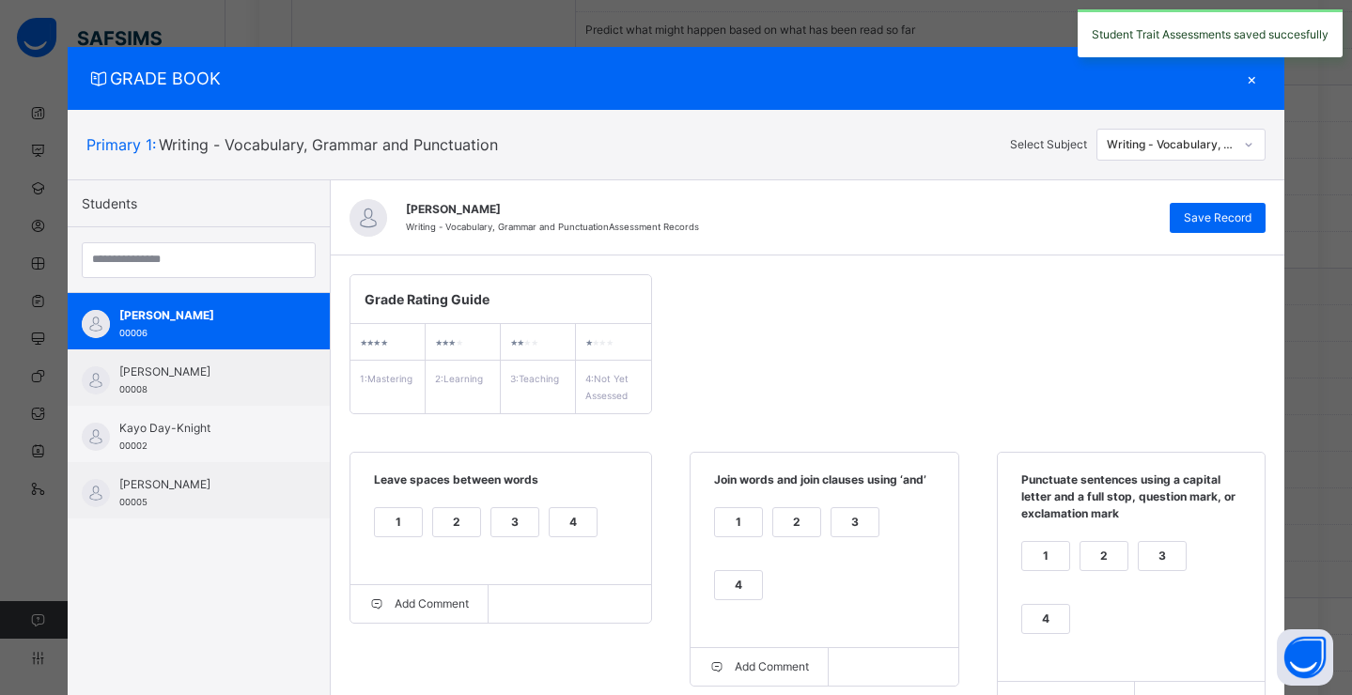
scroll to position [161, 0]
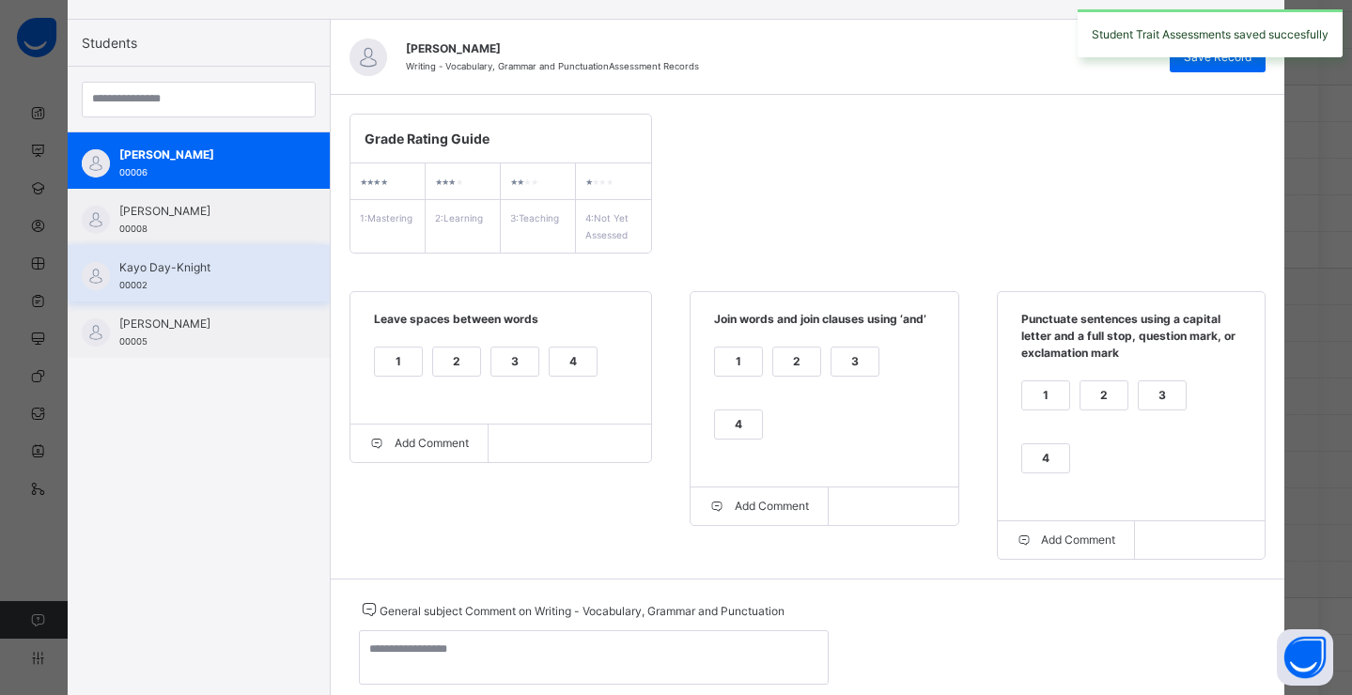
click at [250, 270] on span "Kayo Day-Knight" at bounding box center [203, 267] width 168 height 17
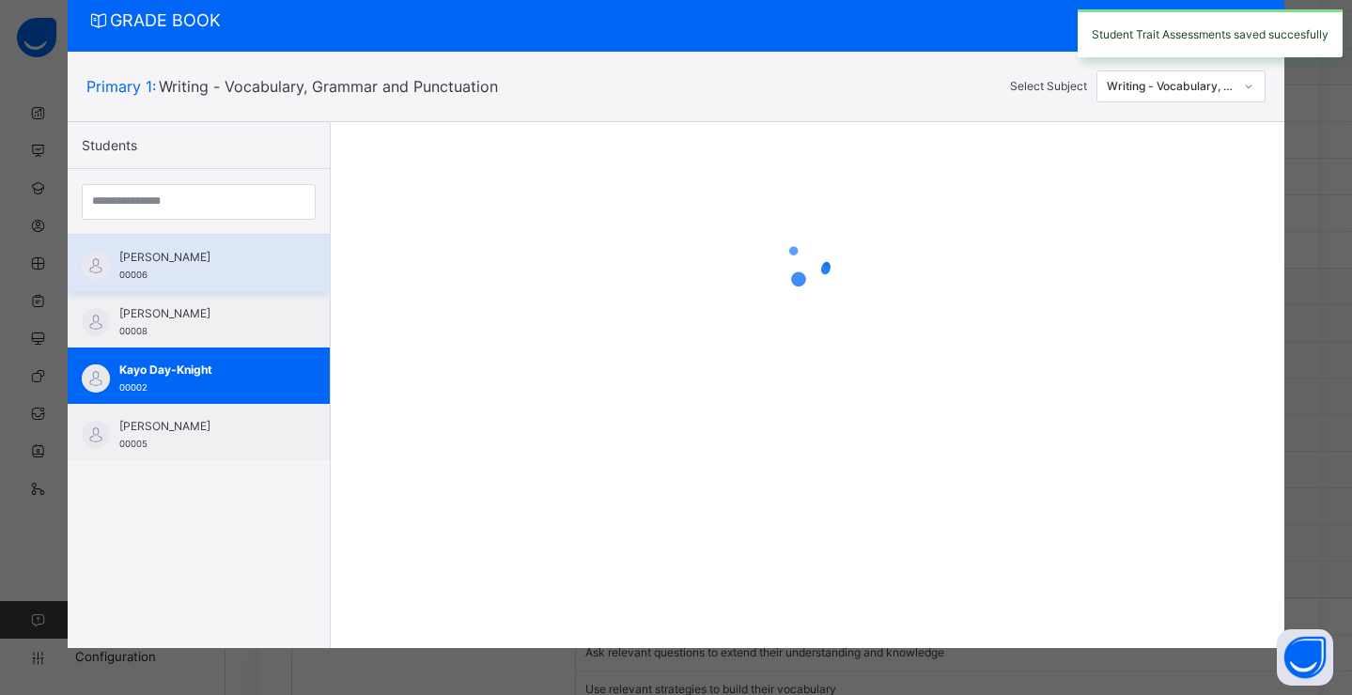
scroll to position [58, 0]
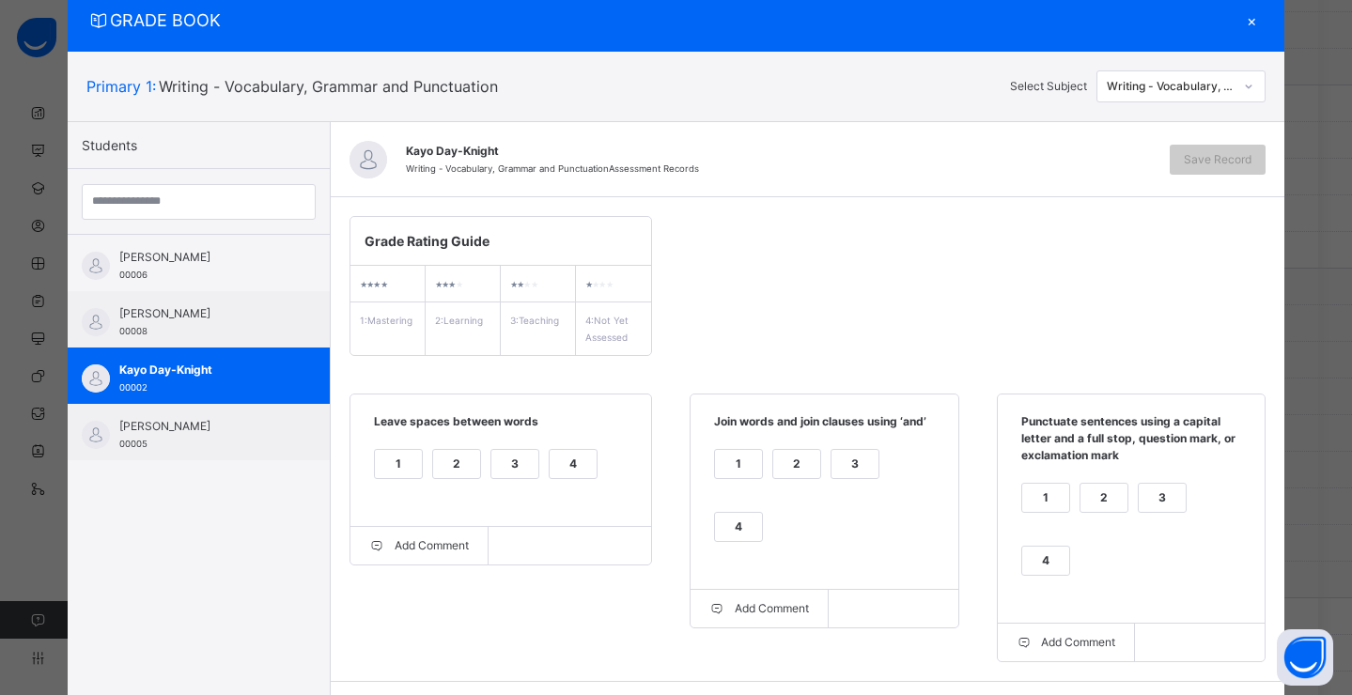
click at [394, 463] on div "1" at bounding box center [398, 464] width 47 height 28
click at [722, 473] on div "1" at bounding box center [738, 464] width 47 height 28
click at [1083, 503] on div "2" at bounding box center [1103, 498] width 47 height 28
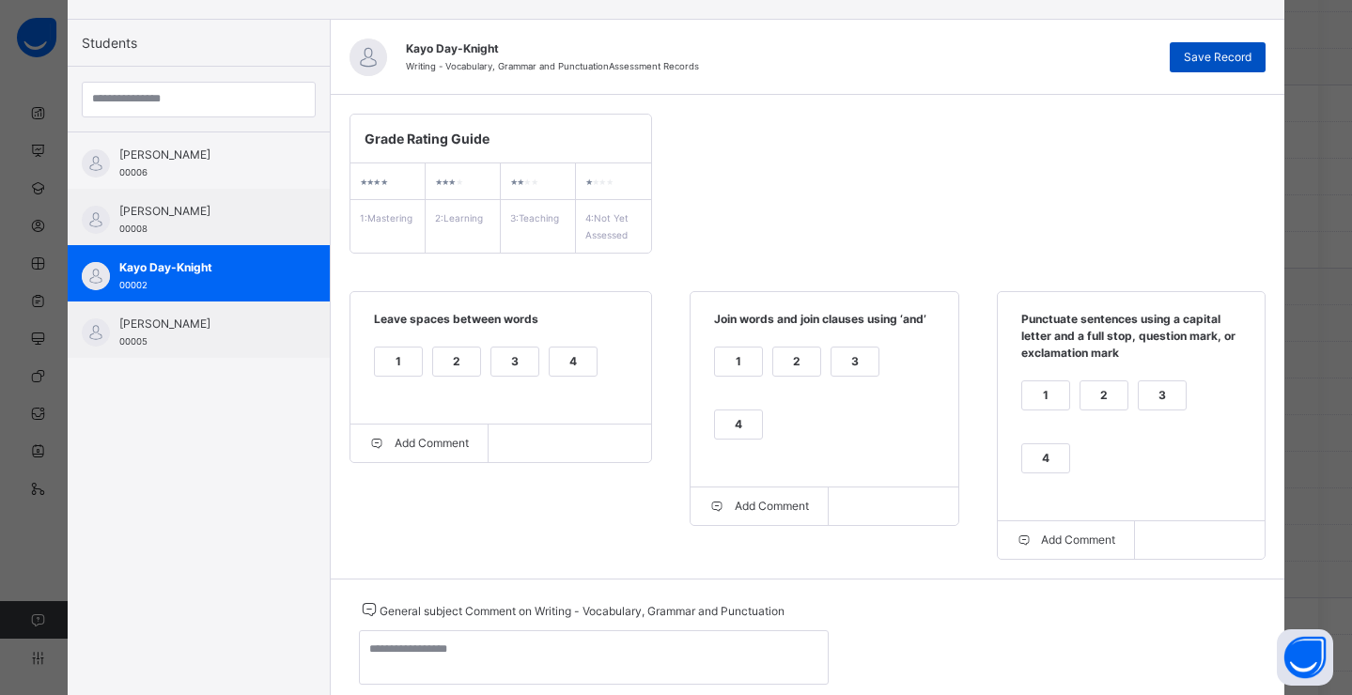
click at [1207, 59] on span "Save Record" at bounding box center [1218, 57] width 68 height 17
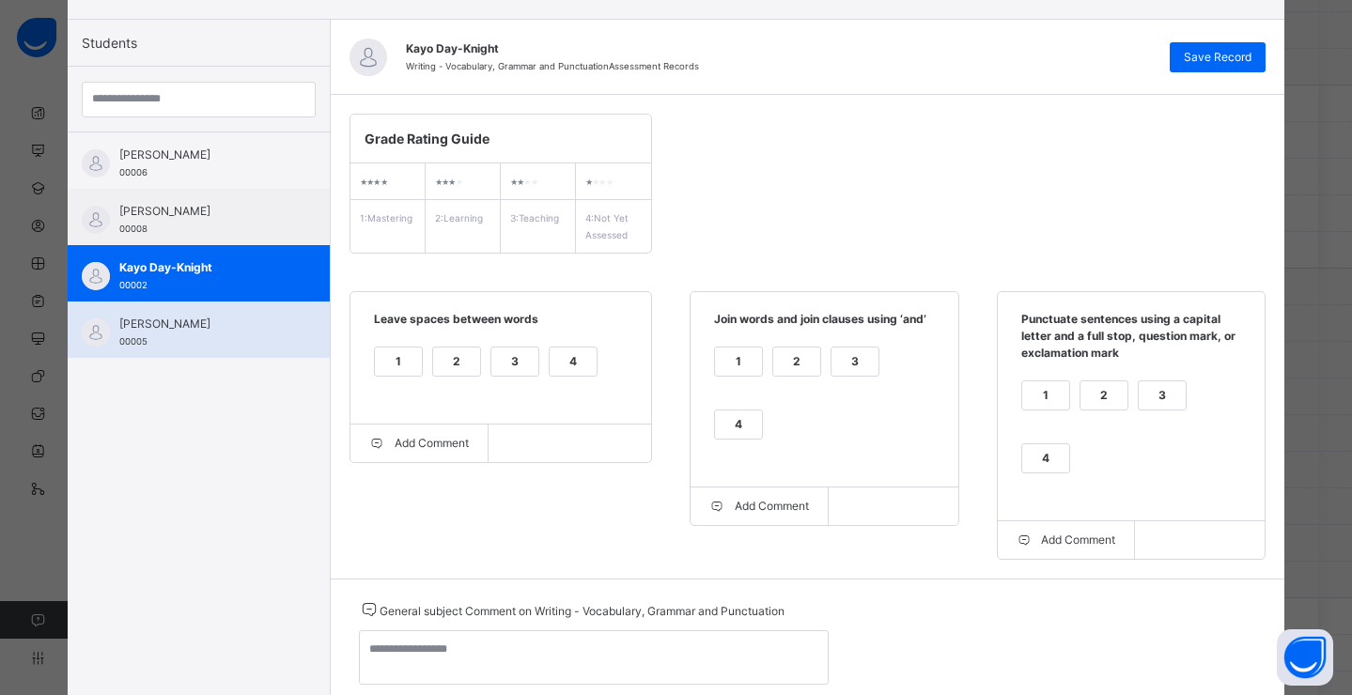
click at [178, 352] on div "Mira Radova 00005" at bounding box center [199, 330] width 262 height 56
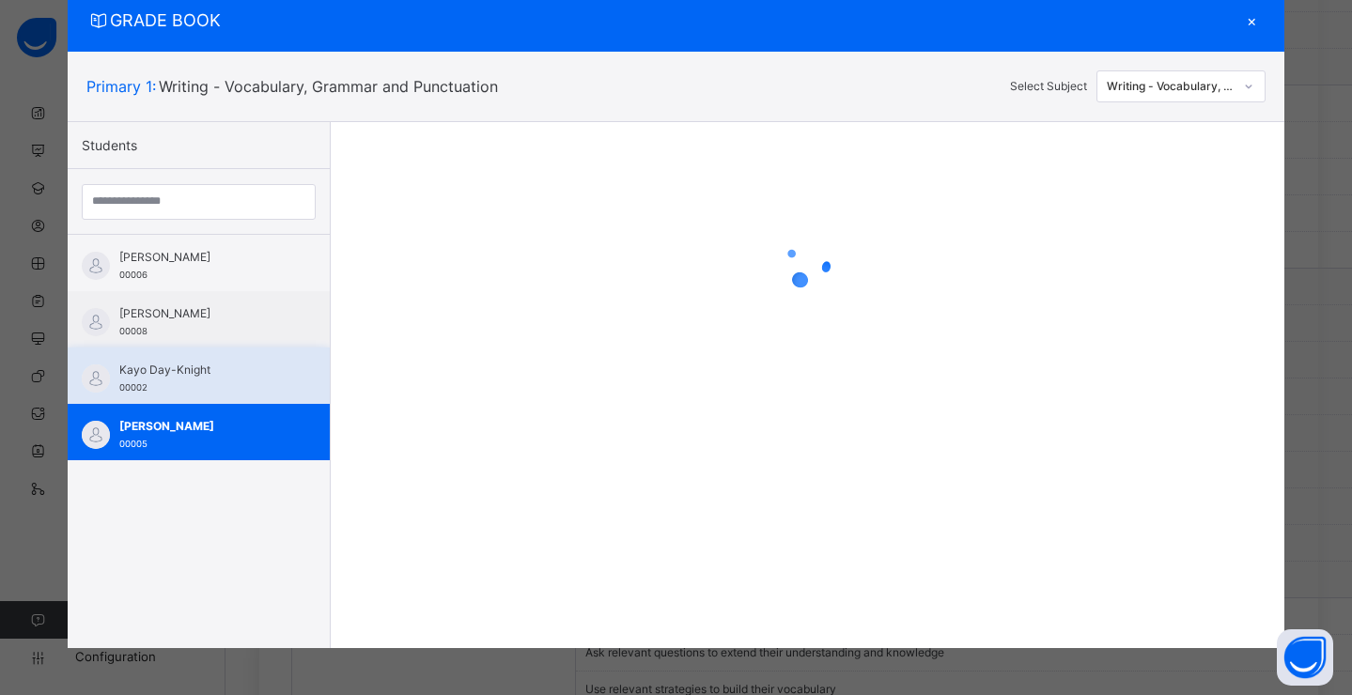
scroll to position [58, 0]
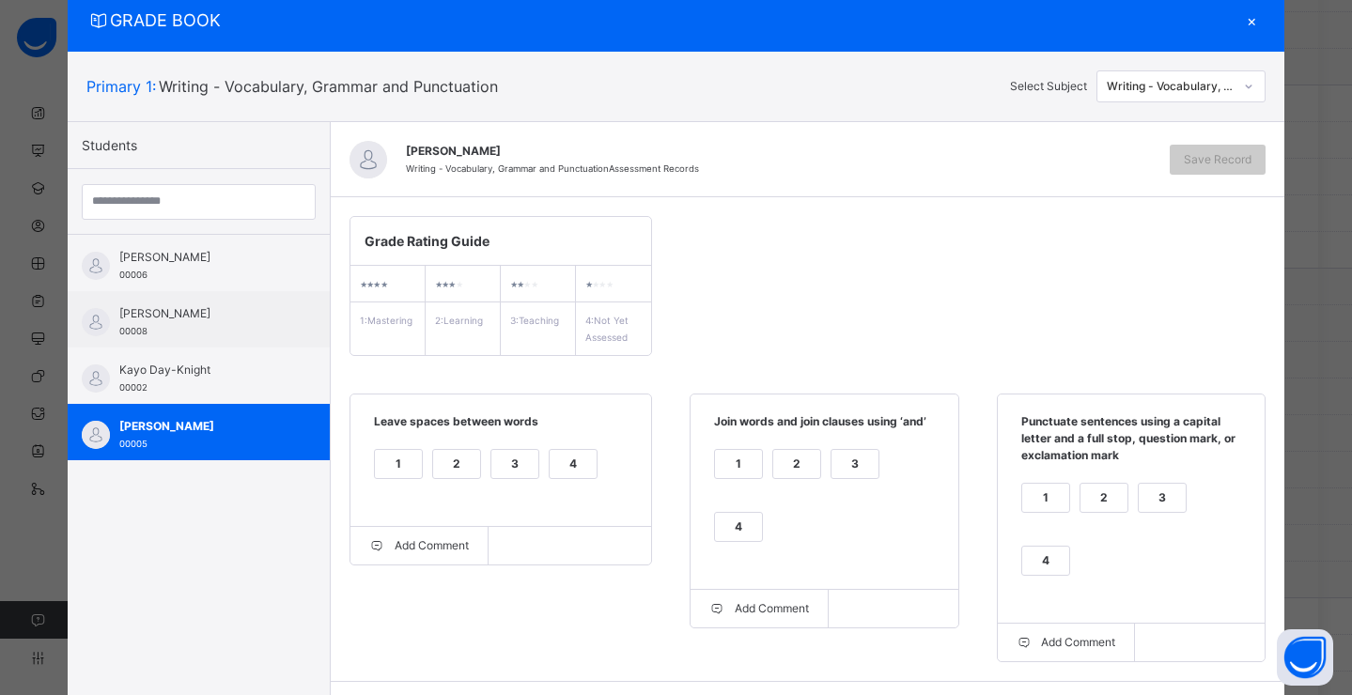
click at [404, 457] on div "1" at bounding box center [398, 464] width 47 height 28
click at [574, 465] on div "4" at bounding box center [573, 464] width 47 height 28
click at [839, 467] on div "3" at bounding box center [854, 464] width 47 height 28
click at [762, 513] on div "4" at bounding box center [738, 527] width 47 height 28
click at [1069, 547] on div "4" at bounding box center [1045, 561] width 47 height 28
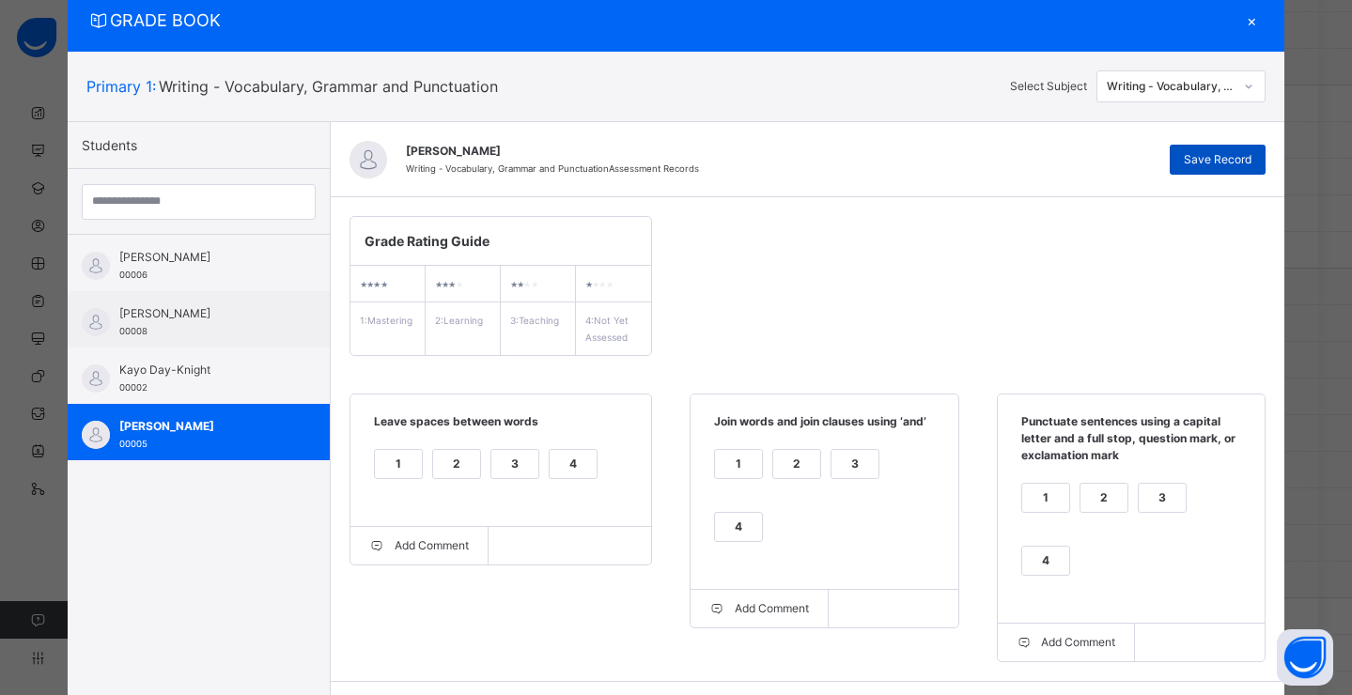
click at [1183, 161] on div "Save Record" at bounding box center [1218, 160] width 96 height 30
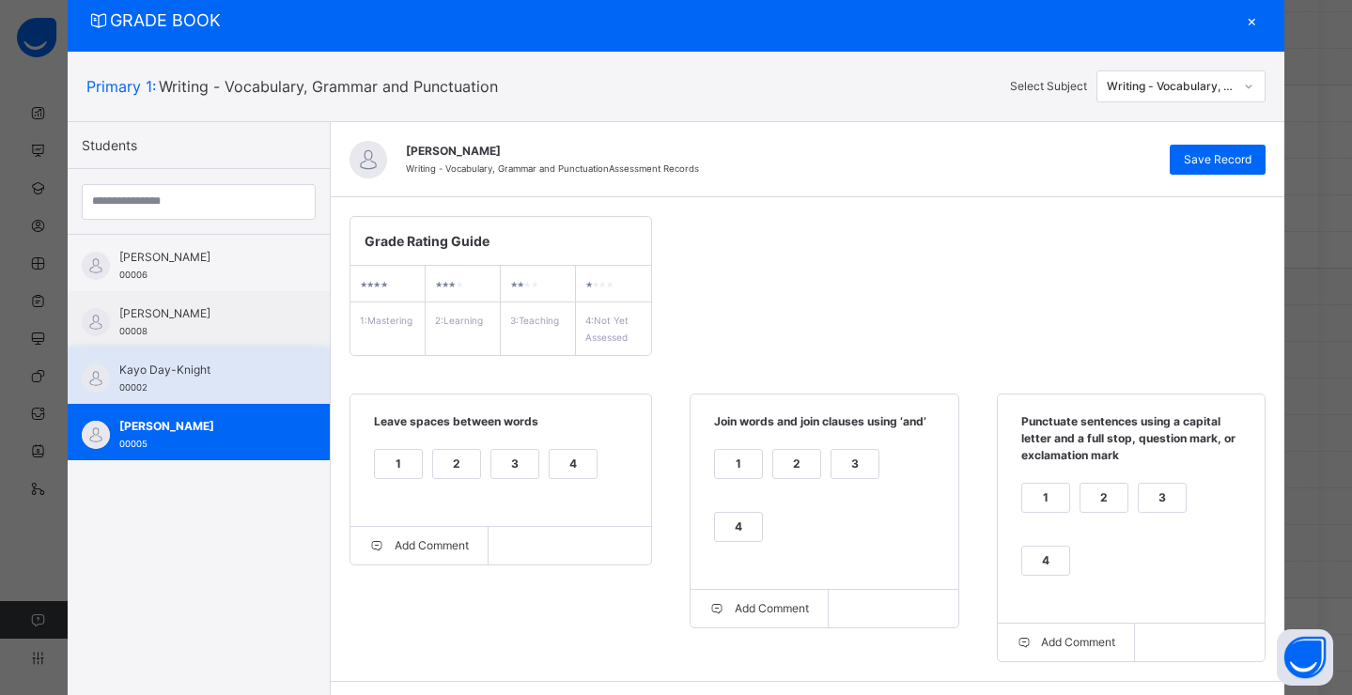
click at [235, 367] on span "Kayo Day-Knight" at bounding box center [203, 370] width 168 height 17
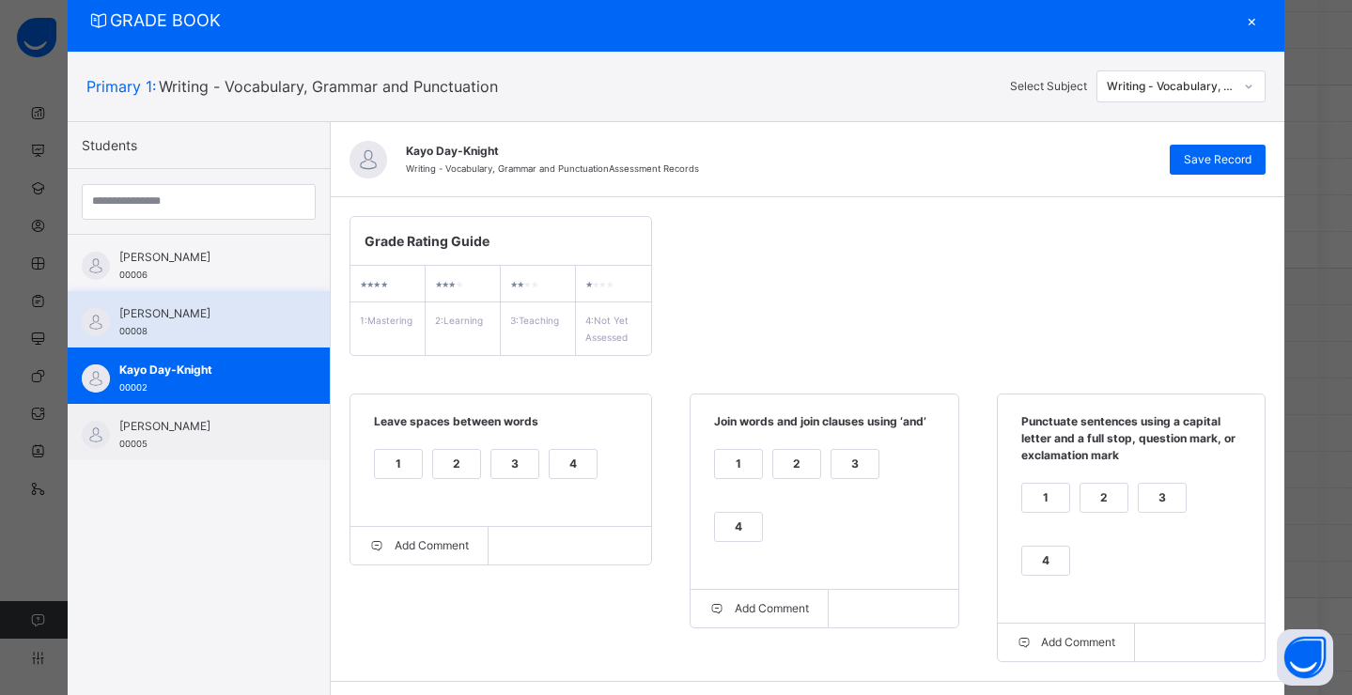
click at [175, 331] on div "[PERSON_NAME] 00008" at bounding box center [203, 322] width 168 height 34
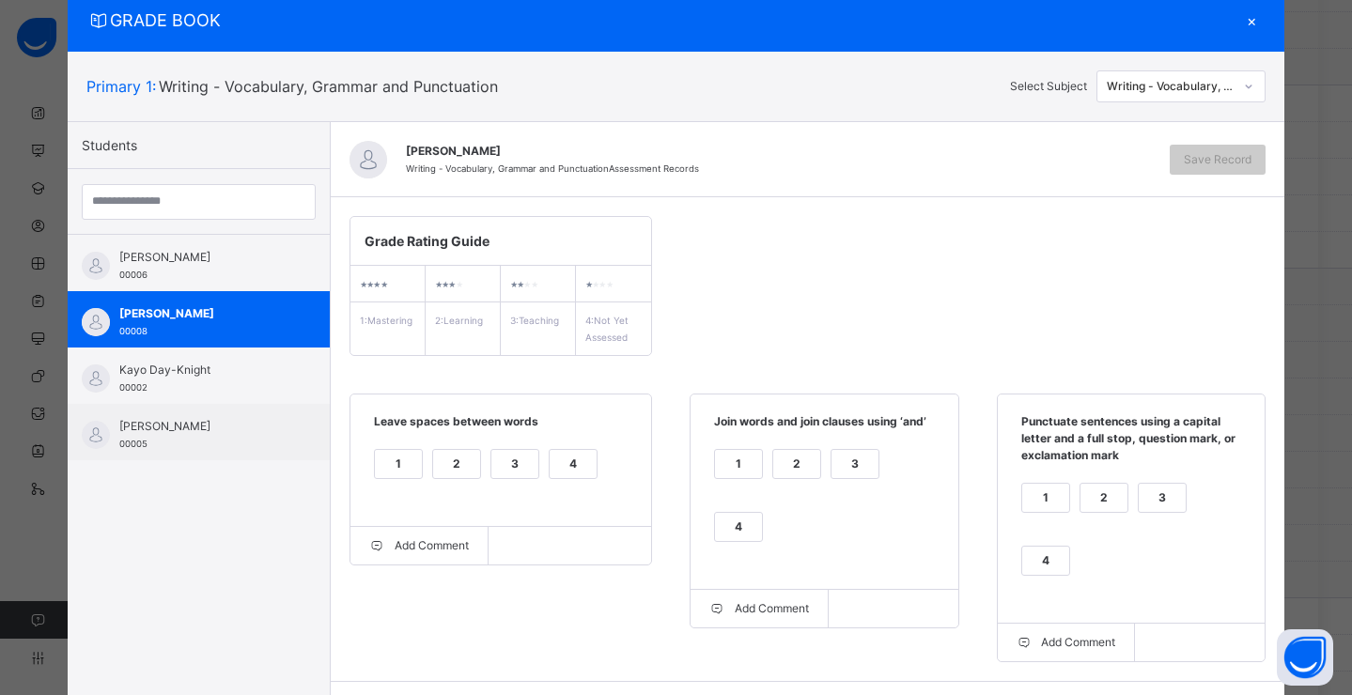
click at [552, 467] on div "4" at bounding box center [573, 464] width 47 height 28
click at [762, 513] on div "4" at bounding box center [738, 527] width 47 height 28
click at [1069, 547] on div "4" at bounding box center [1045, 561] width 47 height 28
click at [513, 461] on div "3" at bounding box center [514, 464] width 47 height 28
click at [1215, 167] on span "Save Record" at bounding box center [1218, 159] width 68 height 17
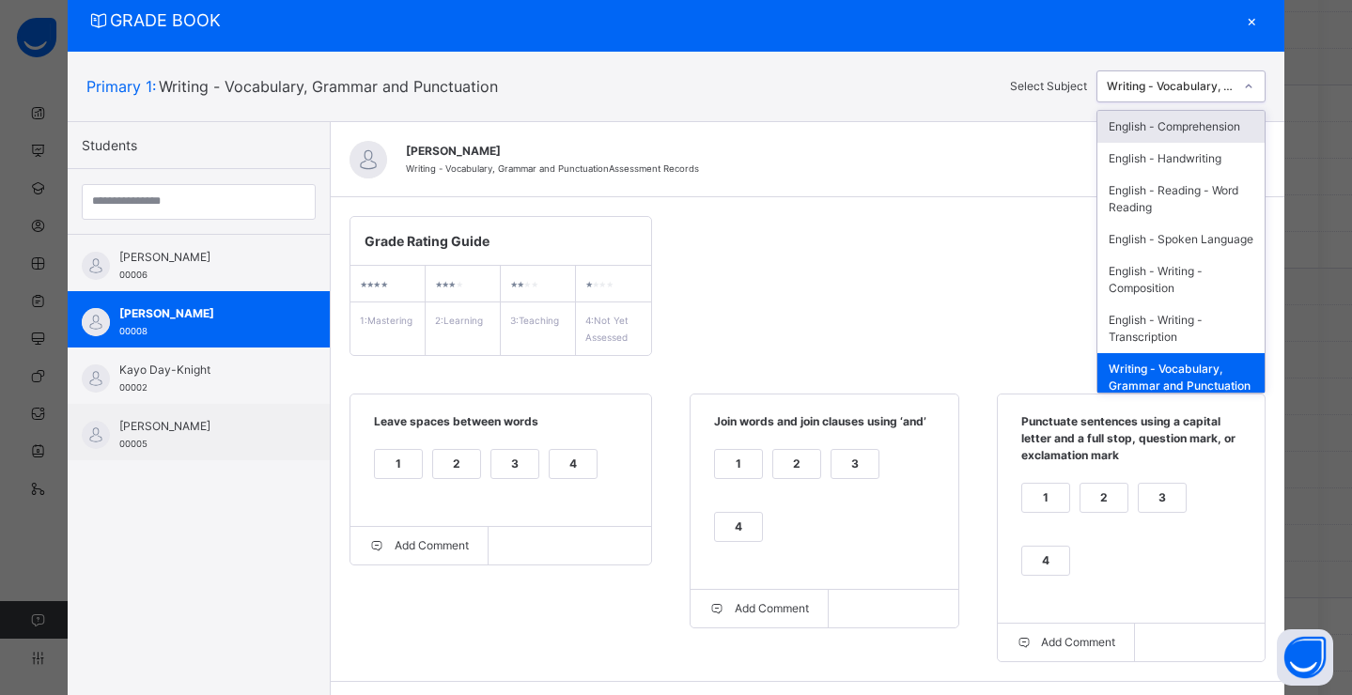
click at [1177, 85] on div "Writing - Vocabulary, Grammar and Punctuation" at bounding box center [1171, 86] width 128 height 17
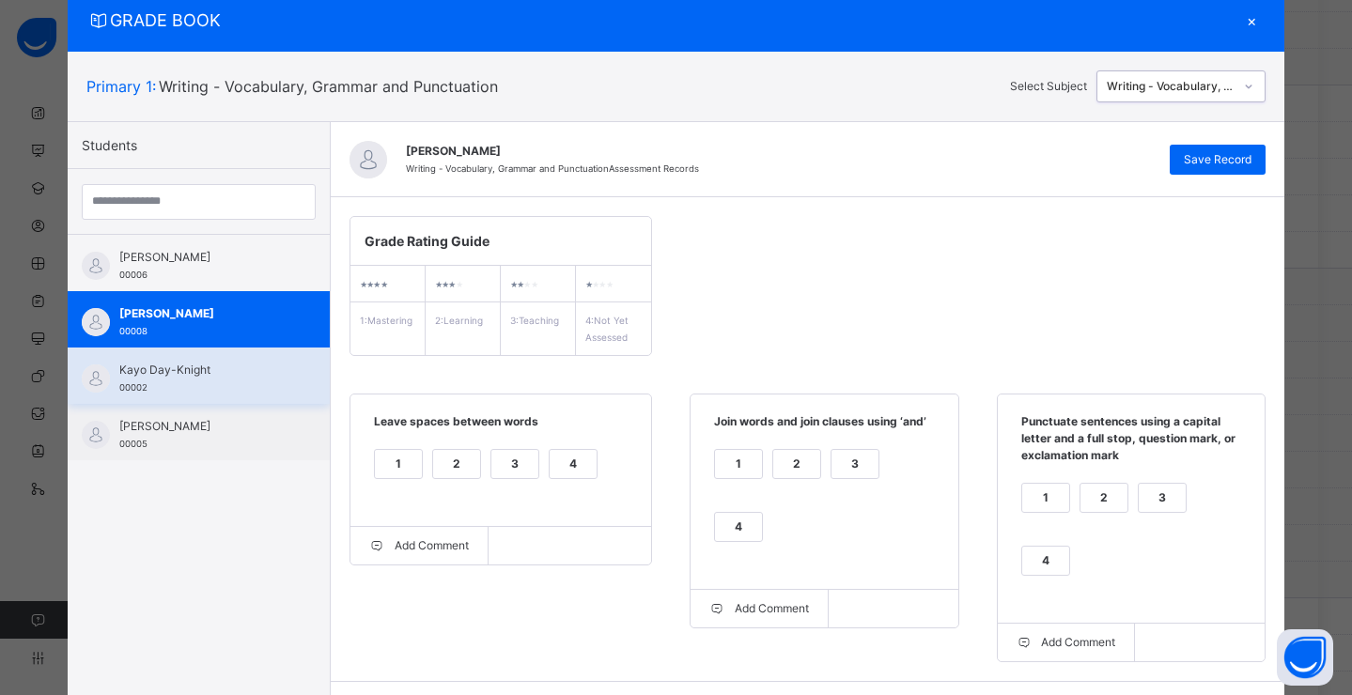
click at [184, 382] on div "Kayo Day-Knight 00002" at bounding box center [203, 379] width 168 height 34
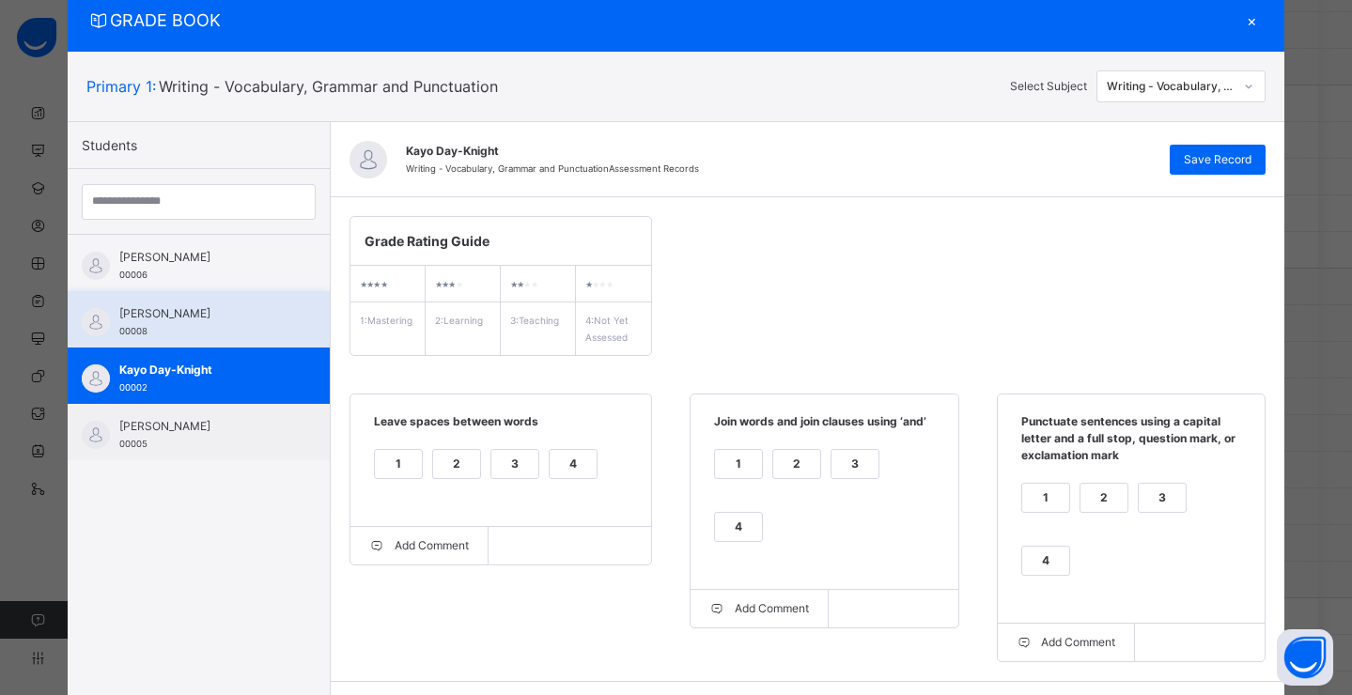
click at [217, 324] on div "[PERSON_NAME] 00008" at bounding box center [203, 322] width 168 height 34
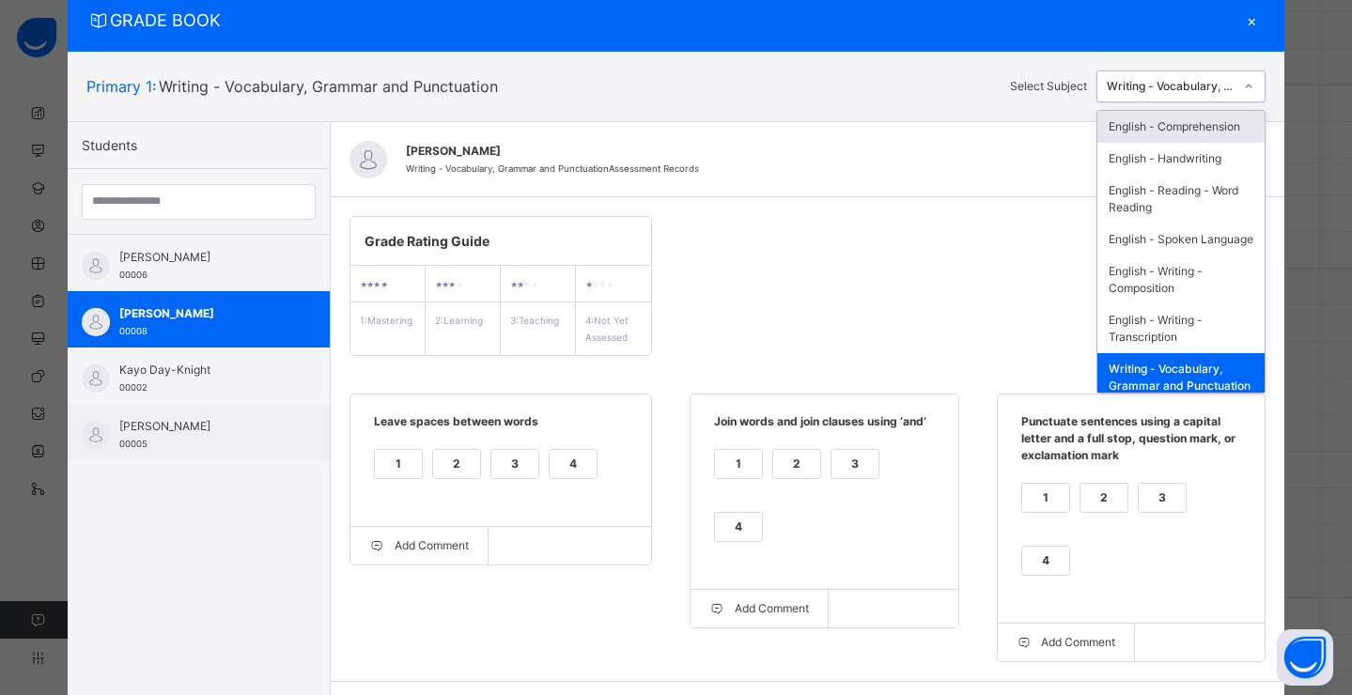
click at [1192, 79] on div "Writing - Vocabulary, Grammar and Punctuation" at bounding box center [1171, 86] width 128 height 17
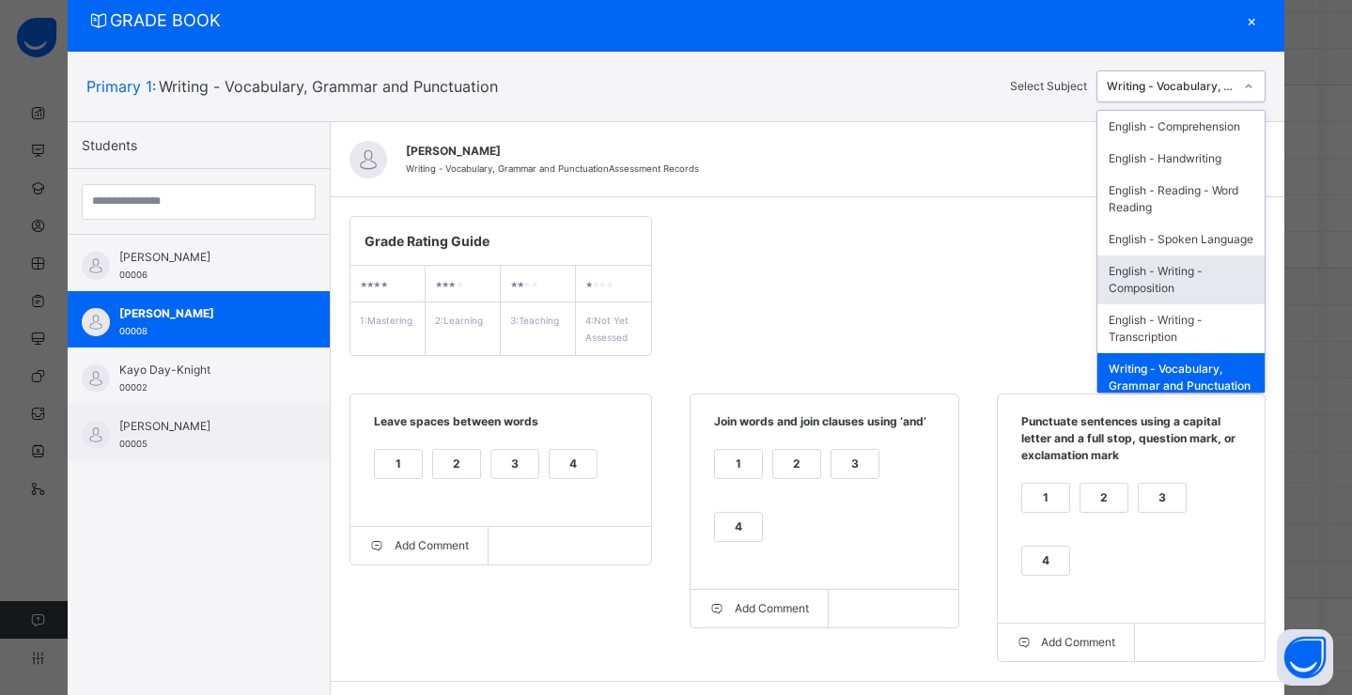
click at [1188, 304] on div "English - Writing - Composition" at bounding box center [1180, 280] width 167 height 49
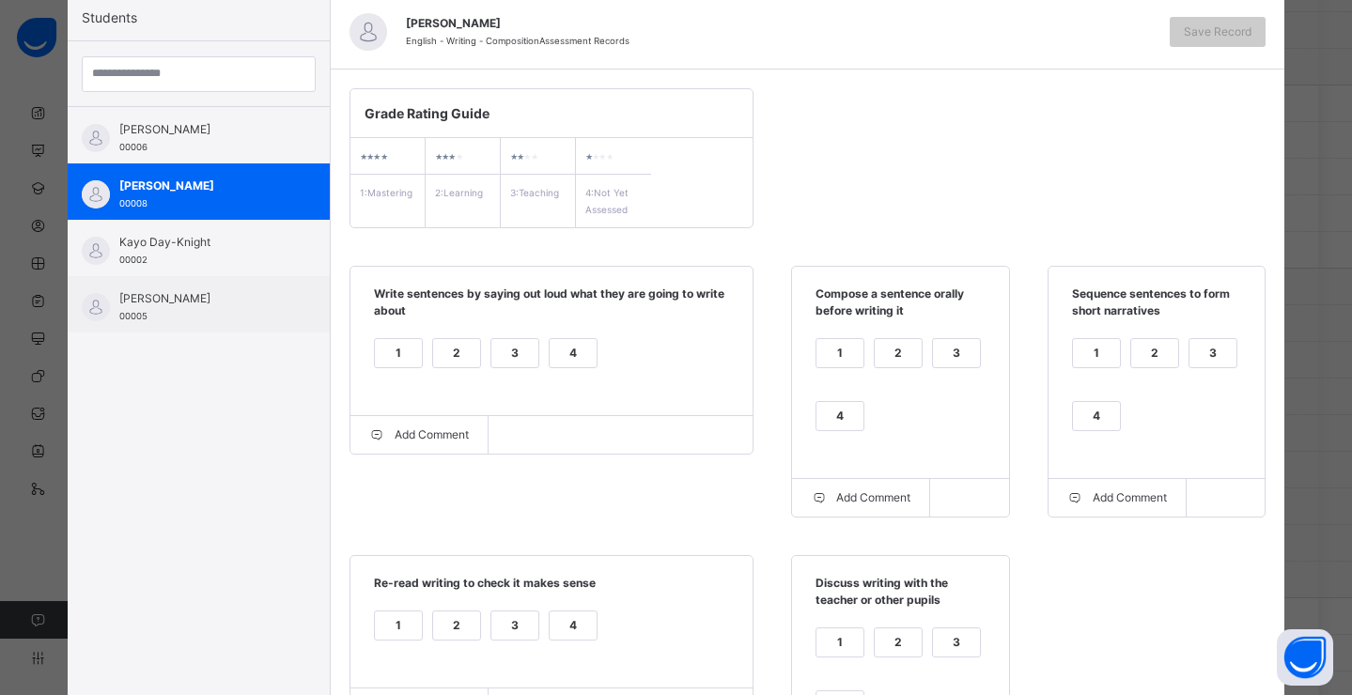
scroll to position [0, 0]
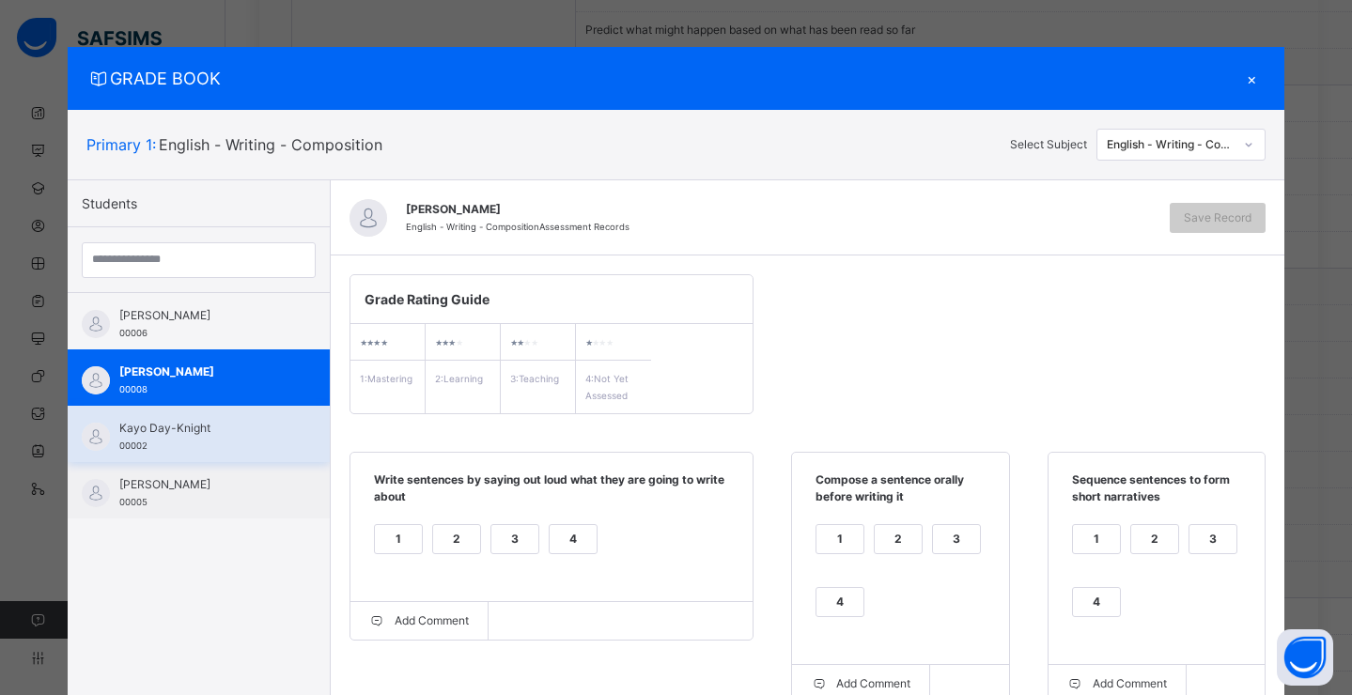
click at [178, 425] on span "Kayo Day-Knight" at bounding box center [203, 428] width 168 height 17
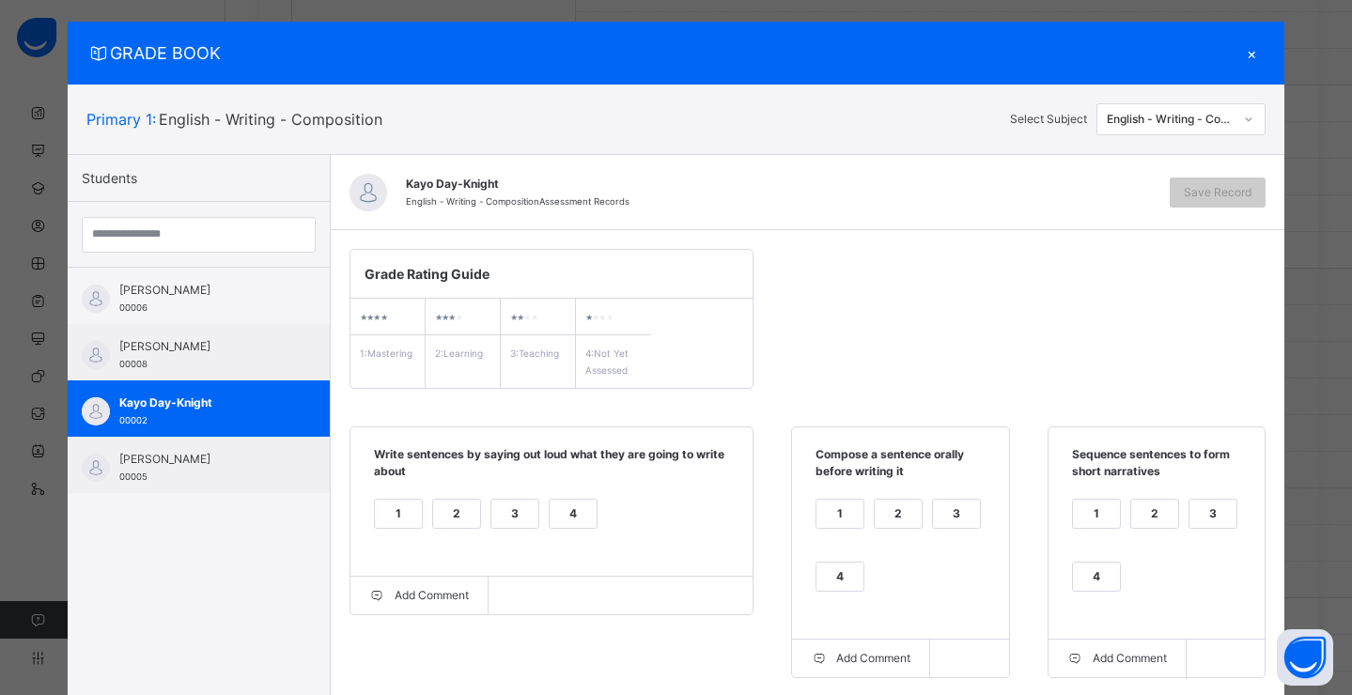
scroll to position [62, 0]
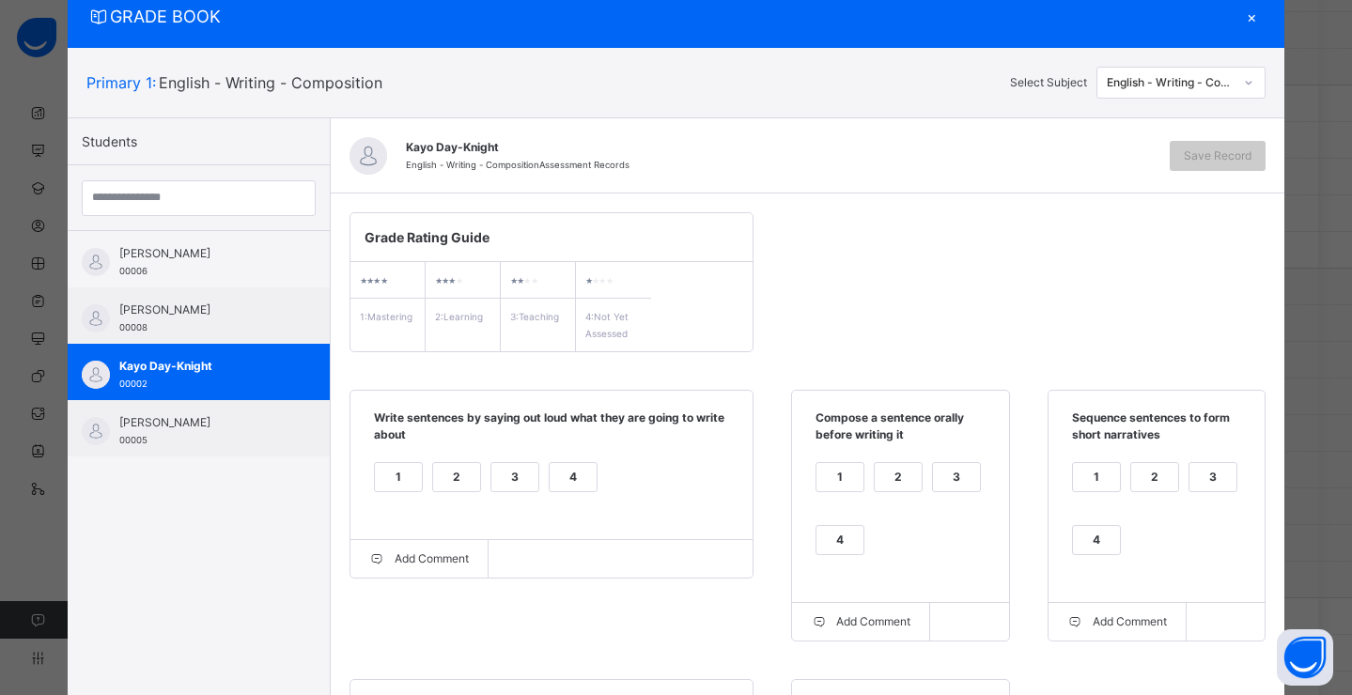
drag, startPoint x: 381, startPoint y: 475, endPoint x: 393, endPoint y: 475, distance: 11.3
click at [381, 475] on div "1" at bounding box center [398, 477] width 47 height 28
click at [833, 480] on div "1" at bounding box center [839, 477] width 47 height 28
click at [1090, 477] on div "1" at bounding box center [1096, 477] width 47 height 28
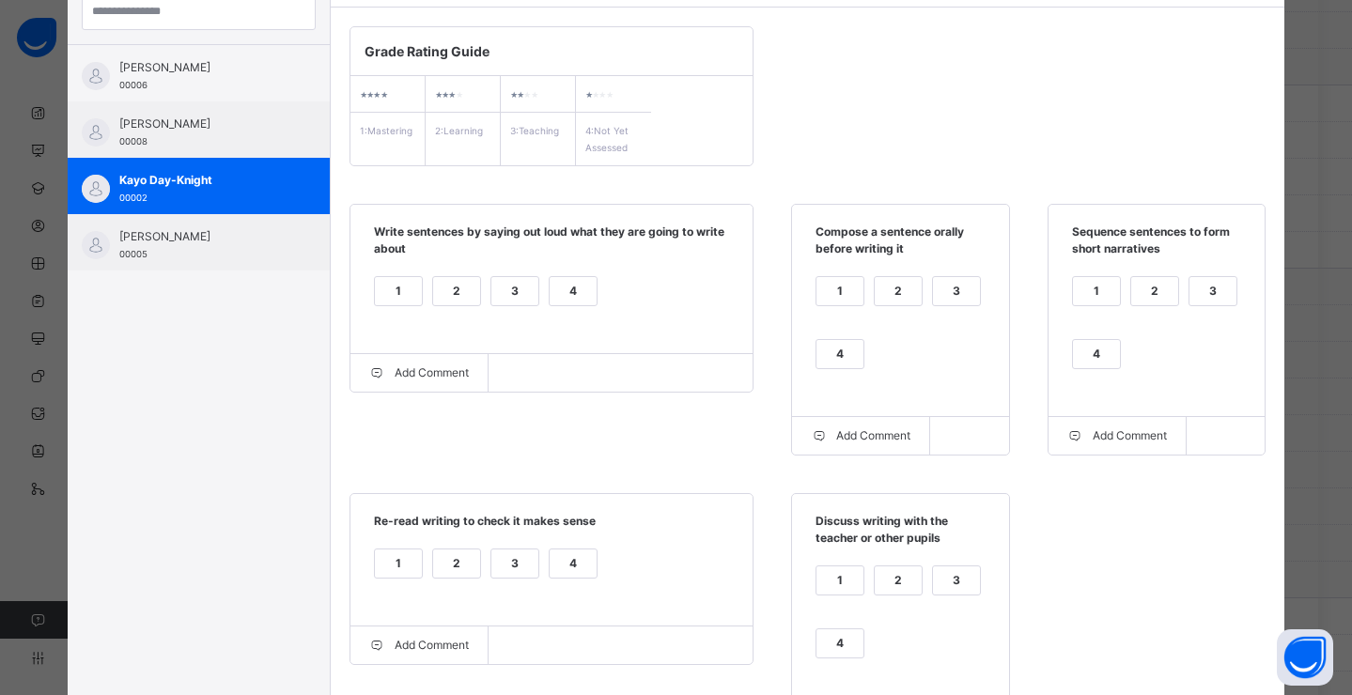
scroll to position [359, 0]
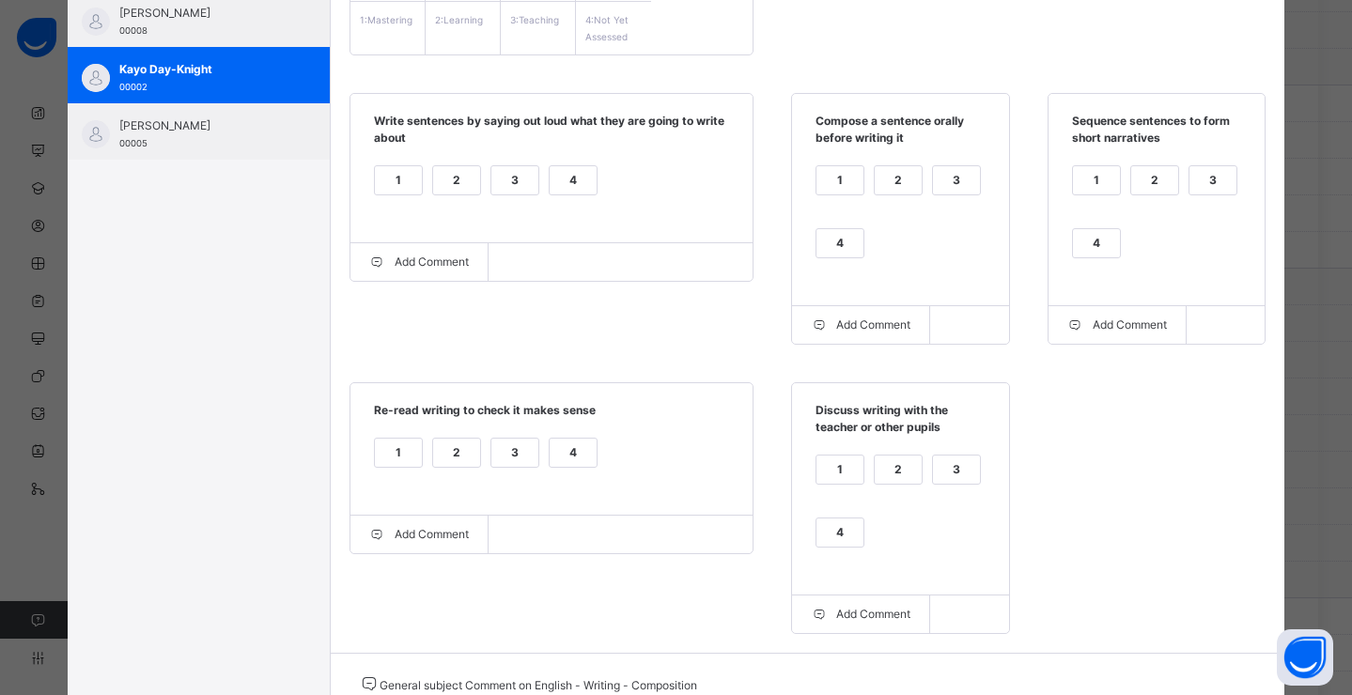
click at [826, 478] on div "1" at bounding box center [839, 470] width 47 height 28
click at [389, 459] on div "1" at bounding box center [398, 453] width 47 height 28
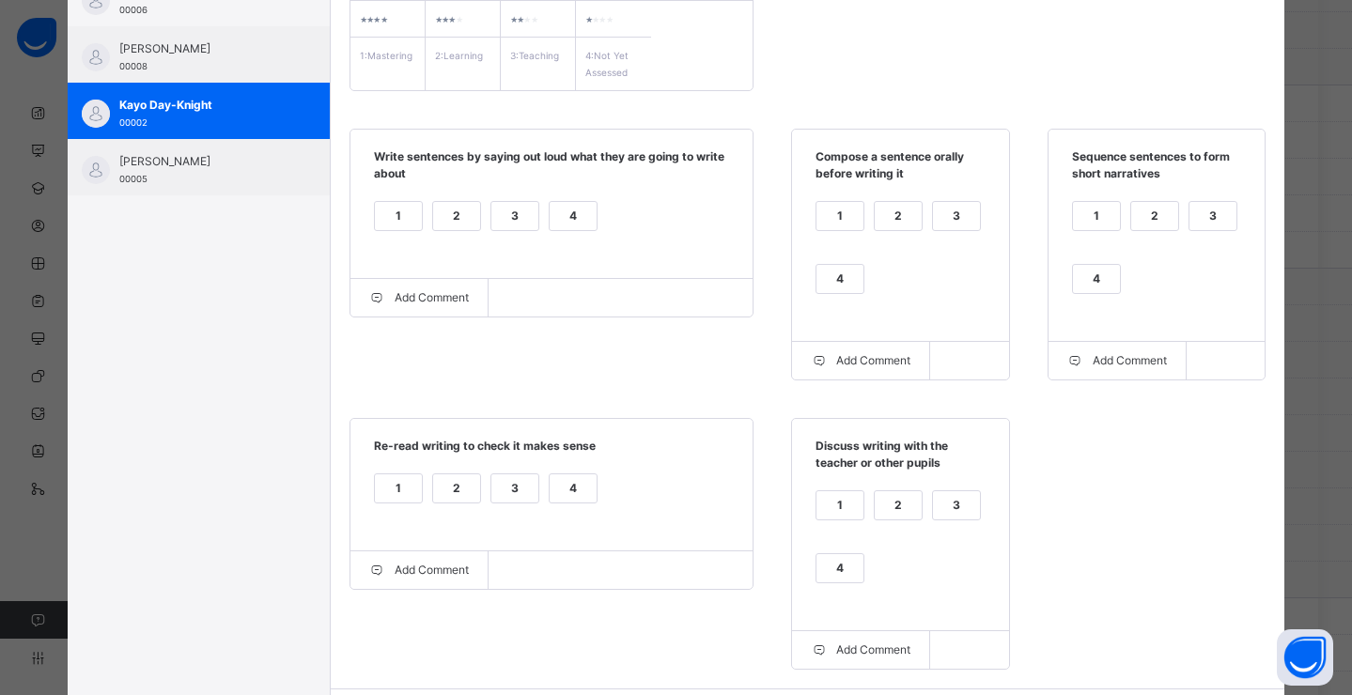
scroll to position [138, 0]
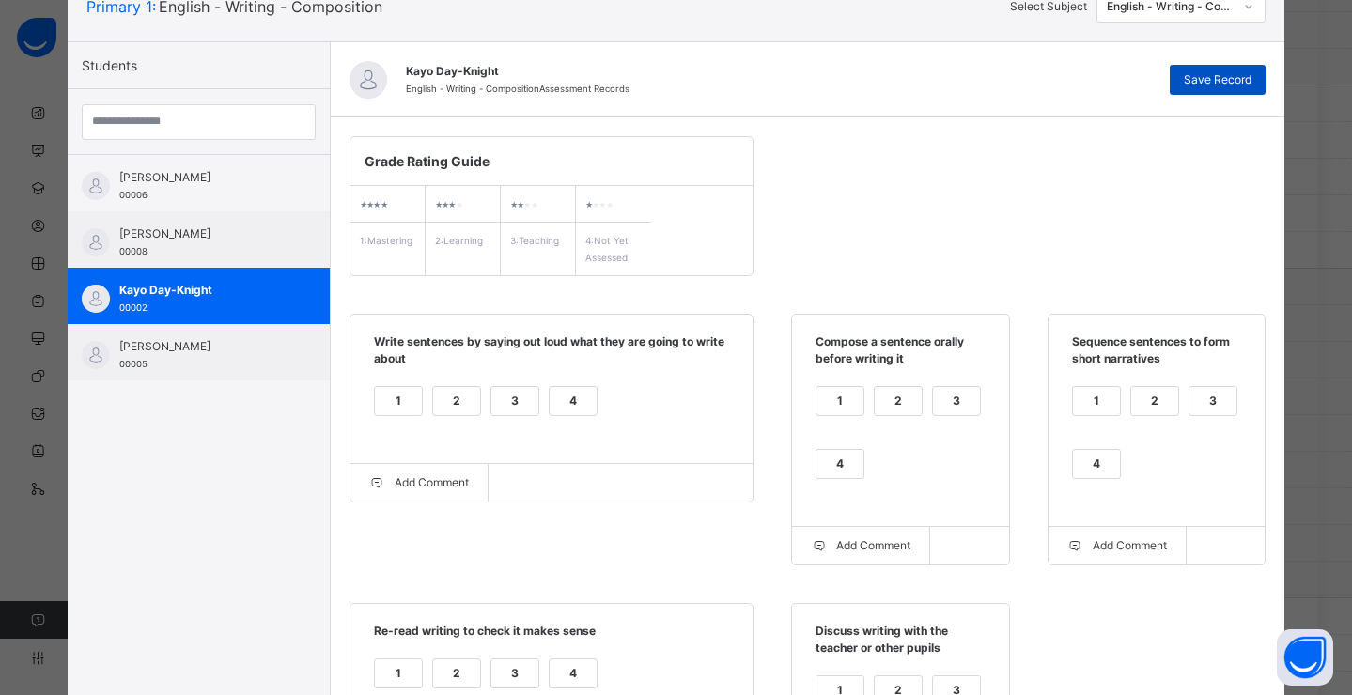
click at [1208, 82] on span "Save Record" at bounding box center [1218, 79] width 68 height 17
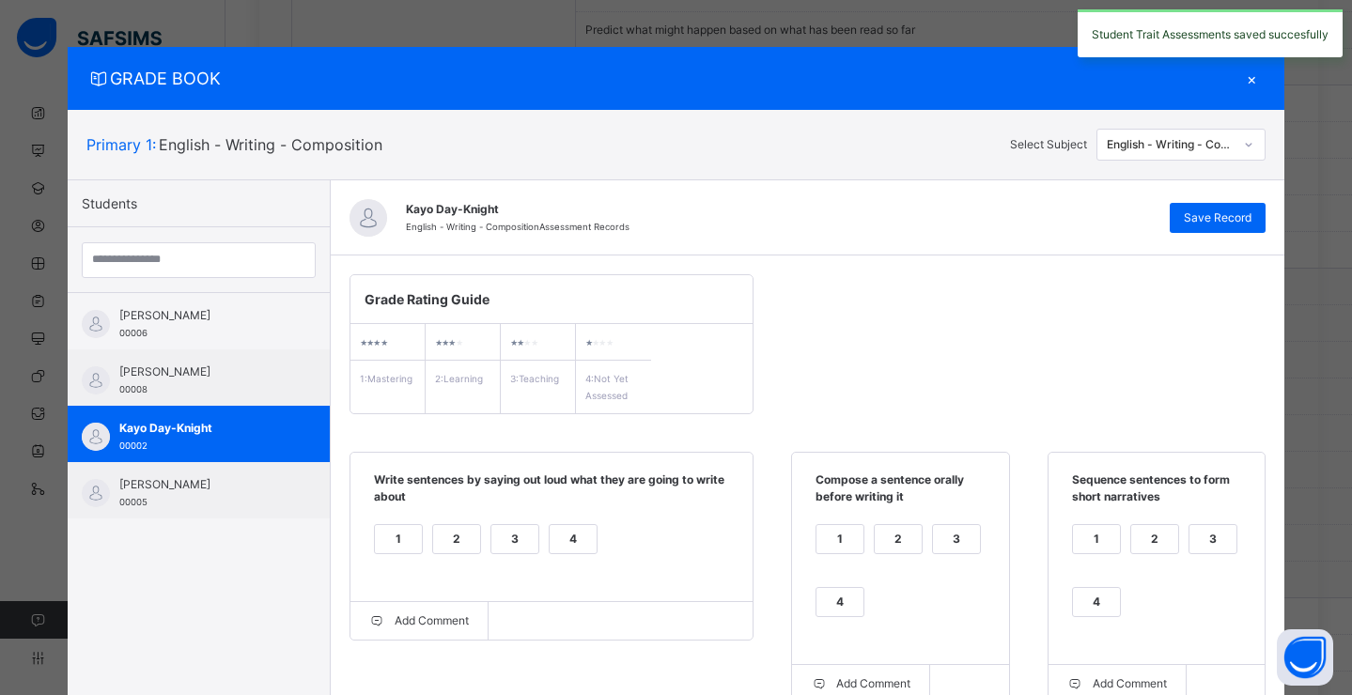
scroll to position [747, 0]
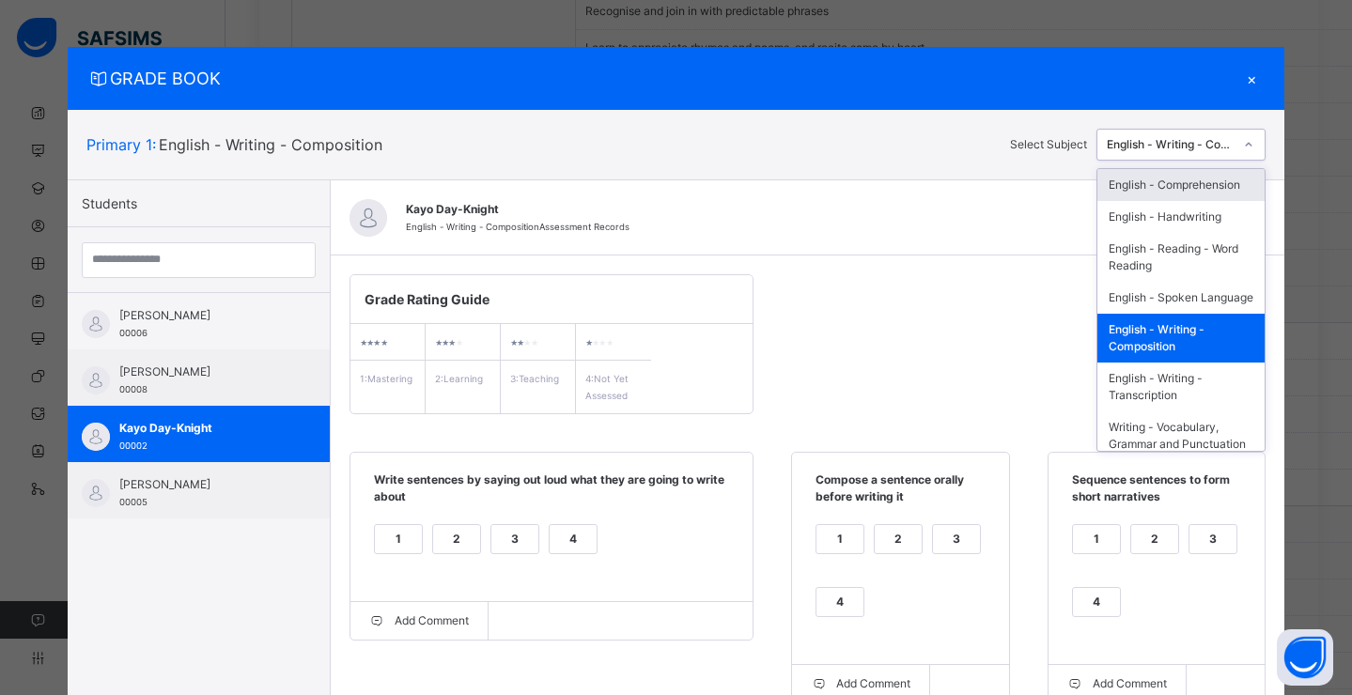
click at [1186, 147] on div "English - Writing - Composition" at bounding box center [1171, 144] width 128 height 17
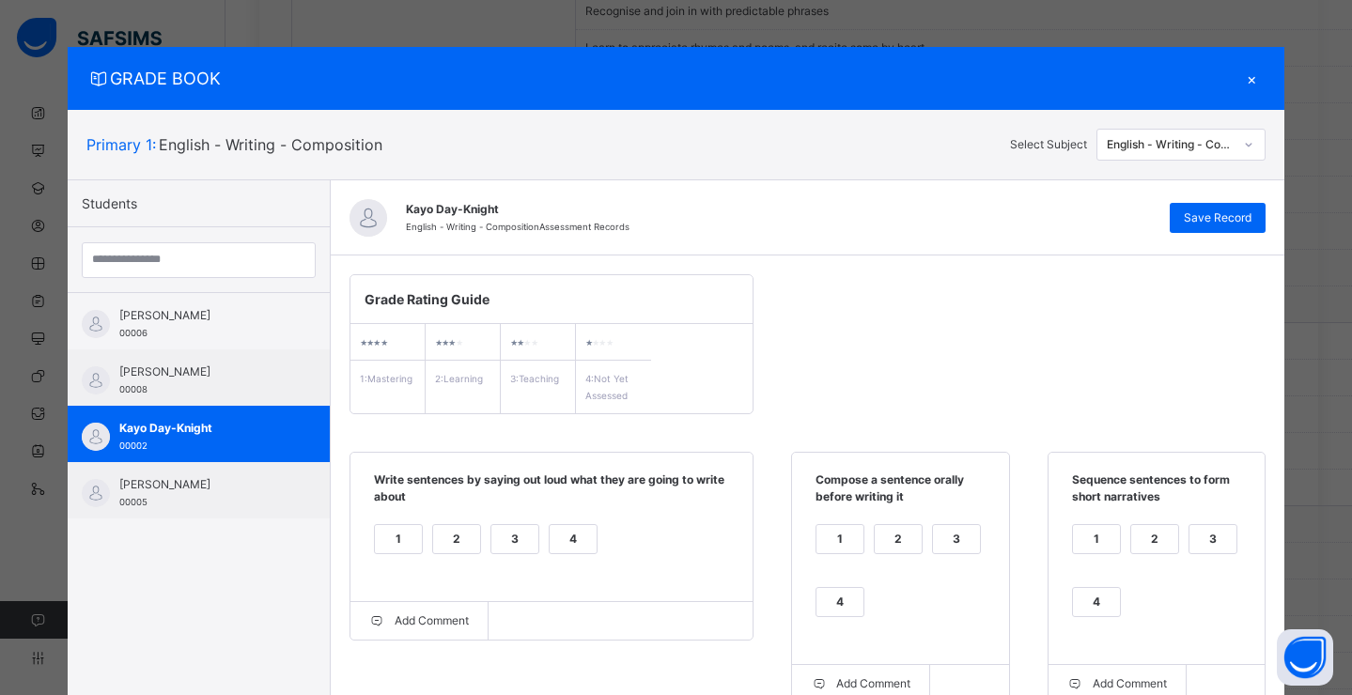
click at [978, 255] on div "Kayo Day-Knight English - Writing - Composition Assessment Records Save Record" at bounding box center [807, 217] width 953 height 75
click at [1187, 143] on div "English - Writing - Composition" at bounding box center [1171, 144] width 128 height 17
